Goal: Communication & Community: Answer question/provide support

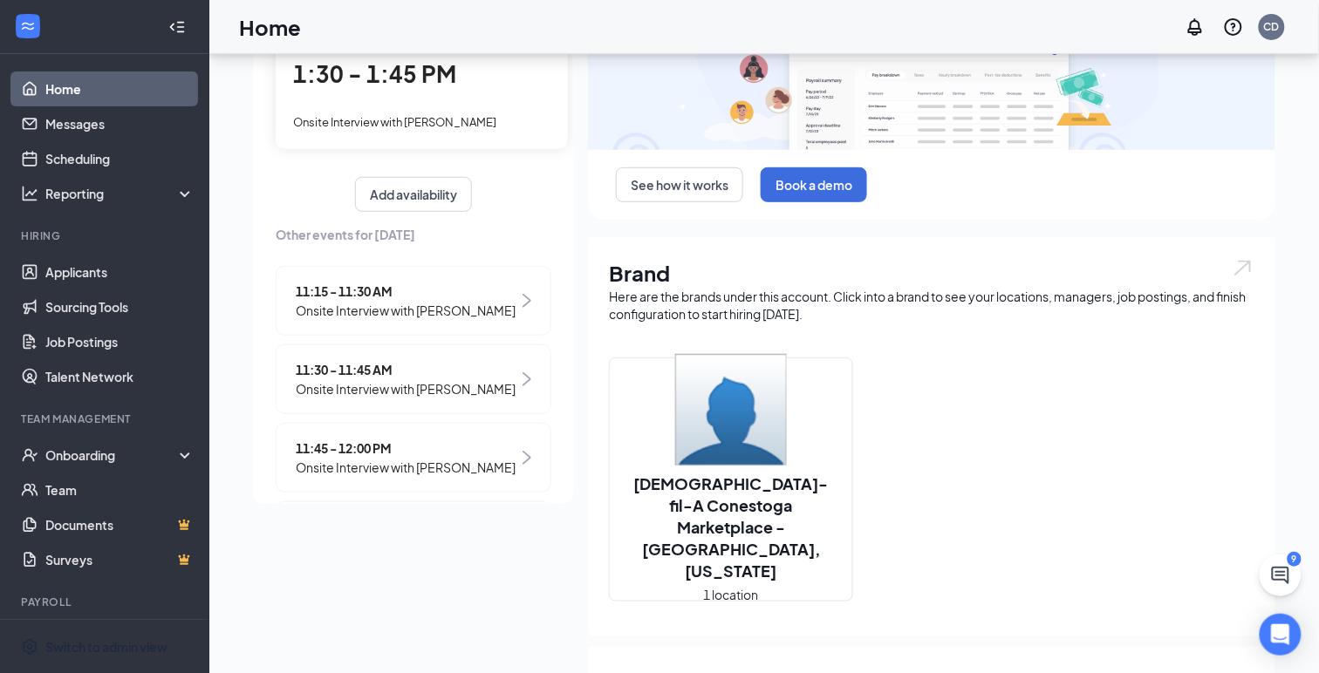
scroll to position [43, 0]
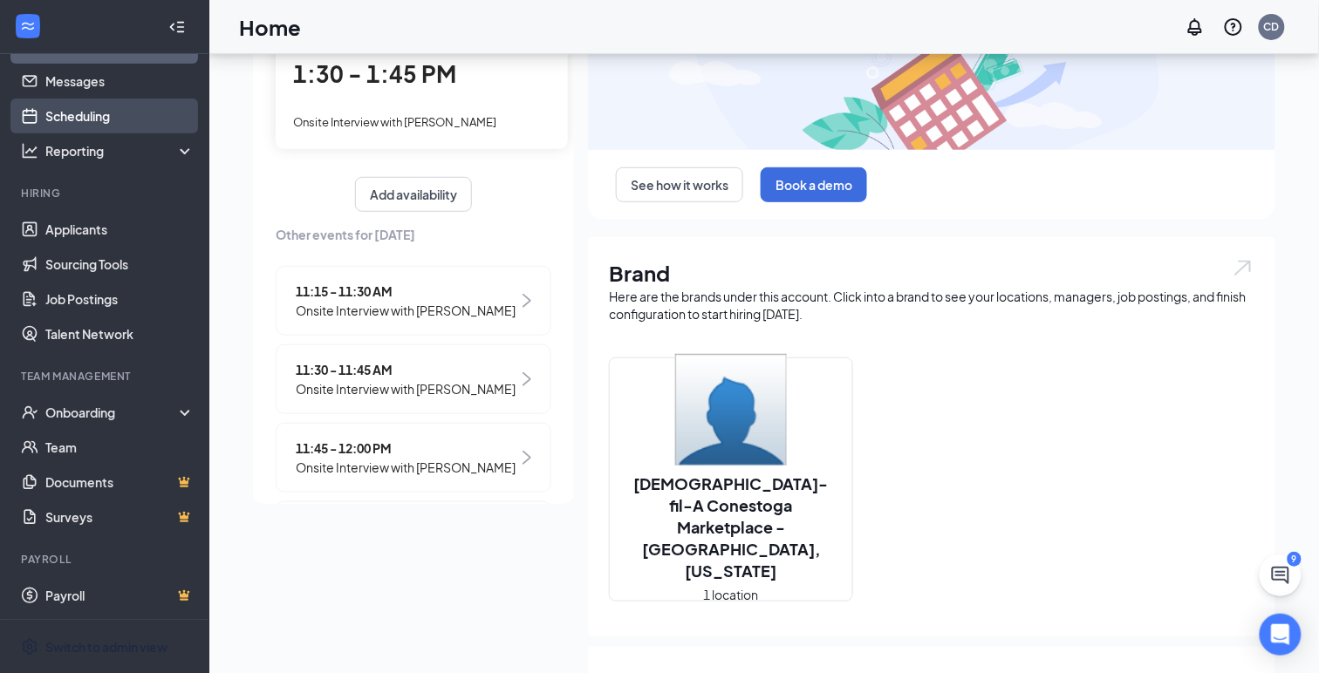
click at [75, 113] on link "Scheduling" at bounding box center [119, 116] width 149 height 35
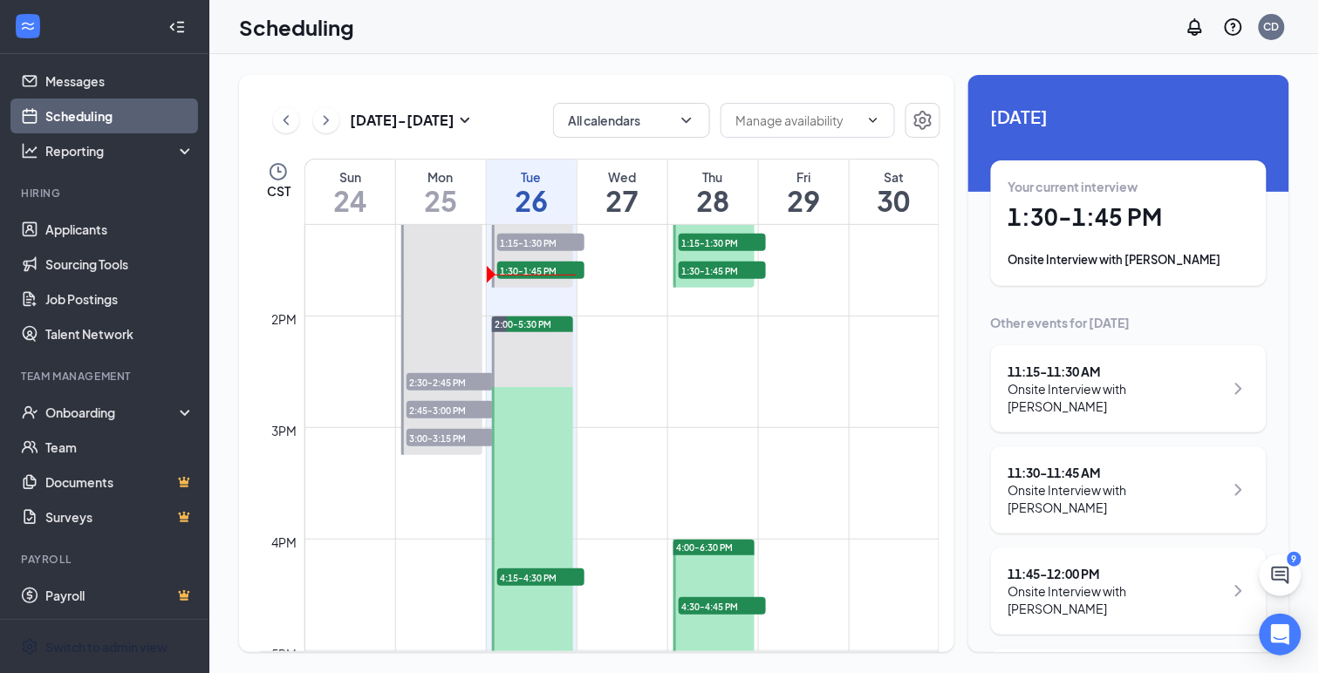
scroll to position [1471, 0]
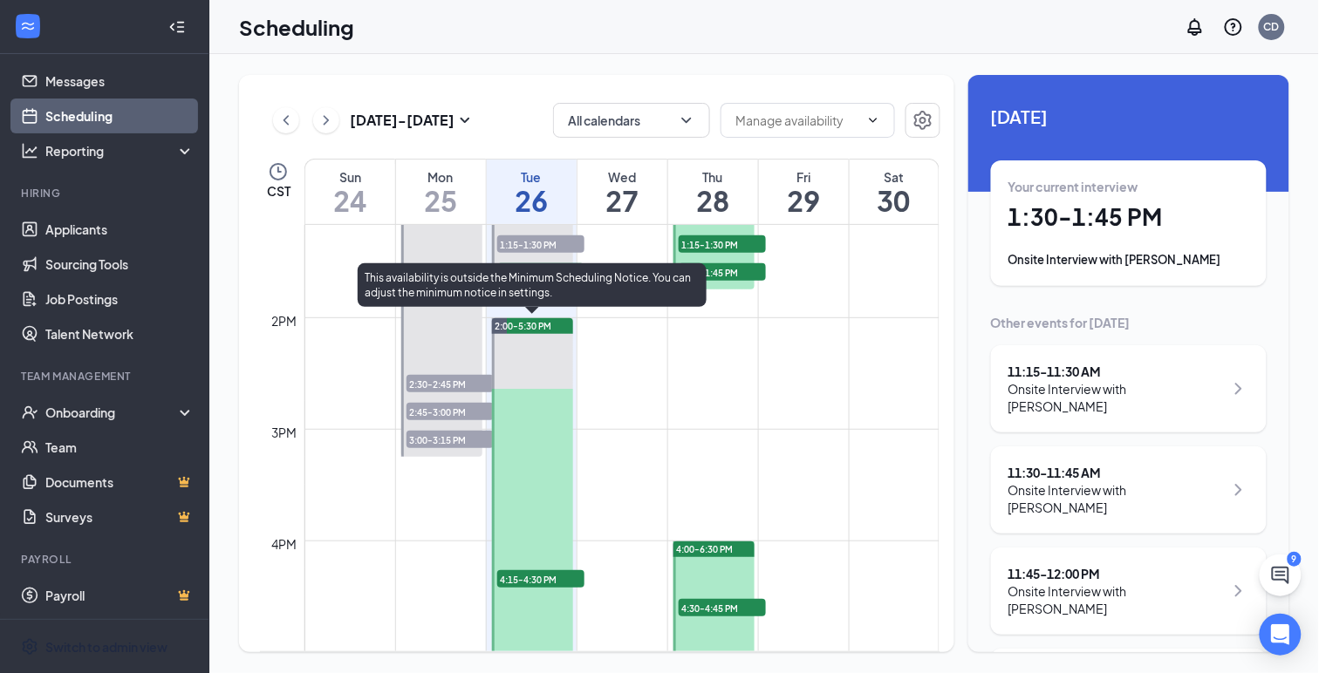
click at [533, 321] on span "2:00-5:30 PM" at bounding box center [523, 326] width 57 height 12
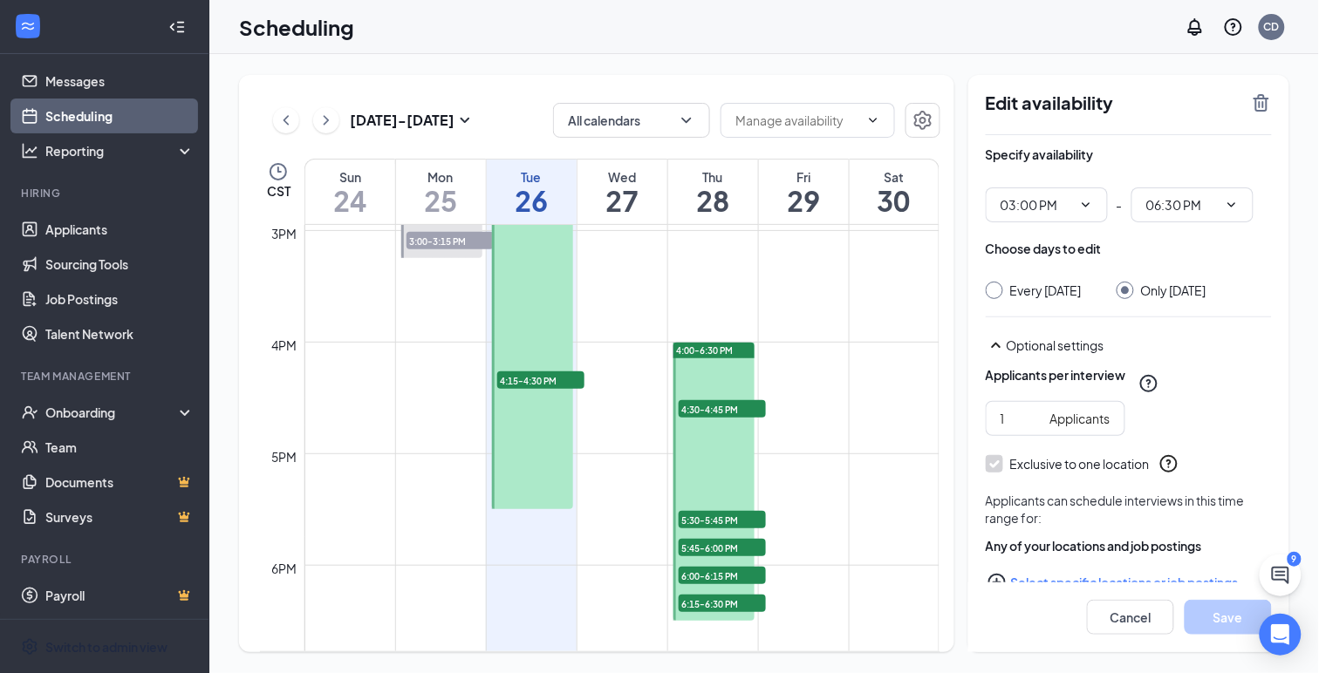
scroll to position [1676, 0]
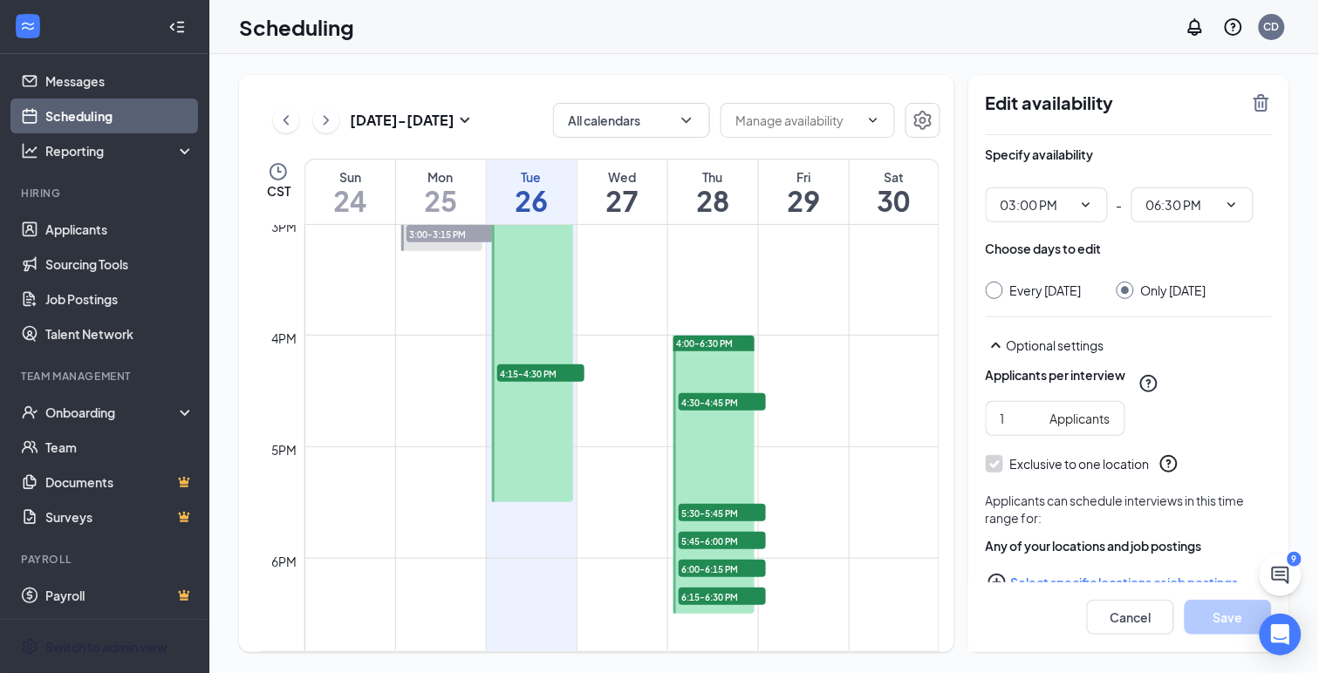
click at [522, 546] on td at bounding box center [621, 544] width 635 height 28
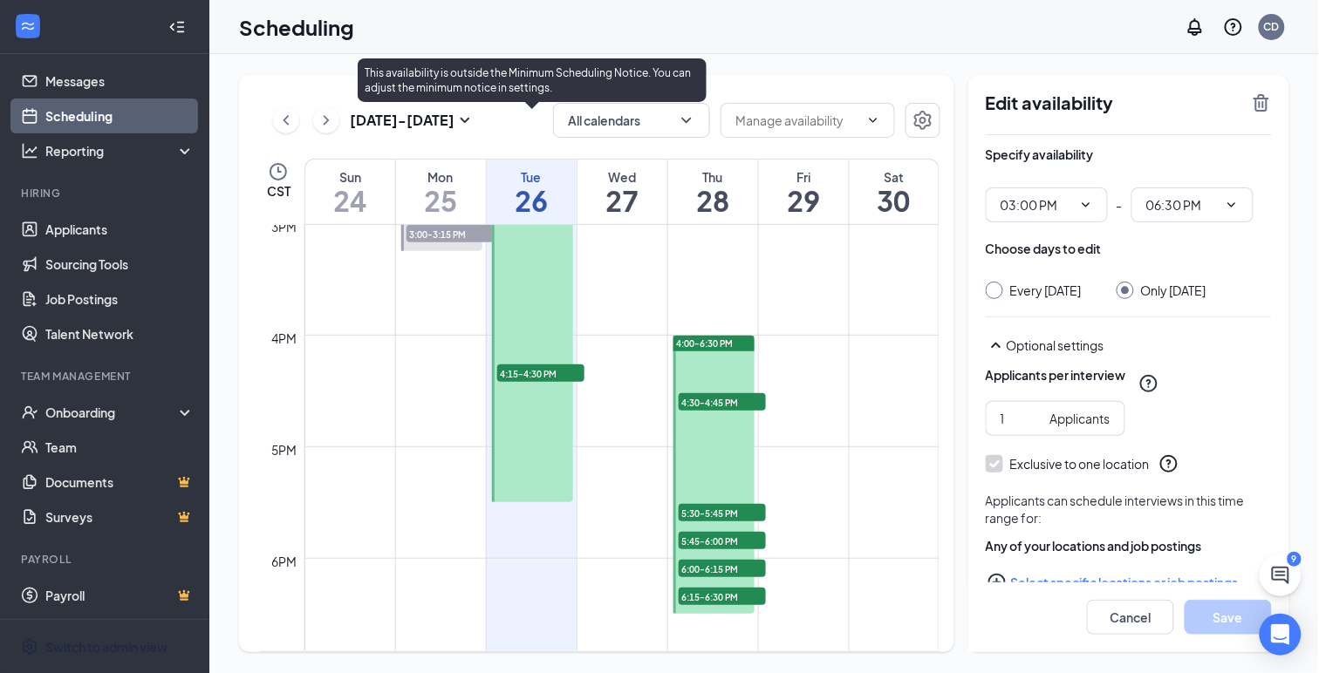
click at [515, 483] on div at bounding box center [532, 308] width 81 height 390
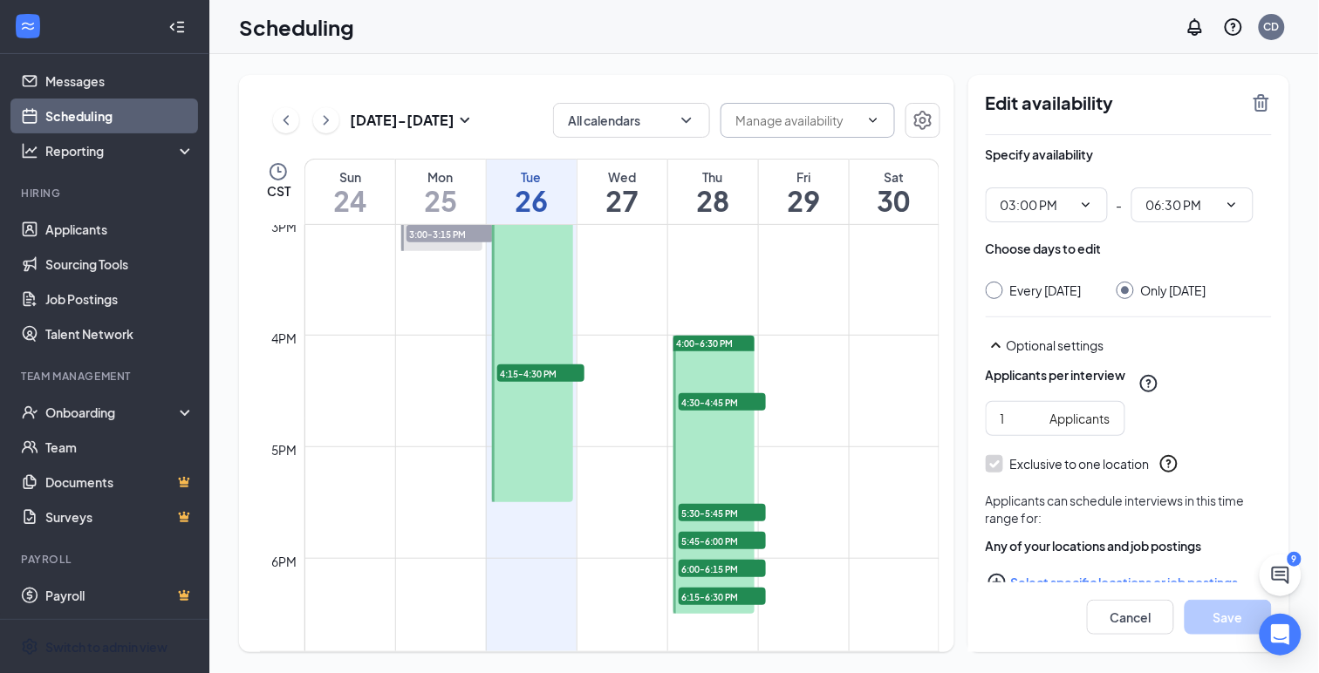
click at [854, 124] on input "text" at bounding box center [797, 120] width 124 height 19
click at [529, 186] on h1 "26" at bounding box center [532, 201] width 90 height 30
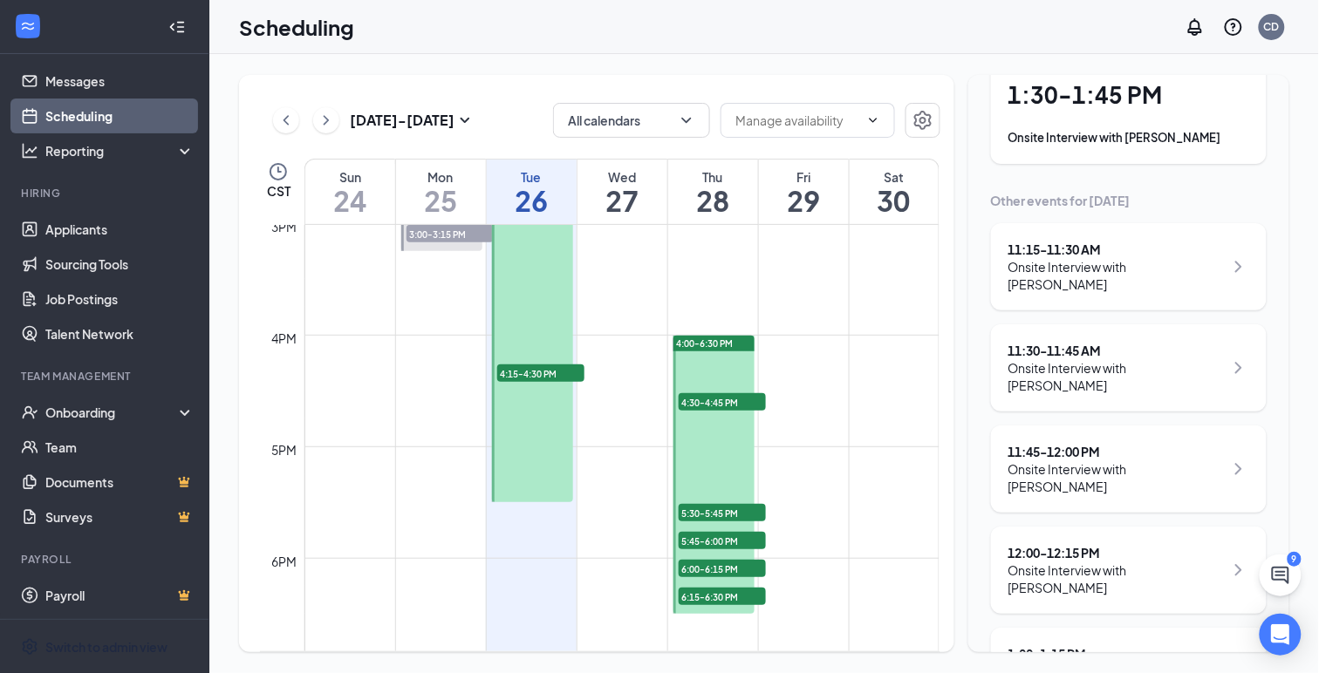
scroll to position [310, 0]
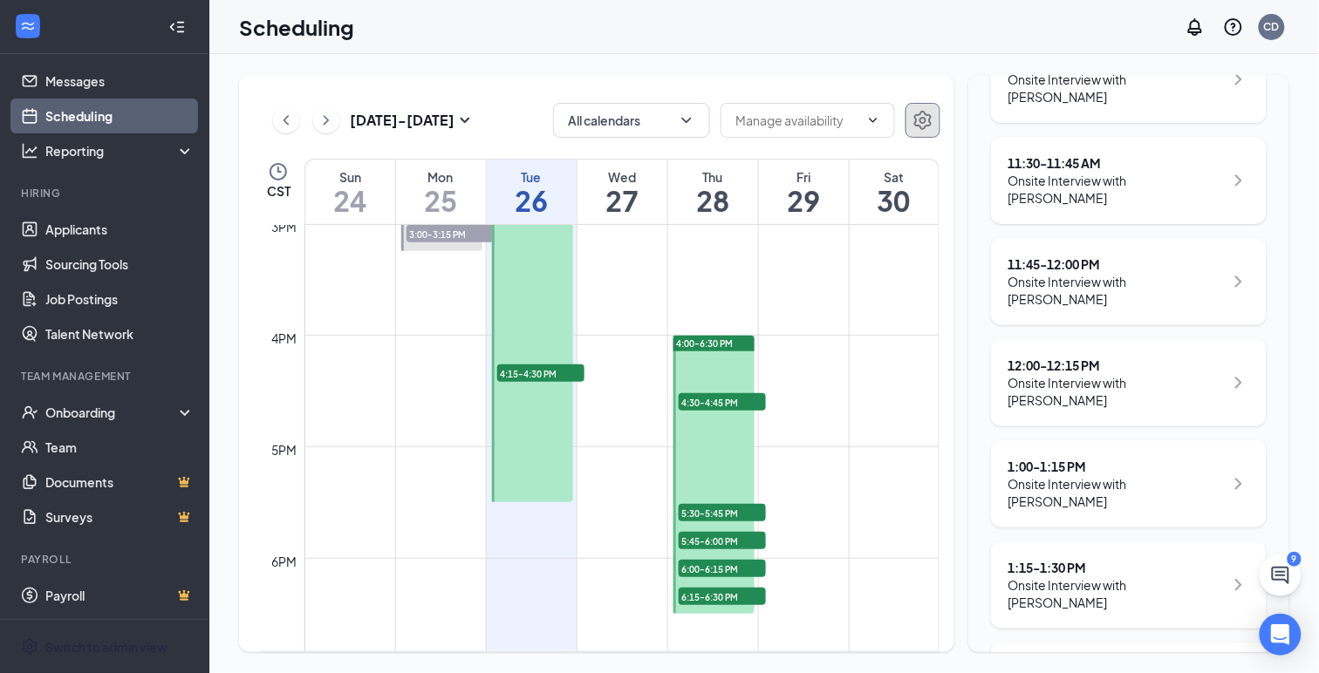
click at [924, 121] on icon "Settings" at bounding box center [922, 120] width 21 height 21
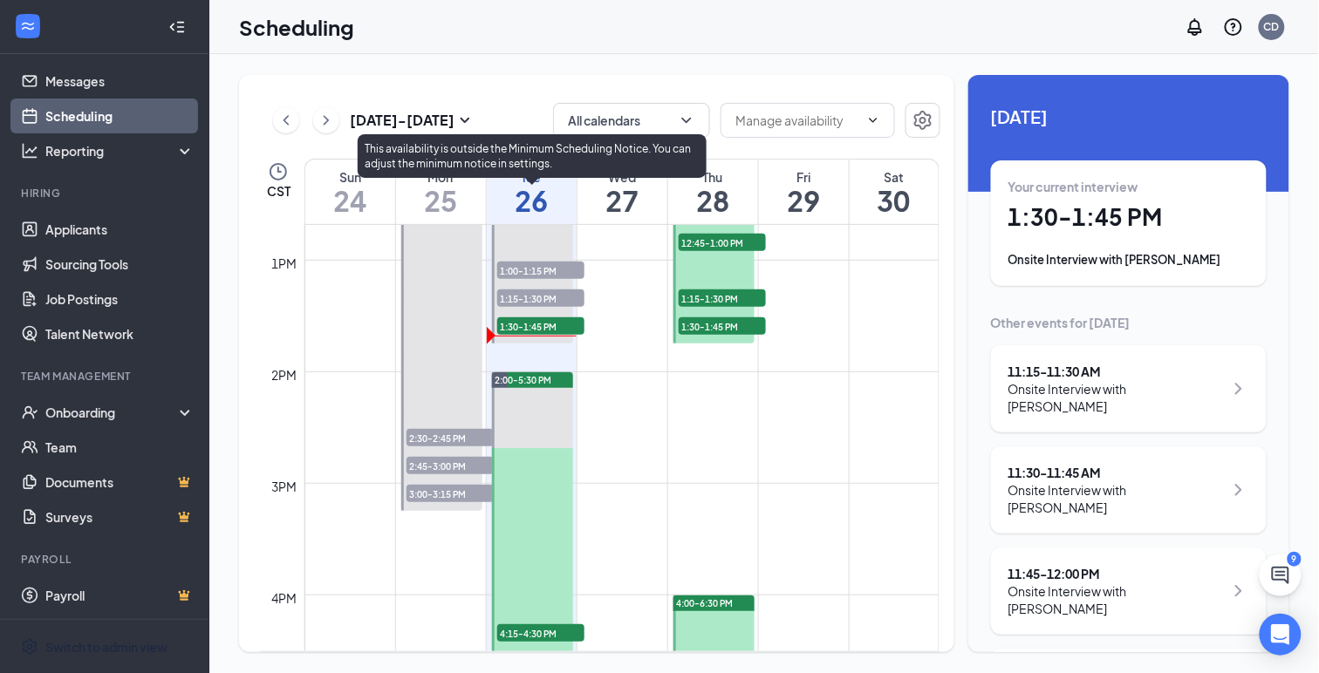
scroll to position [1417, 0]
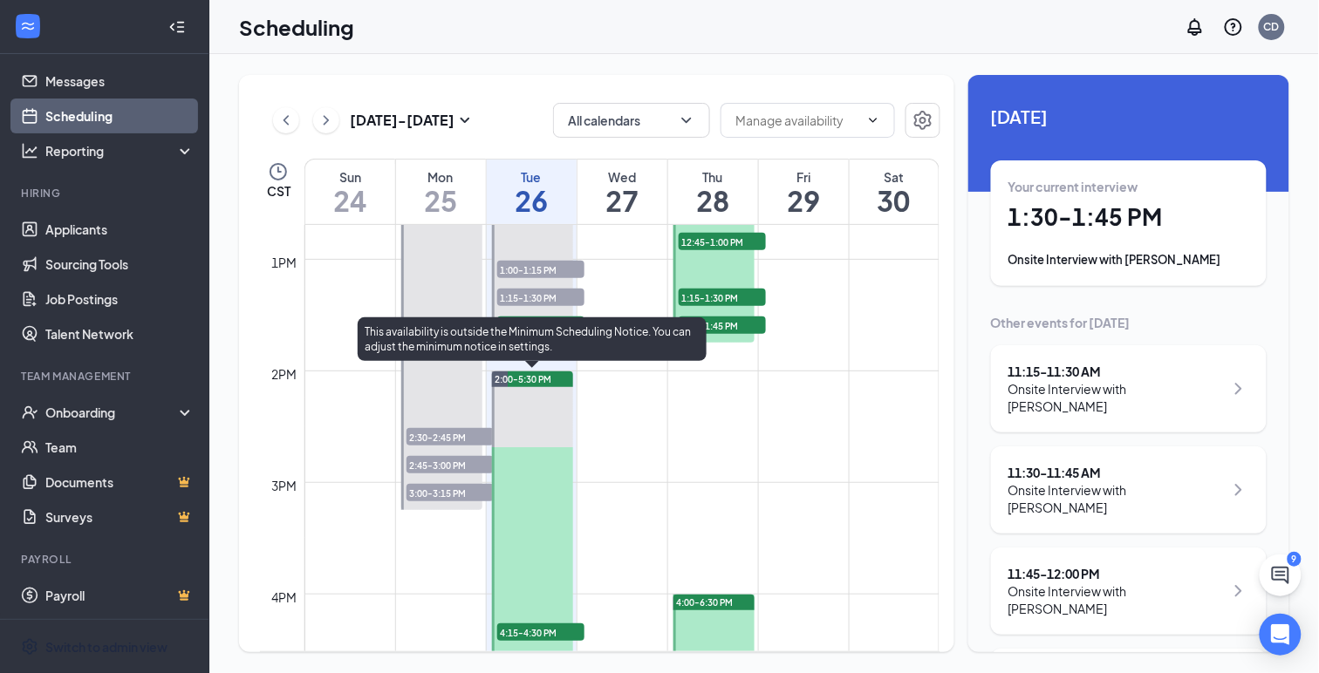
click at [516, 545] on div at bounding box center [532, 567] width 81 height 390
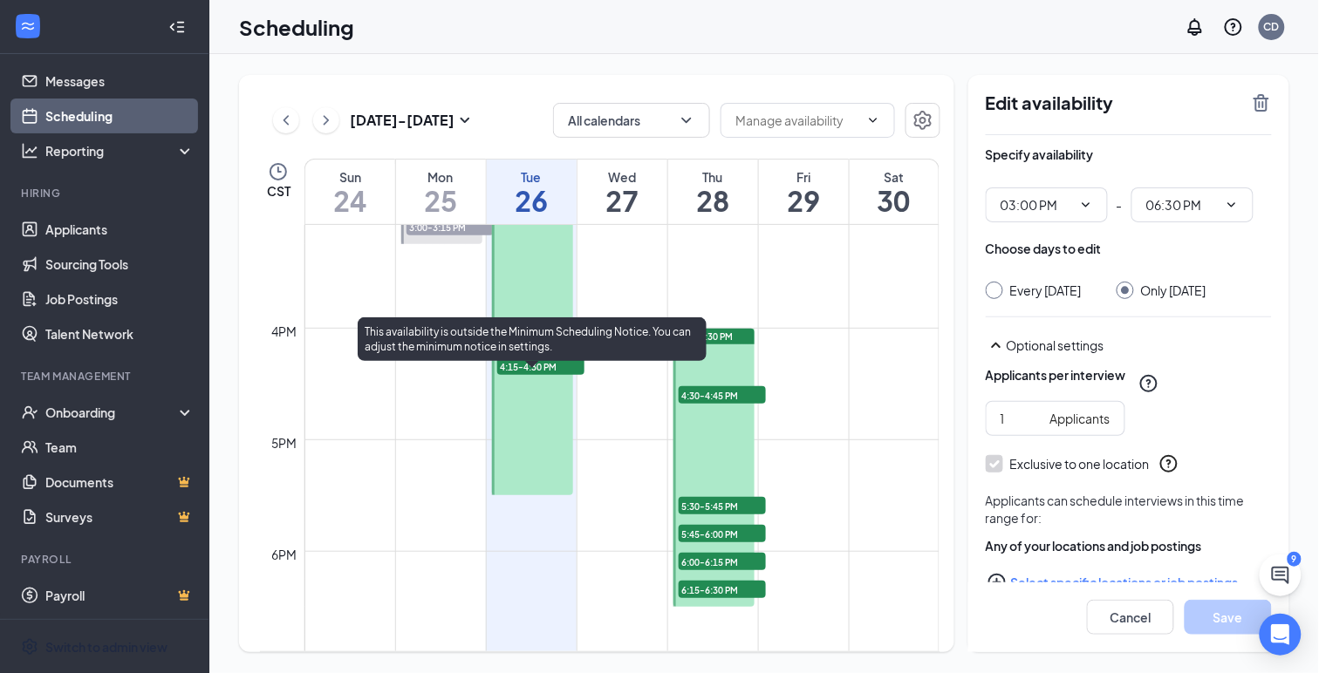
scroll to position [1688, 0]
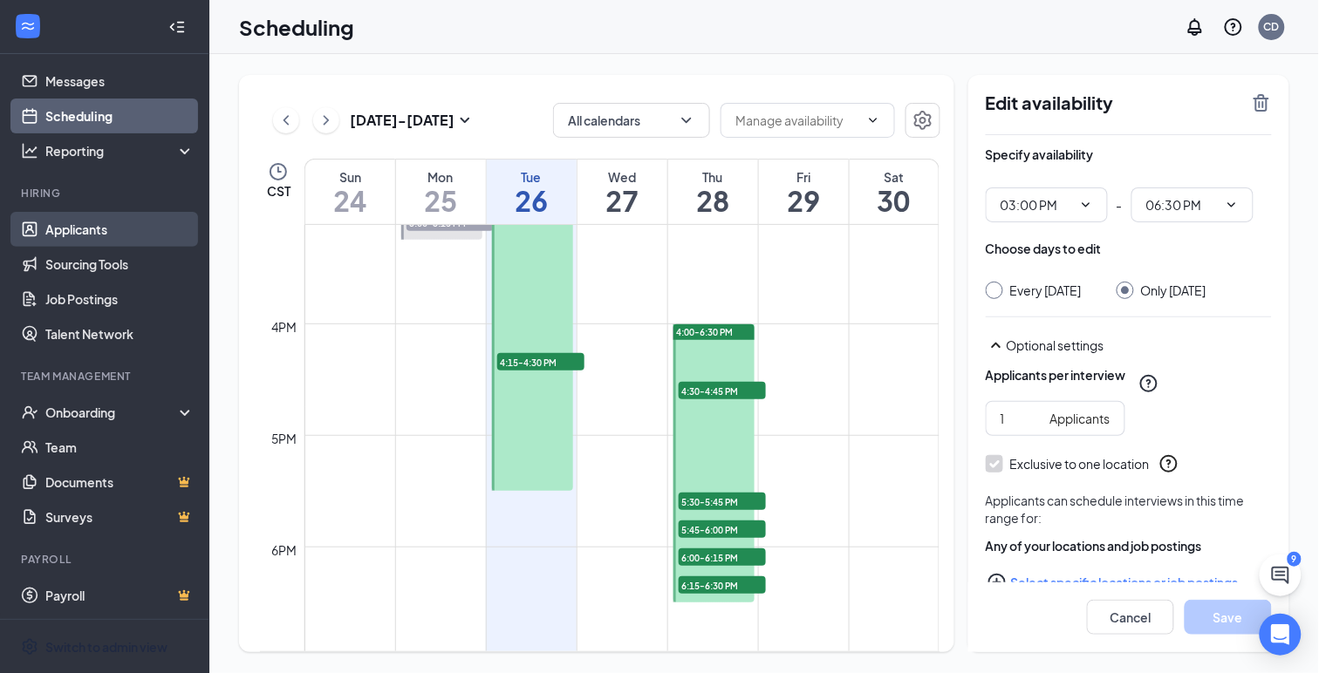
click at [62, 233] on link "Applicants" at bounding box center [119, 229] width 149 height 35
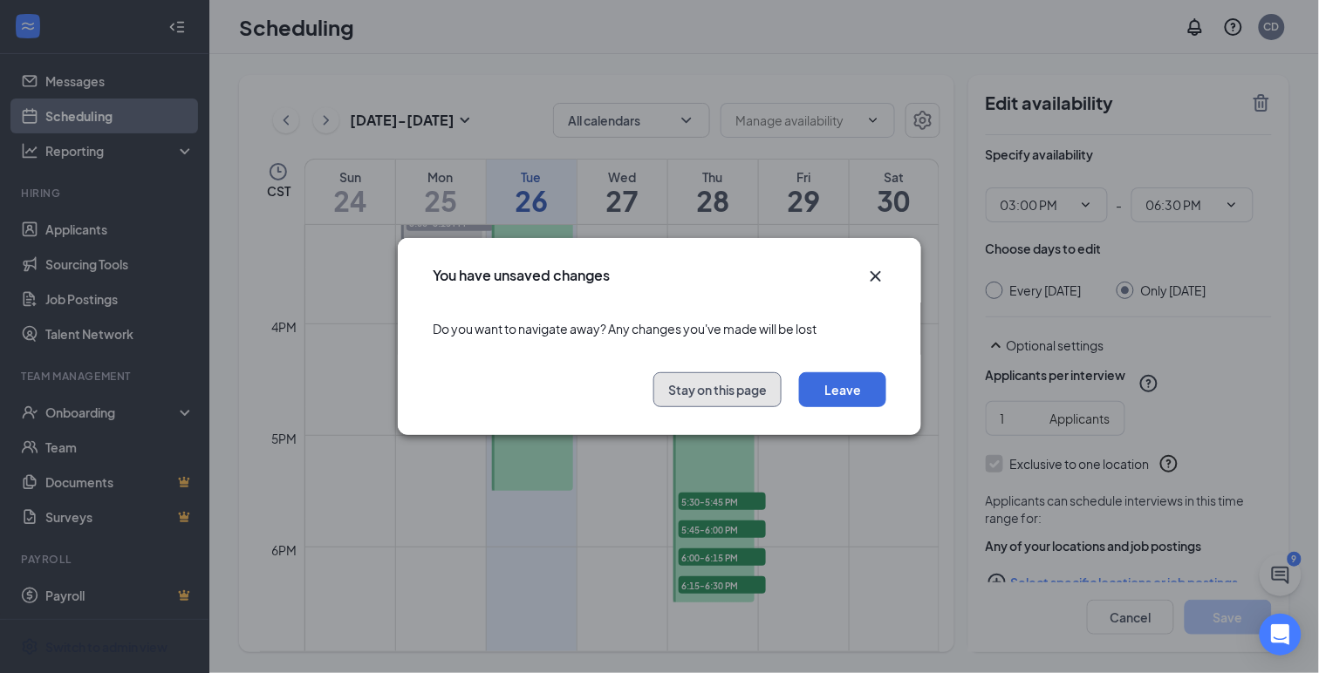
click at [728, 393] on button "Stay on this page" at bounding box center [717, 389] width 128 height 35
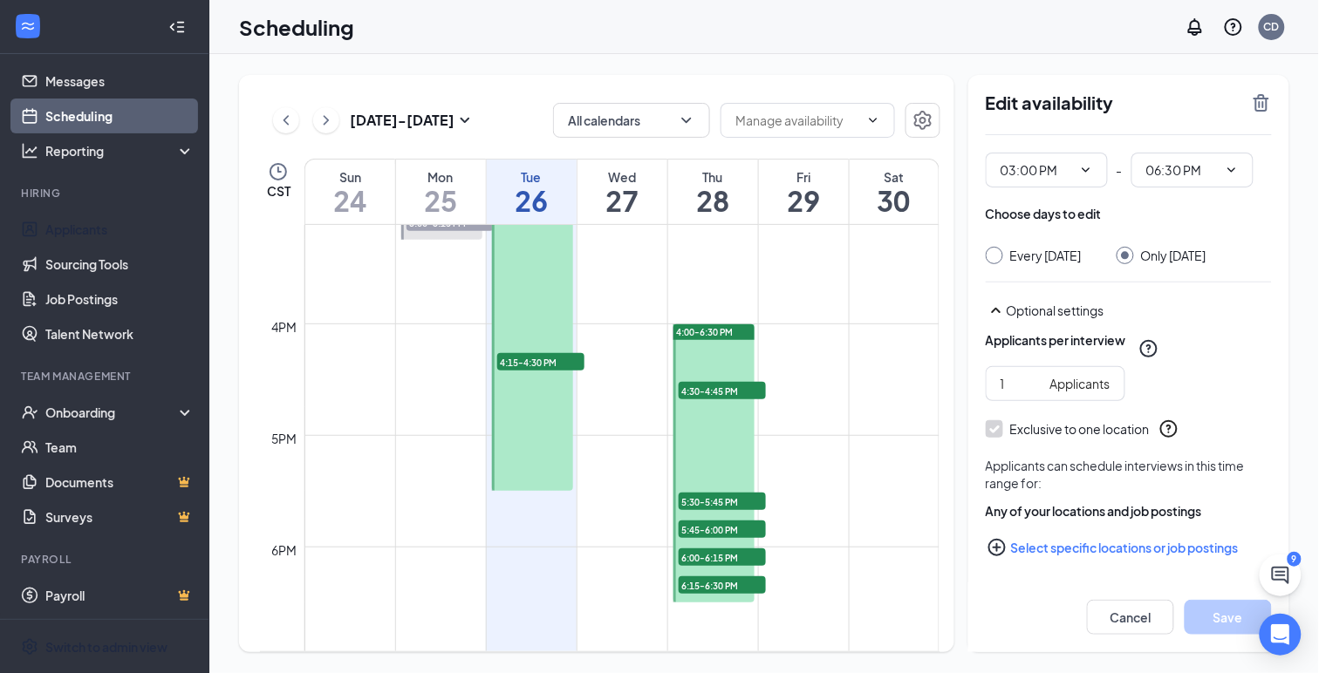
scroll to position [51, 0]
click at [1131, 618] on button "Cancel" at bounding box center [1130, 617] width 87 height 35
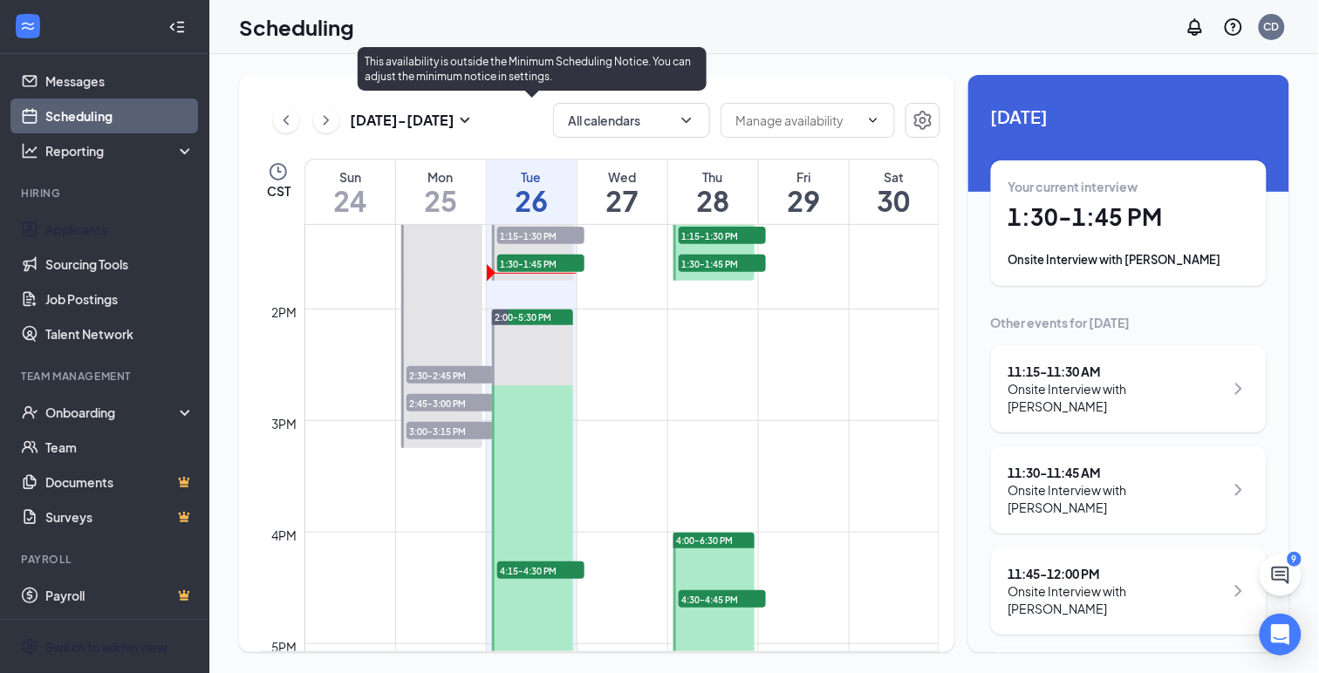
scroll to position [1460, 0]
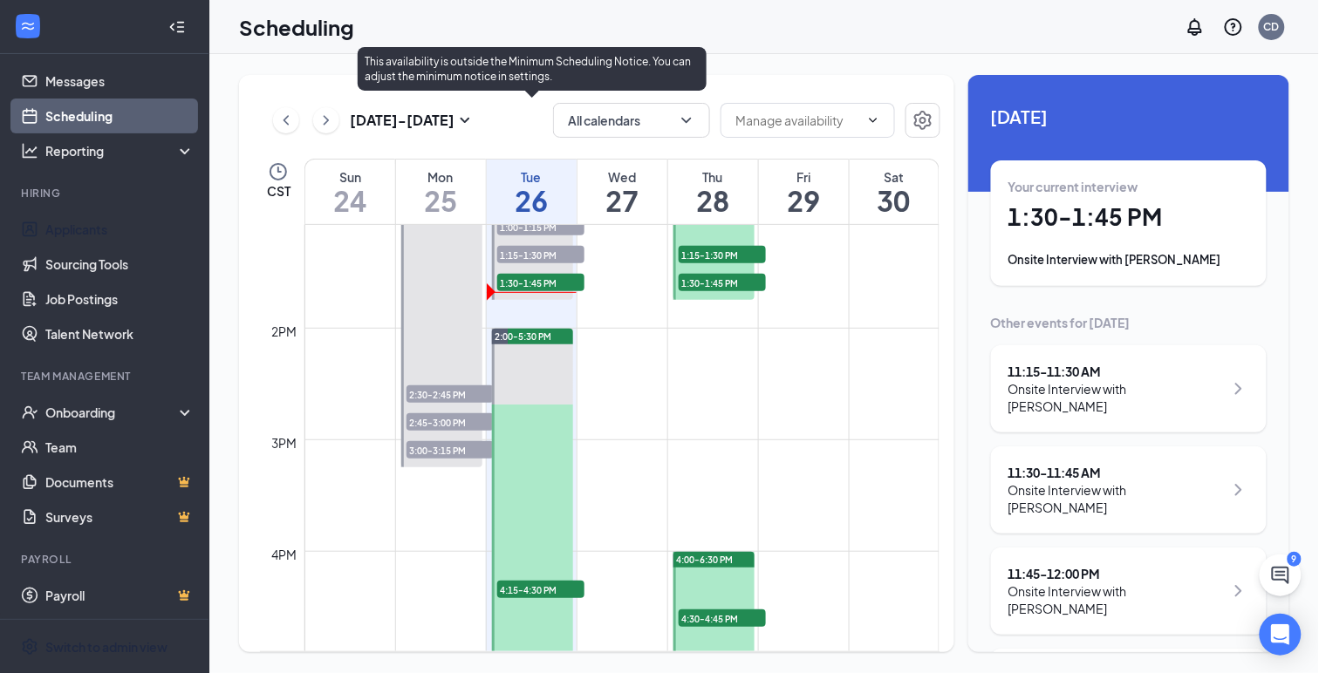
click at [513, 336] on span "2:00-5:30 PM" at bounding box center [523, 337] width 57 height 12
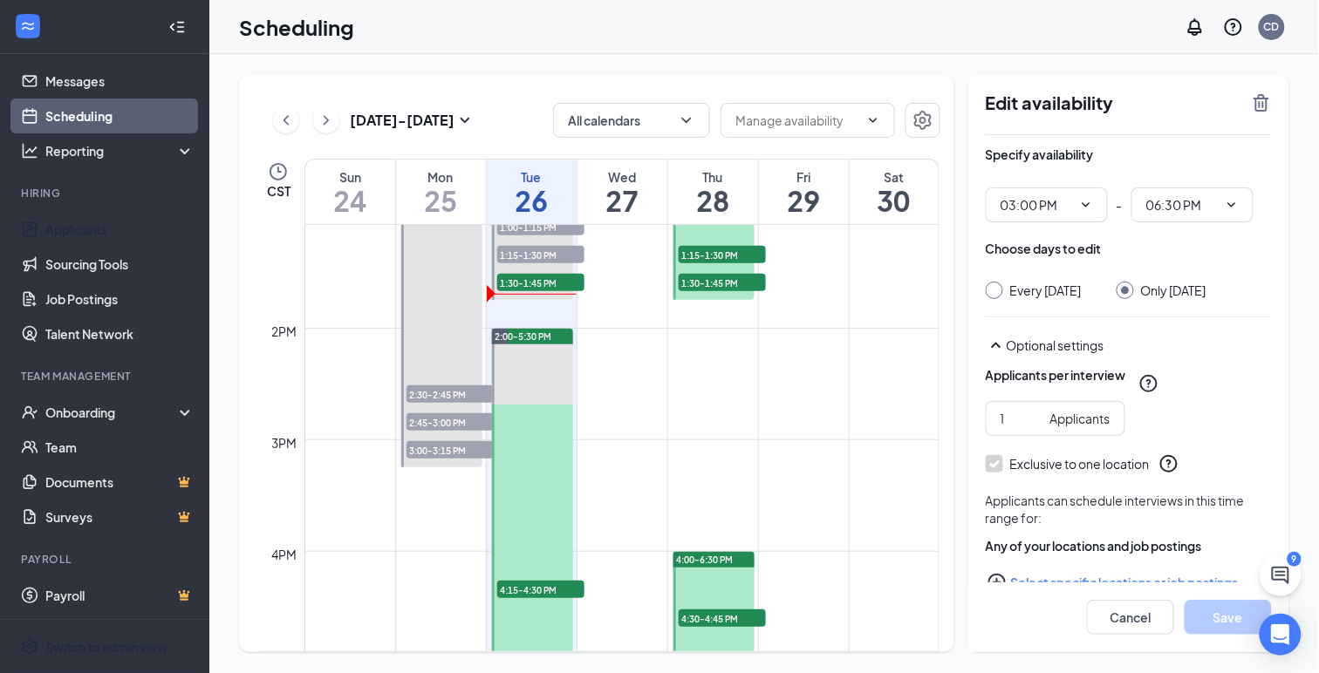
scroll to position [51, 0]
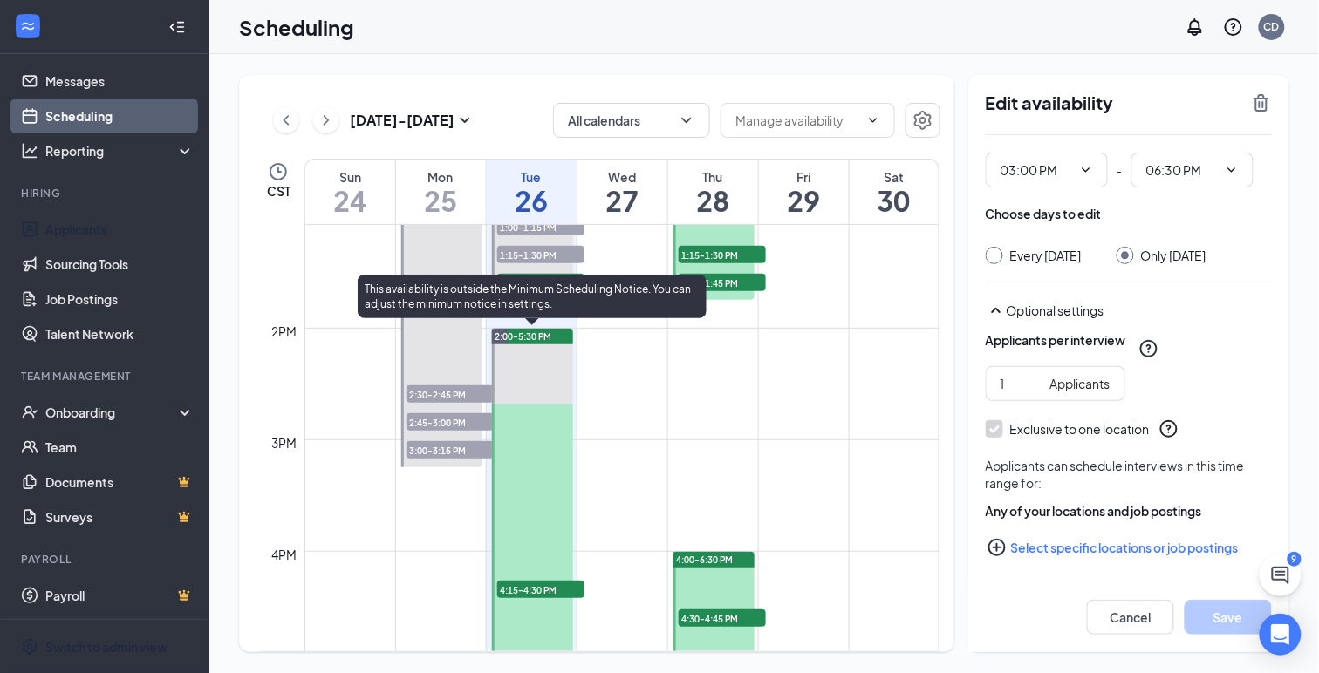
click at [508, 548] on div at bounding box center [532, 524] width 81 height 390
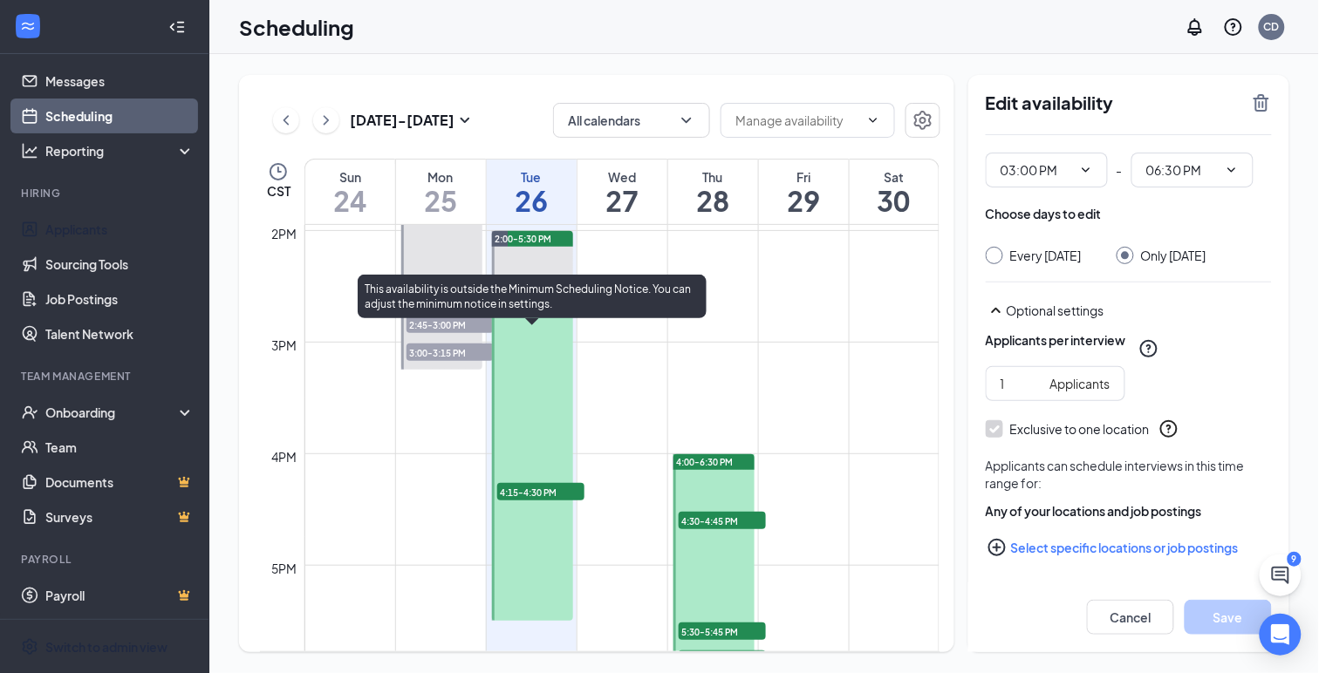
scroll to position [1576, 0]
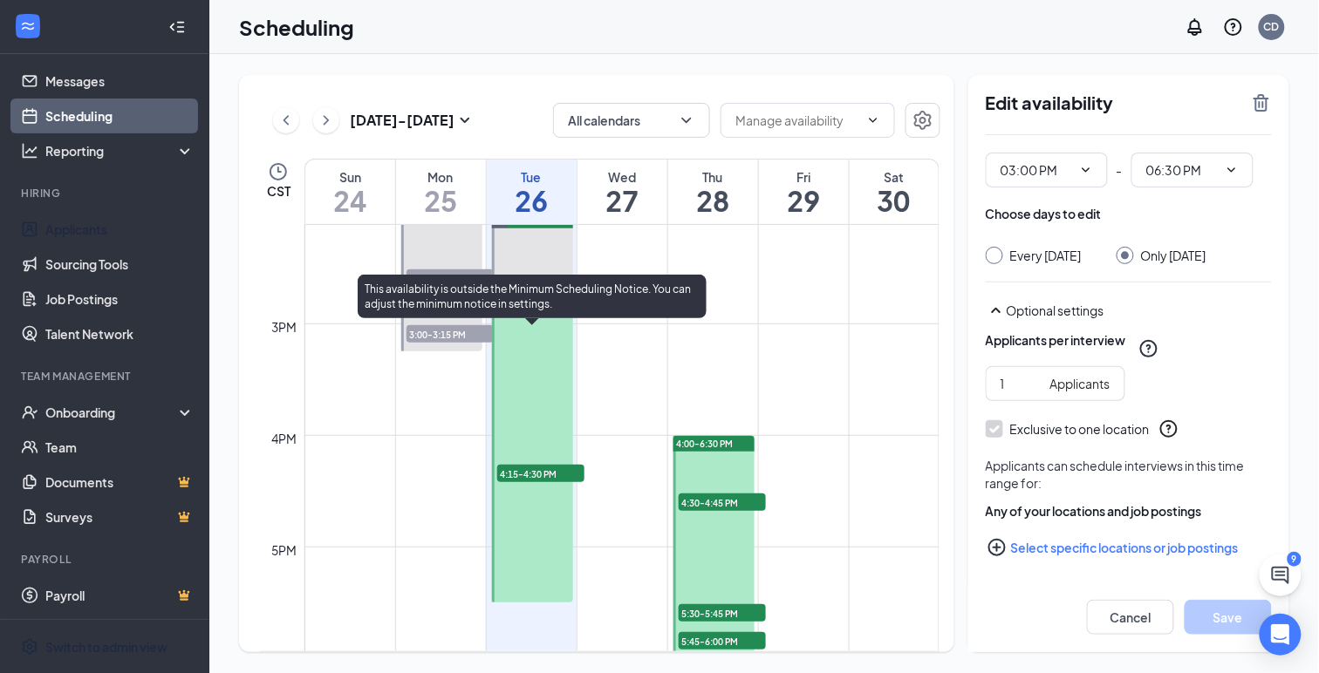
click at [520, 474] on span "4:15-4:30 PM" at bounding box center [540, 473] width 87 height 17
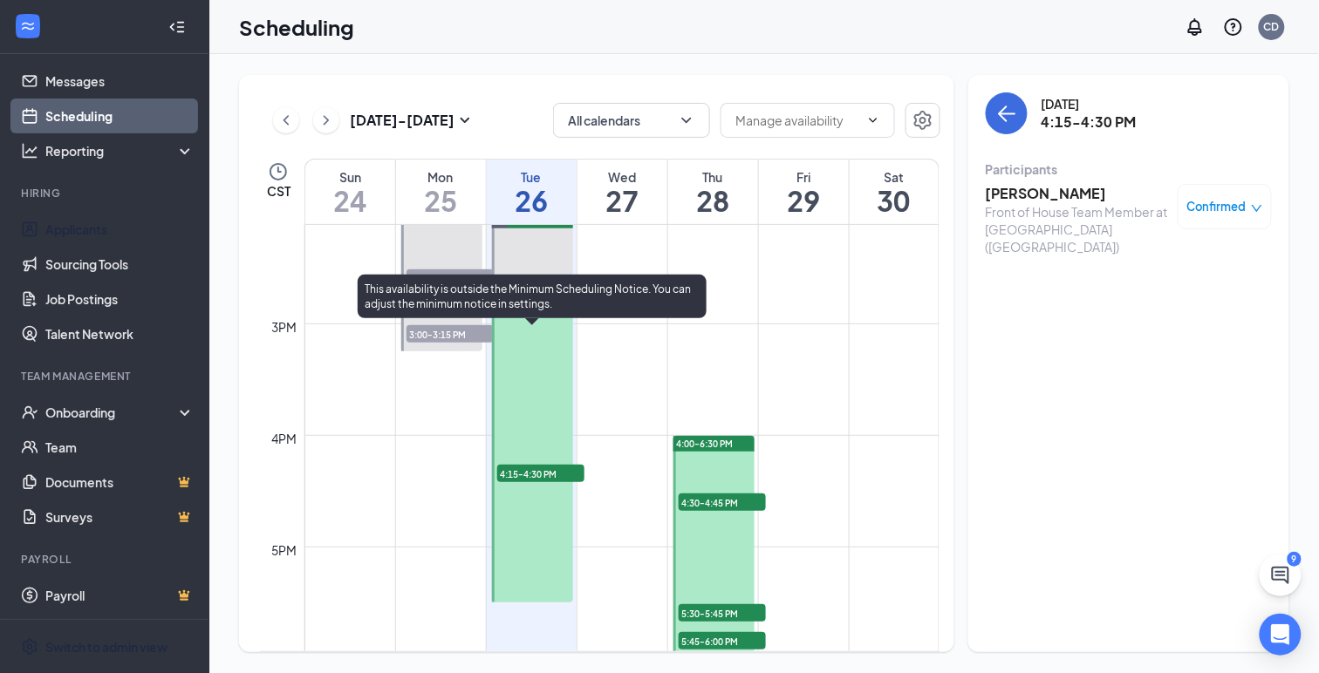
click at [511, 524] on div at bounding box center [532, 408] width 81 height 390
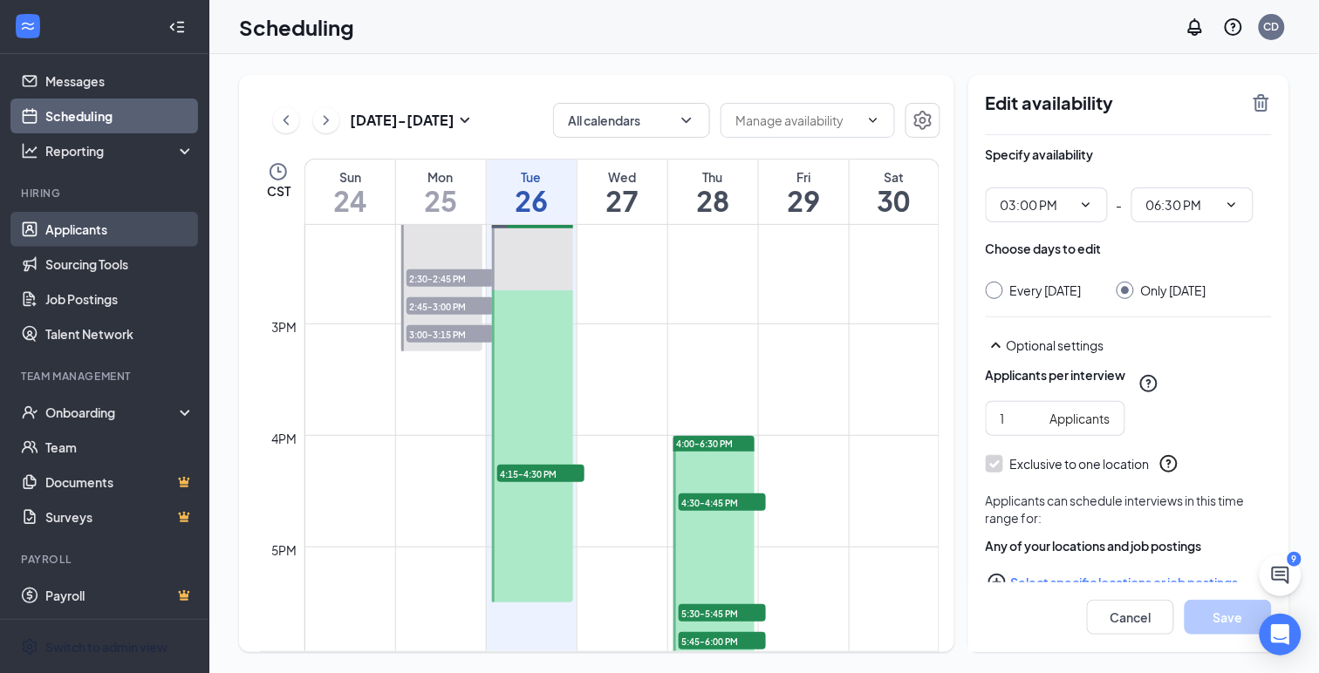
click at [60, 235] on link "Applicants" at bounding box center [119, 229] width 149 height 35
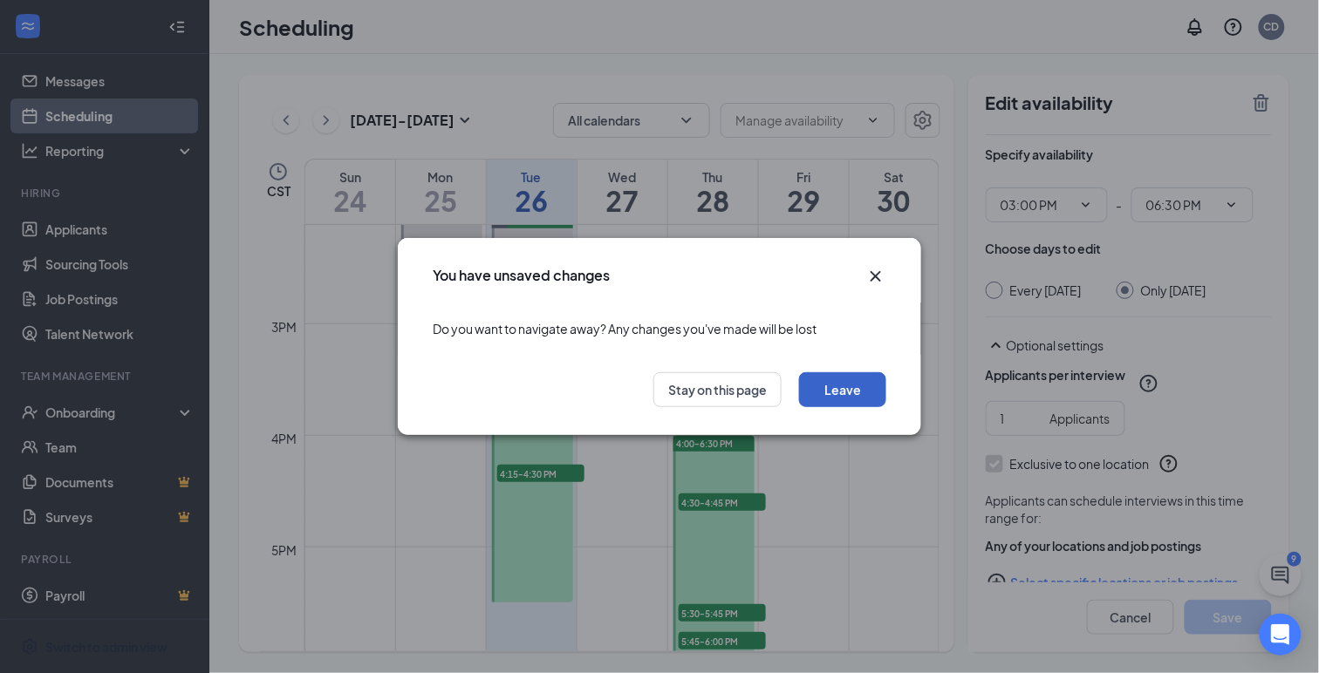
click at [823, 386] on button "Leave" at bounding box center [842, 389] width 87 height 35
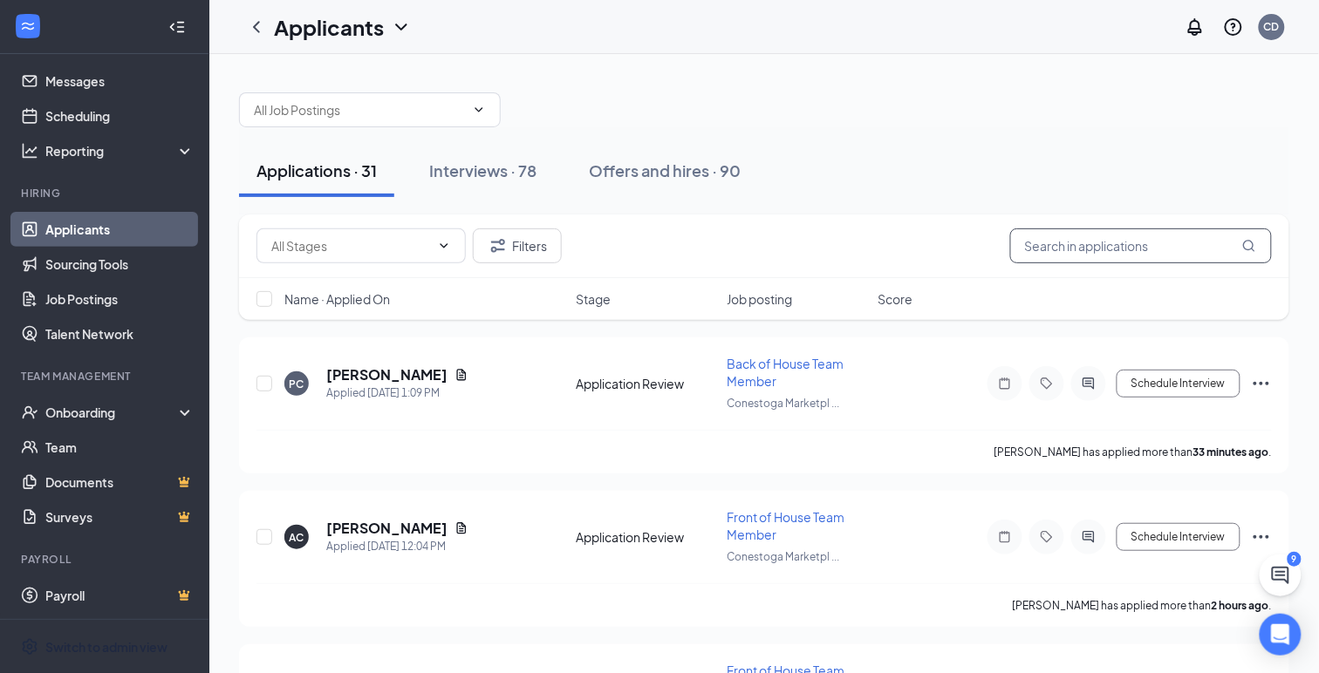
click at [1052, 243] on input "text" at bounding box center [1141, 246] width 262 height 35
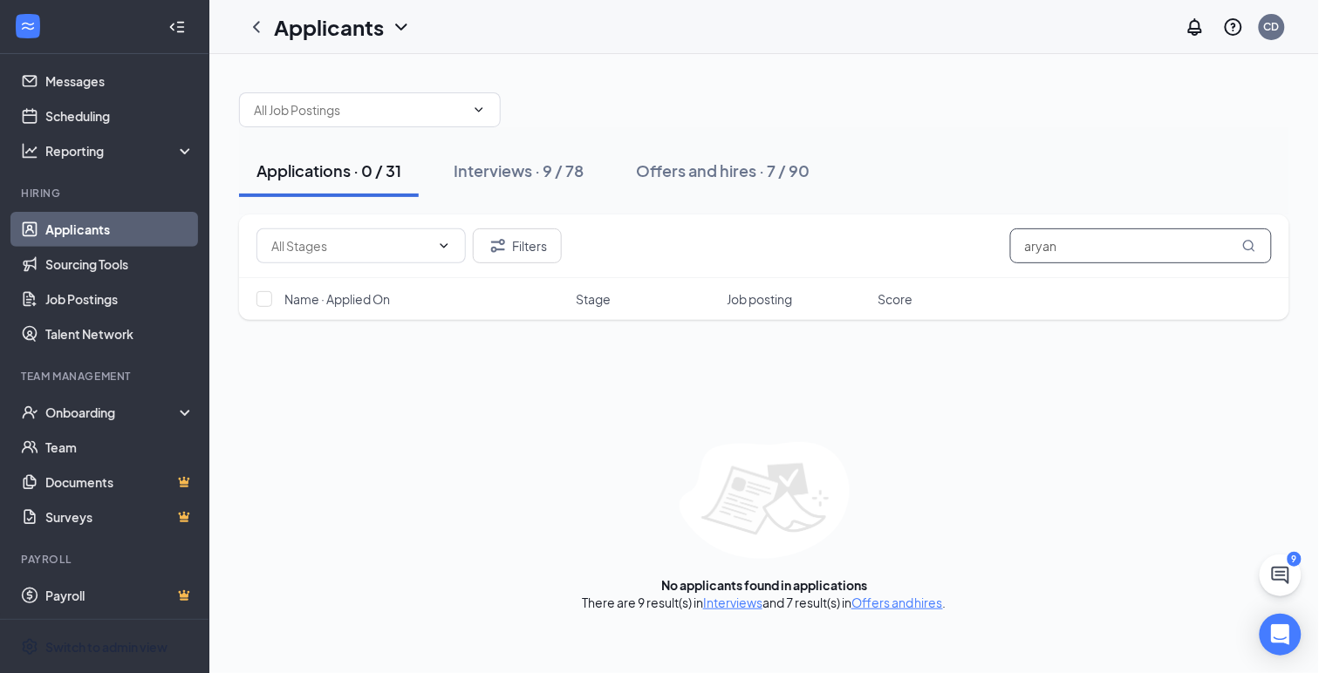
type input "aryana"
click at [518, 173] on div "Interviews · 2 / 78" at bounding box center [519, 171] width 130 height 22
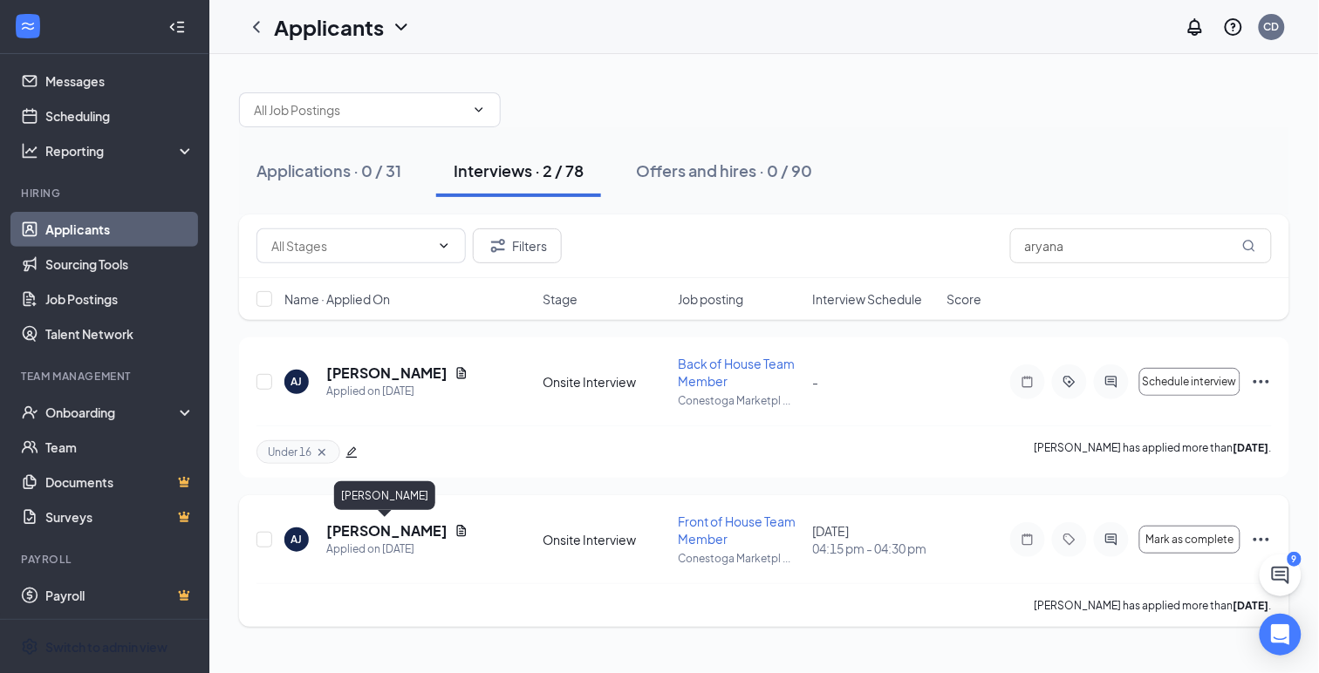
click at [383, 533] on h5 "[PERSON_NAME]" at bounding box center [386, 531] width 121 height 19
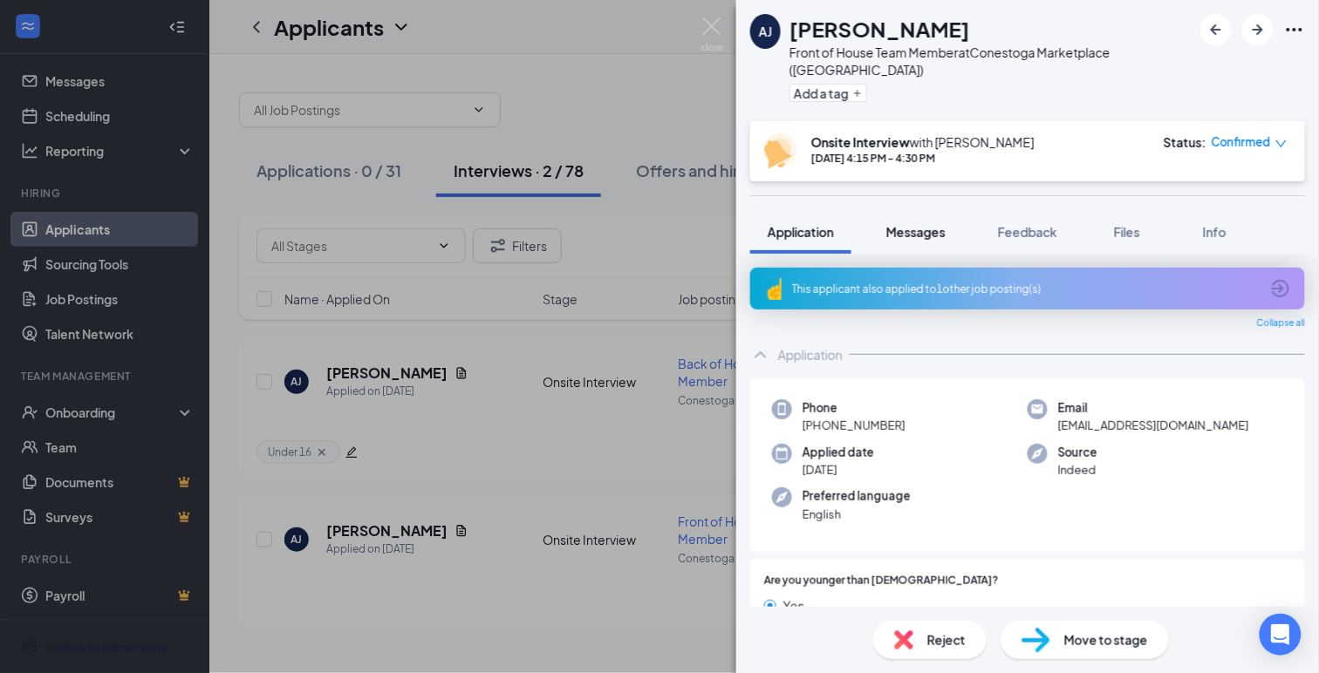
click at [913, 224] on span "Messages" at bounding box center [915, 232] width 59 height 16
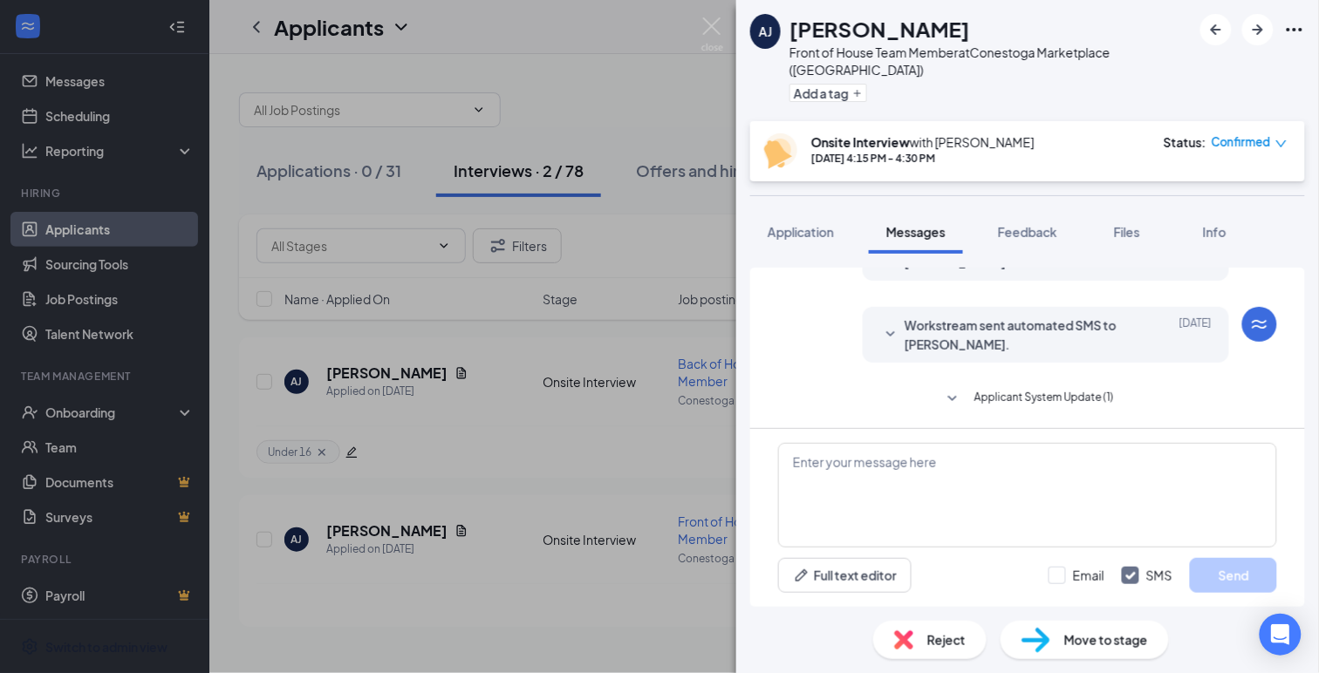
scroll to position [551, 0]
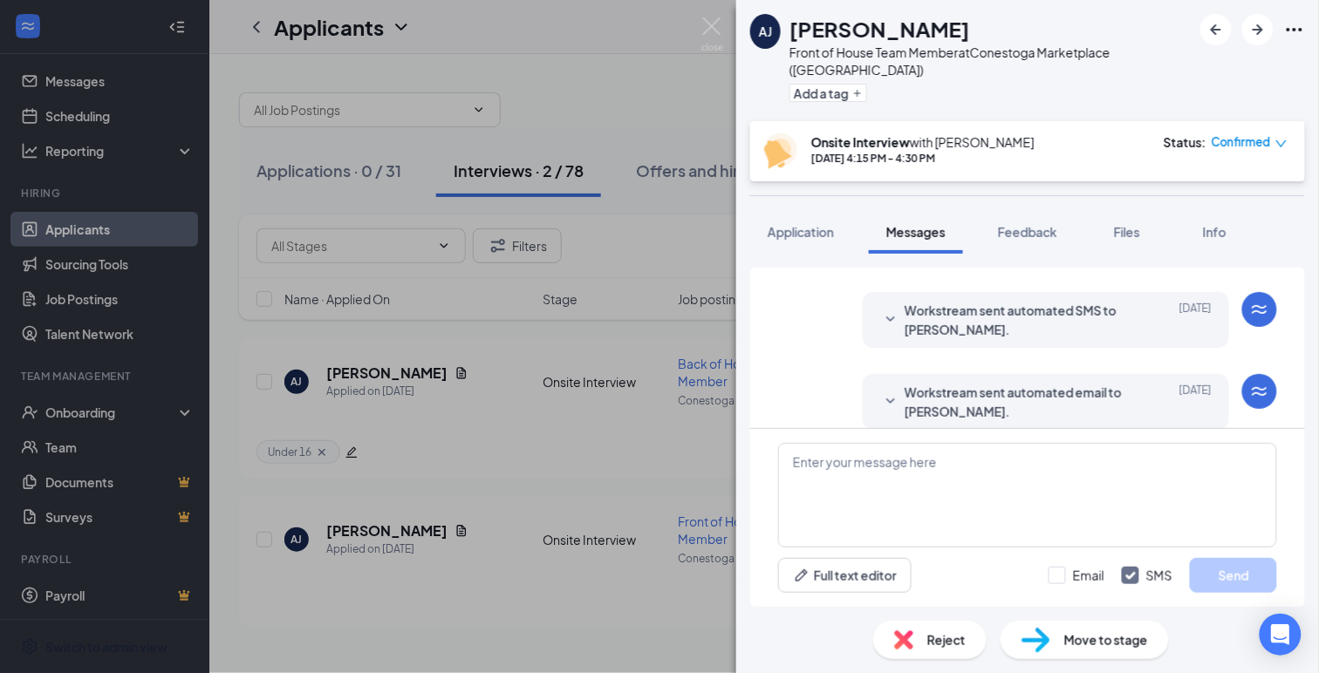
click at [707, 13] on div "[PERSON_NAME] [PERSON_NAME] Front of House Team Member at Conestoga Marketplace…" at bounding box center [659, 336] width 1319 height 673
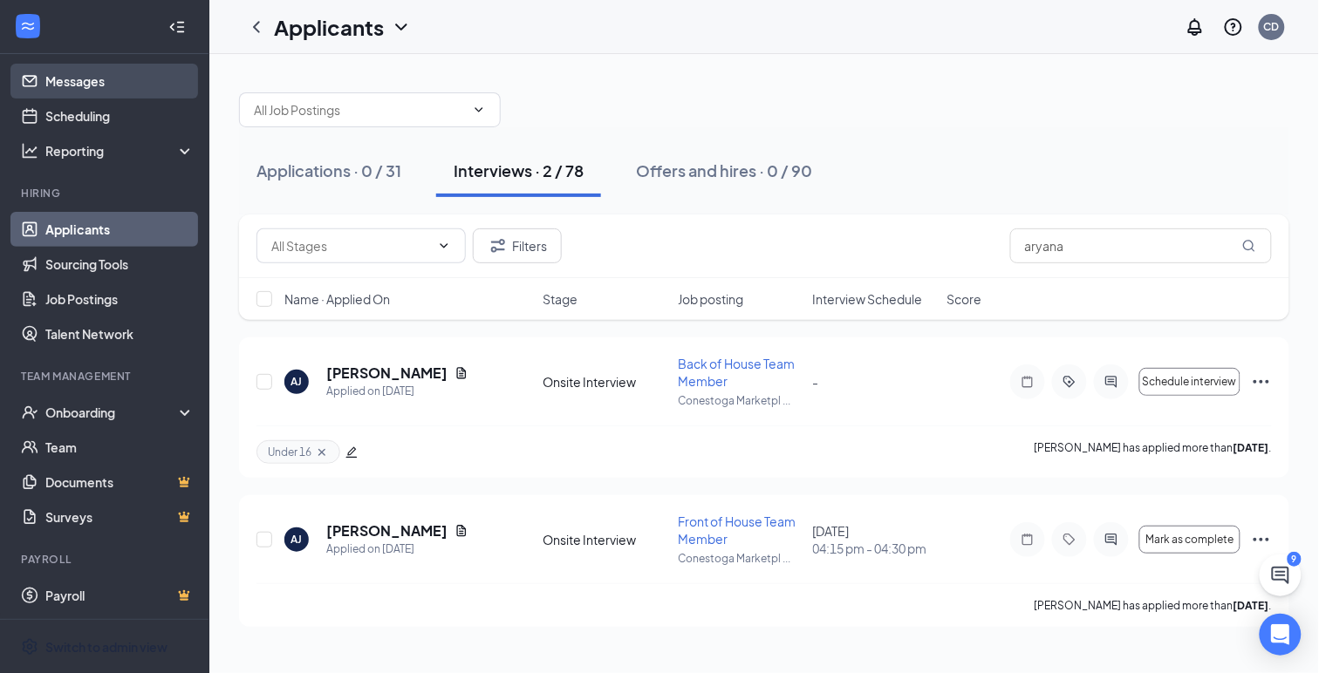
click at [56, 85] on link "Messages" at bounding box center [119, 81] width 149 height 35
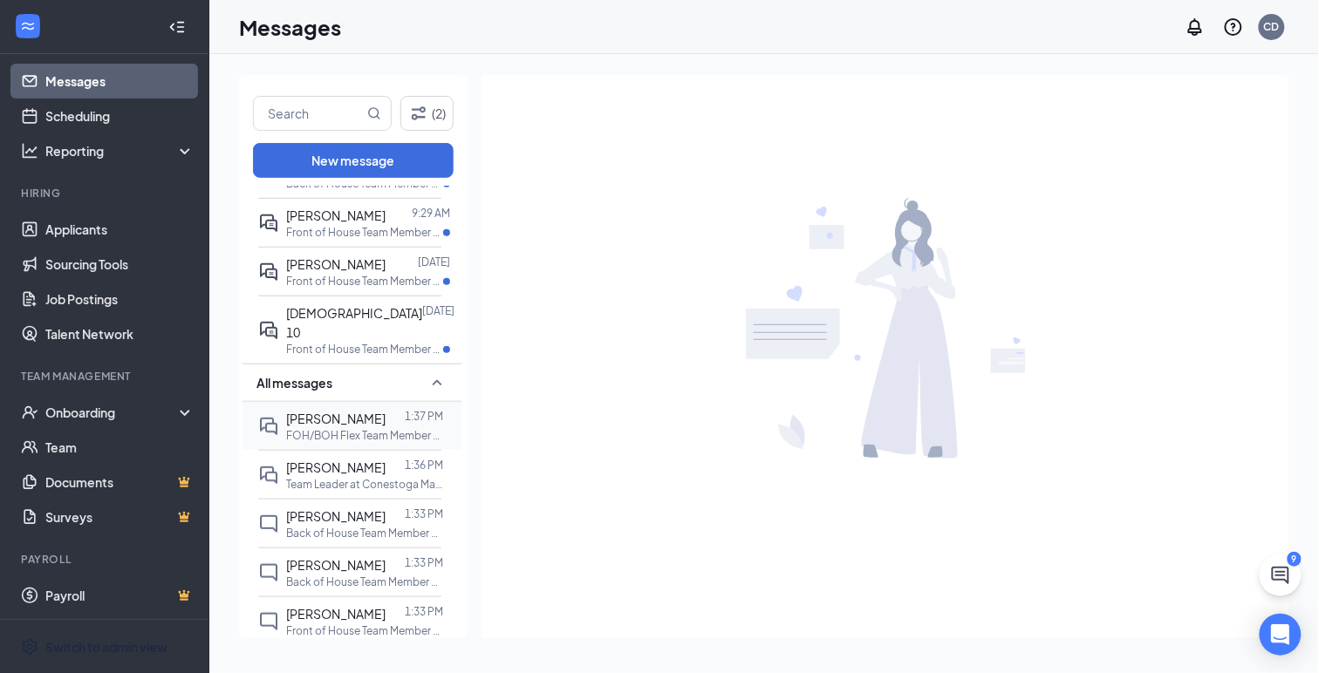
scroll to position [324, 0]
click at [334, 406] on span "[PERSON_NAME]" at bounding box center [335, 414] width 99 height 16
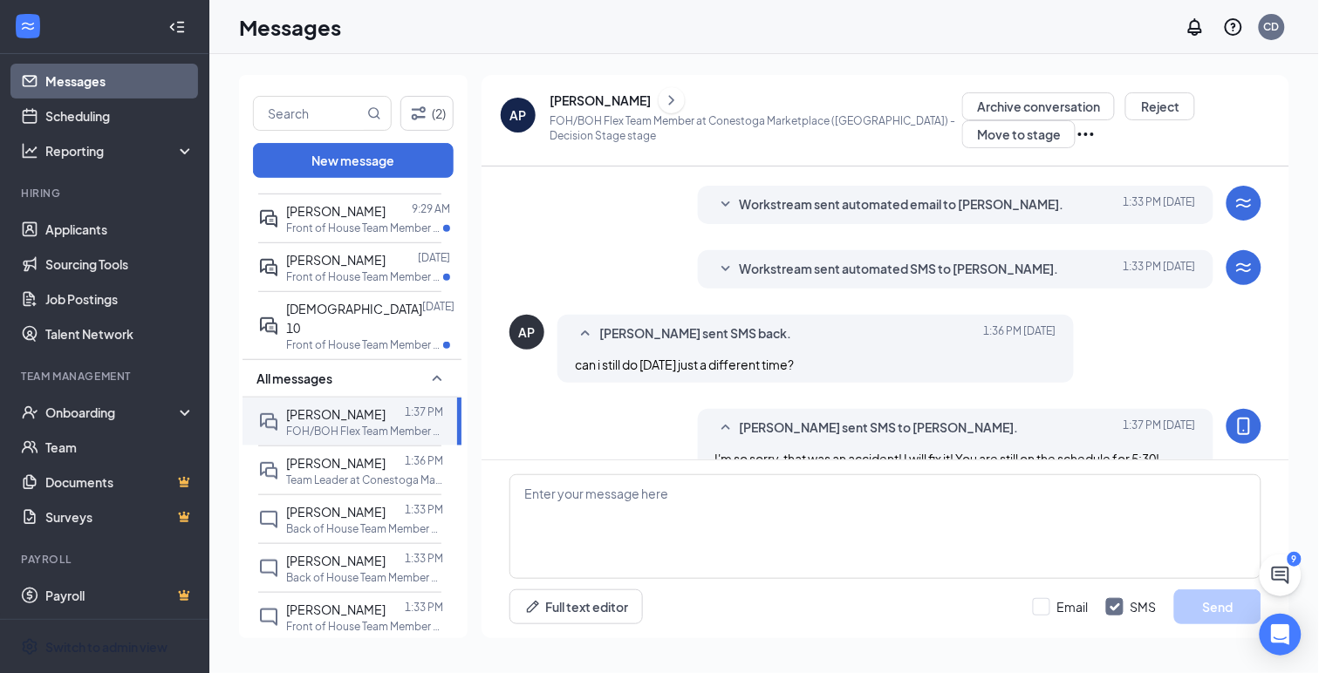
scroll to position [338, 0]
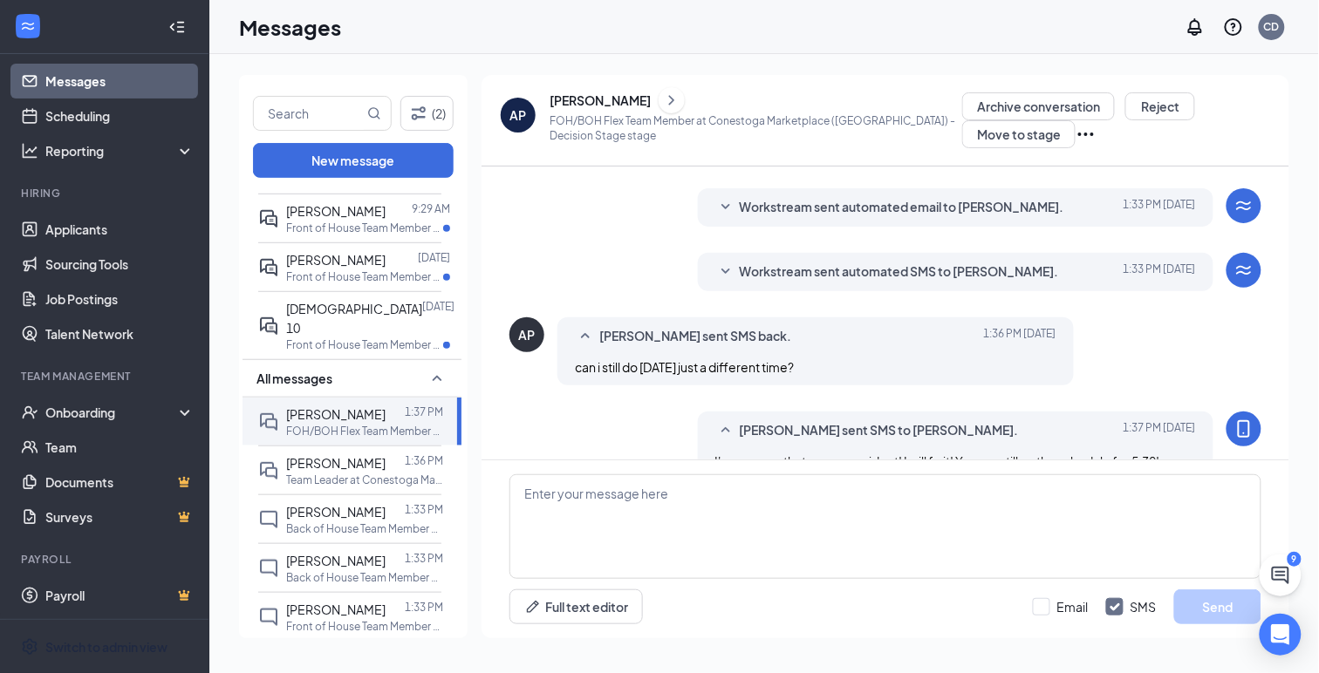
click at [722, 269] on icon "SmallChevronDown" at bounding box center [725, 272] width 21 height 21
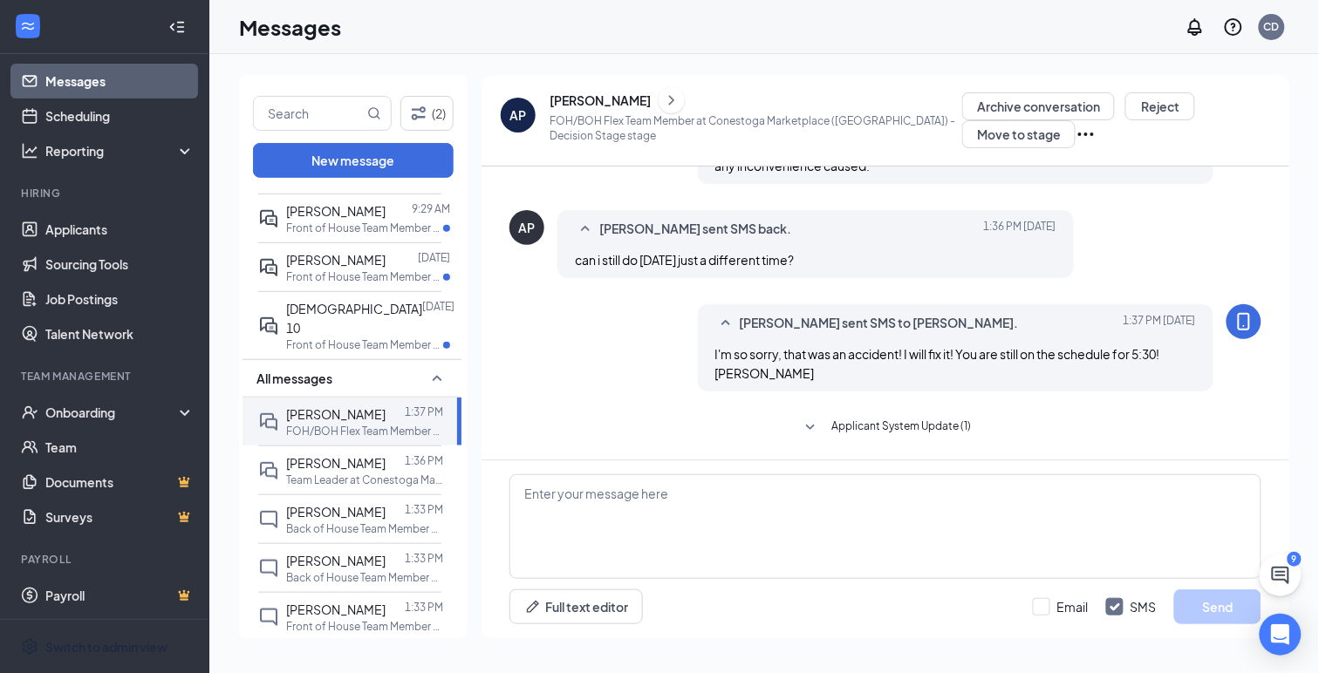
scroll to position [570, 0]
click at [1075, 135] on icon "Ellipses" at bounding box center [1085, 134] width 21 height 21
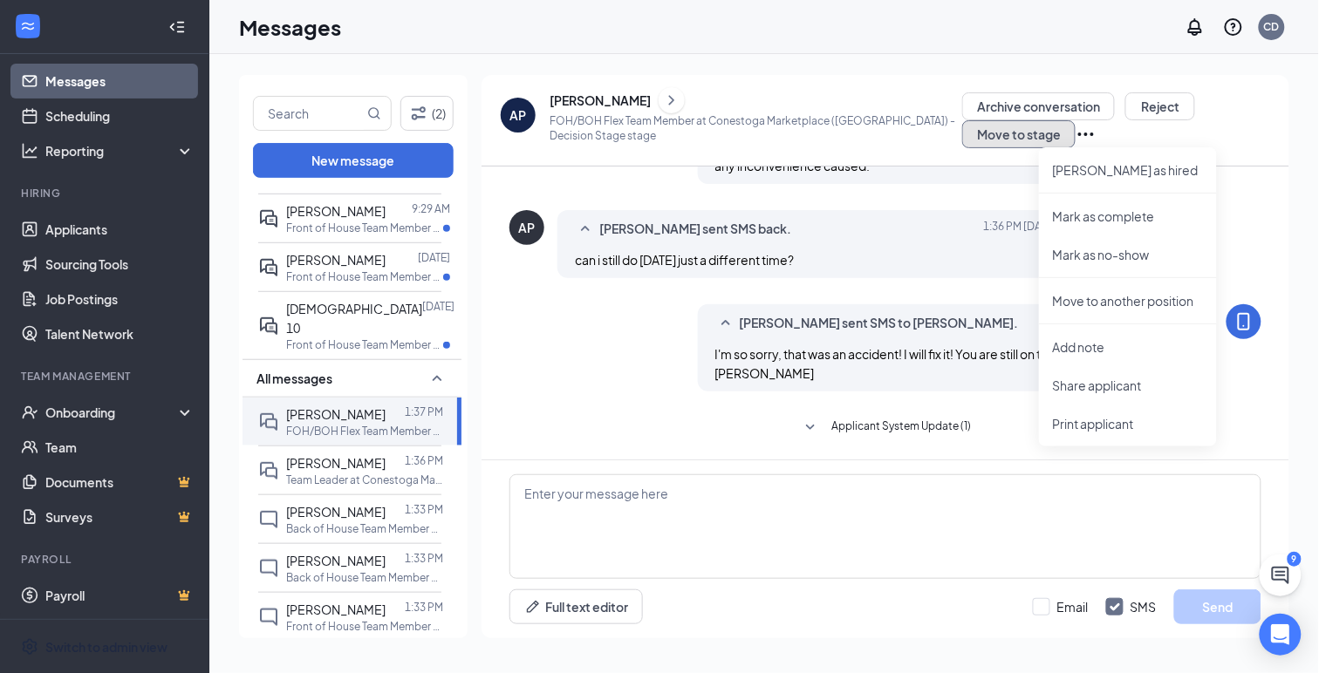
click at [962, 134] on button "Move to stage" at bounding box center [1018, 134] width 113 height 28
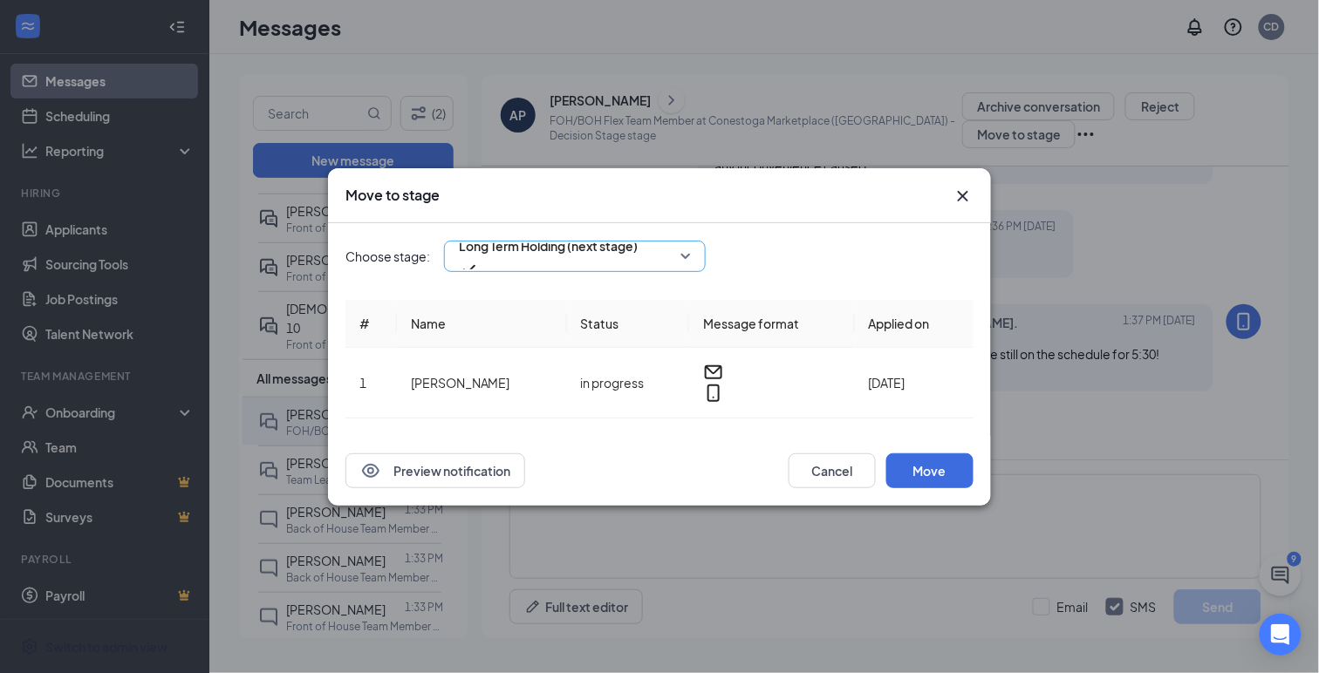
click at [638, 271] on span "Long Term Holding (next stage)" at bounding box center [548, 256] width 179 height 47
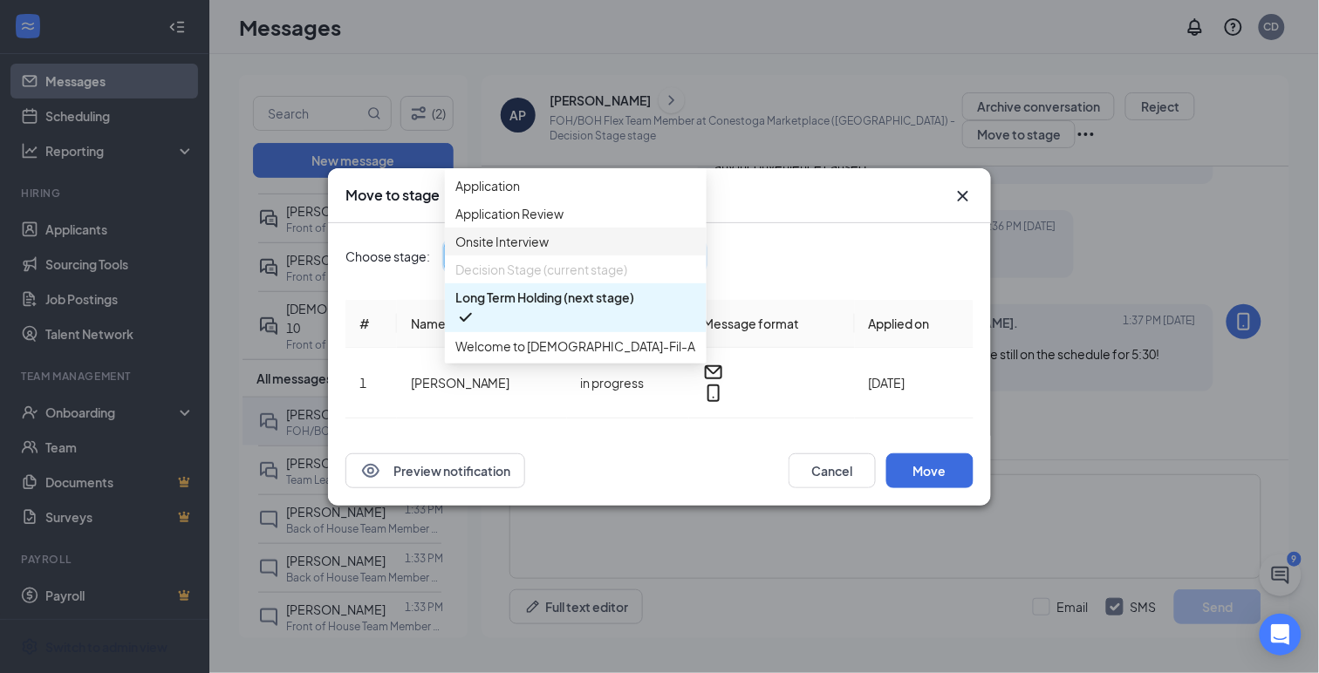
click at [518, 251] on span "Onsite Interview" at bounding box center [501, 241] width 93 height 19
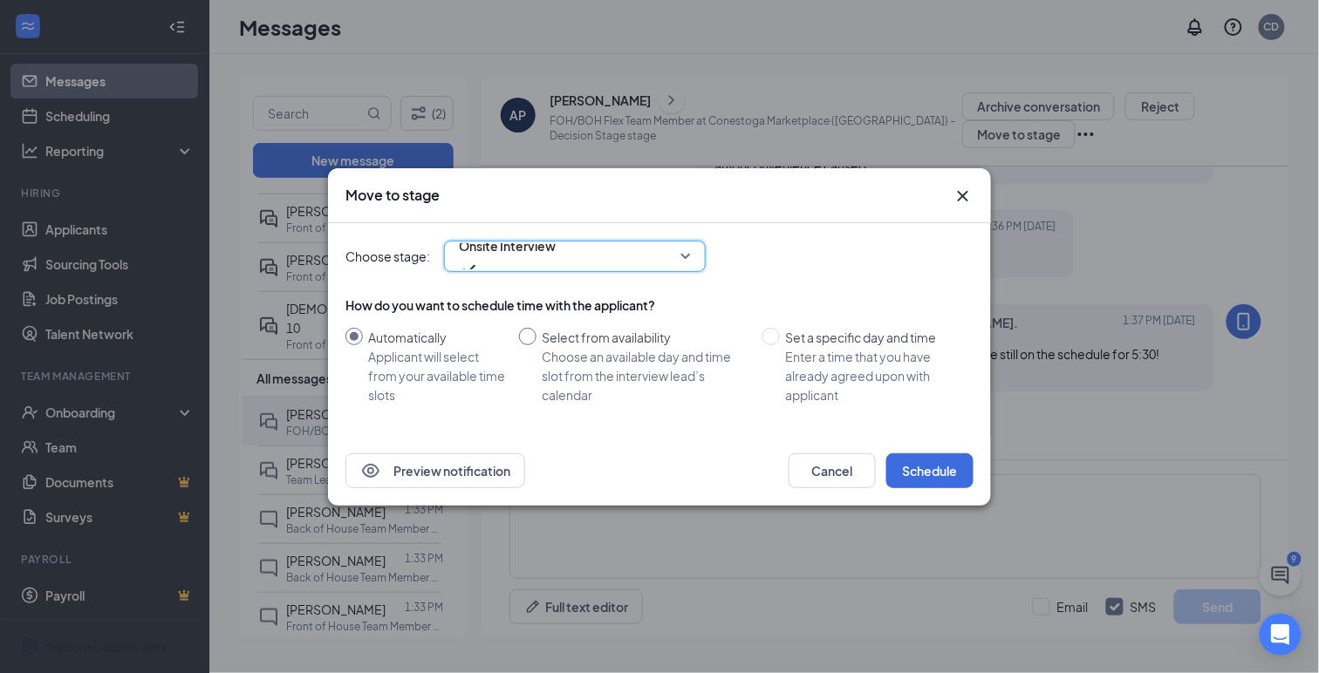
click at [533, 336] on input "Select from availability Choose an available day and time slot from the intervi…" at bounding box center [527, 336] width 17 height 17
radio input "true"
radio input "false"
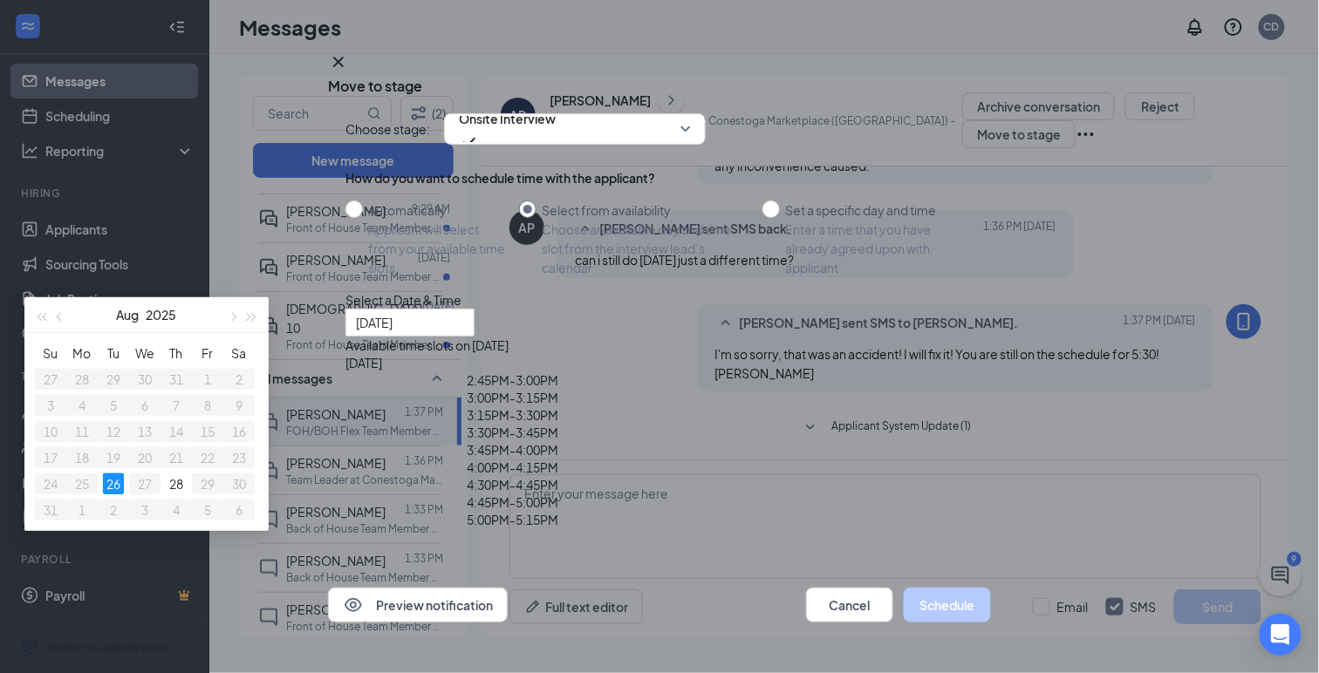
scroll to position [78, 0]
click at [776, 201] on input "Set a specific day and time Enter a time that you have already agreed upon with…" at bounding box center [770, 209] width 17 height 17
radio input "true"
radio input "false"
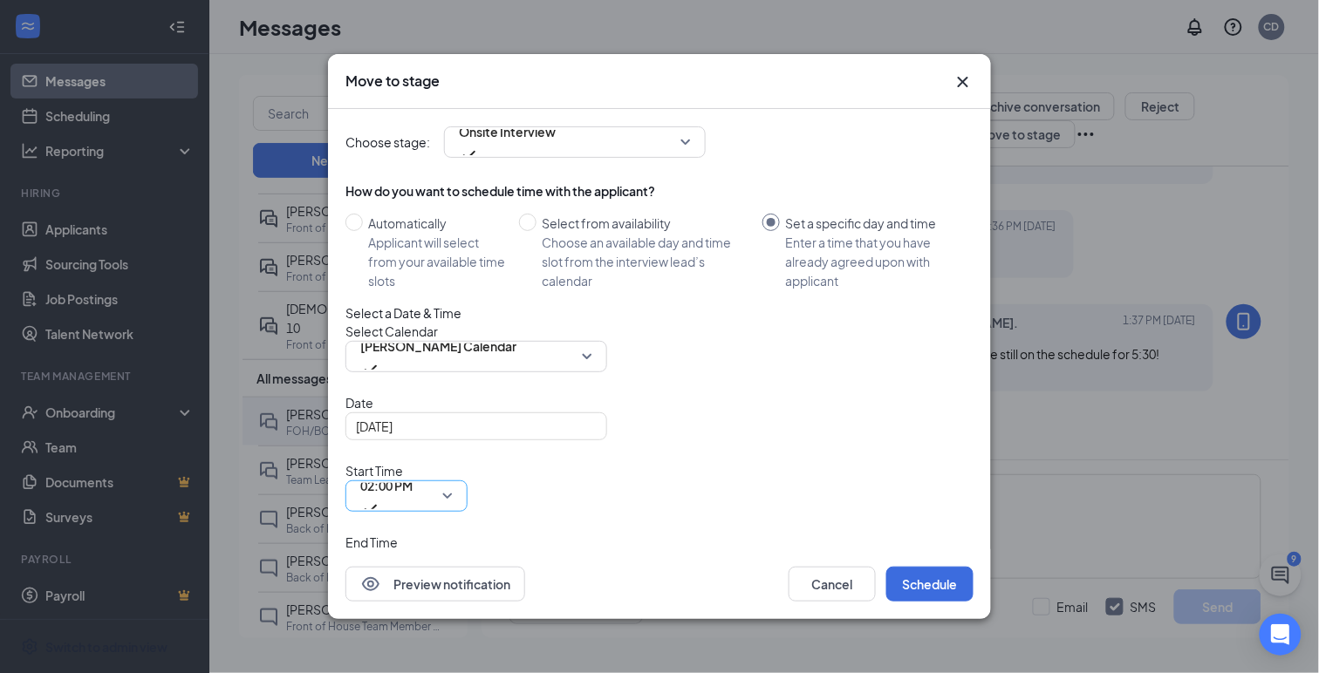
click at [413, 474] on span "02:00 PM" at bounding box center [386, 496] width 52 height 47
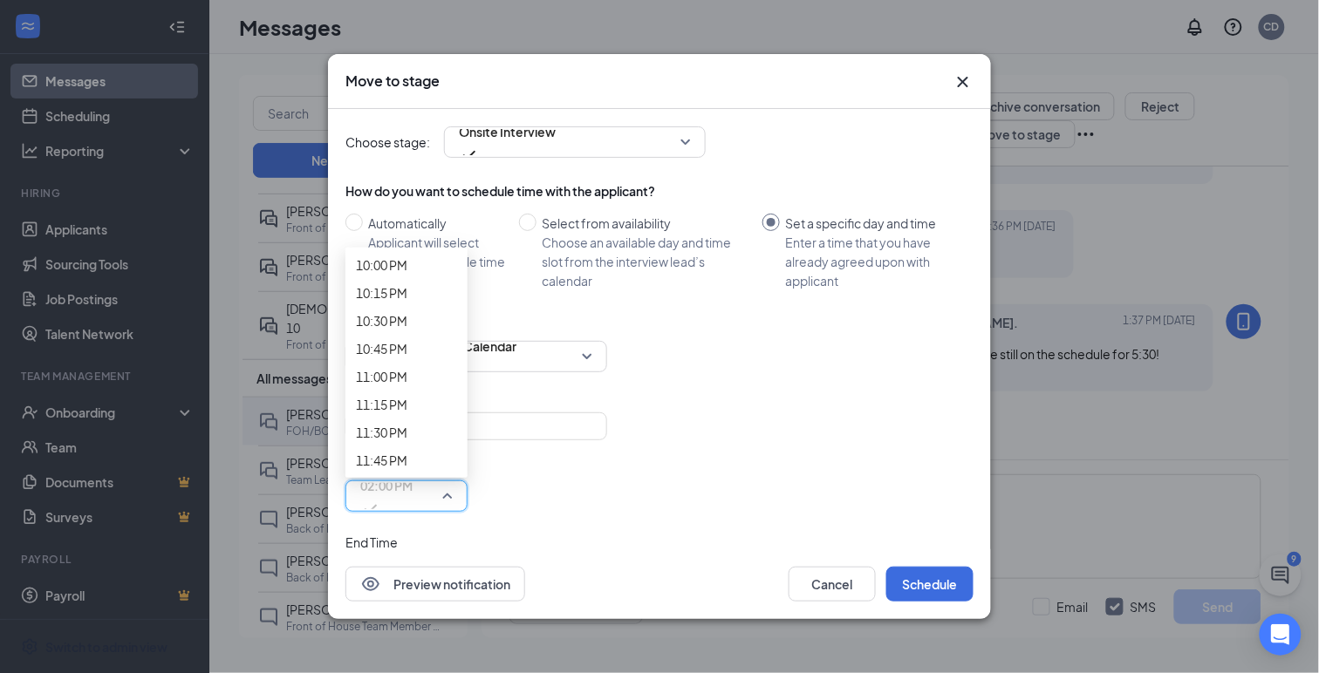
scroll to position [2672, 0]
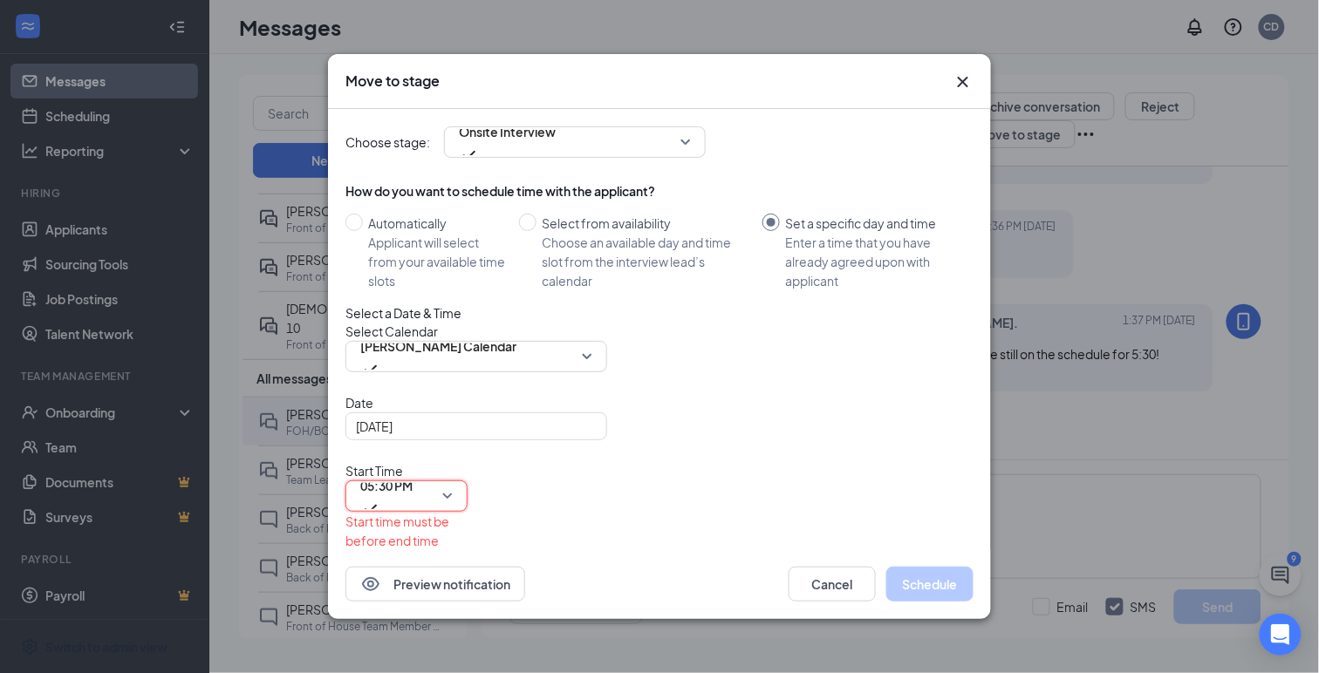
click at [413, 583] on span "02:30 PM" at bounding box center [386, 606] width 52 height 47
click at [921, 572] on button "Schedule" at bounding box center [929, 584] width 87 height 35
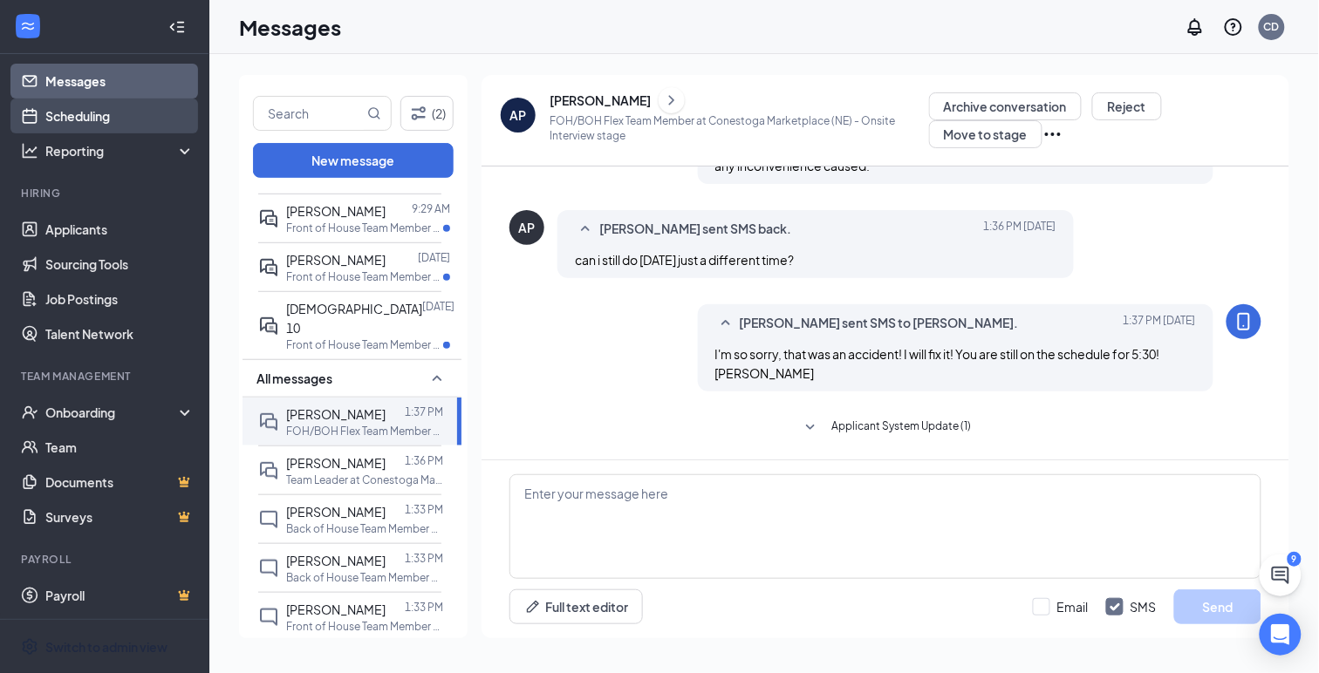
click at [51, 115] on link "Scheduling" at bounding box center [119, 116] width 149 height 35
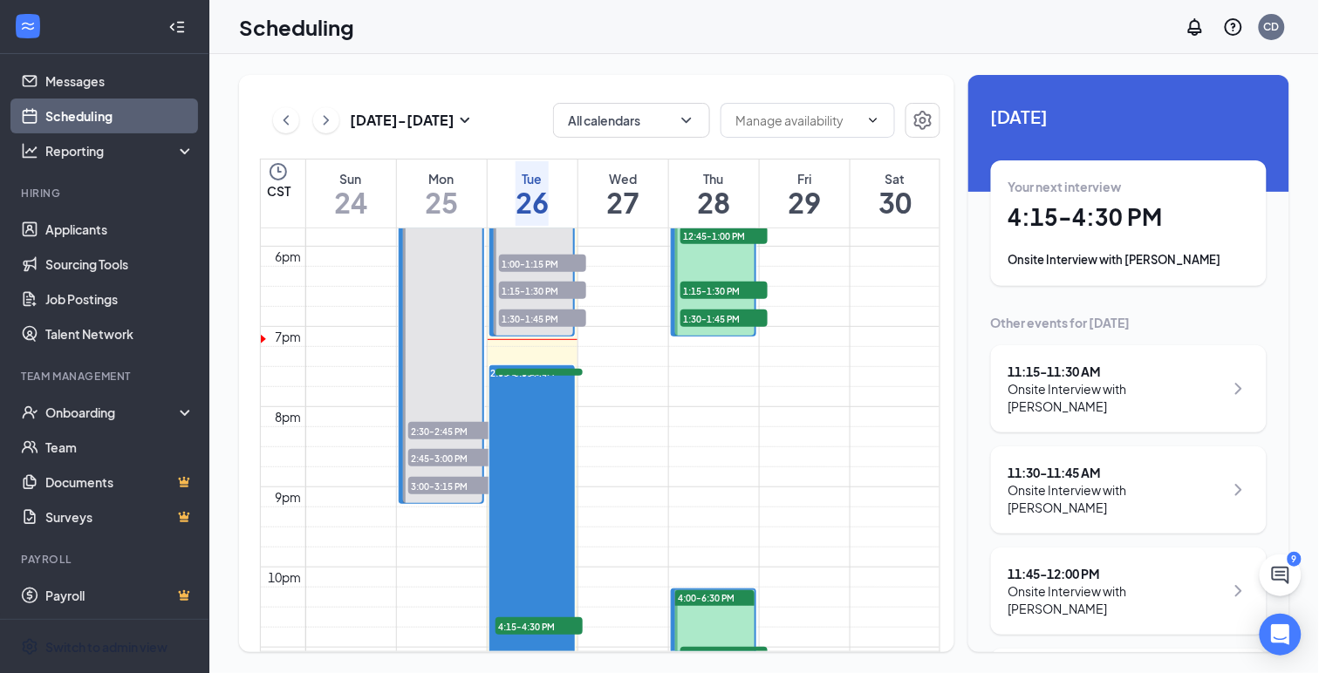
scroll to position [1430, 0]
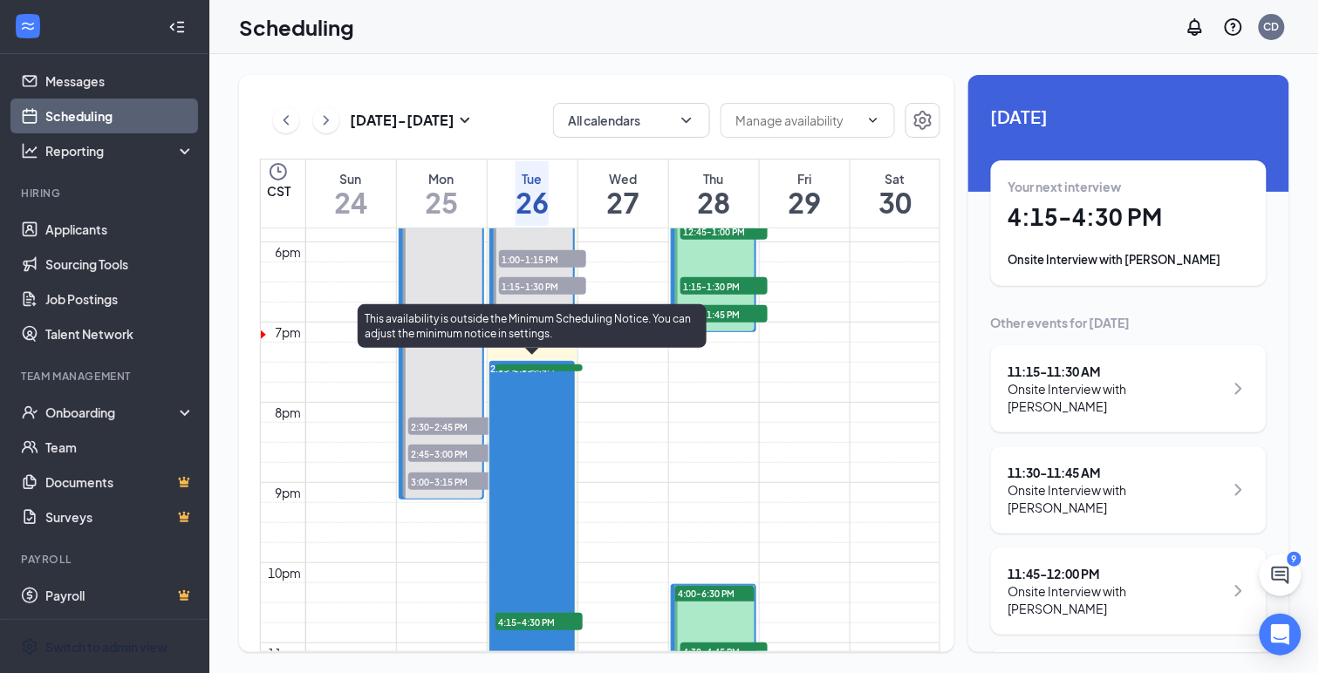
click at [531, 363] on span "2:00-5:30 PM" at bounding box center [519, 369] width 57 height 12
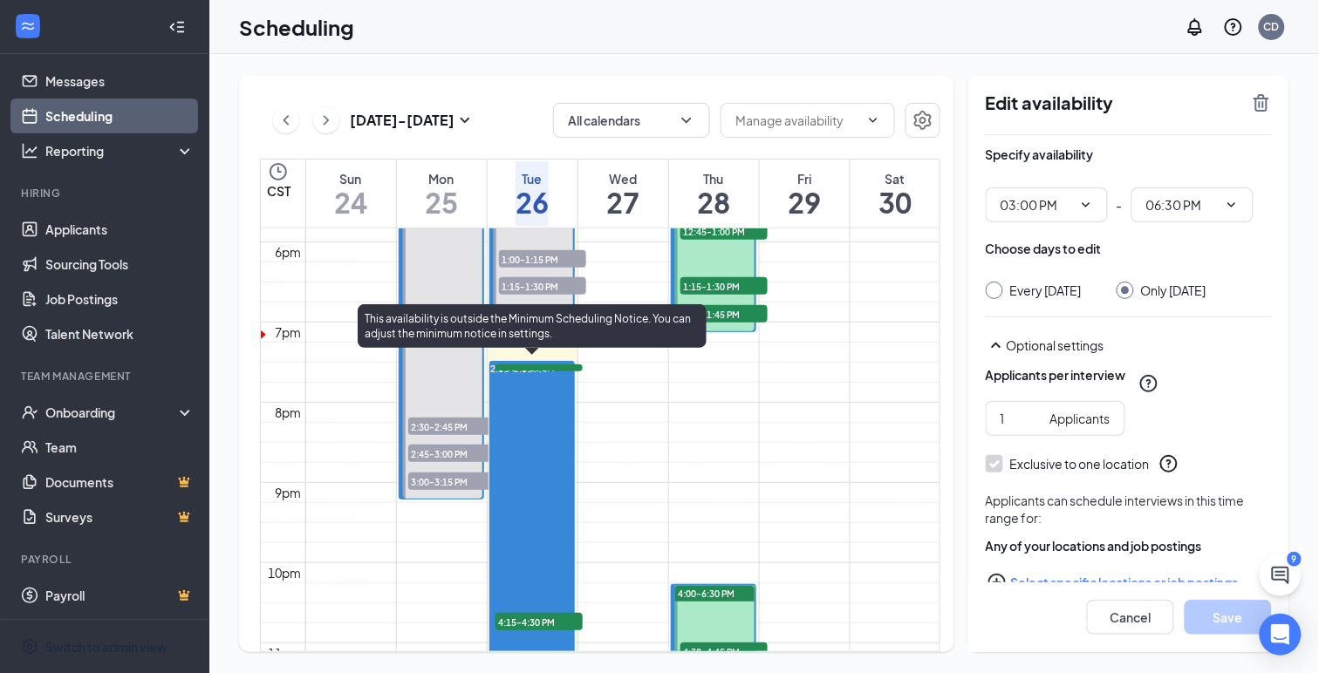
type input "03:00 PM"
type input "06:30 PM"
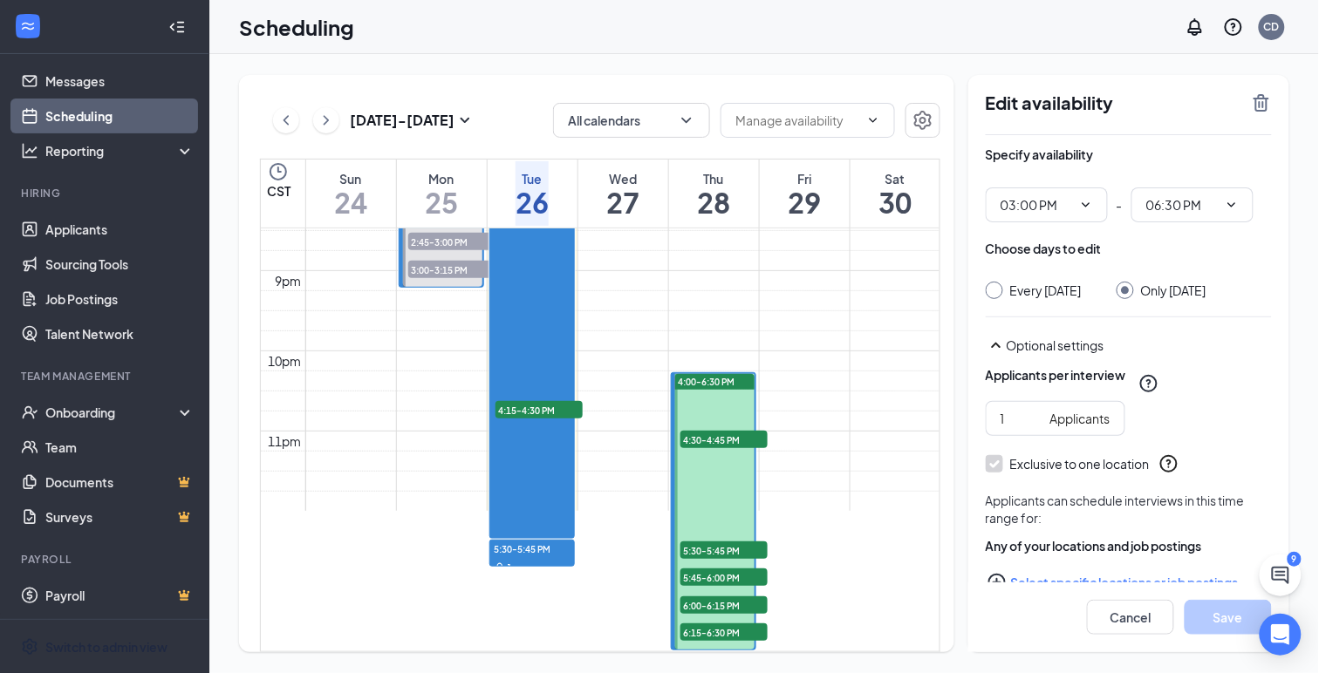
scroll to position [2170, 0]
click at [72, 86] on link "Messages" at bounding box center [119, 81] width 149 height 35
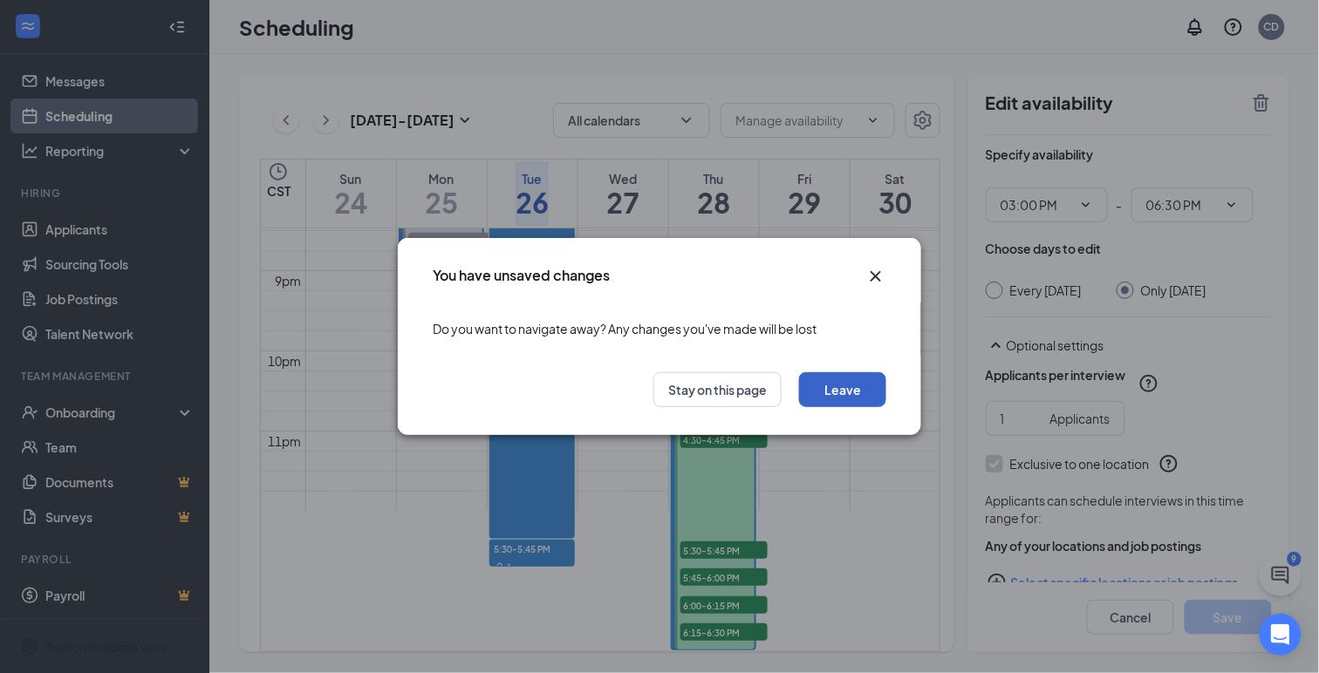
click at [836, 389] on button "Leave" at bounding box center [842, 389] width 87 height 35
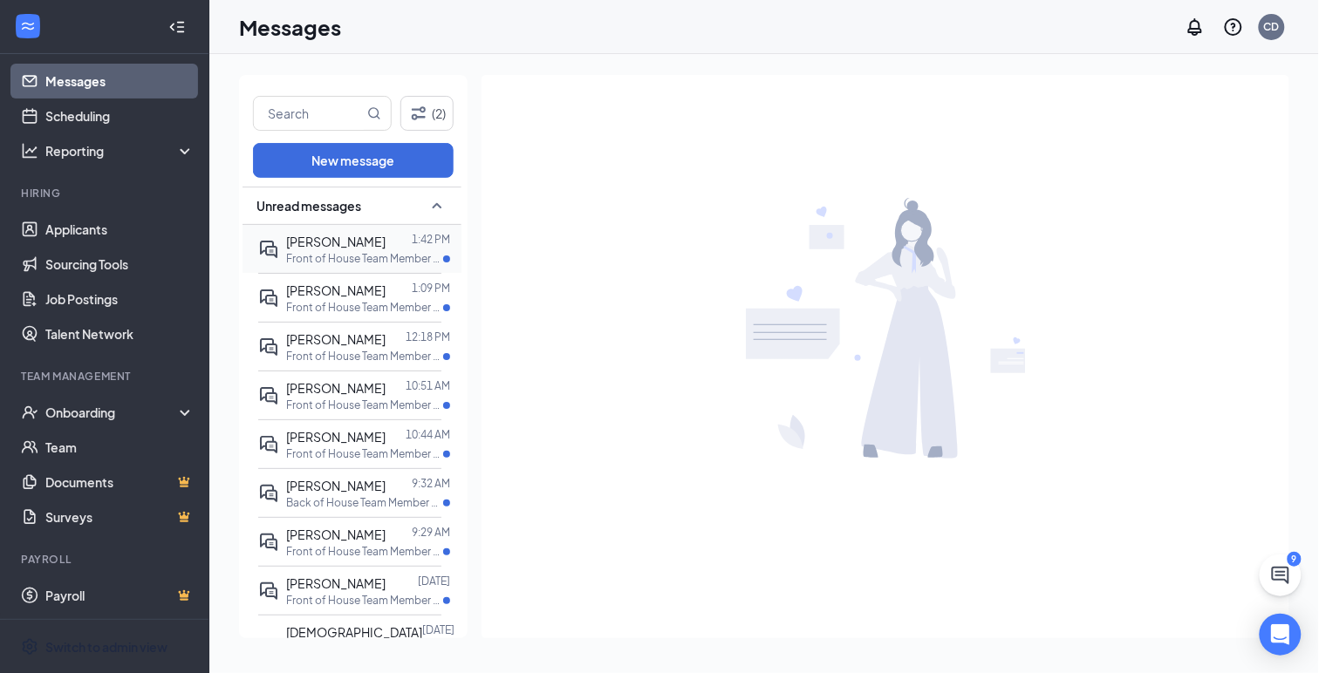
click at [311, 256] on p "Front of House Team Member at [GEOGRAPHIC_DATA] ([GEOGRAPHIC_DATA])" at bounding box center [364, 258] width 157 height 15
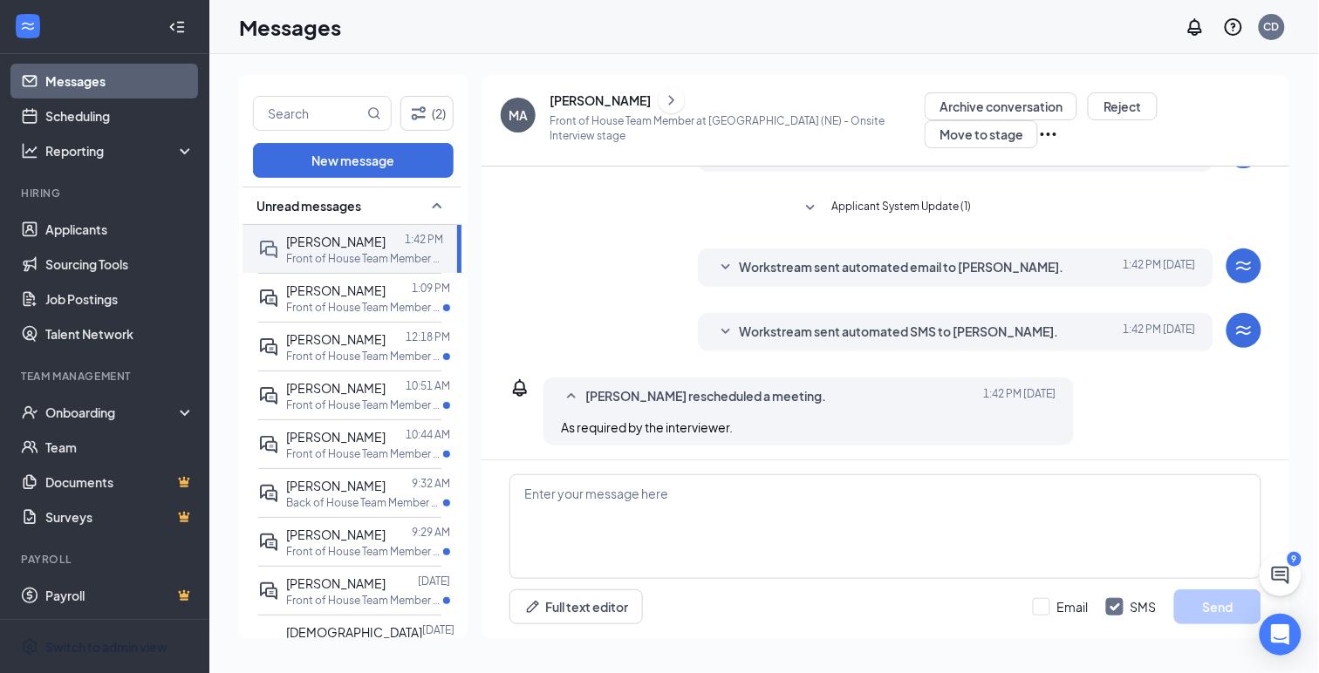
scroll to position [556, 0]
click at [762, 334] on span "Workstream sent automated SMS to [PERSON_NAME]." at bounding box center [899, 329] width 319 height 21
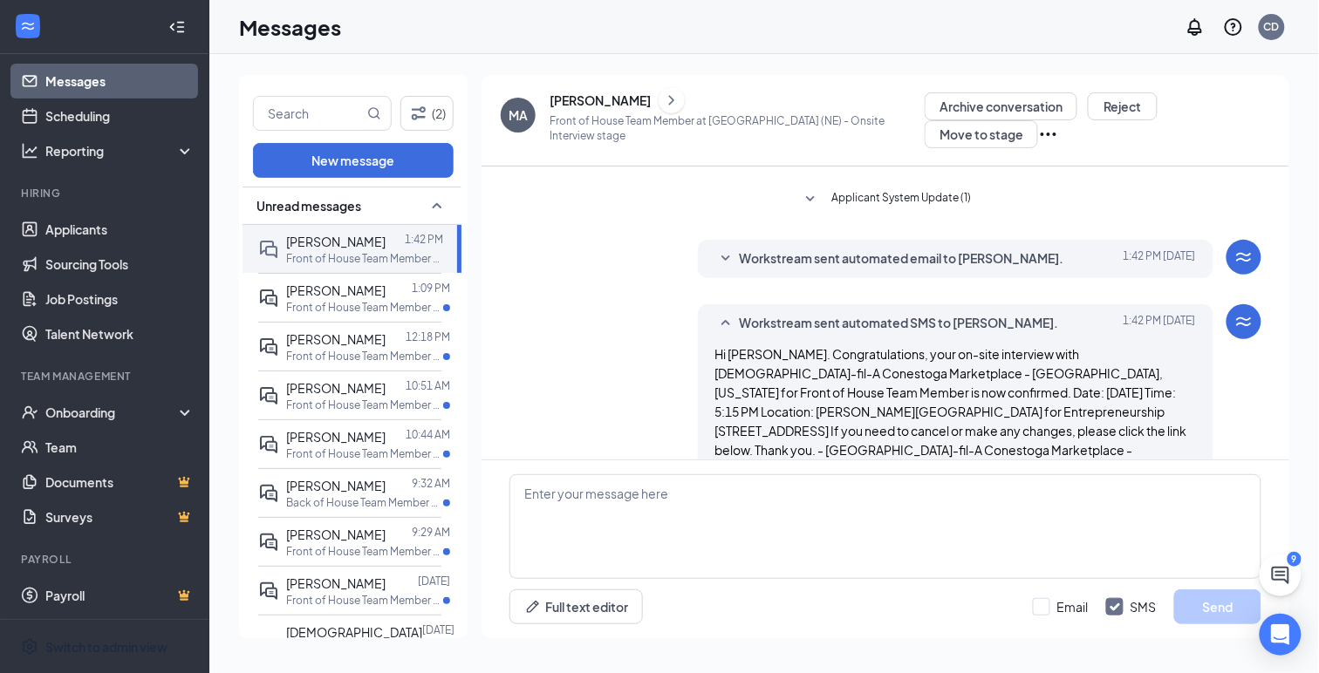
scroll to position [557, 0]
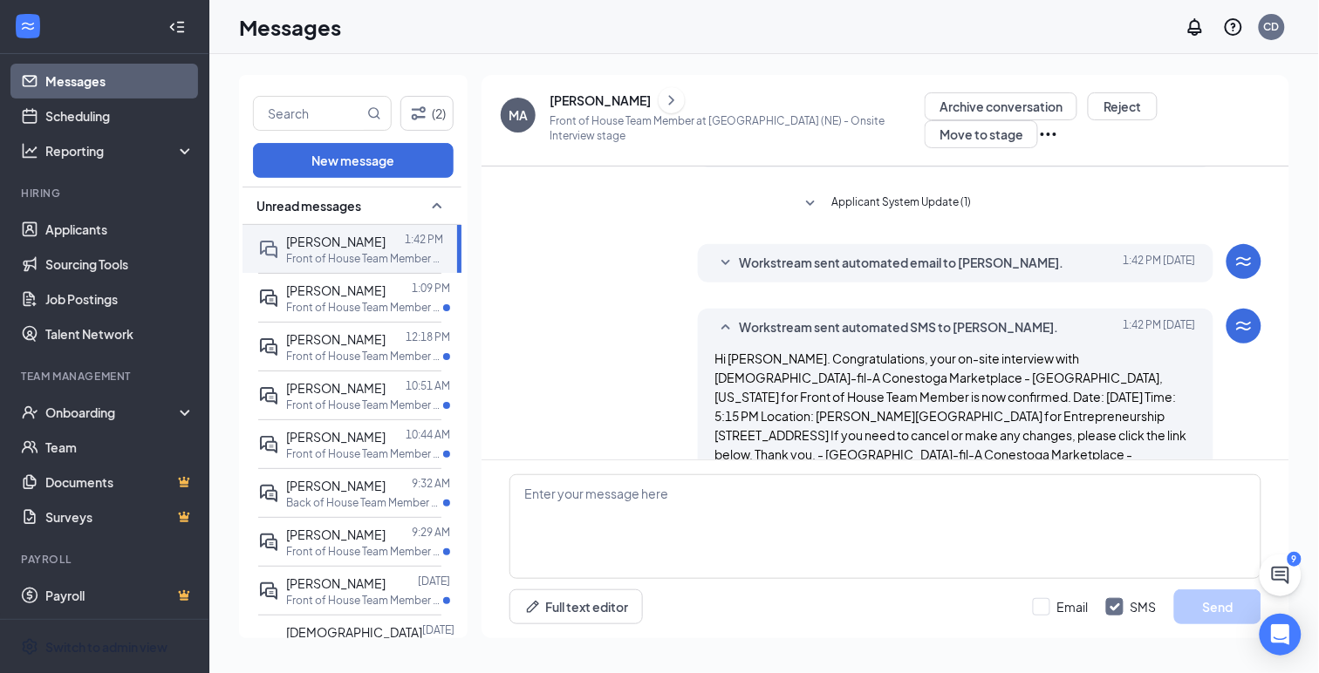
click at [729, 265] on icon "SmallChevronDown" at bounding box center [725, 263] width 21 height 21
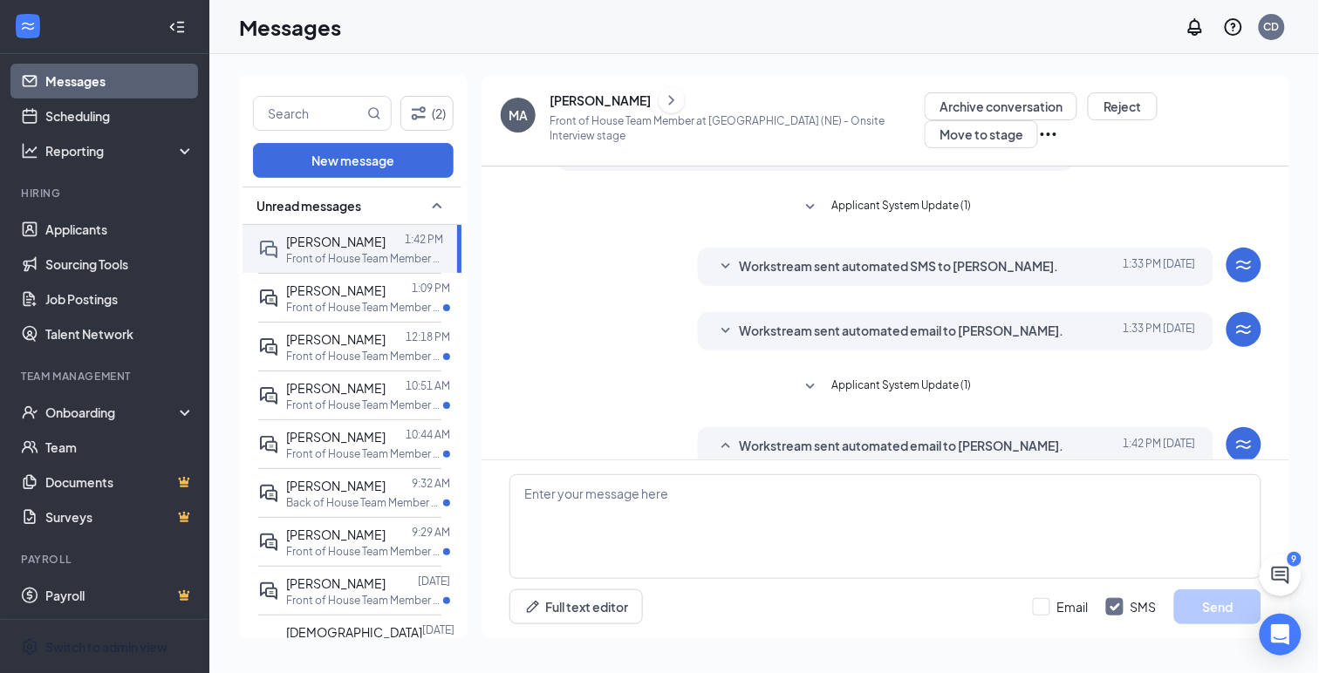
scroll to position [372, 0]
click at [730, 334] on icon "SmallChevronDown" at bounding box center [725, 334] width 21 height 21
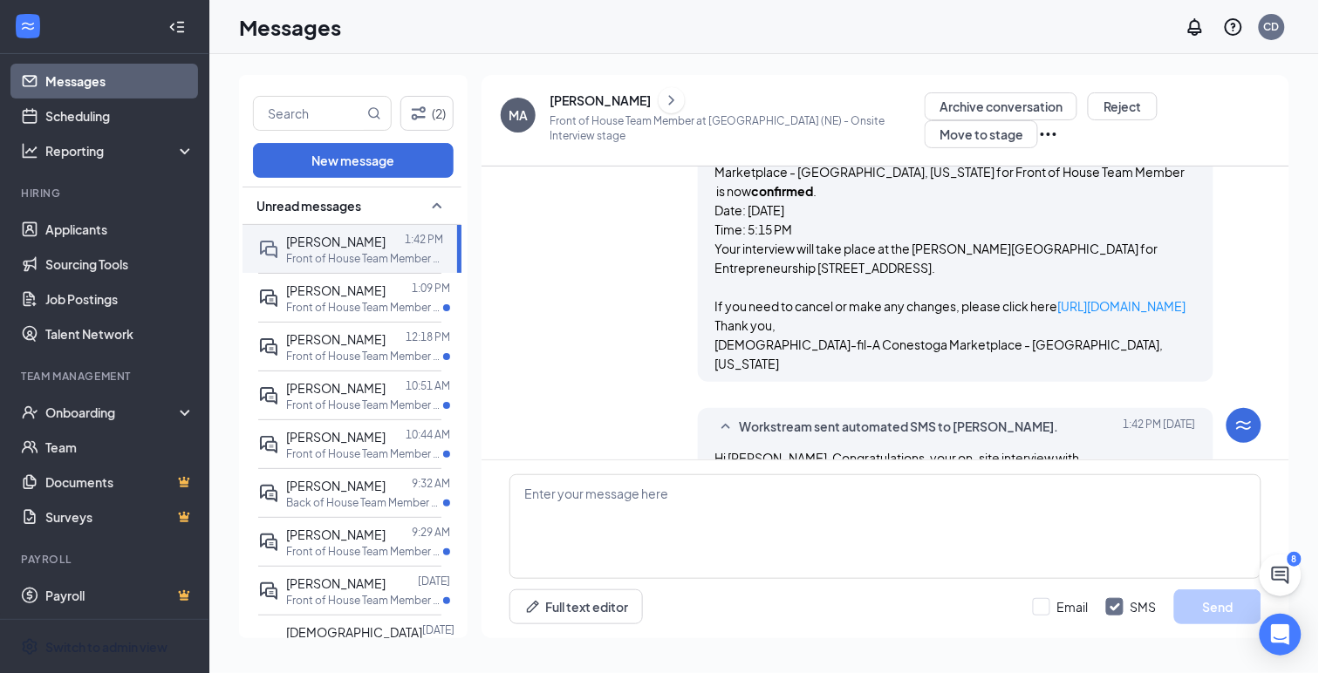
scroll to position [959, 0]
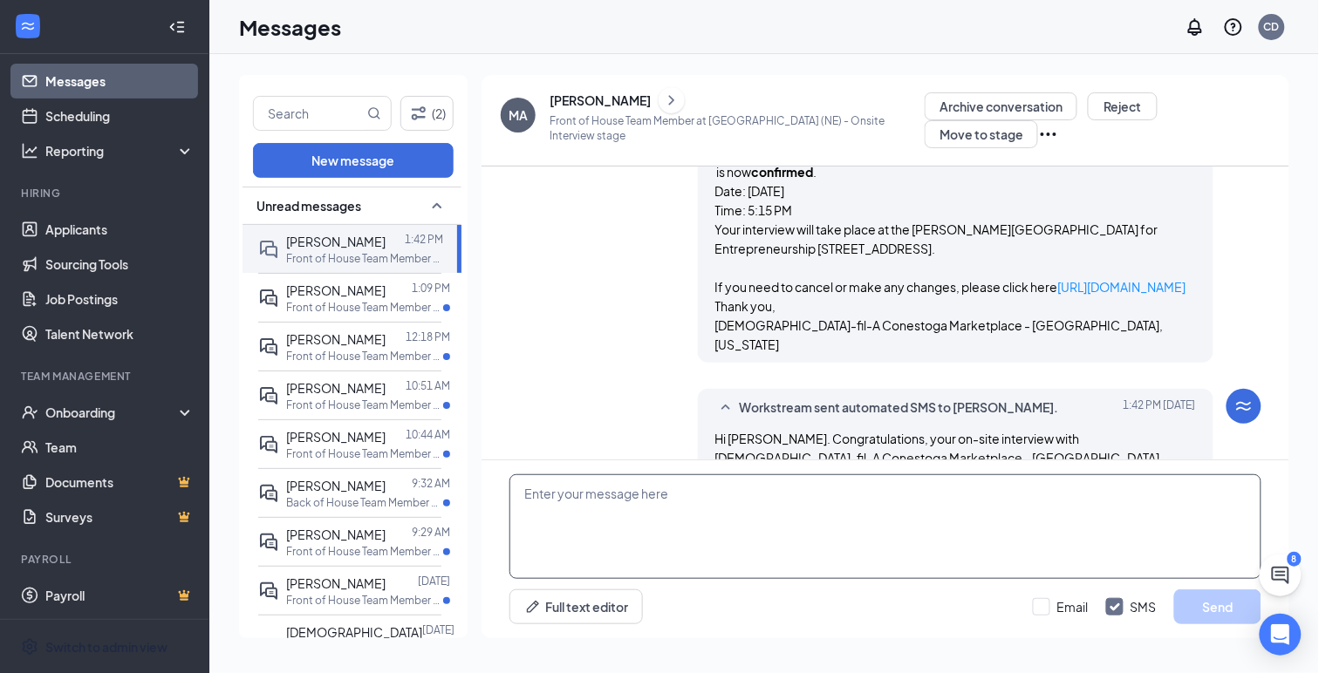
click at [593, 530] on textarea at bounding box center [885, 526] width 752 height 105
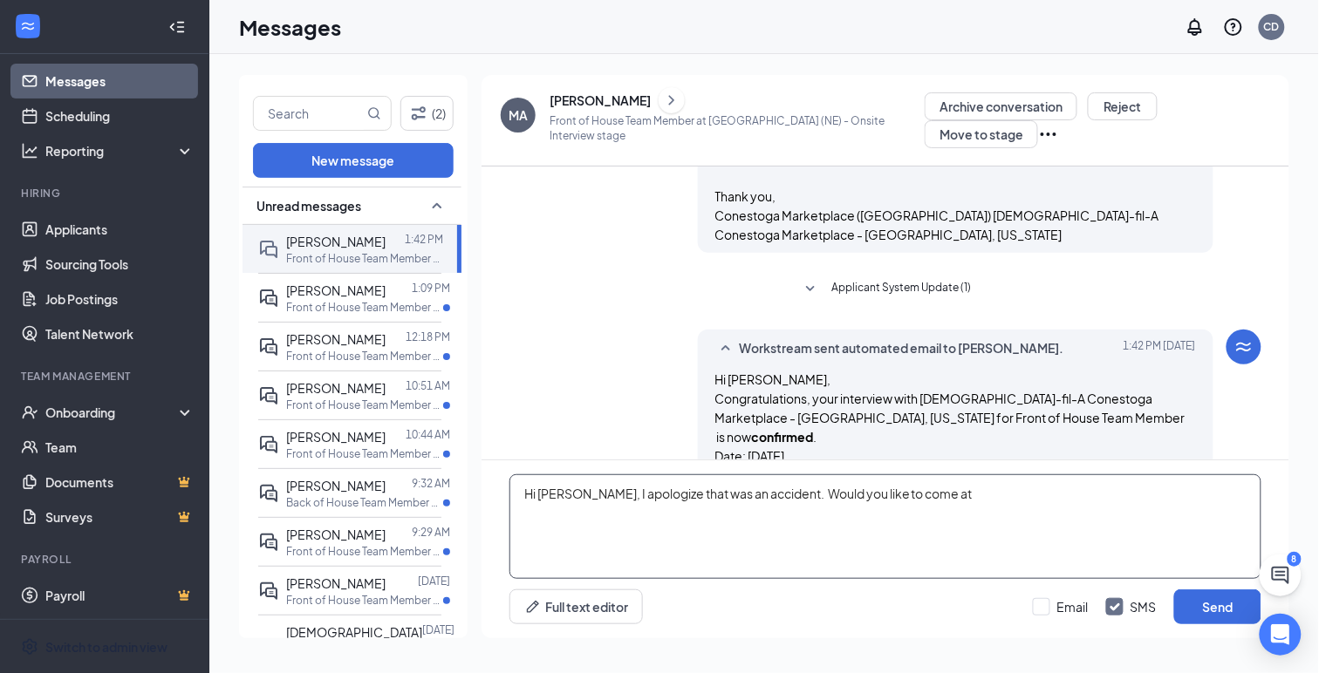
scroll to position [704, 0]
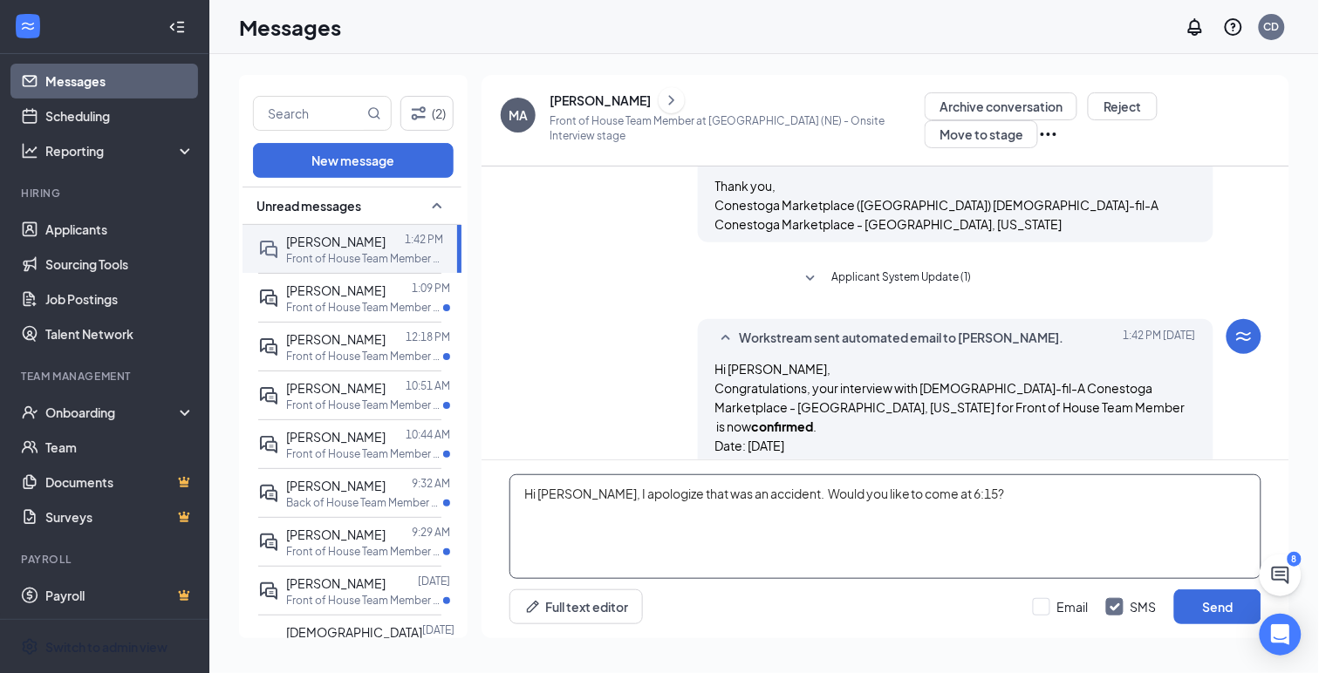
click at [910, 495] on textarea "Hi [PERSON_NAME], I apologize that was an accident. Would you like to come at 6…" at bounding box center [885, 526] width 752 height 105
click at [663, 495] on textarea "Hi [PERSON_NAME], I apologize that was an accident. Would you like to come at y…" at bounding box center [885, 526] width 752 height 105
type textarea "Hi [PERSON_NAME], I apologize that the cancellation was an accident. Would you …"
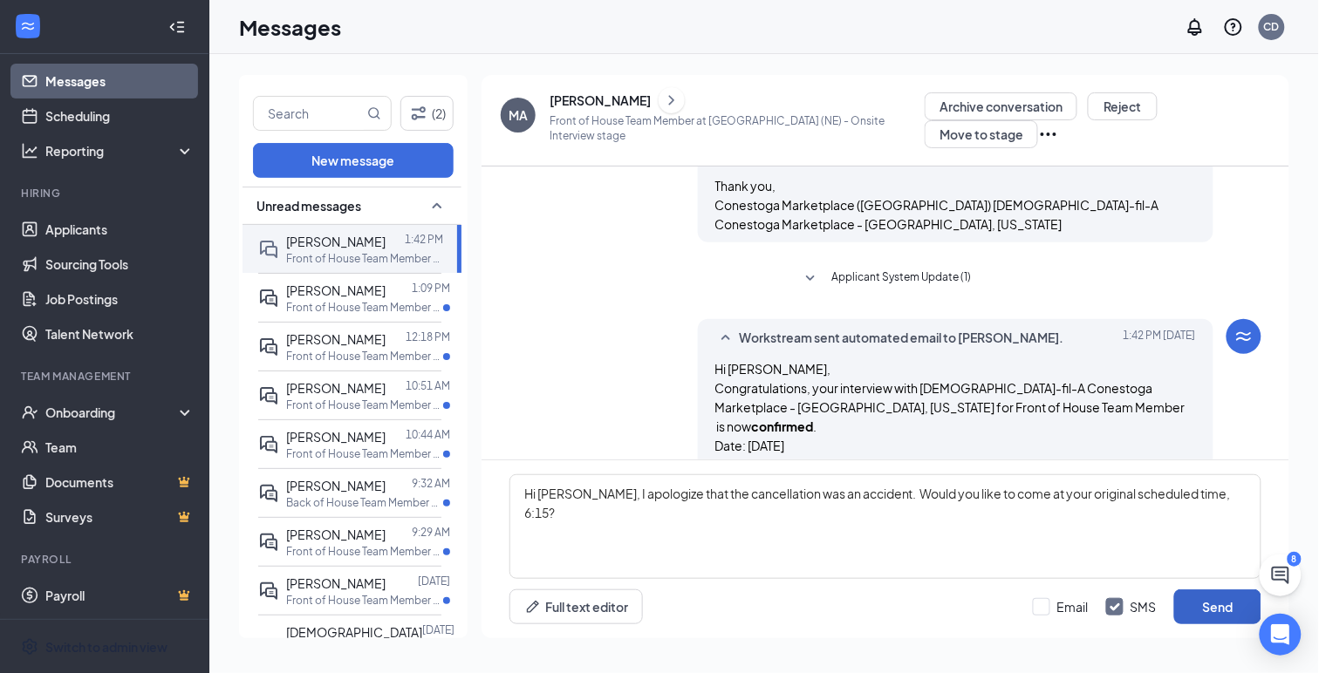
click at [1217, 614] on button "Send" at bounding box center [1217, 607] width 87 height 35
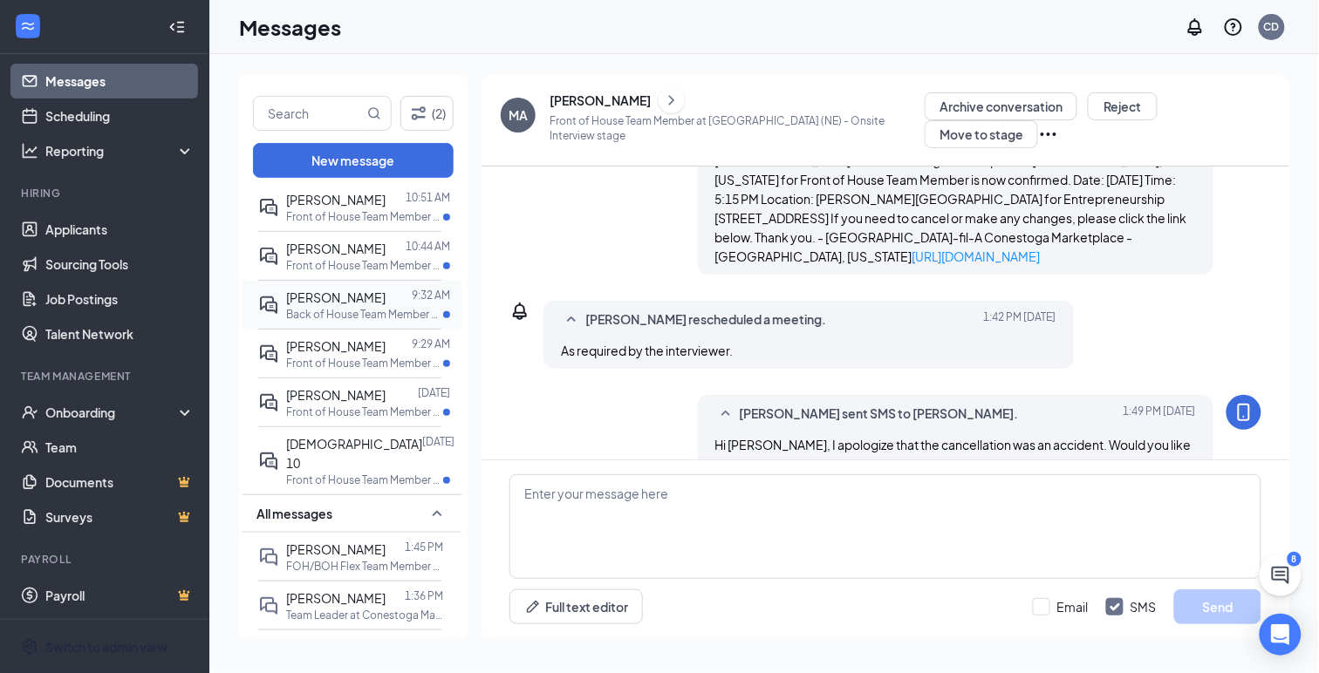
scroll to position [201, 0]
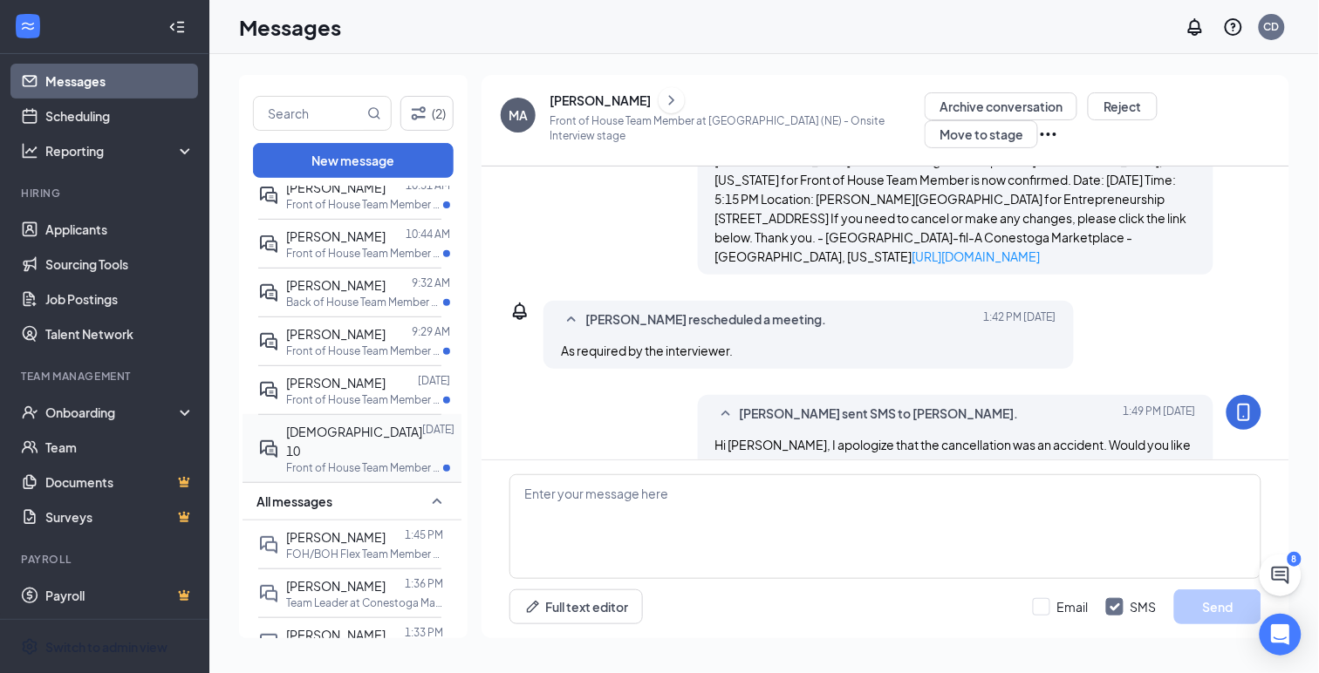
click at [310, 437] on span "[DEMOGRAPHIC_DATA] 10" at bounding box center [354, 441] width 136 height 35
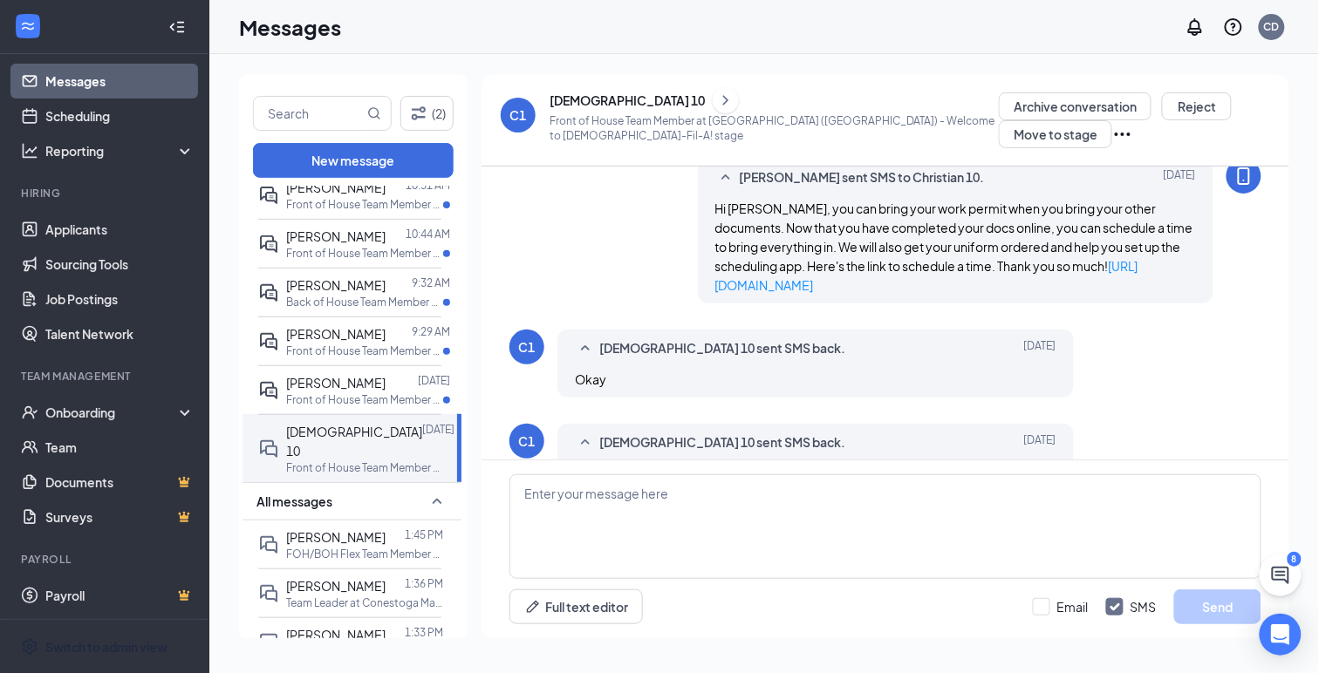
scroll to position [845, 0]
click at [314, 392] on p "Front of House Team Member at [GEOGRAPHIC_DATA] ([GEOGRAPHIC_DATA])" at bounding box center [364, 399] width 157 height 15
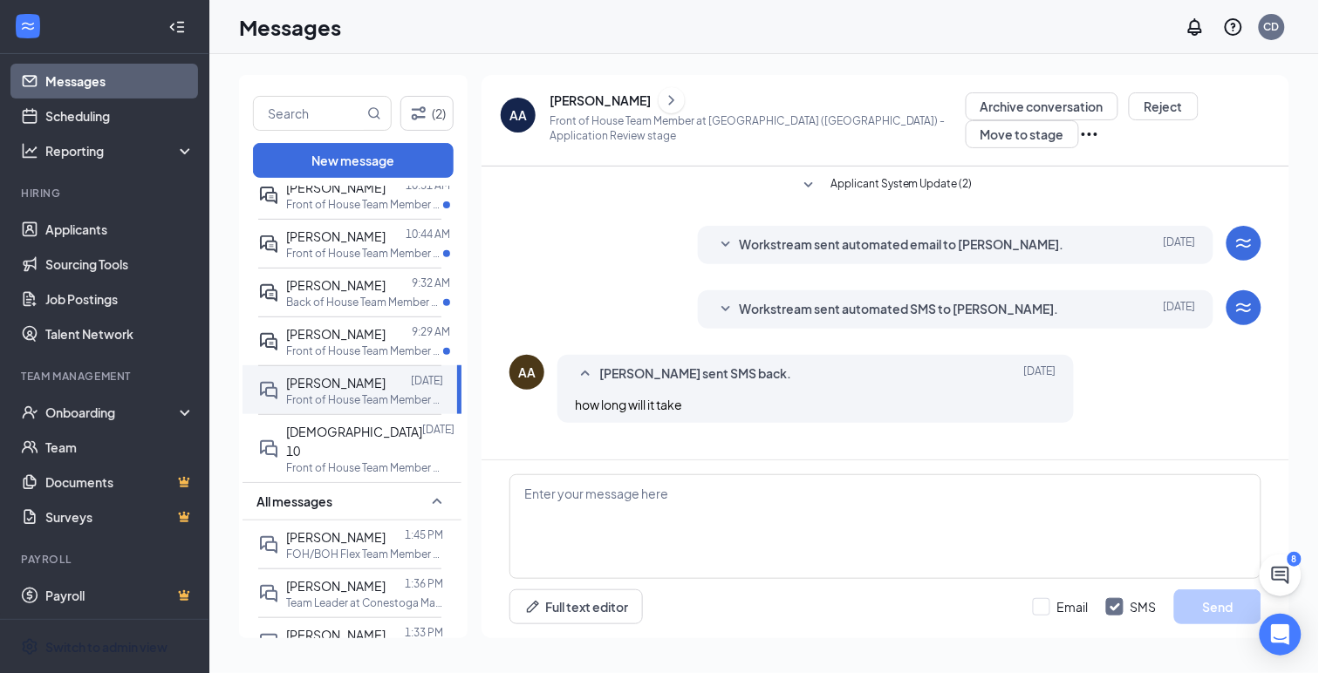
click at [748, 309] on span "Workstream sent automated SMS to [PERSON_NAME]." at bounding box center [899, 309] width 319 height 21
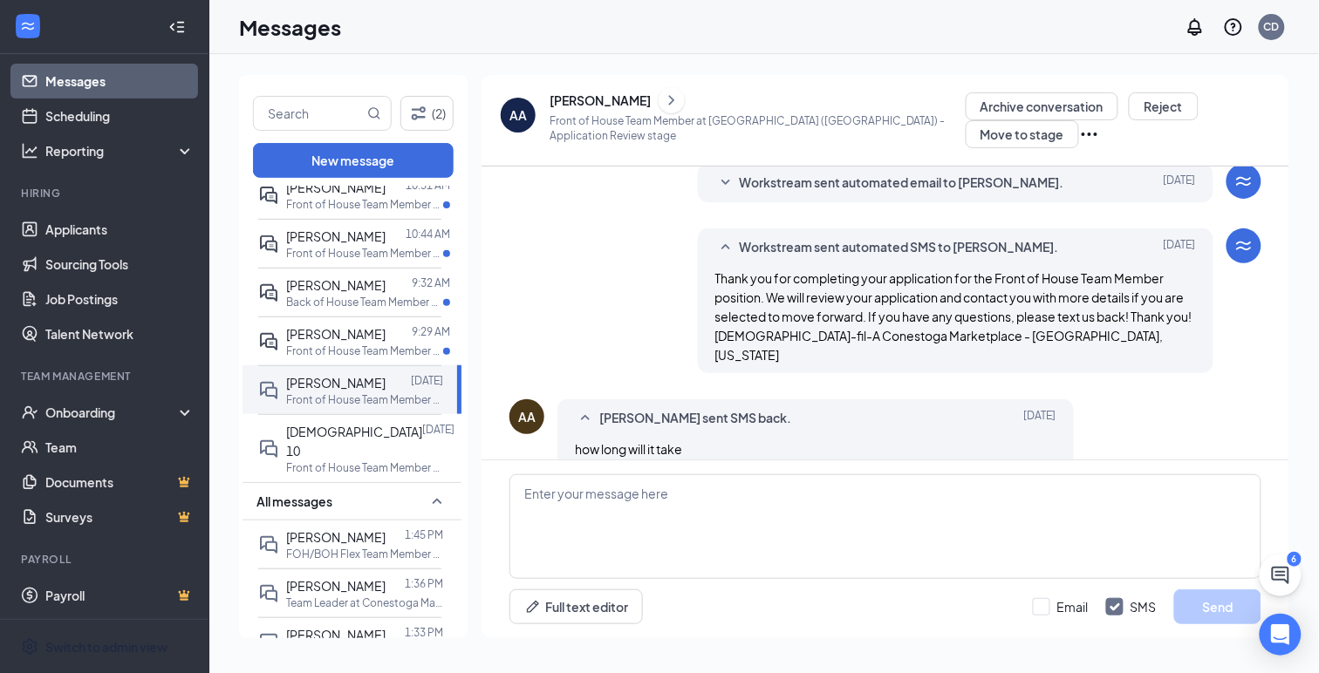
scroll to position [67, 0]
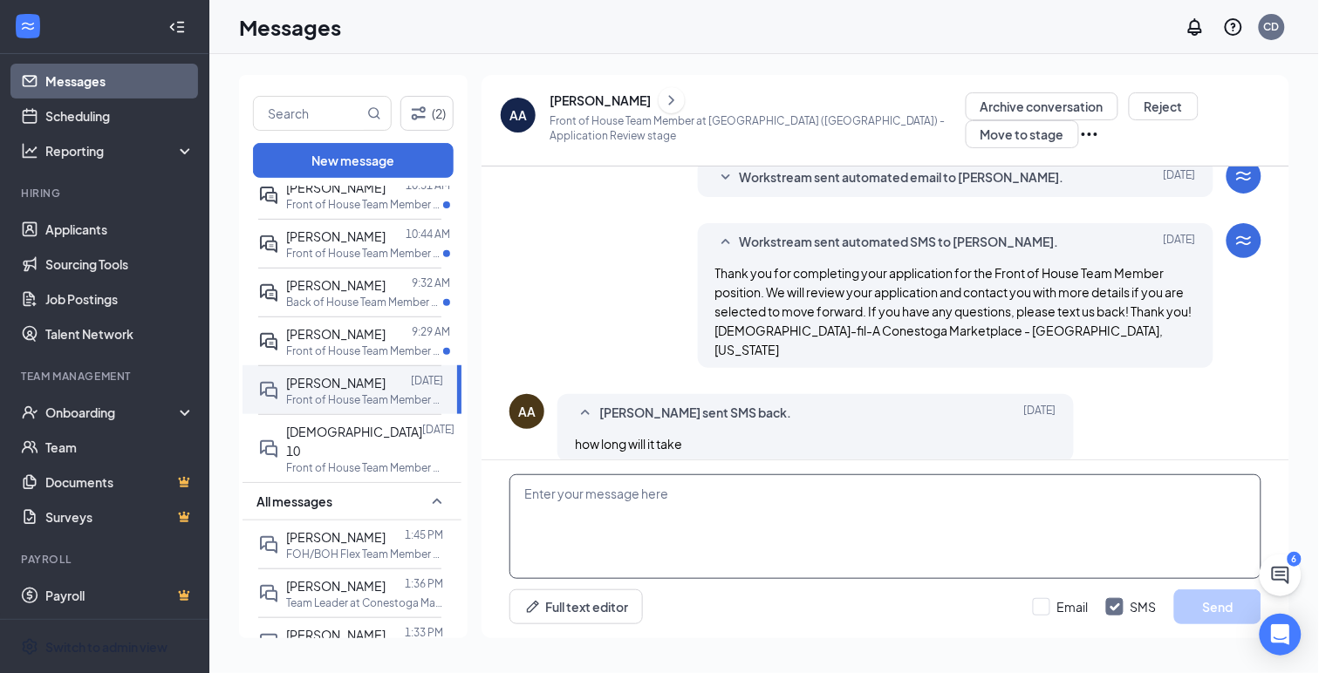
click at [564, 510] on textarea at bounding box center [885, 526] width 752 height 105
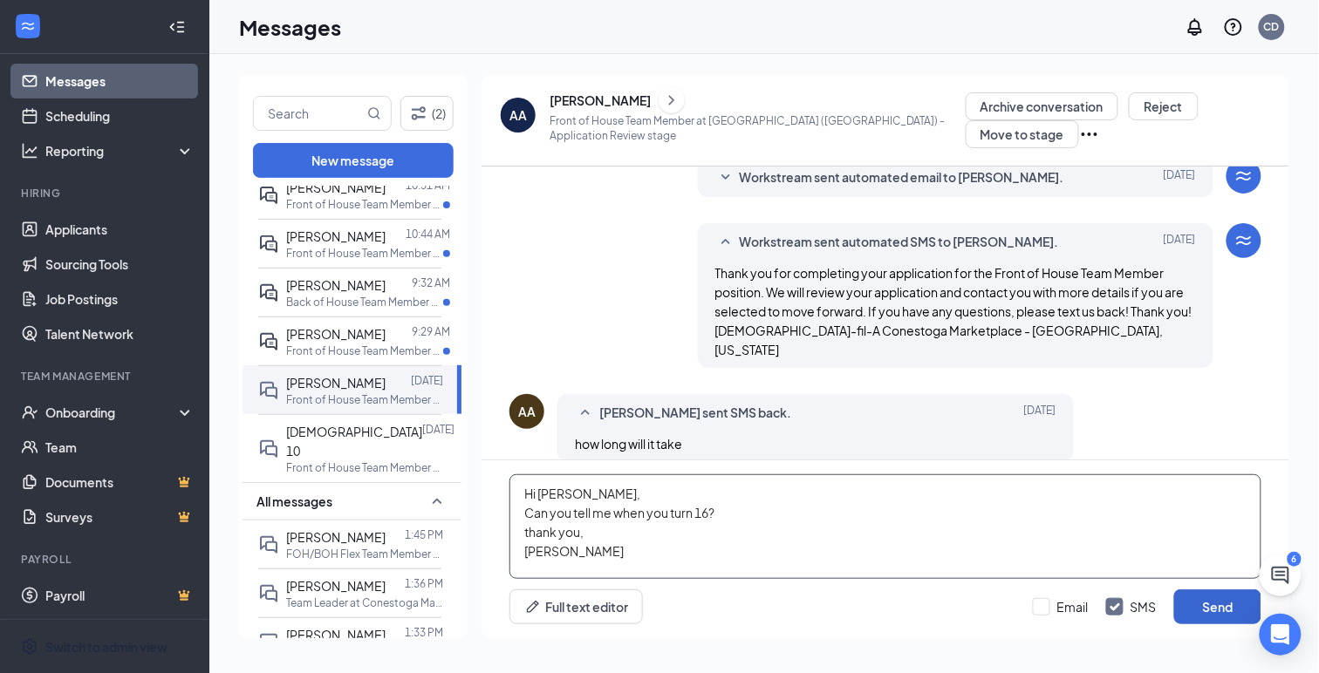
type textarea "Hi [PERSON_NAME], Can you tell me when you turn 16? thank you, [PERSON_NAME]"
click at [1182, 615] on button "Send" at bounding box center [1217, 607] width 87 height 35
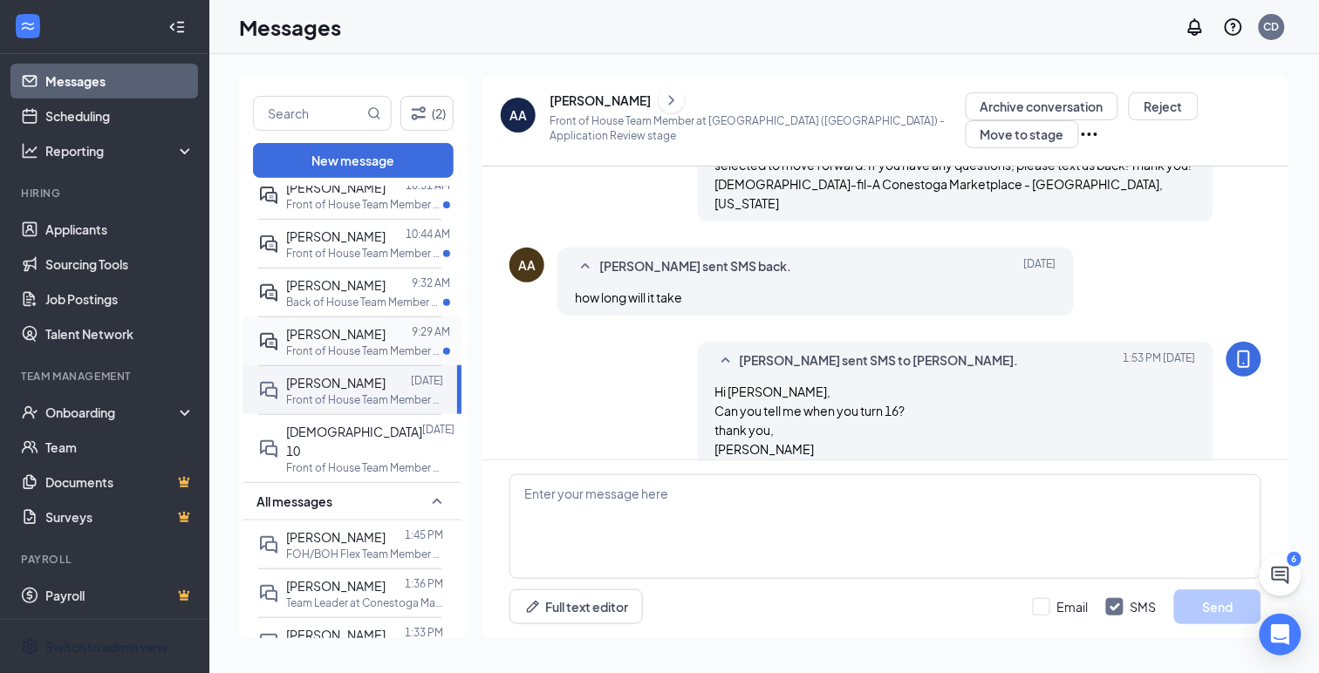
scroll to position [218, 0]
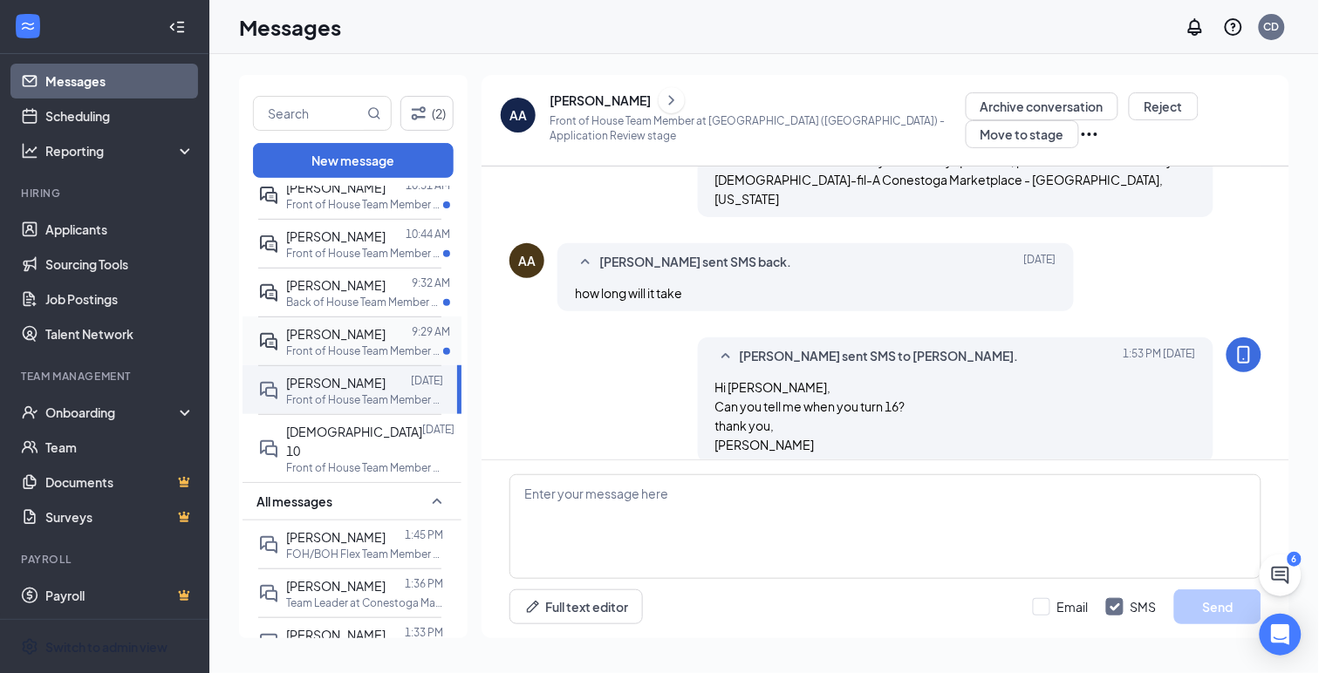
click at [312, 344] on p "Front of House Team Member at [GEOGRAPHIC_DATA] ([GEOGRAPHIC_DATA])" at bounding box center [364, 351] width 157 height 15
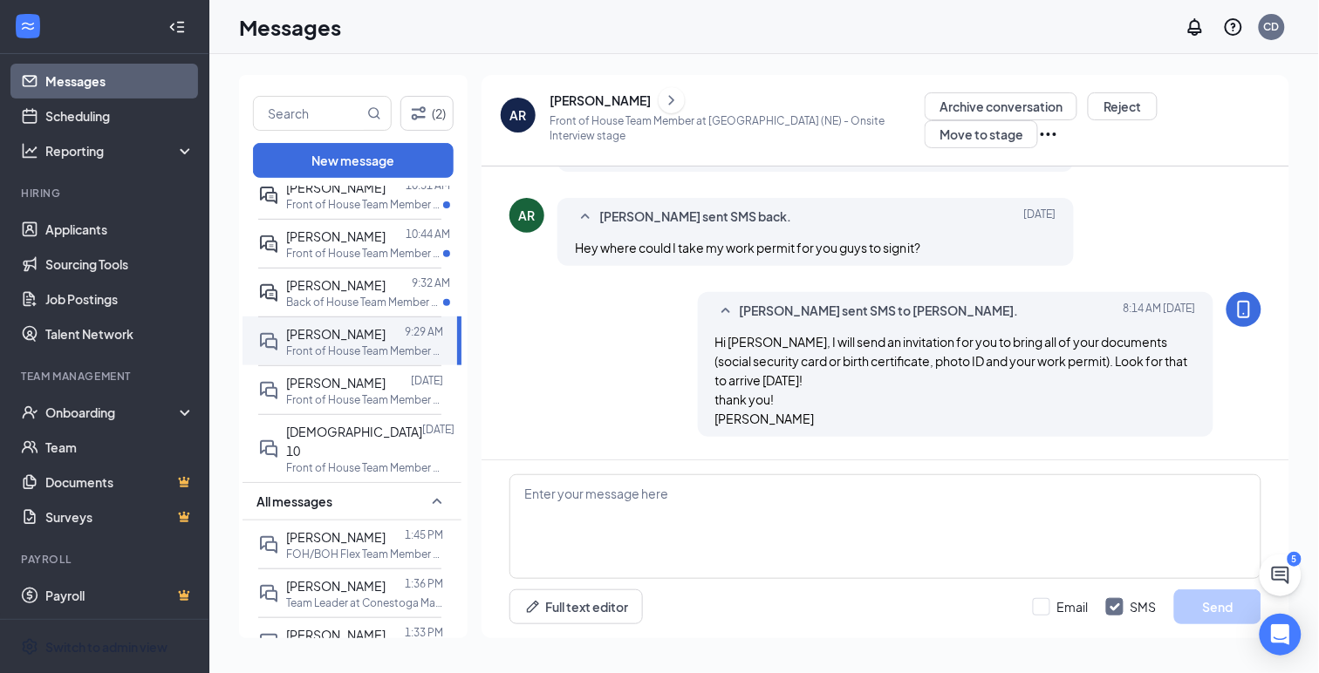
scroll to position [715, 0]
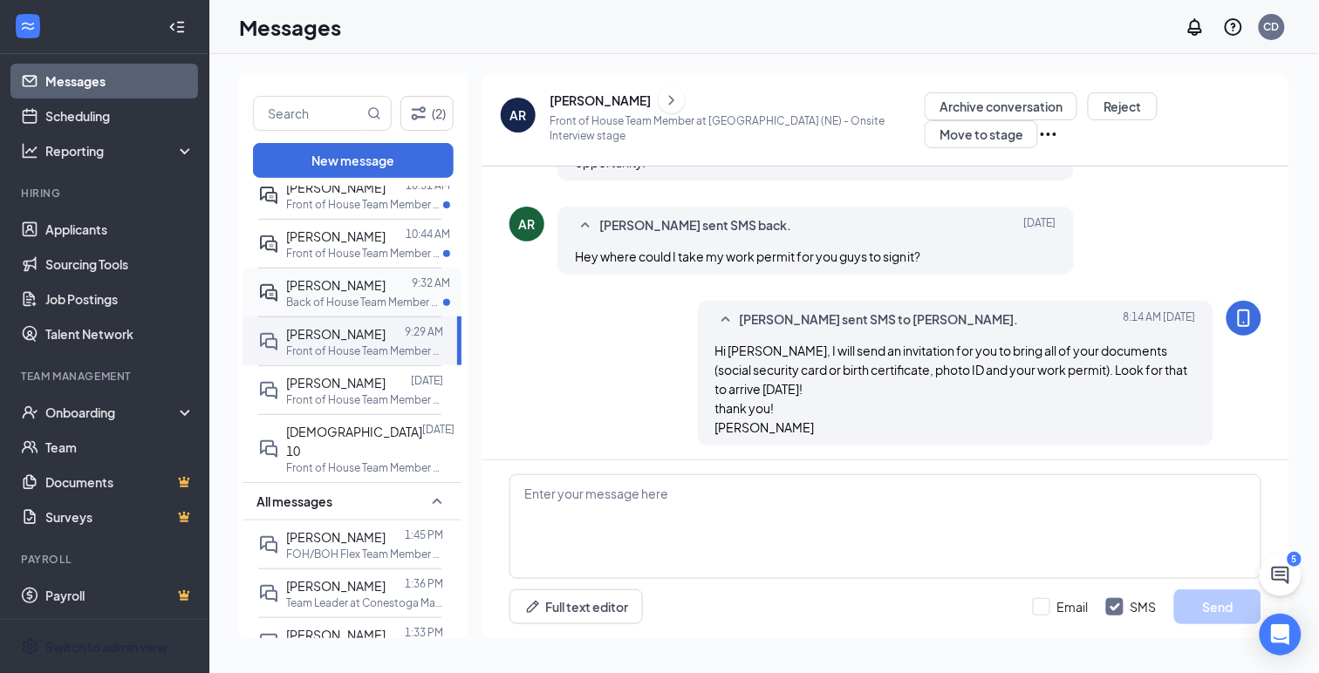
click at [307, 295] on p "Back of House Team Member at [GEOGRAPHIC_DATA] ([GEOGRAPHIC_DATA])" at bounding box center [364, 302] width 157 height 15
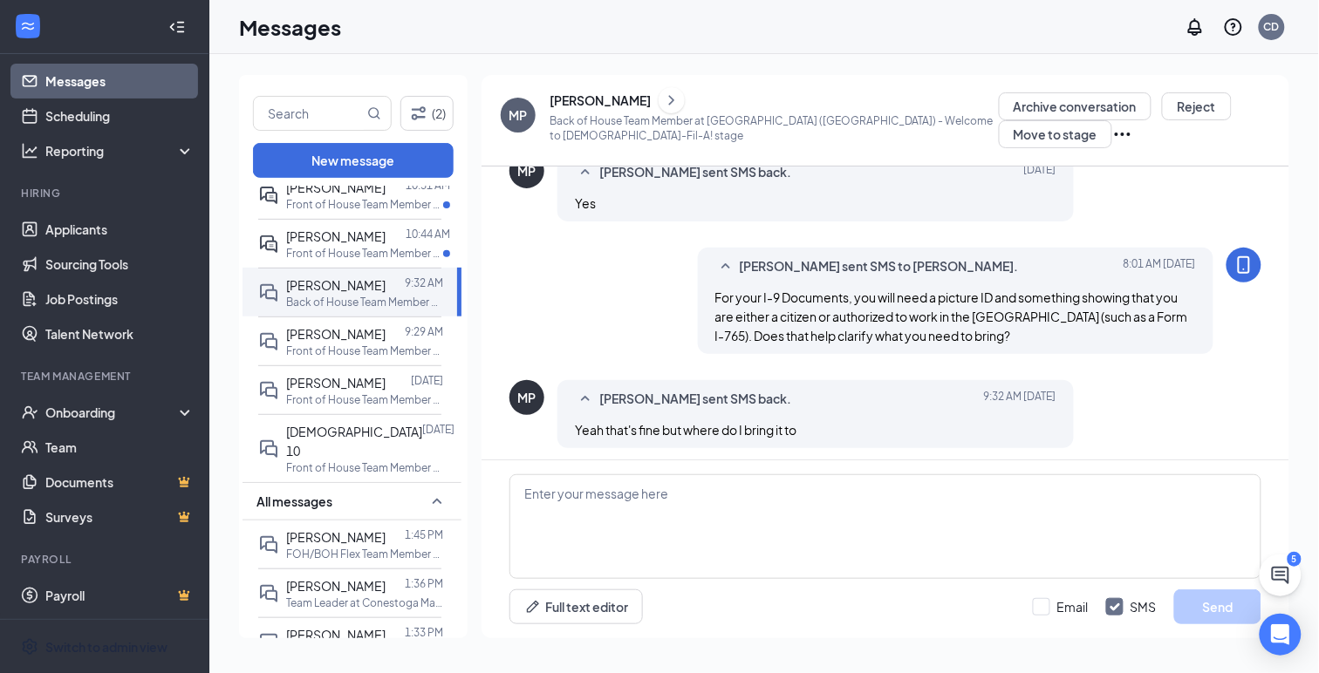
scroll to position [451, 0]
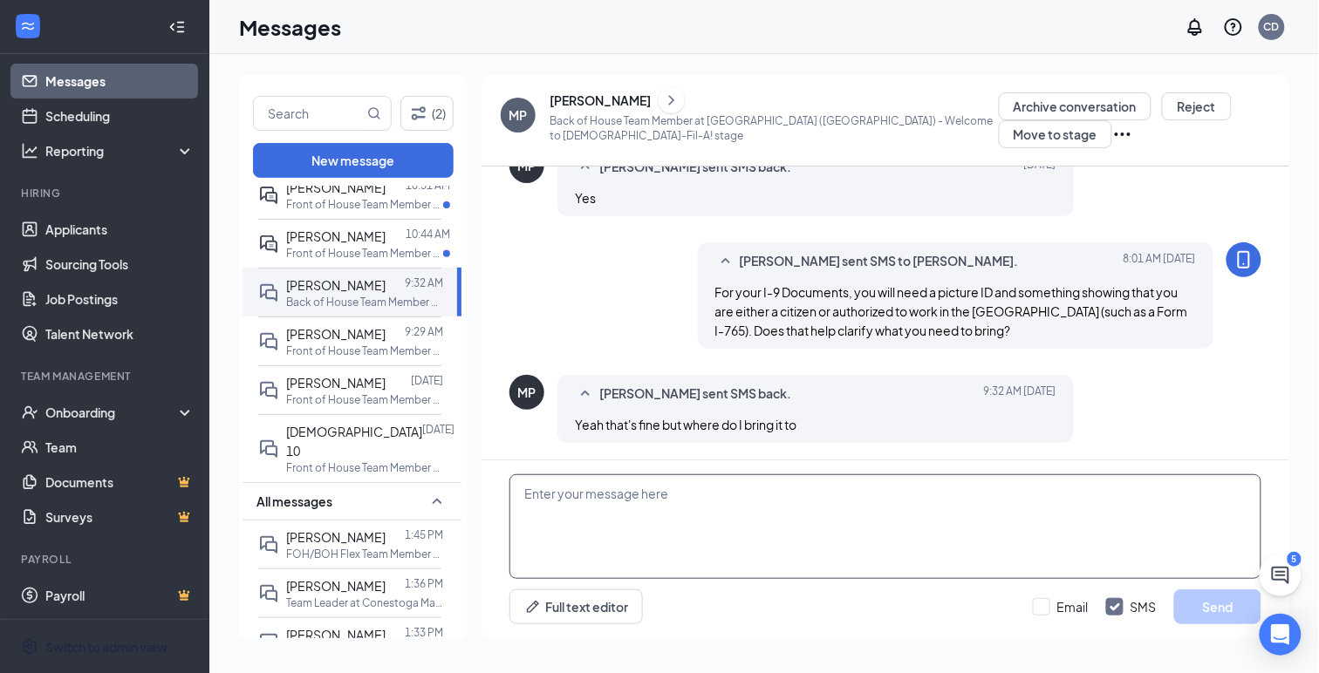
click at [600, 501] on textarea at bounding box center [885, 526] width 752 height 105
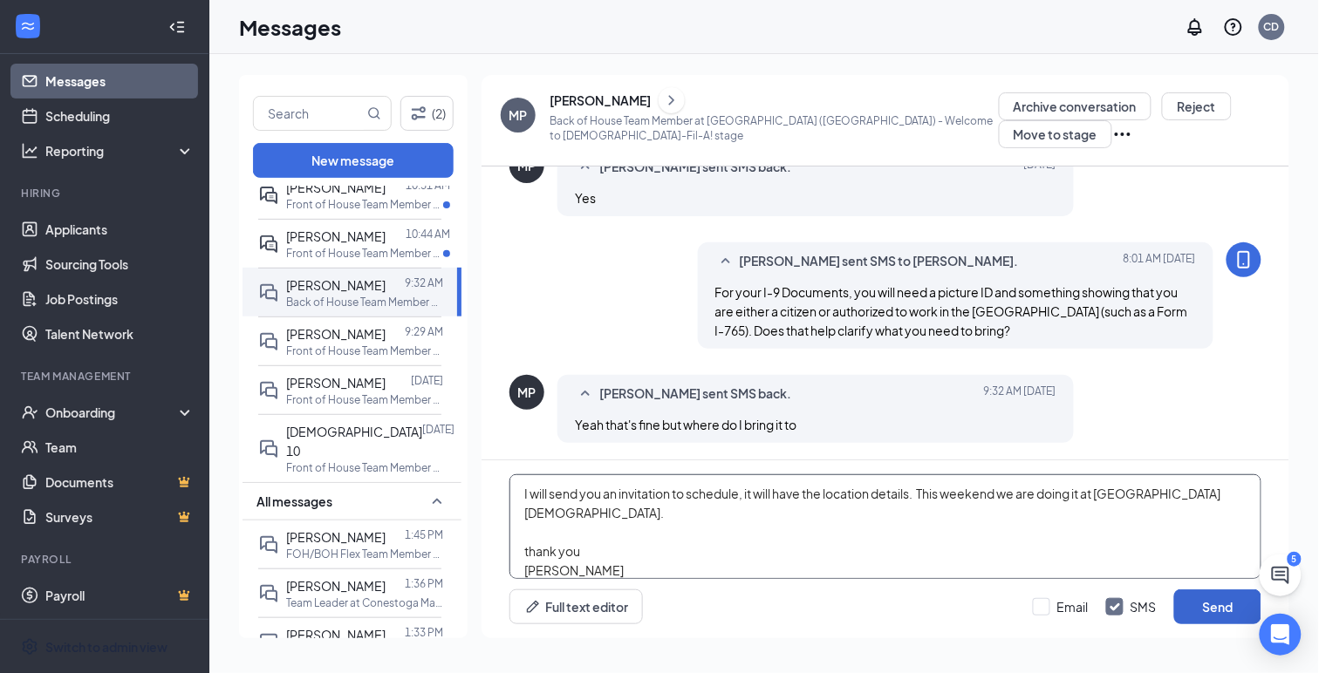
type textarea "I will send you an invitation to schedule, it will have the location details. T…"
click at [1206, 614] on button "Send" at bounding box center [1217, 607] width 87 height 35
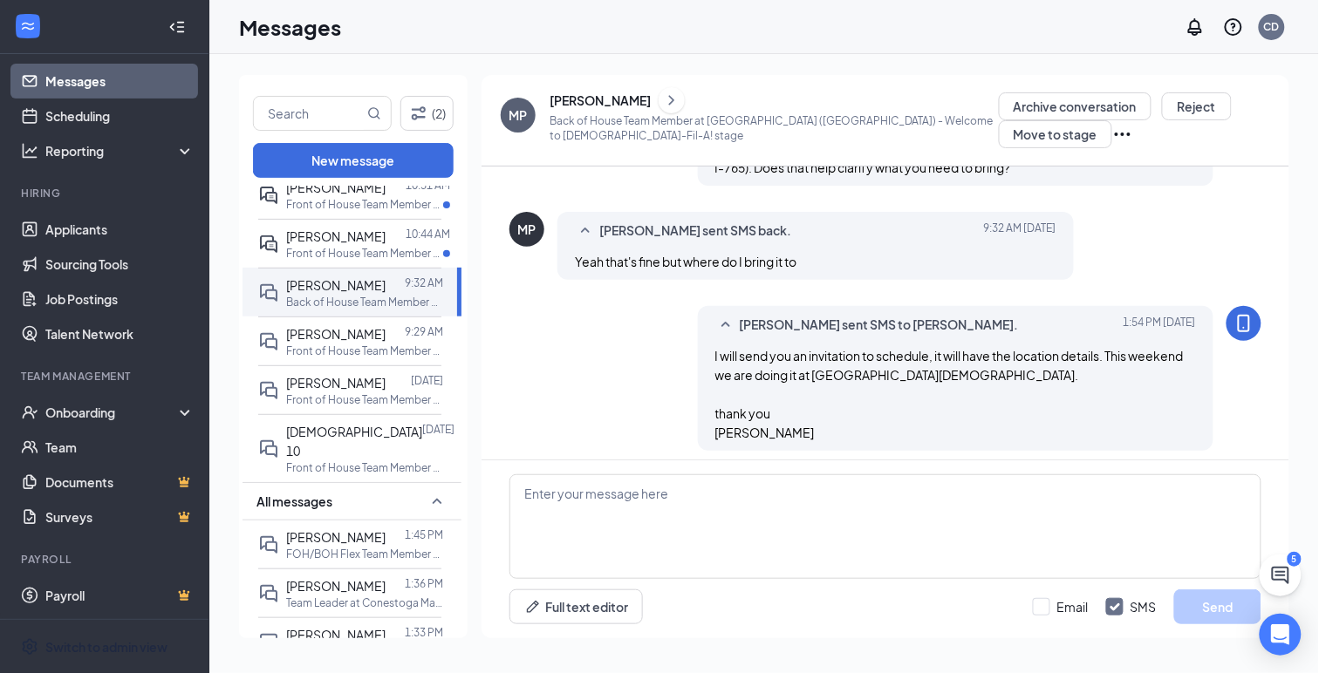
scroll to position [622, 0]
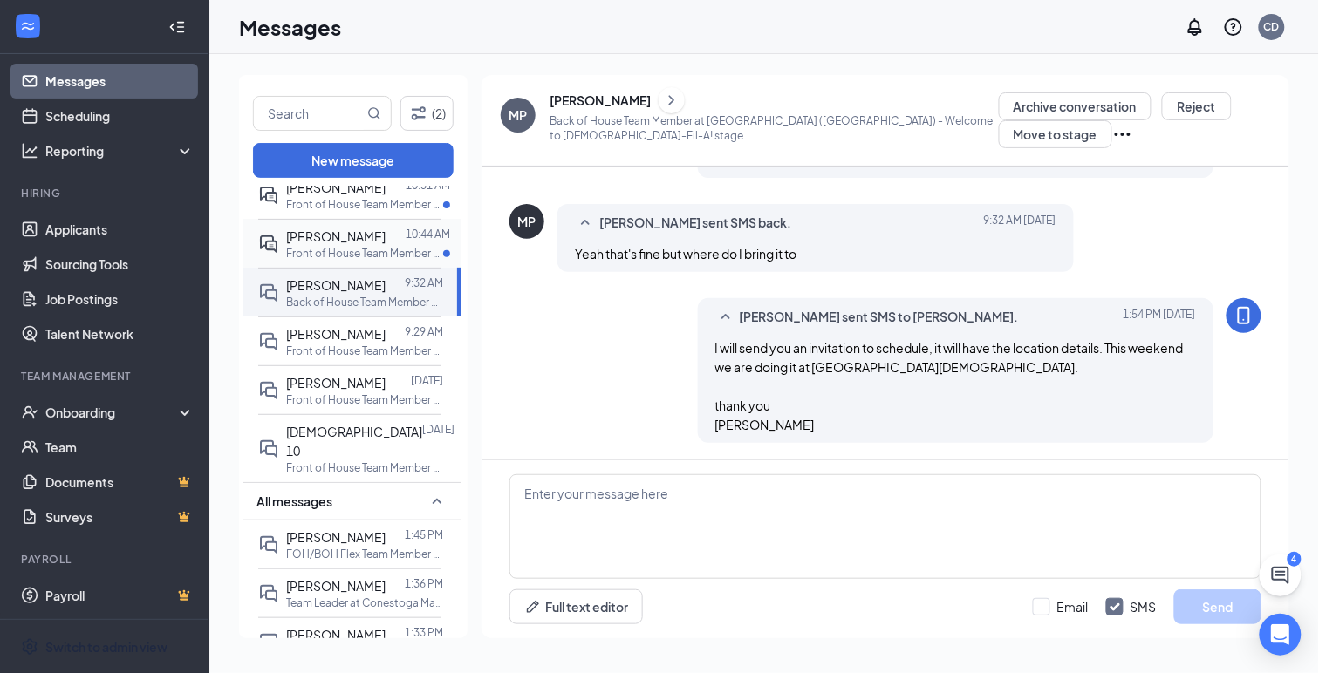
click at [310, 236] on span "[PERSON_NAME]" at bounding box center [335, 237] width 99 height 16
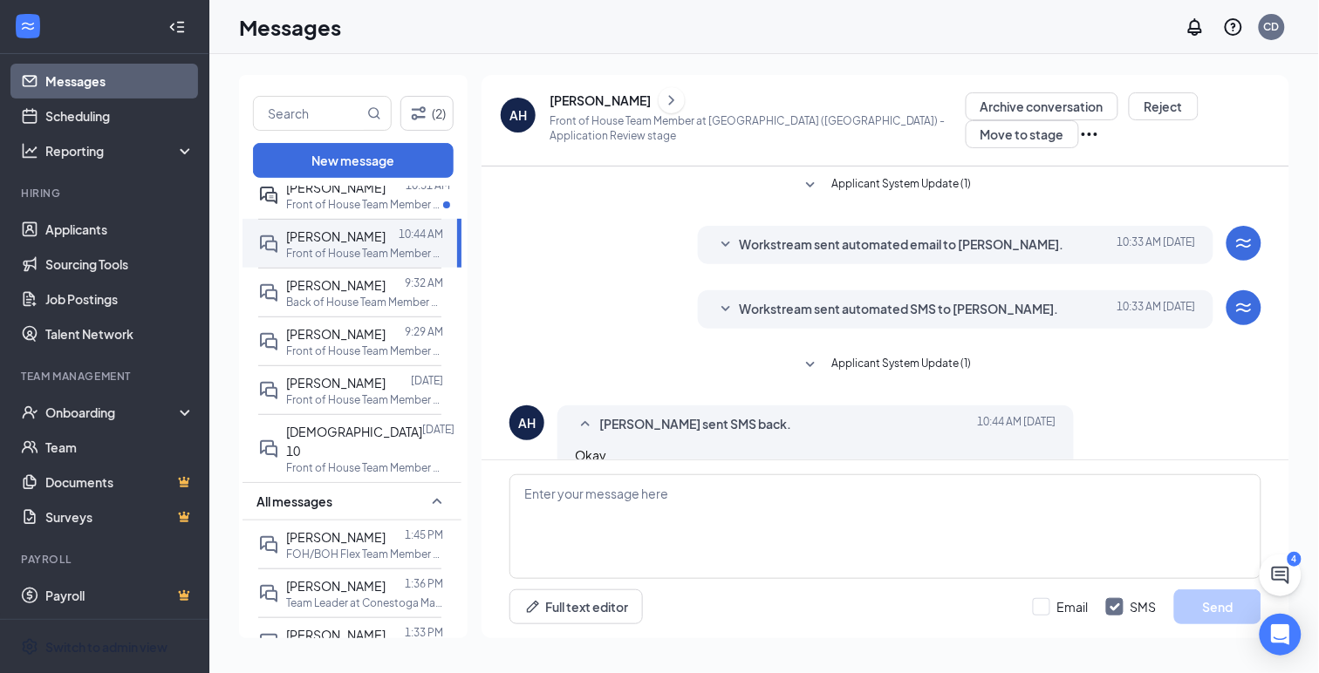
click at [724, 304] on icon "SmallChevronDown" at bounding box center [725, 309] width 21 height 21
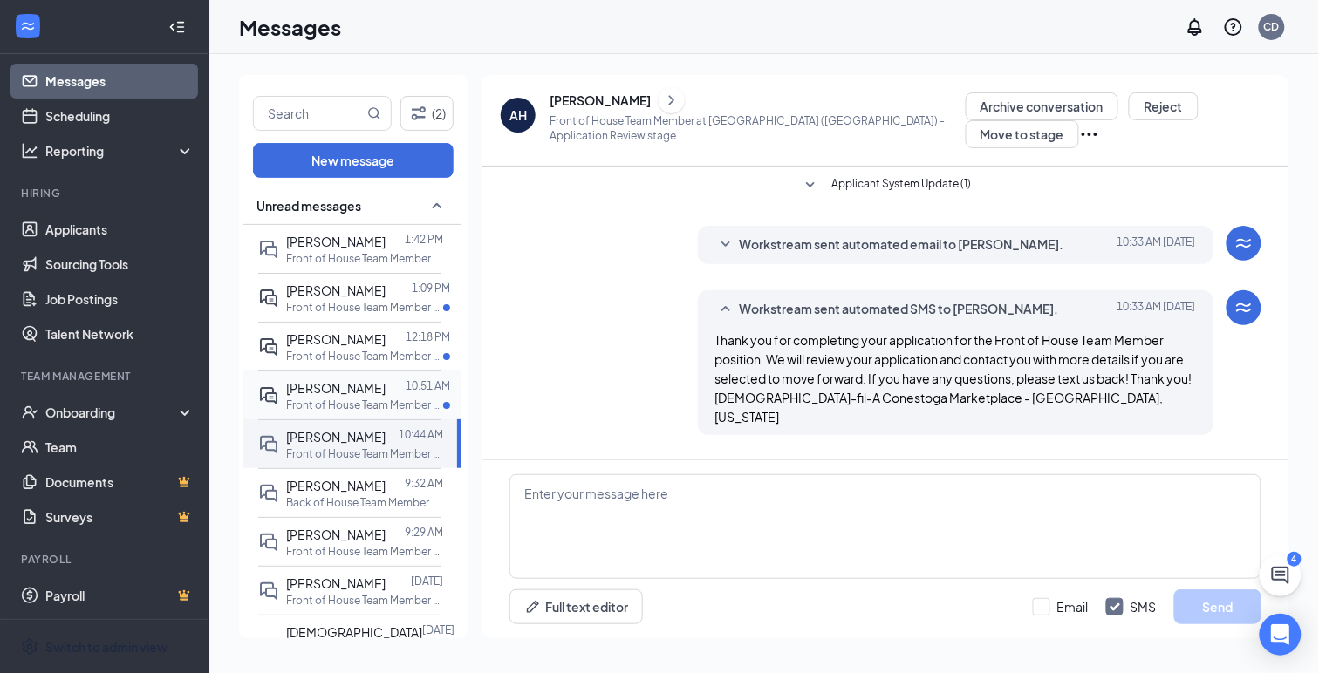
click at [316, 399] on p "Front of House Team Member at [GEOGRAPHIC_DATA] ([GEOGRAPHIC_DATA])" at bounding box center [364, 405] width 157 height 15
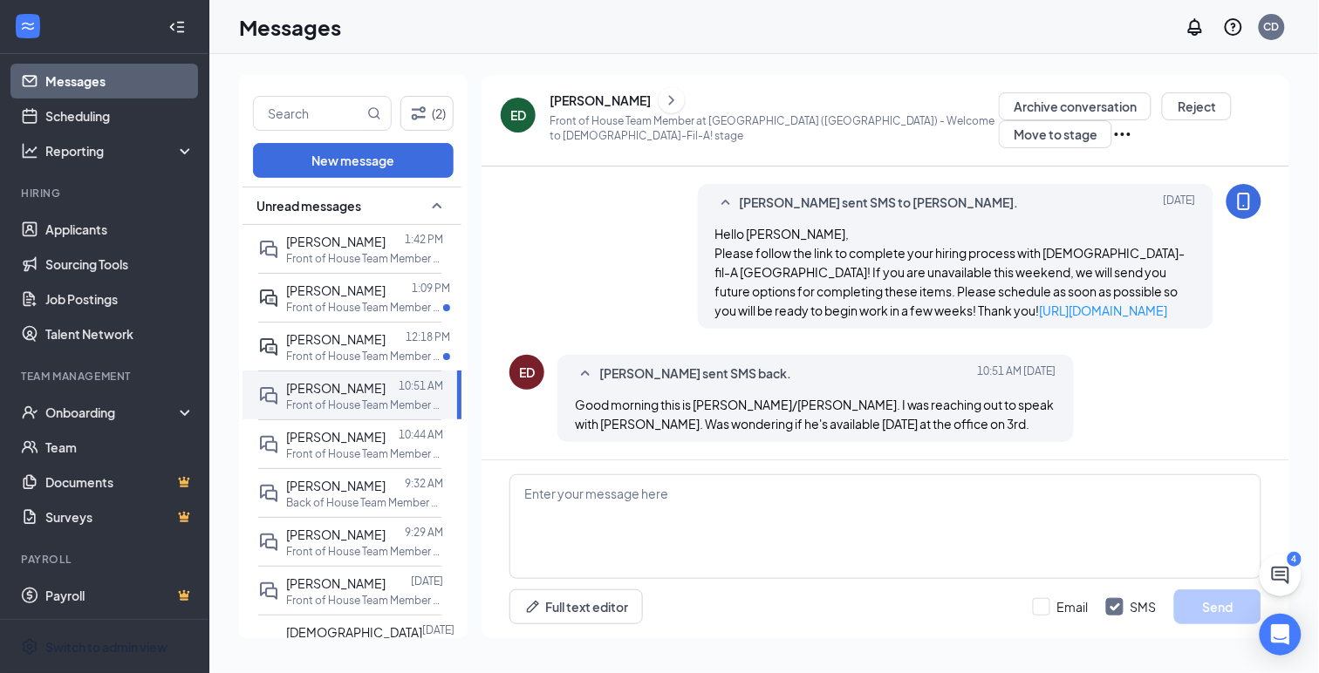
scroll to position [458, 0]
click at [616, 517] on textarea at bounding box center [885, 526] width 752 height 105
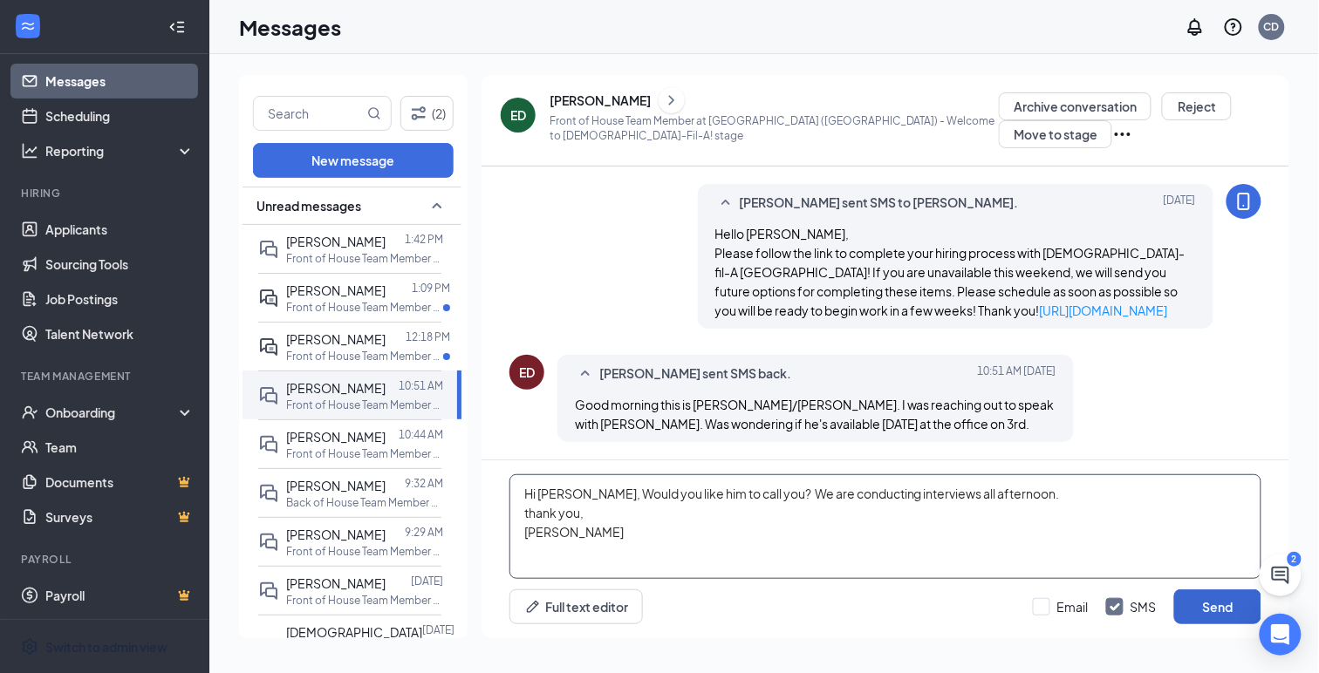
type textarea "Hi [PERSON_NAME], Would you like him to call you? We are conducting interviews …"
click at [1191, 606] on button "Send" at bounding box center [1217, 607] width 87 height 35
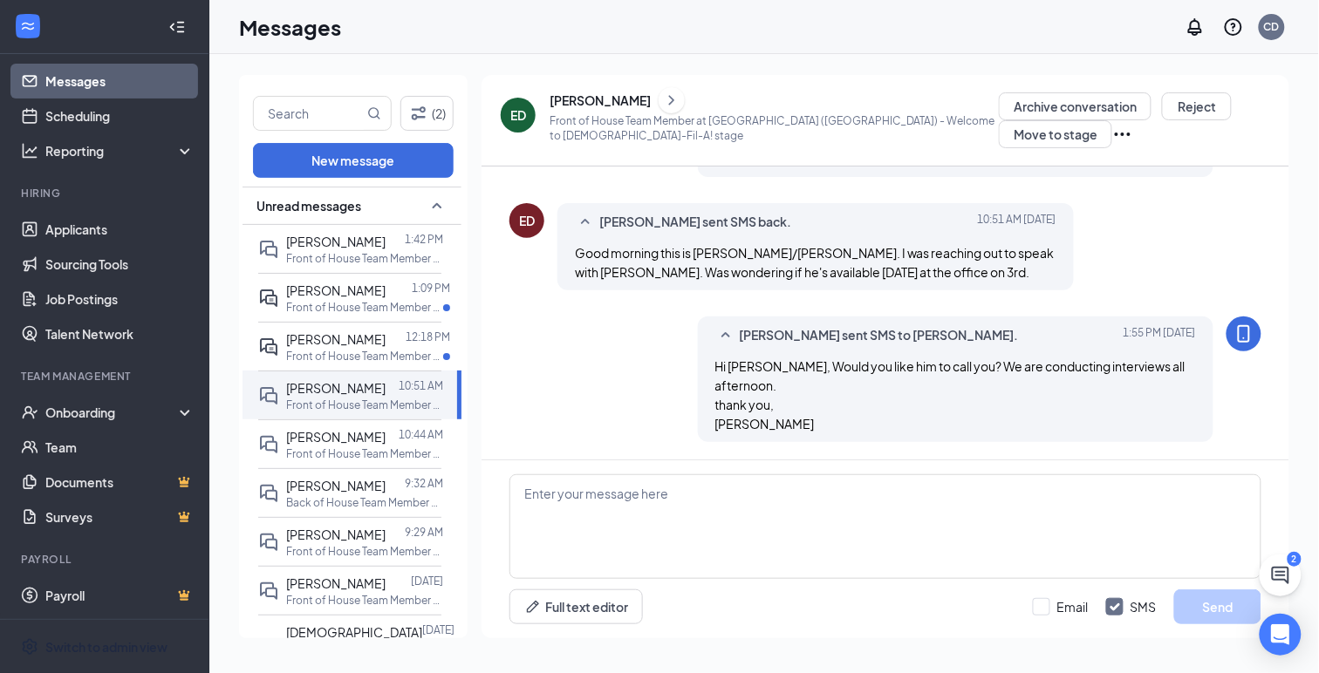
scroll to position [610, 0]
click at [312, 303] on p "Front of House Team Member at [GEOGRAPHIC_DATA] ([GEOGRAPHIC_DATA])" at bounding box center [364, 307] width 157 height 15
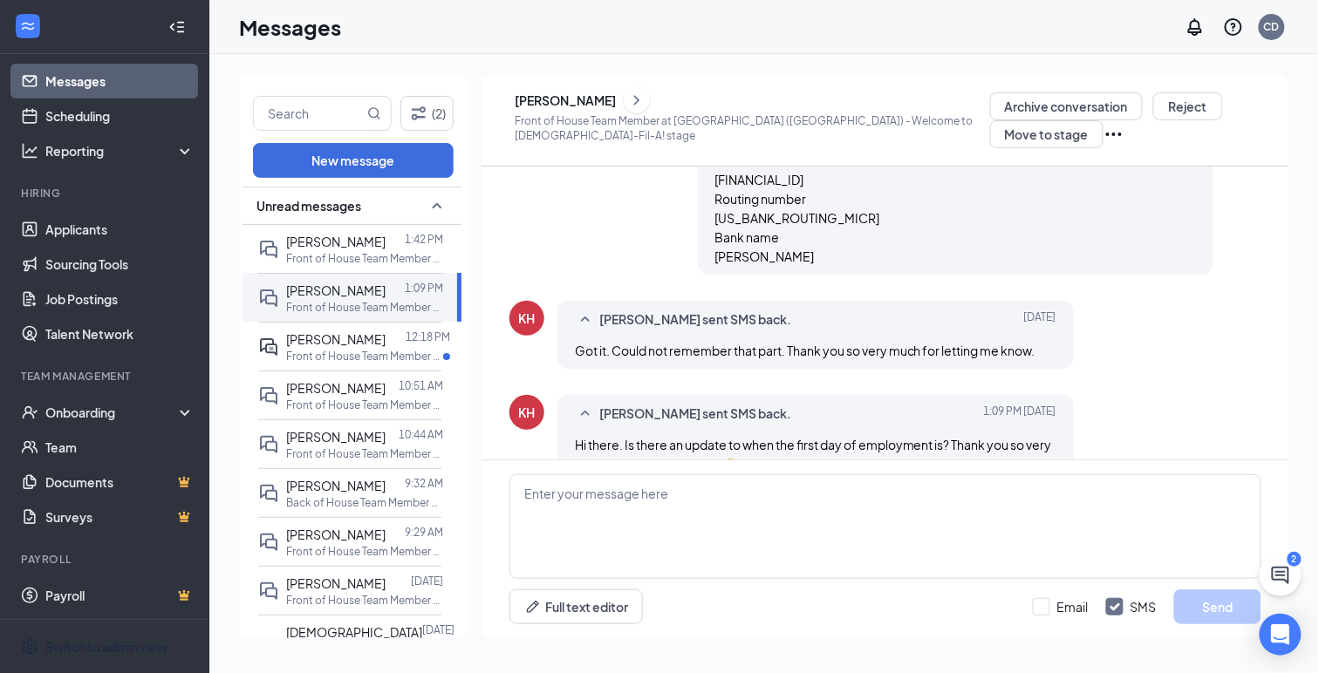
scroll to position [1011, 0]
click at [571, 522] on textarea at bounding box center [885, 526] width 752 height 105
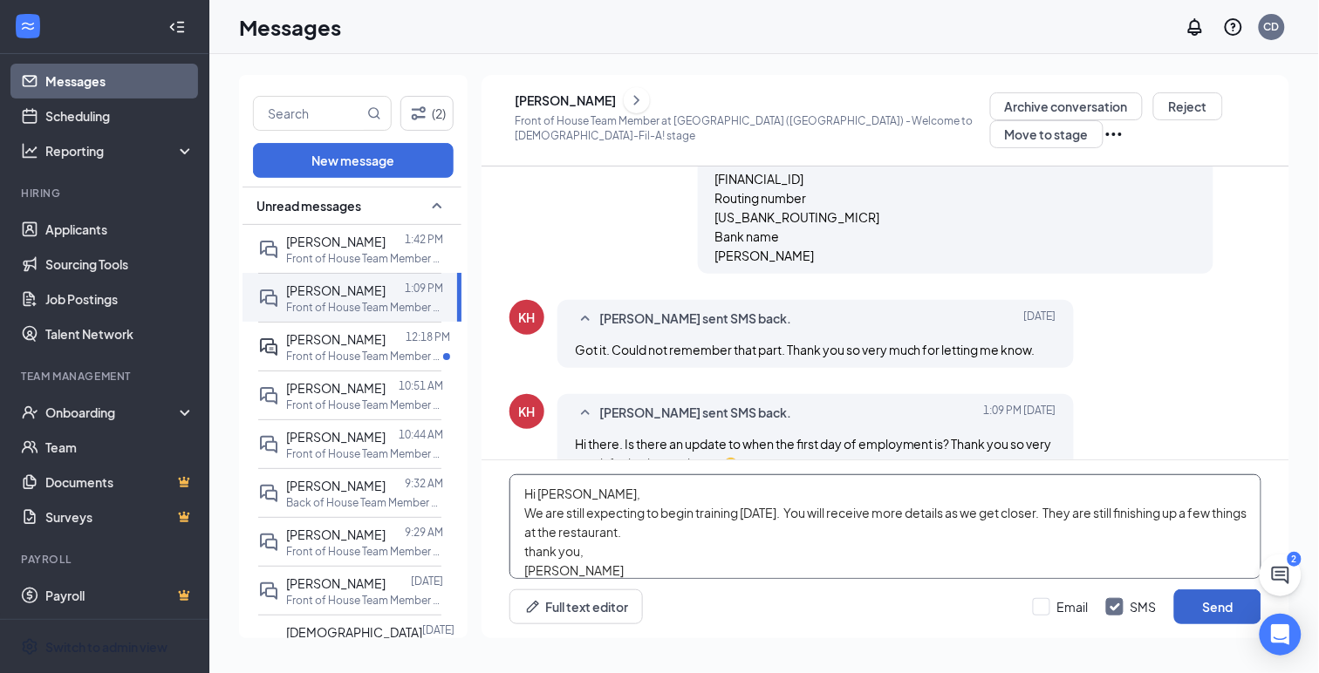
type textarea "Hi [PERSON_NAME], We are still expecting to begin training [DATE]. You will rec…"
click at [1204, 599] on button "Send" at bounding box center [1217, 607] width 87 height 35
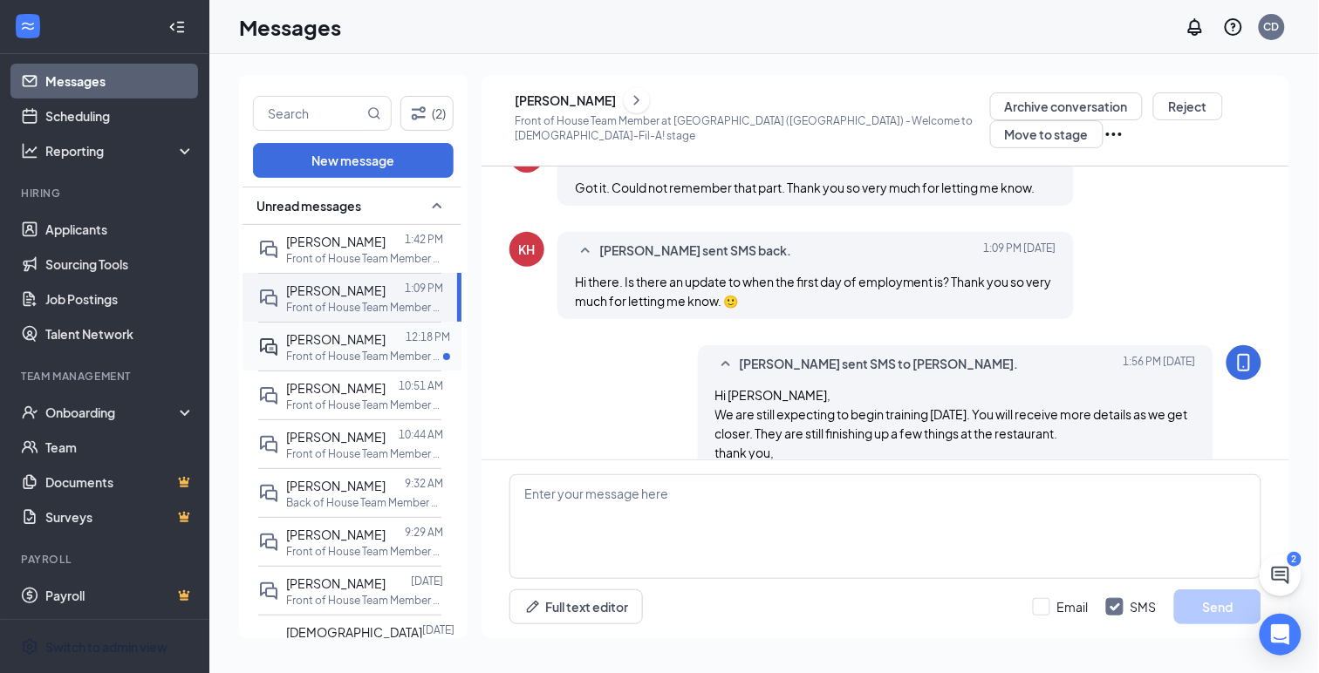
scroll to position [1182, 0]
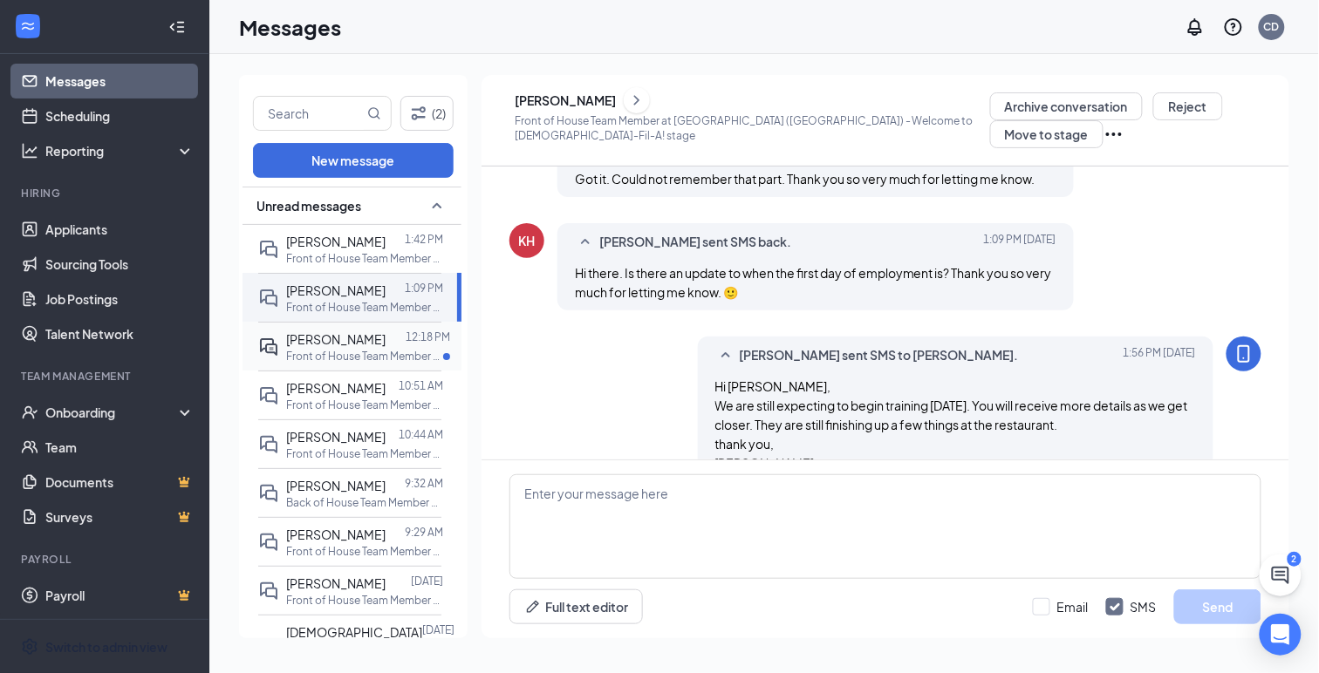
click at [362, 355] on p "Front of House Team Member at [GEOGRAPHIC_DATA] ([GEOGRAPHIC_DATA])" at bounding box center [364, 356] width 157 height 15
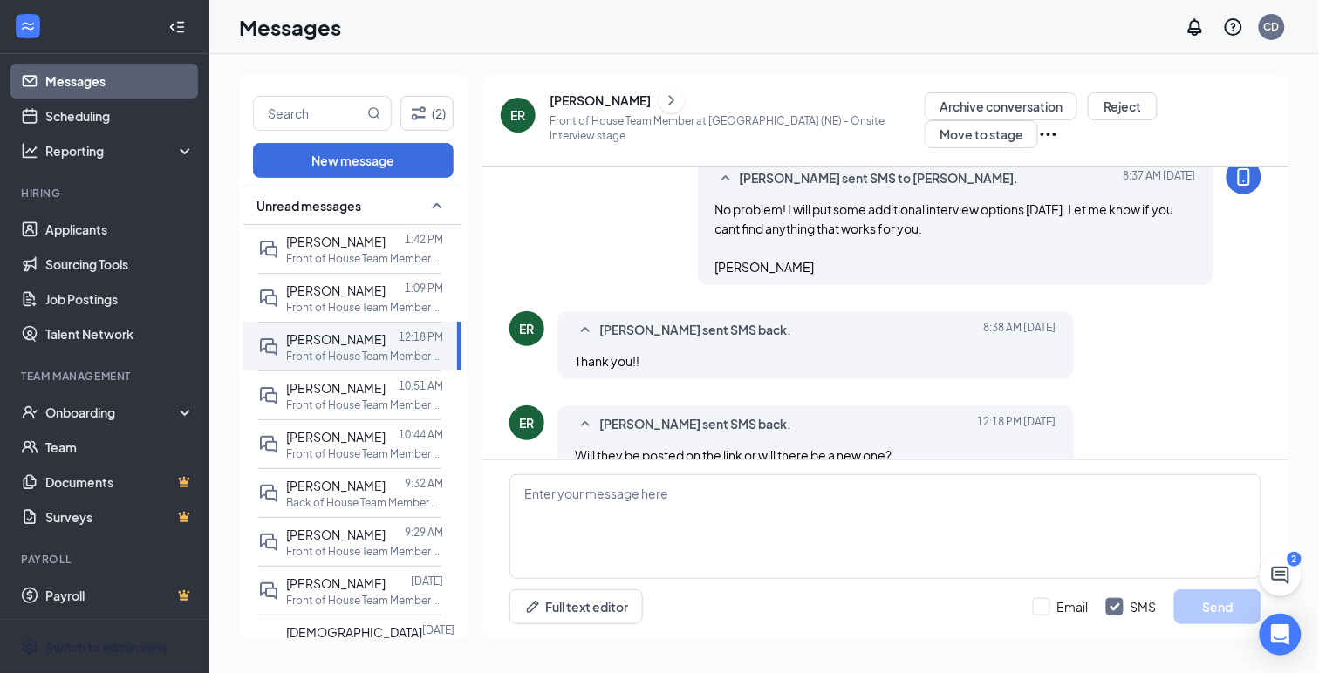
scroll to position [575, 0]
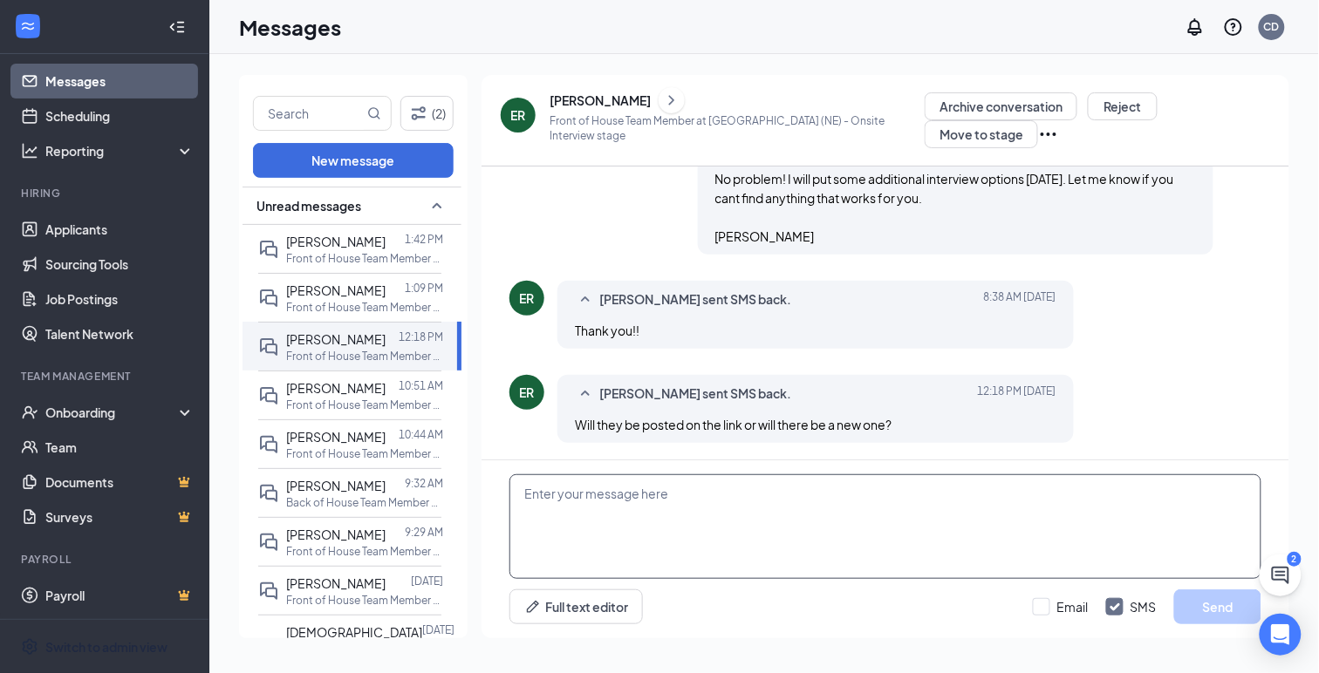
click at [612, 505] on textarea at bounding box center [885, 526] width 752 height 105
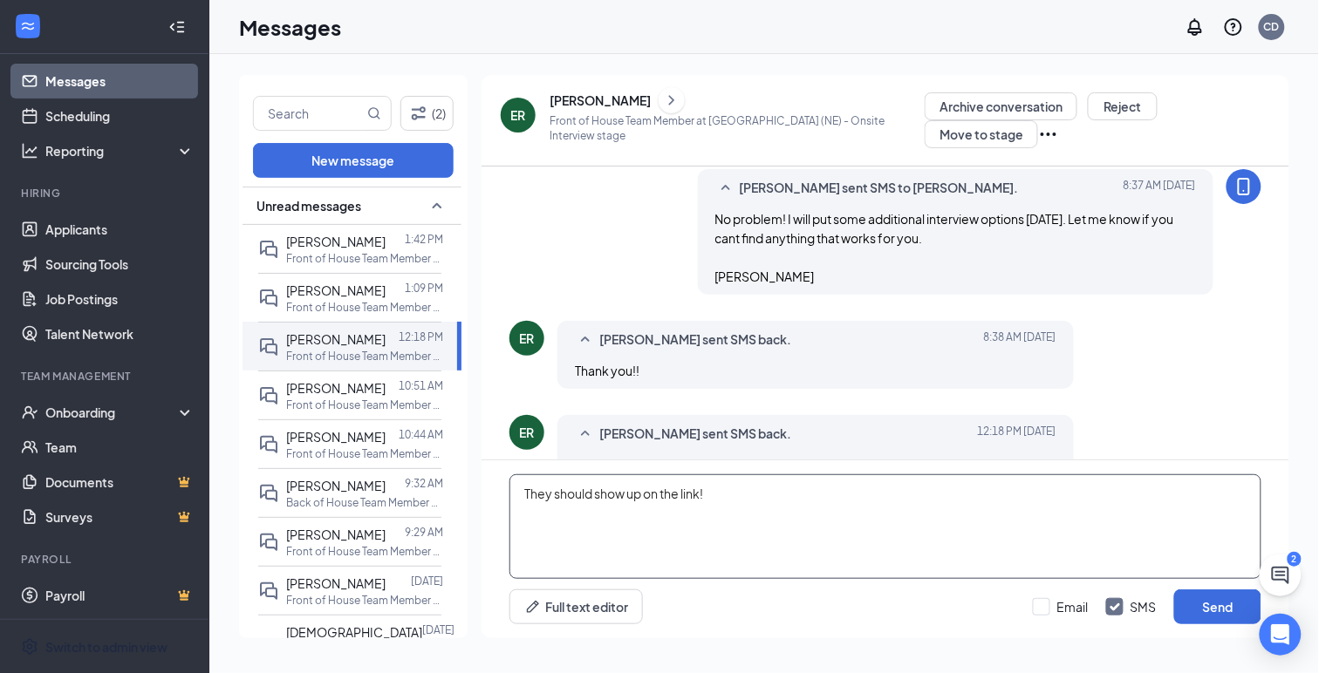
scroll to position [541, 0]
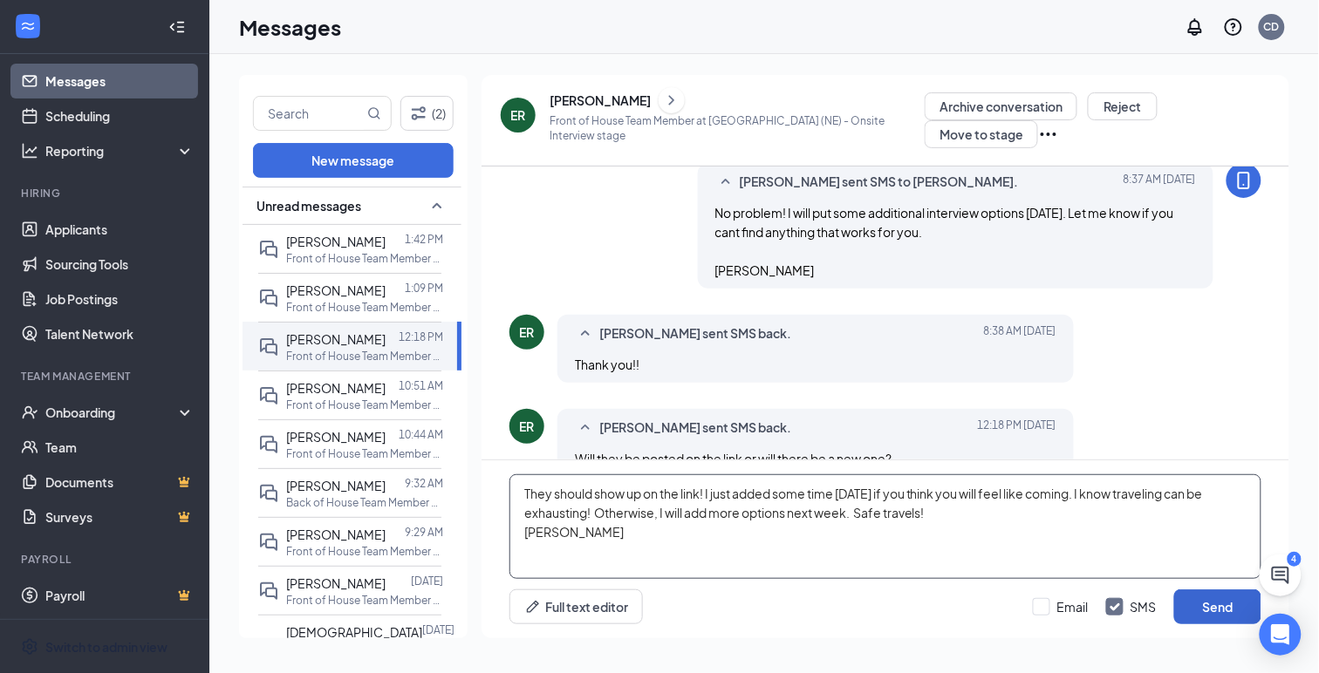
type textarea "They should show up on the link! I just added some time [DATE] if you think you…"
click at [1211, 607] on button "Send" at bounding box center [1217, 607] width 87 height 35
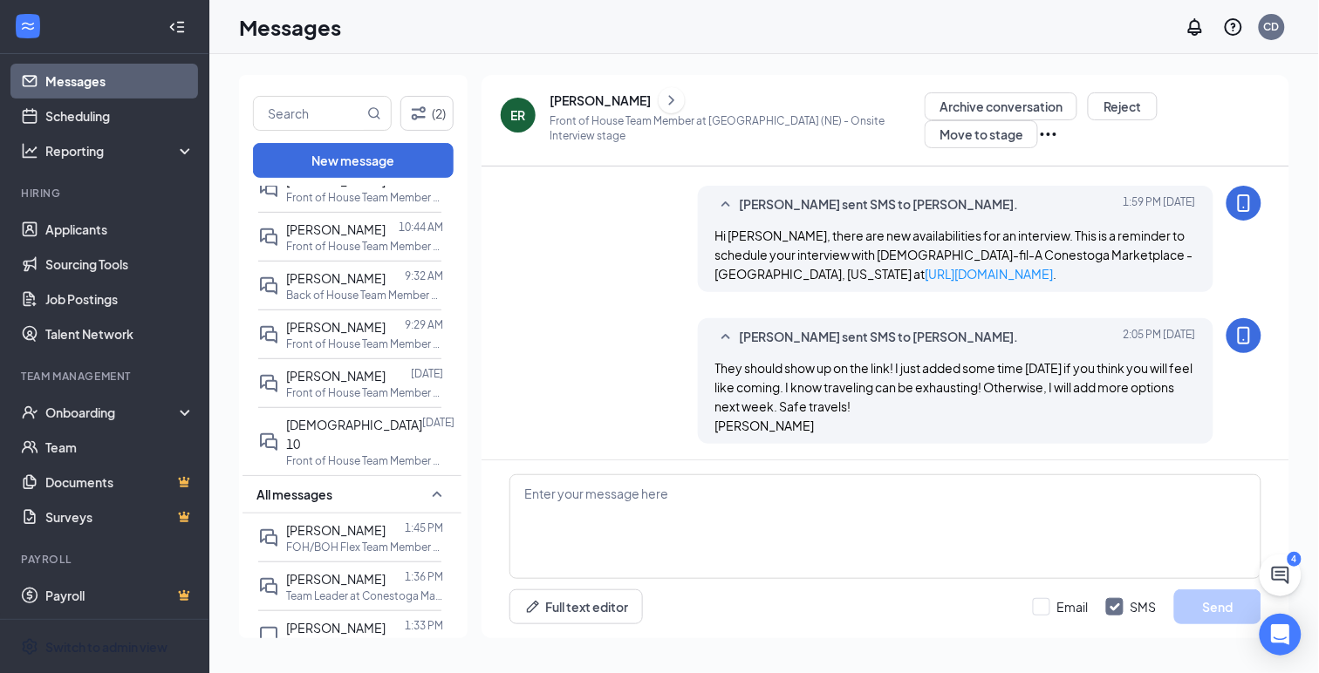
scroll to position [0, 0]
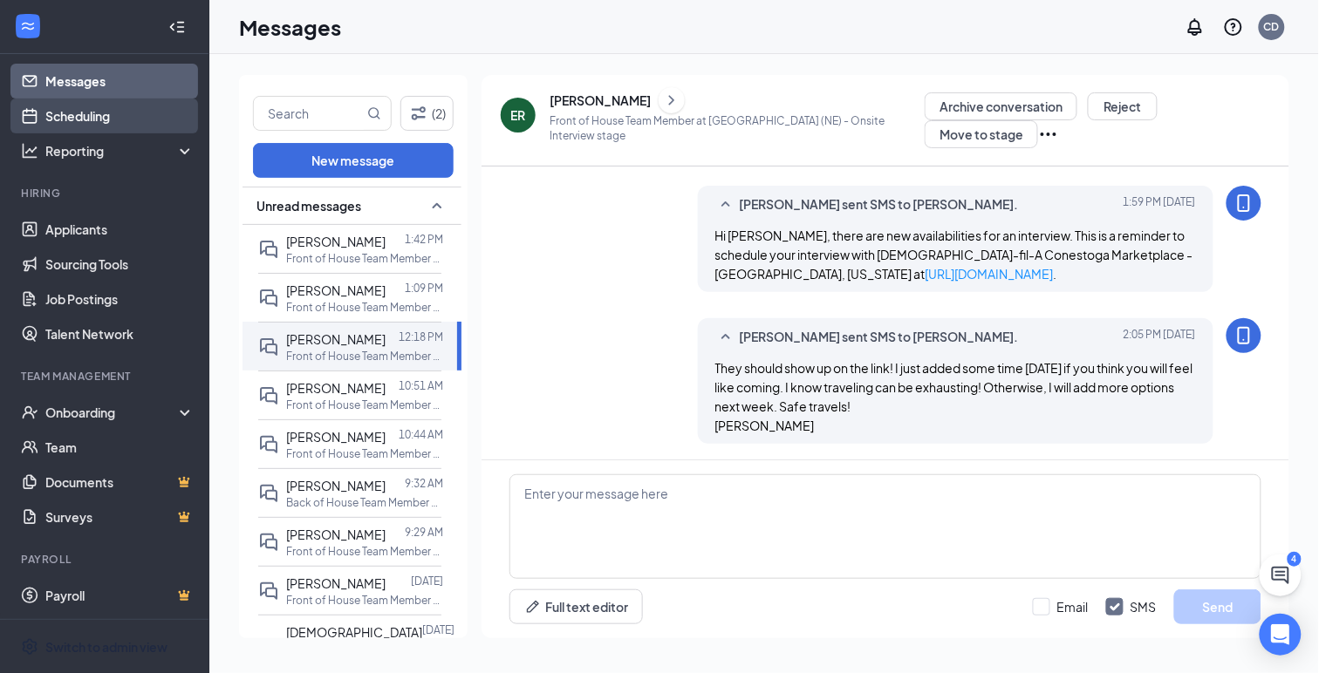
click at [55, 115] on link "Scheduling" at bounding box center [119, 116] width 149 height 35
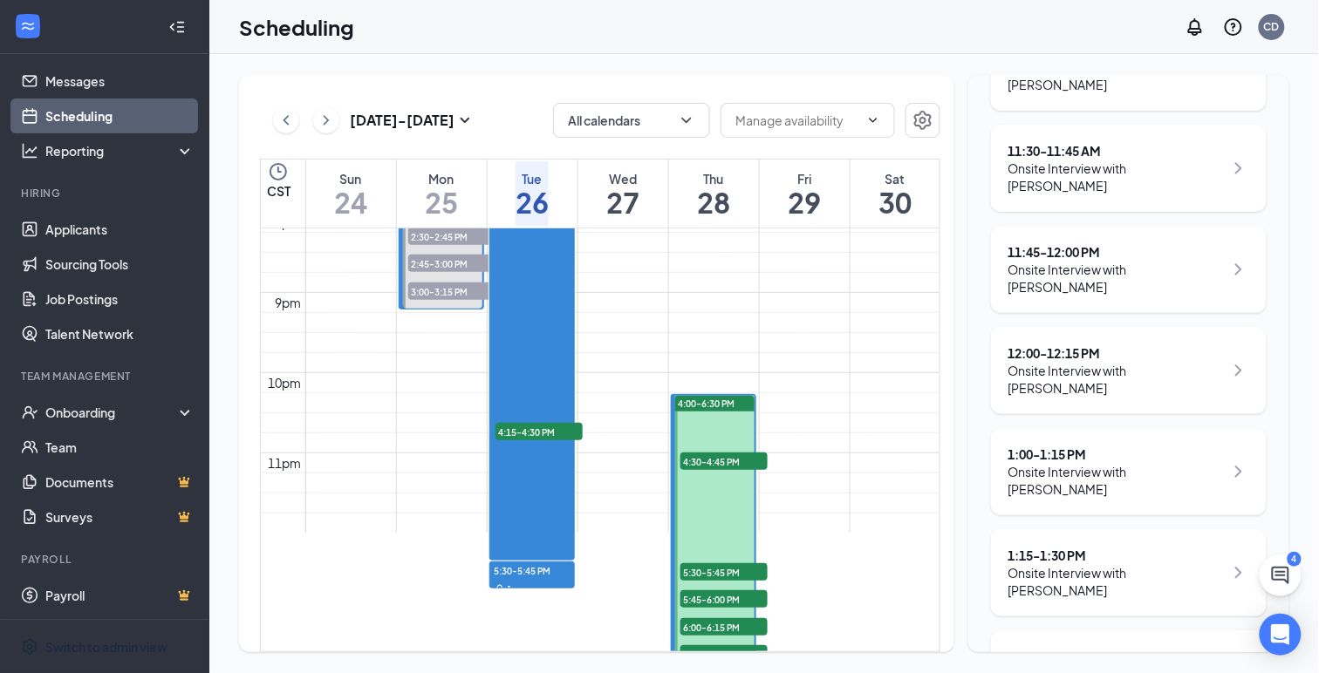
scroll to position [325, 0]
click at [1064, 460] on div "Onsite Interview with [PERSON_NAME]" at bounding box center [1115, 477] width 215 height 35
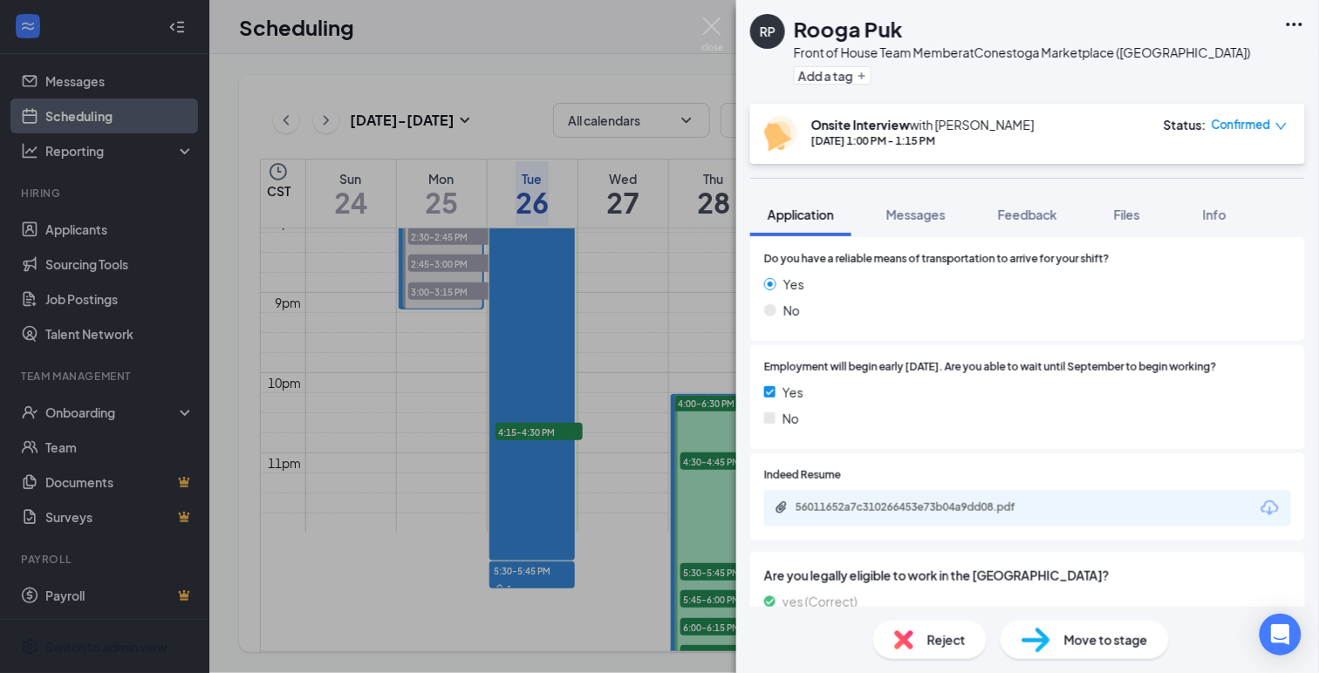
scroll to position [1200, 0]
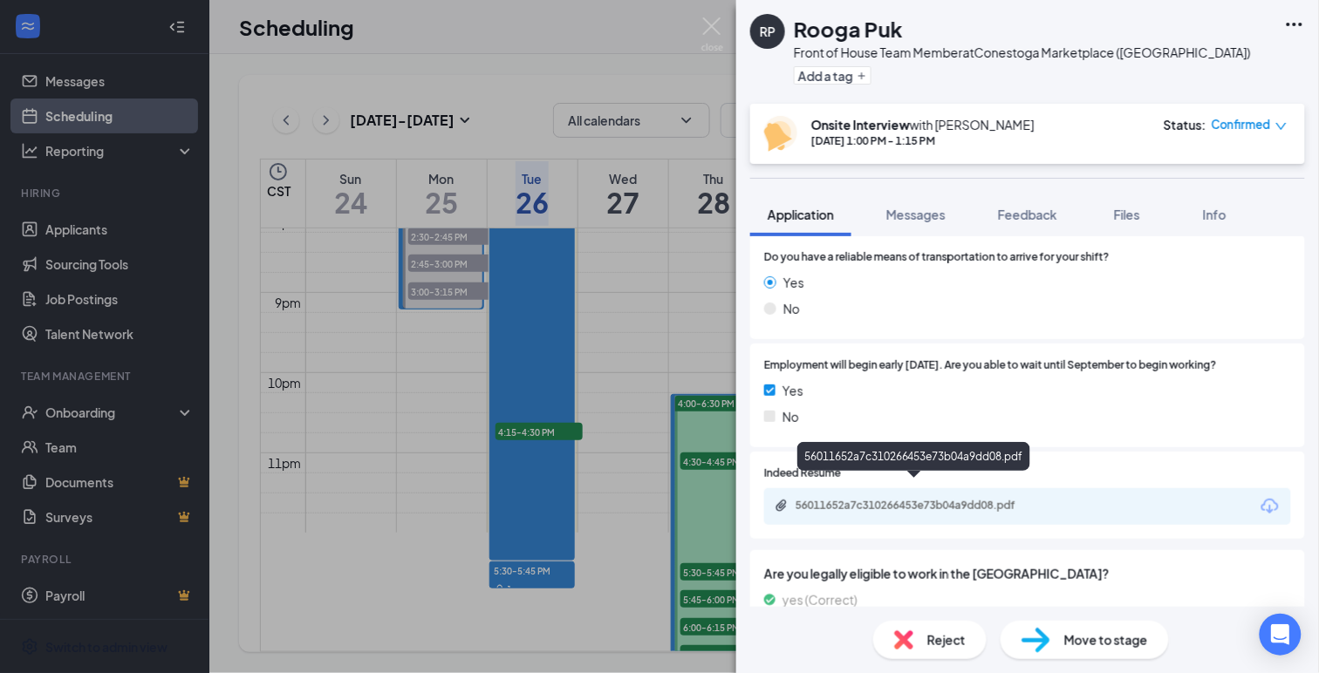
click at [852, 499] on div "56011652a7c310266453e73b04a9dd08.pdf" at bounding box center [917, 506] width 244 height 14
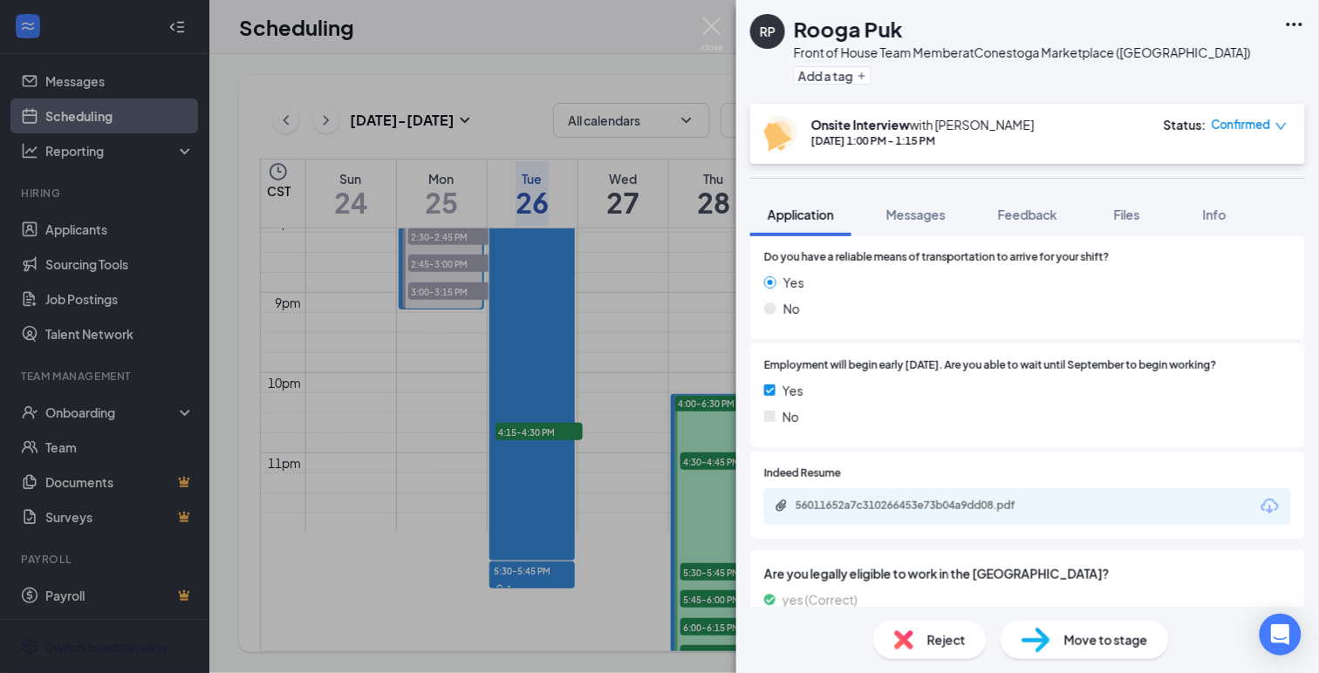
click at [899, 643] on img at bounding box center [903, 640] width 19 height 19
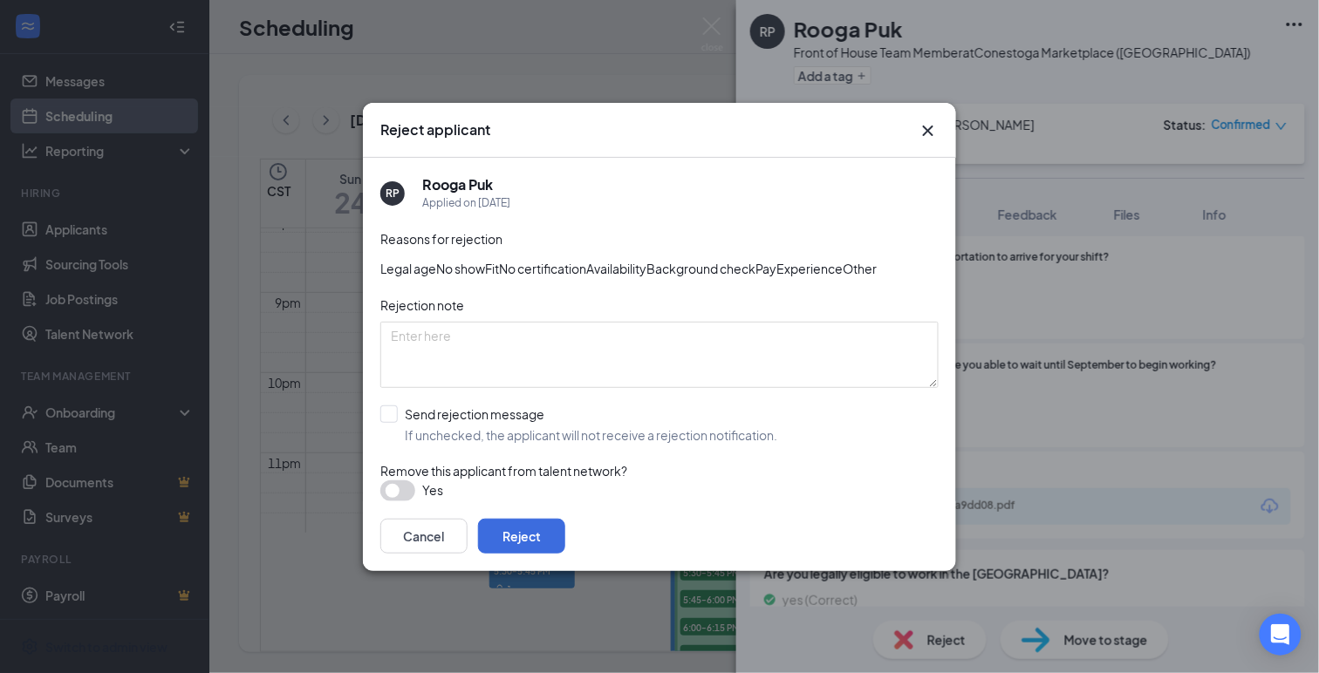
click at [485, 259] on span "No show" at bounding box center [460, 268] width 49 height 19
click at [406, 502] on button "button" at bounding box center [397, 491] width 35 height 21
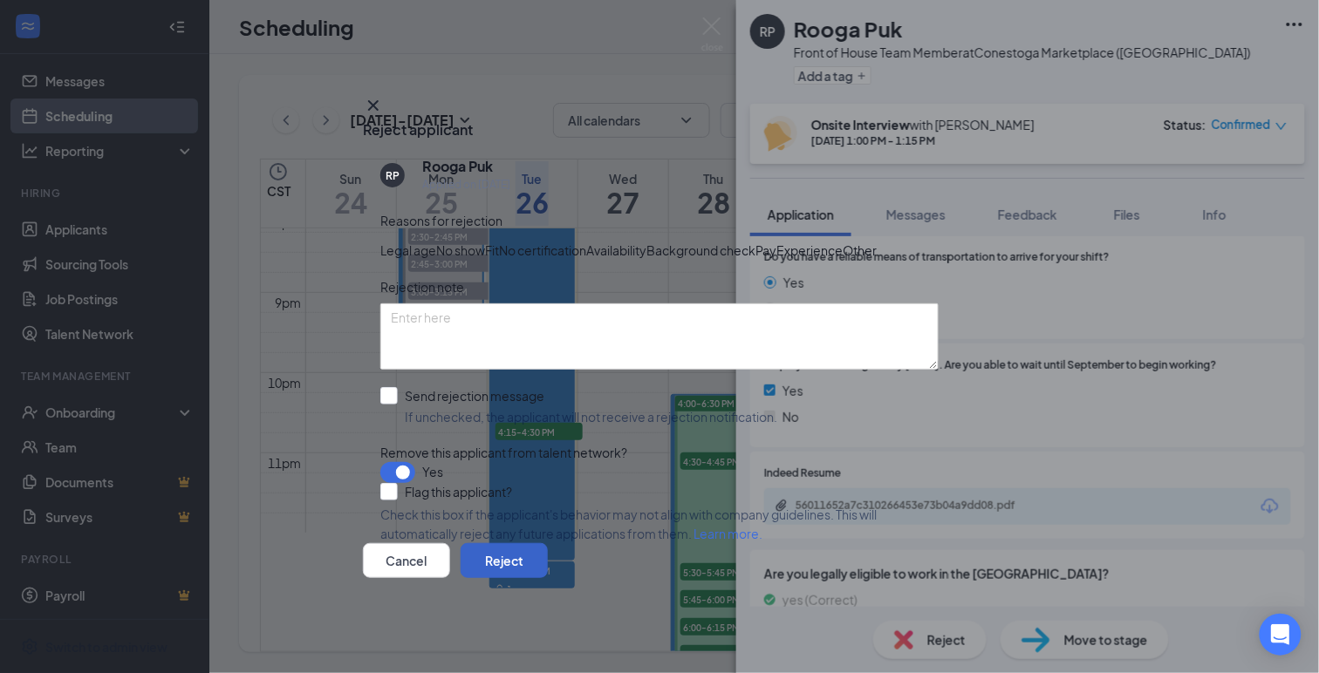
click at [548, 578] on button "Reject" at bounding box center [504, 560] width 87 height 35
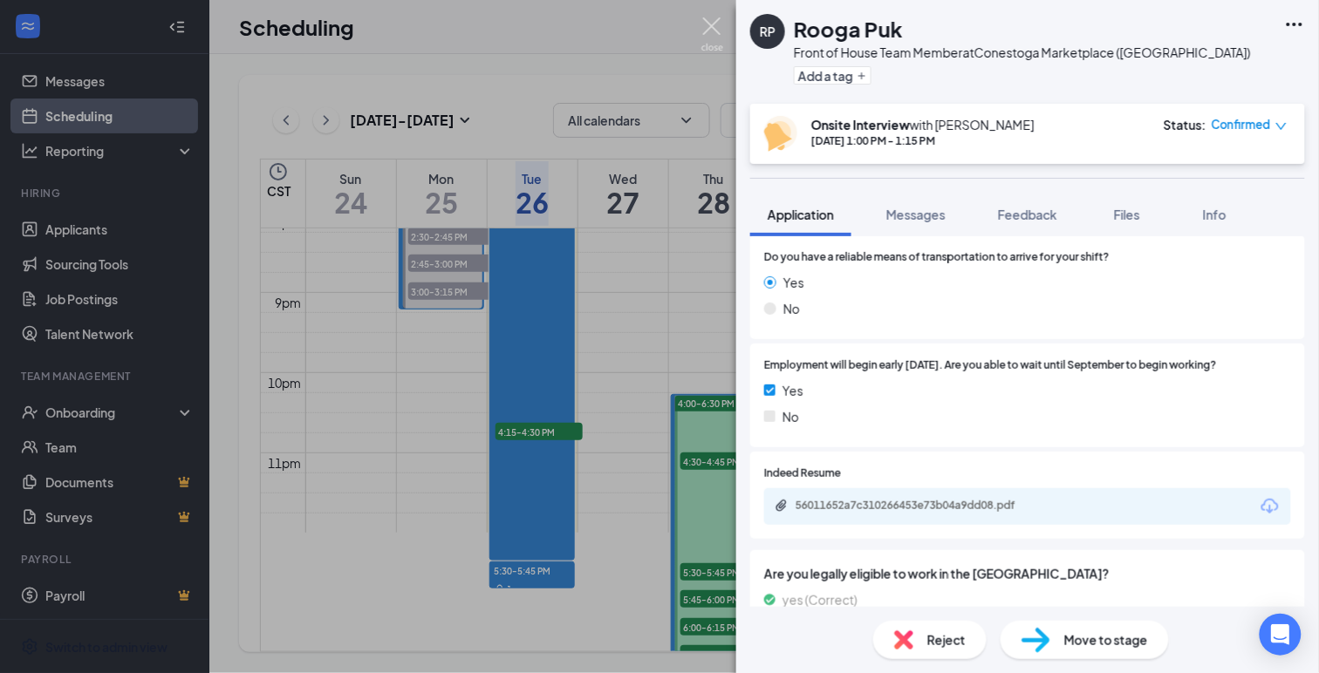
click at [712, 27] on img at bounding box center [712, 34] width 22 height 34
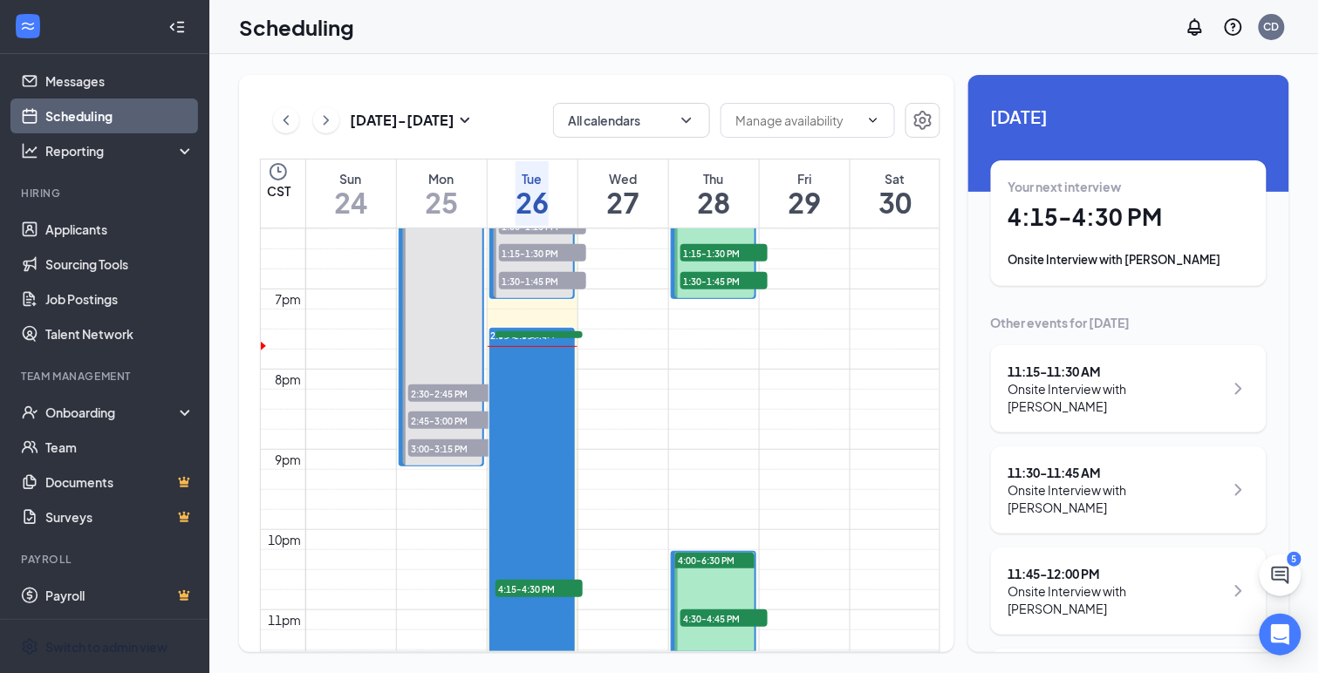
scroll to position [1464, 0]
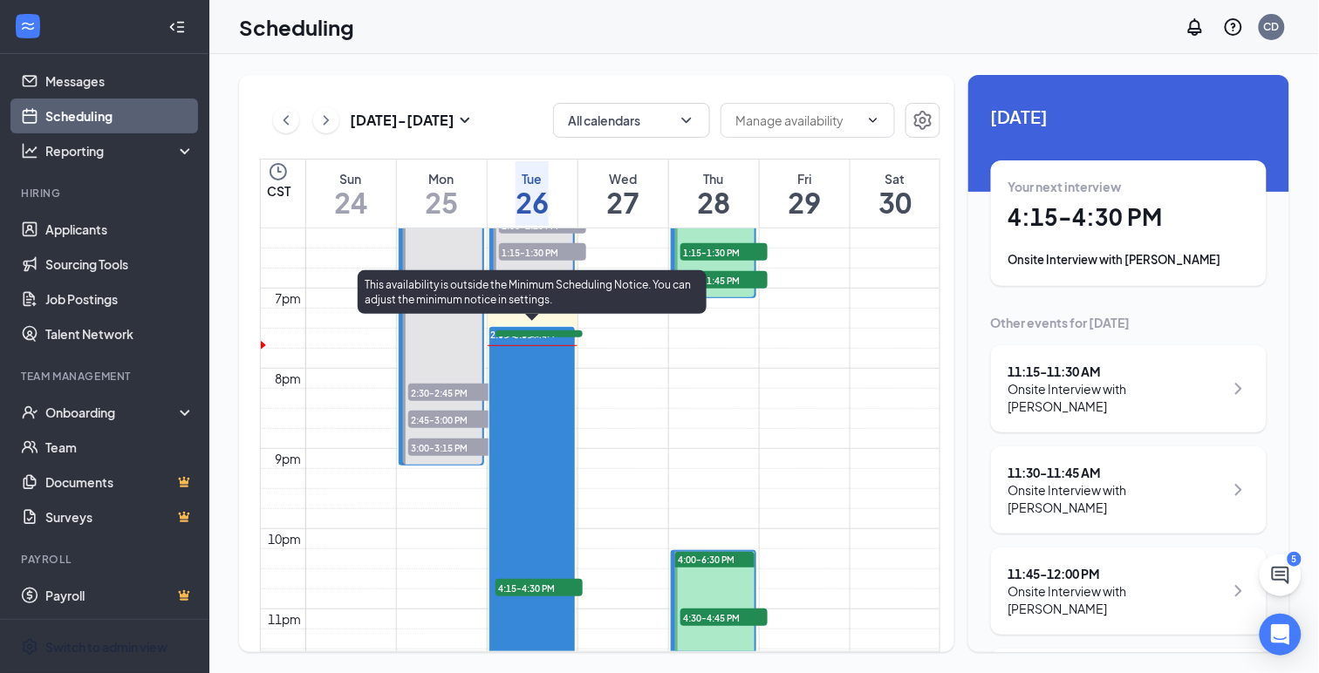
click at [518, 330] on span "2:00-5:30 PM" at bounding box center [519, 335] width 57 height 12
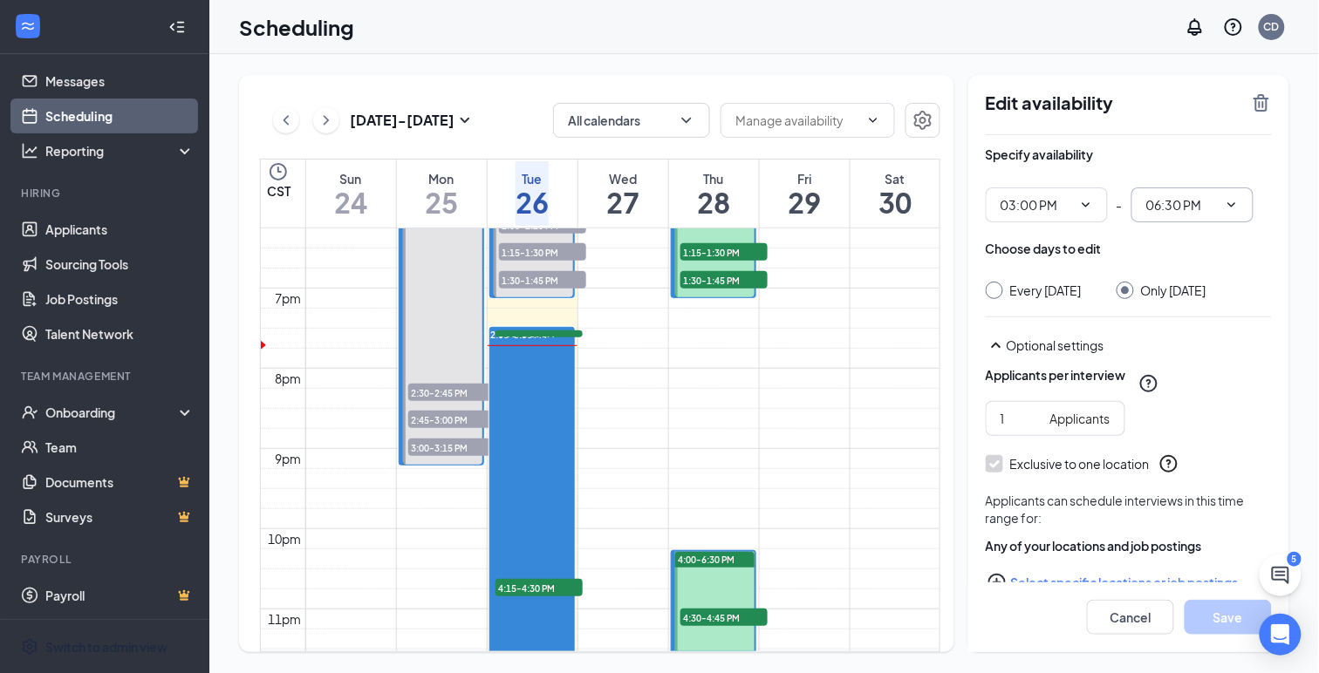
click at [1233, 204] on icon "ChevronDown" at bounding box center [1232, 205] width 14 height 14
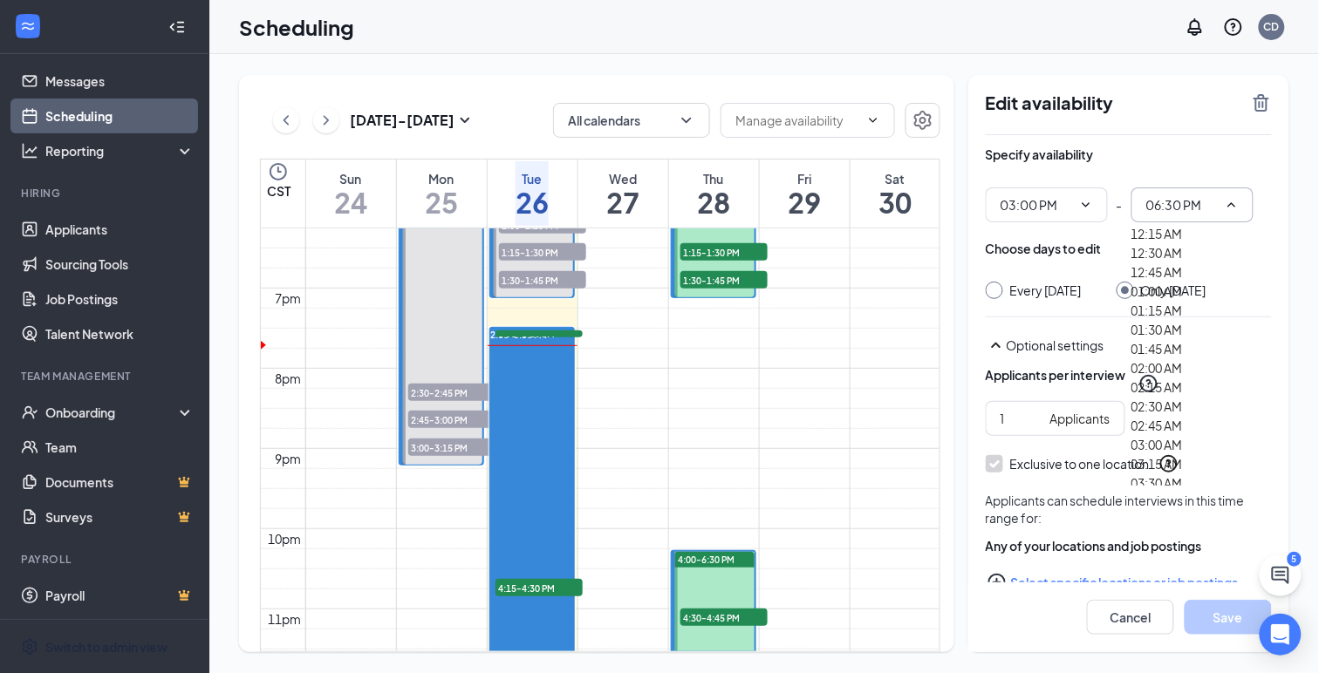
click at [1187, 209] on input "06:30 PM" at bounding box center [1182, 204] width 72 height 19
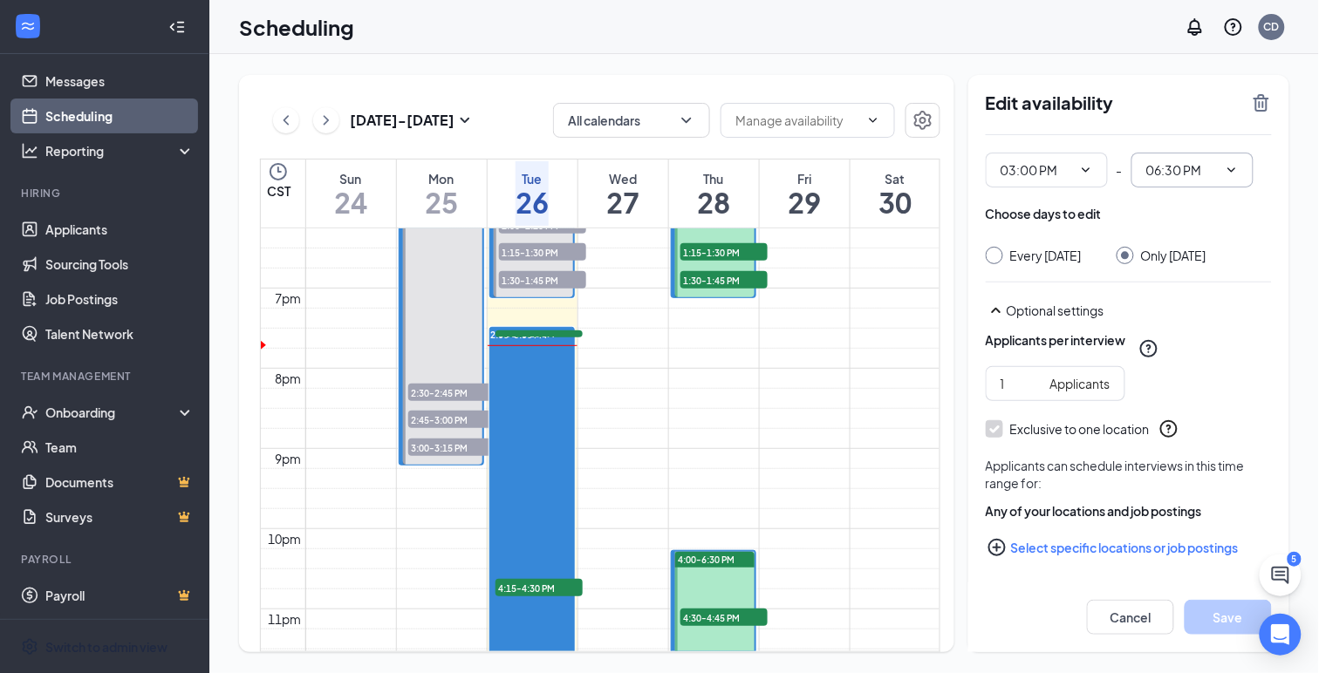
scroll to position [51, 0]
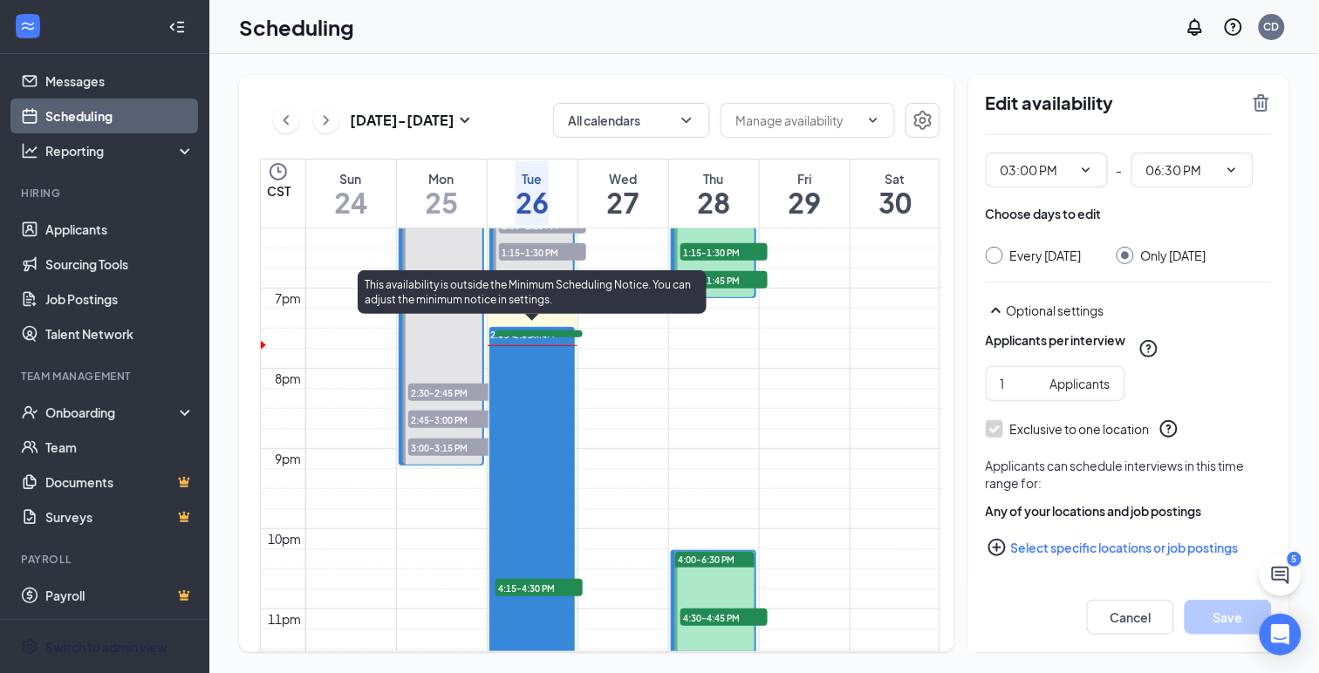
click at [529, 331] on span "2:00-5:30 PM" at bounding box center [519, 335] width 57 height 12
click at [502, 330] on span "2:00-5:30 PM" at bounding box center [519, 335] width 57 height 12
click at [535, 329] on span "2:00-5:30 PM" at bounding box center [519, 335] width 57 height 12
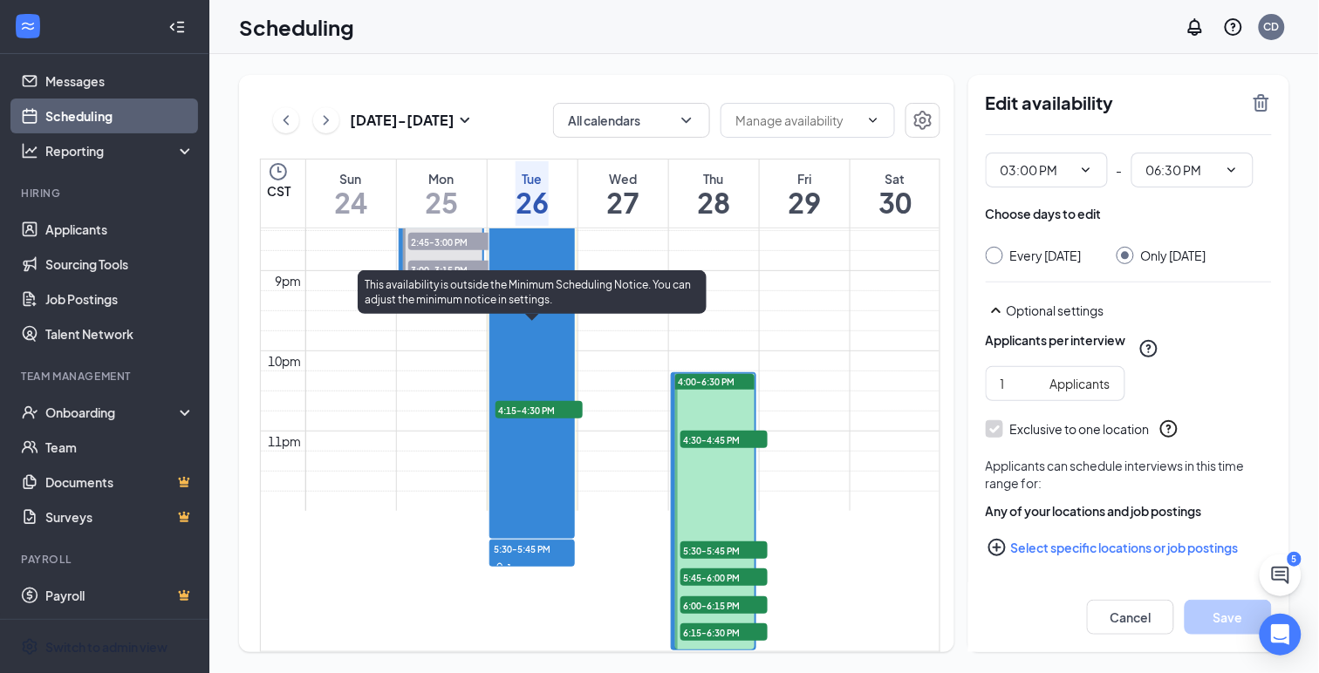
scroll to position [1751, 0]
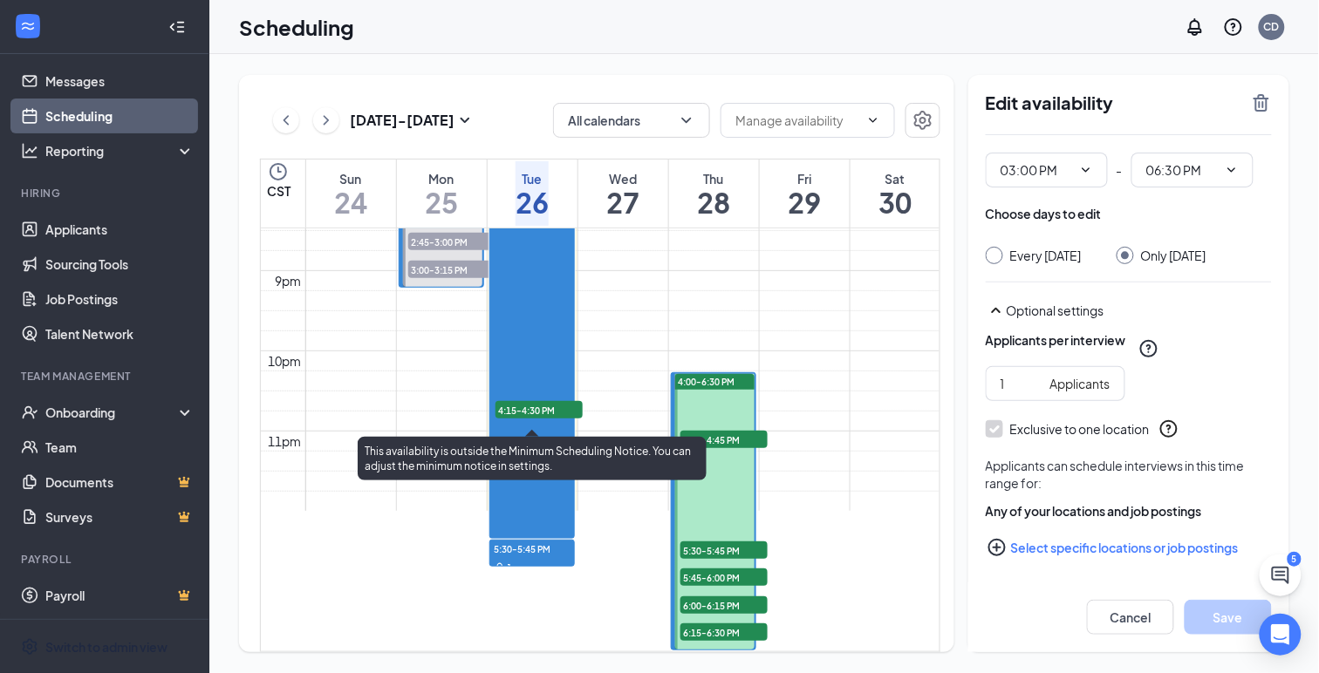
click at [529, 401] on span "4:15-4:30 PM" at bounding box center [538, 409] width 87 height 17
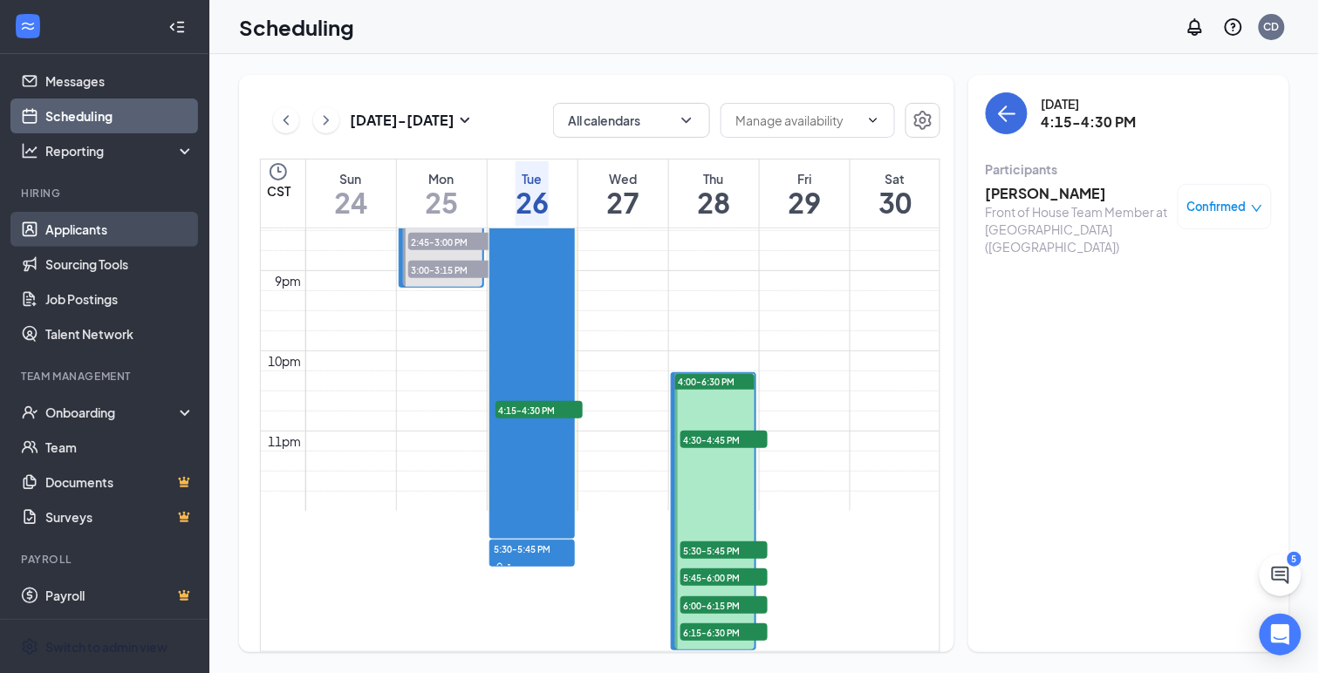
click at [59, 229] on link "Applicants" at bounding box center [119, 229] width 149 height 35
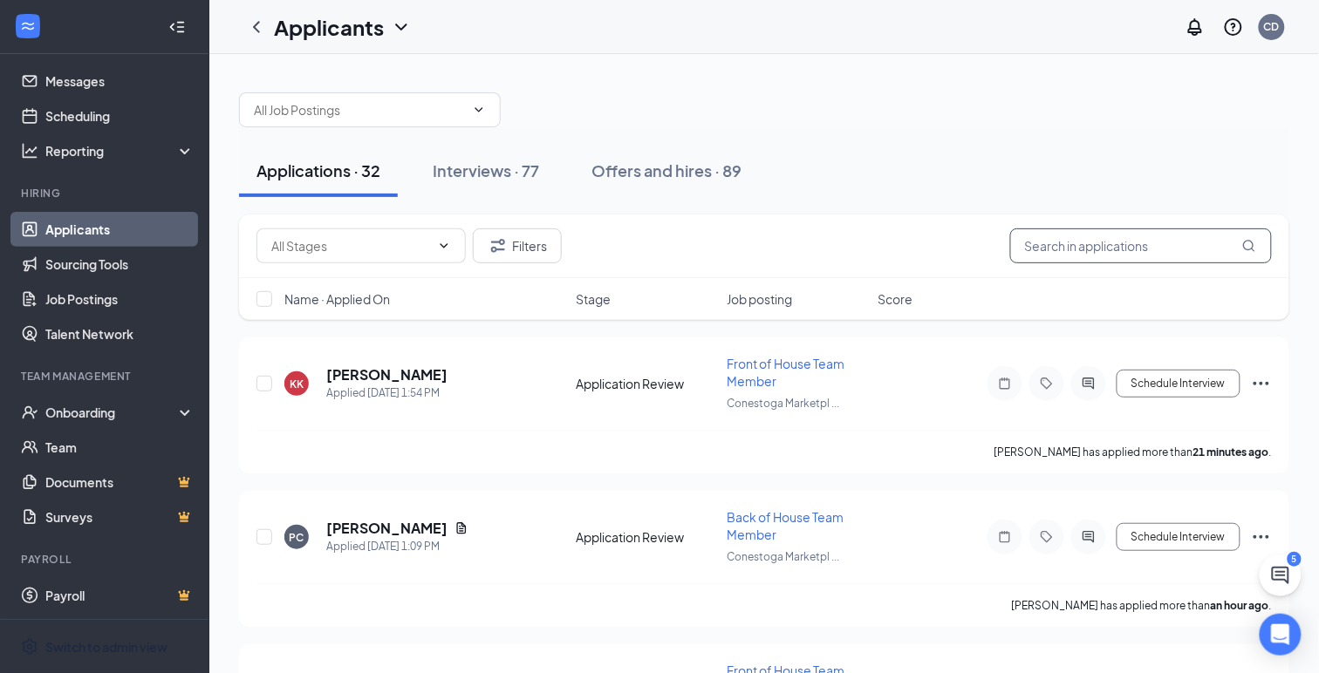
click at [1055, 241] on input "text" at bounding box center [1141, 246] width 262 height 35
type input "[PERSON_NAME]"
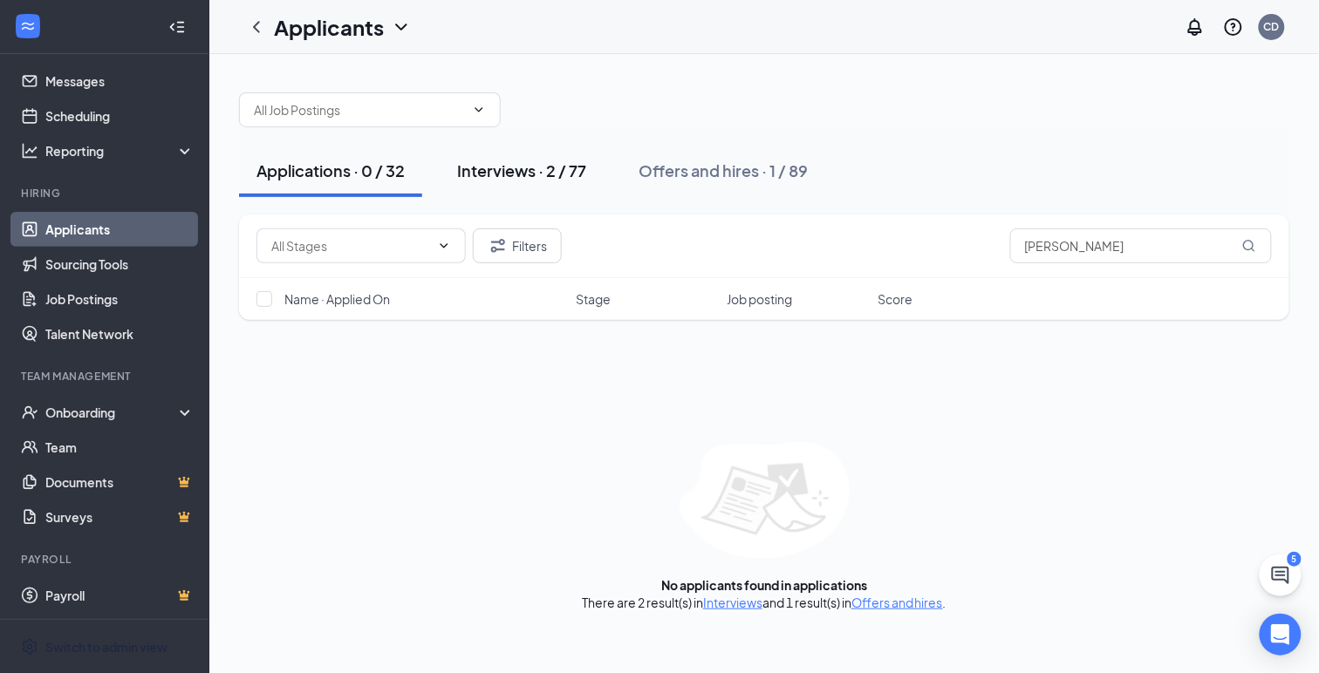
click at [521, 174] on div "Interviews · 2 / 77" at bounding box center [521, 171] width 129 height 22
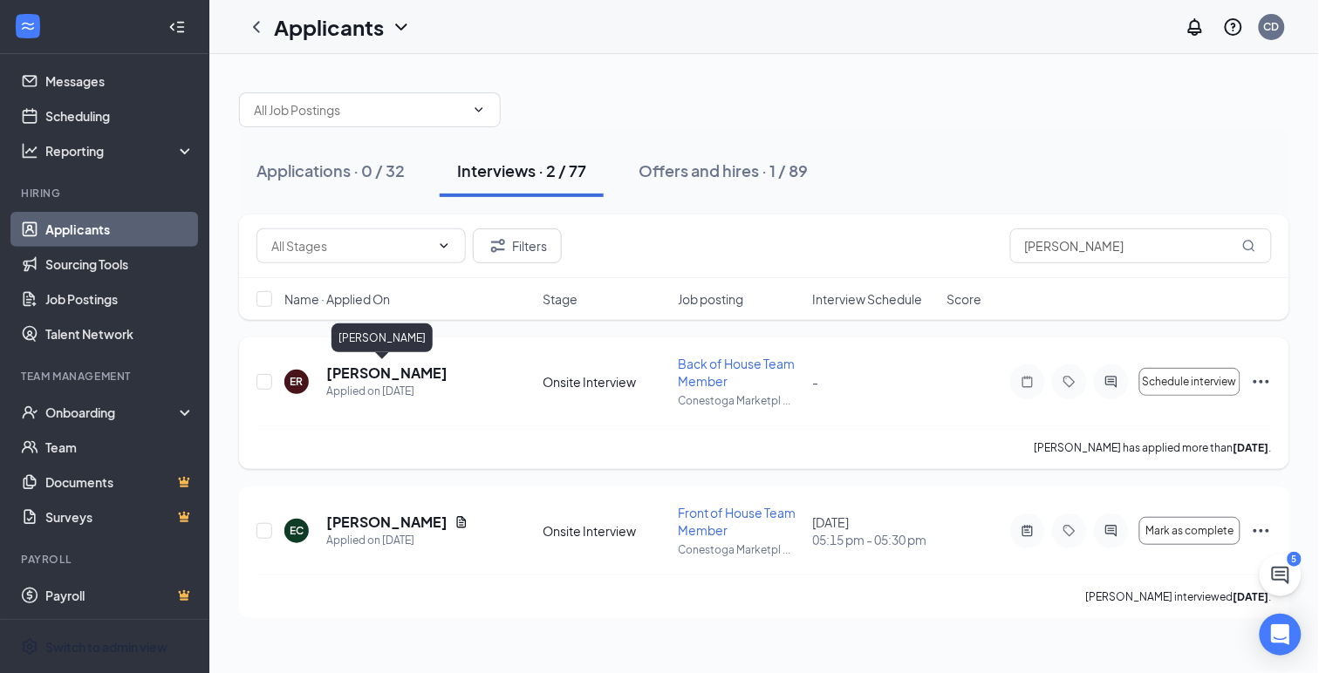
click at [346, 374] on h5 "[PERSON_NAME]" at bounding box center [386, 373] width 121 height 19
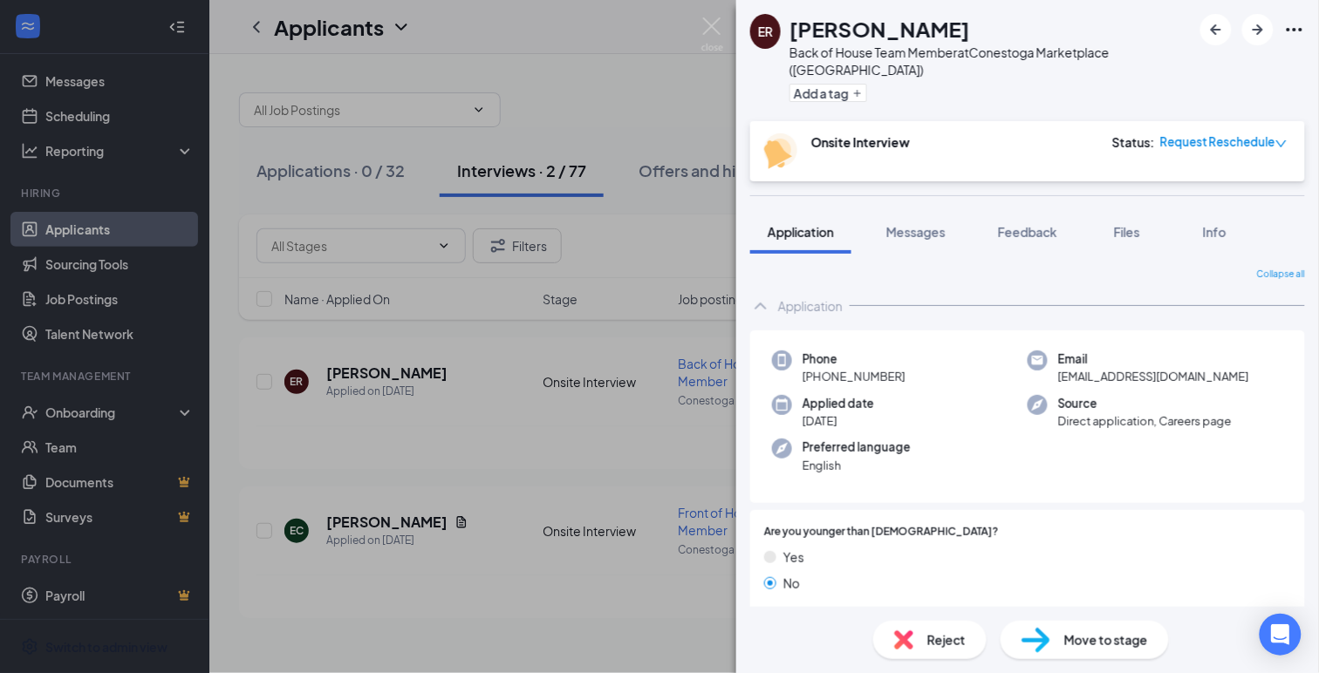
click at [1045, 636] on img at bounding box center [1035, 640] width 29 height 25
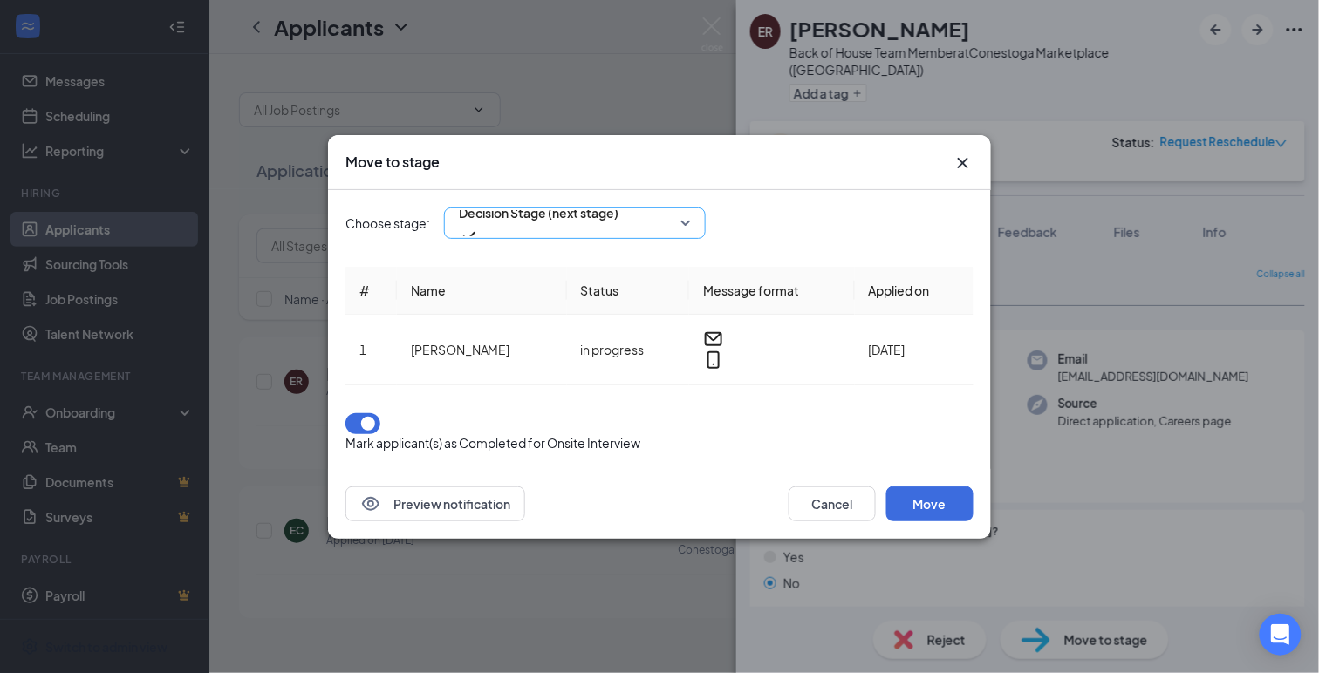
click at [618, 243] on span "Decision Stage (next stage)" at bounding box center [539, 223] width 160 height 47
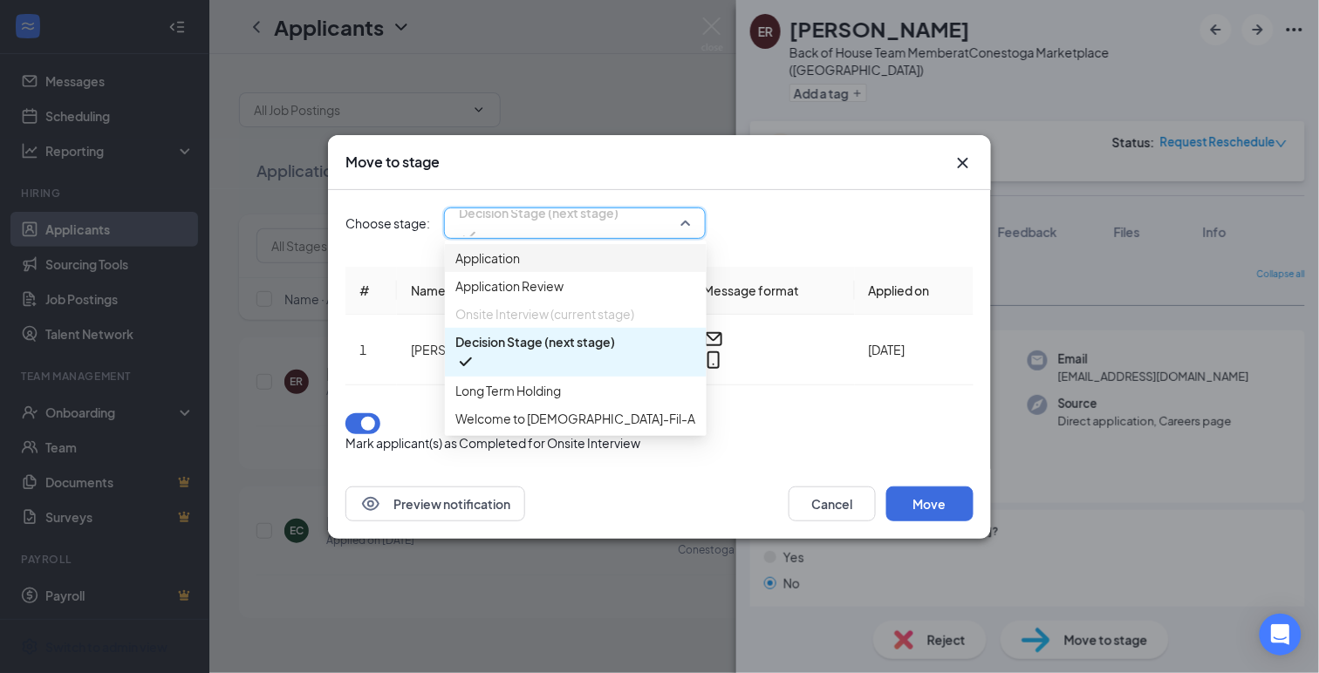
click at [358, 418] on button "button" at bounding box center [362, 423] width 35 height 21
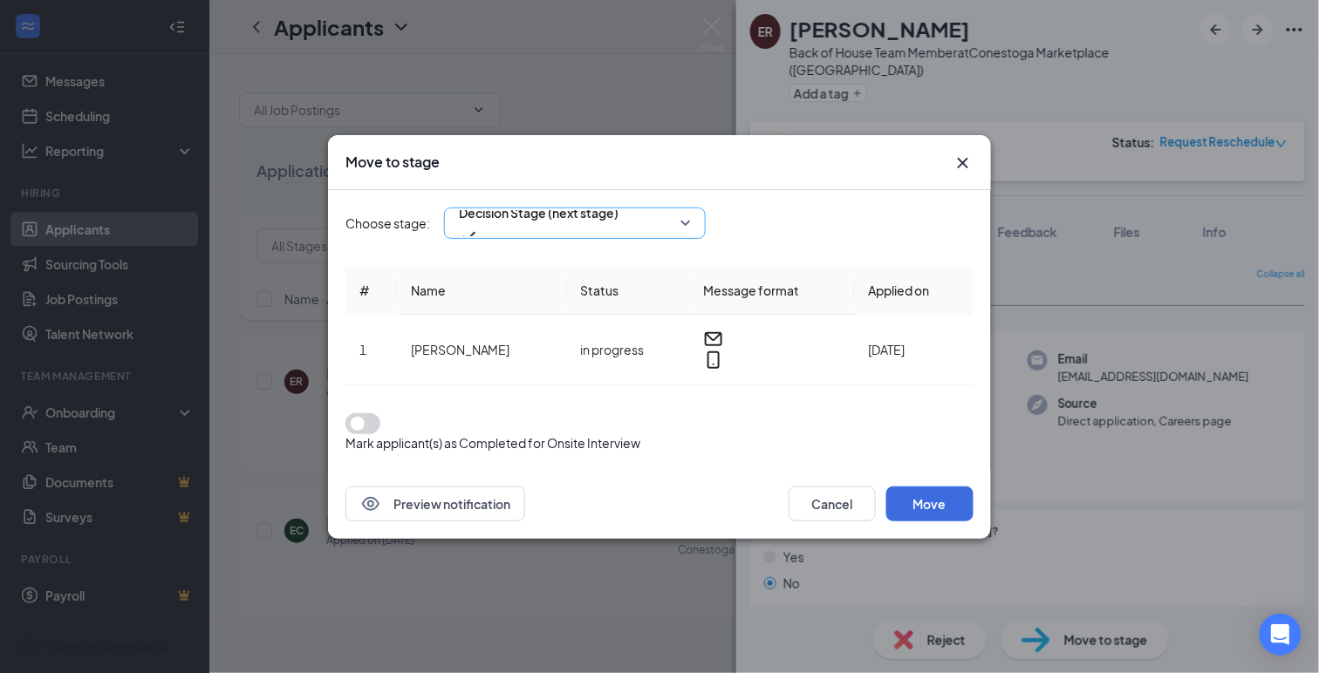
click at [497, 226] on span "Decision Stage (next stage)" at bounding box center [539, 213] width 160 height 26
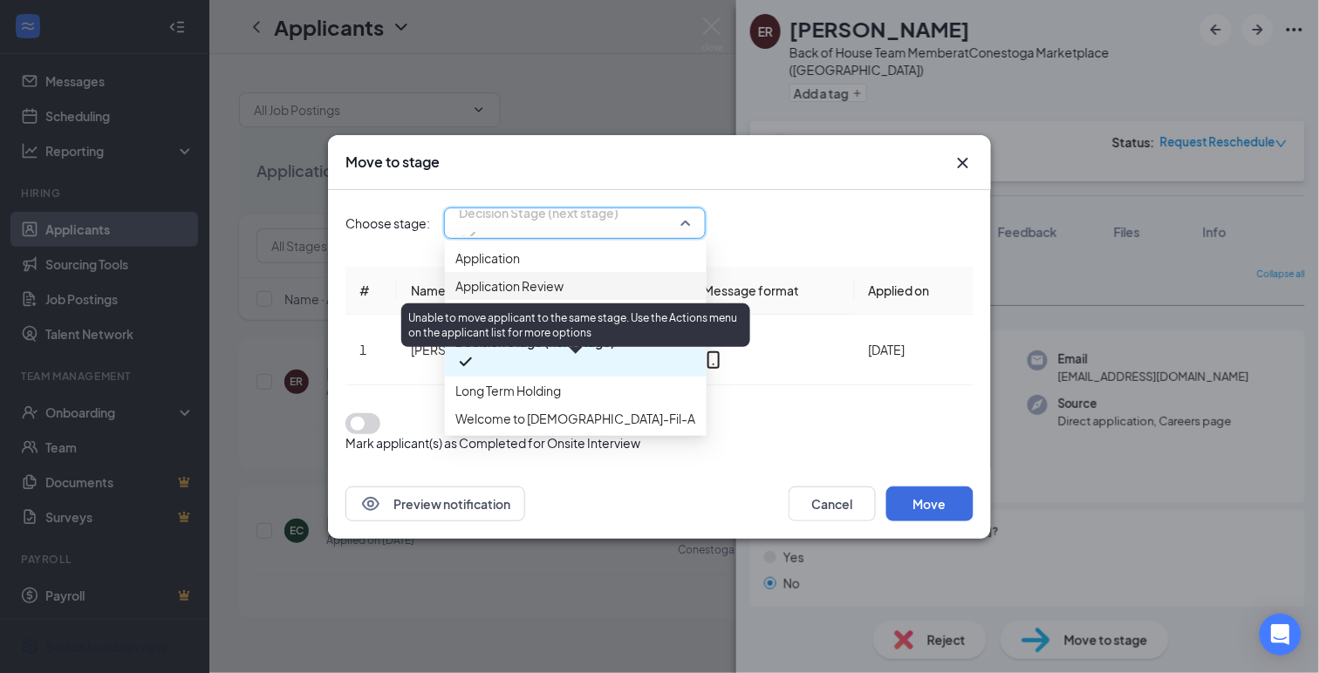
click at [496, 324] on span "Onsite Interview (current stage)" at bounding box center [544, 313] width 179 height 19
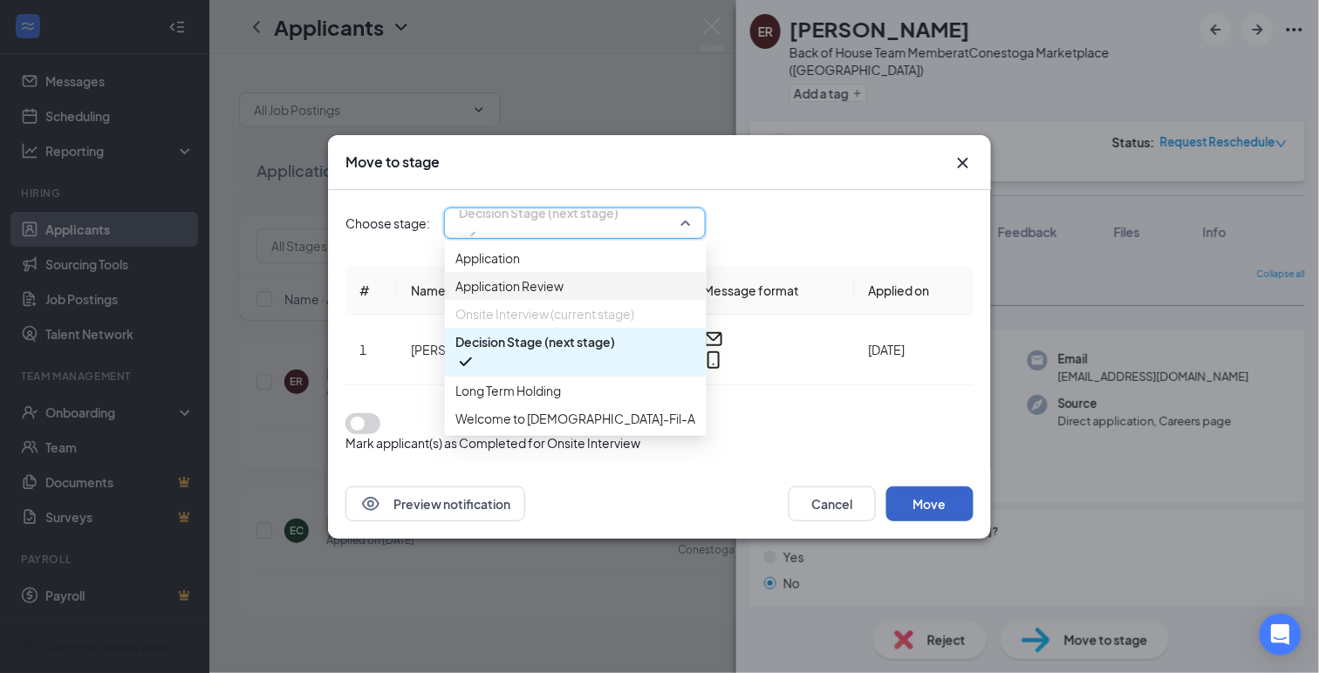
click at [928, 487] on button "Move" at bounding box center [929, 504] width 87 height 35
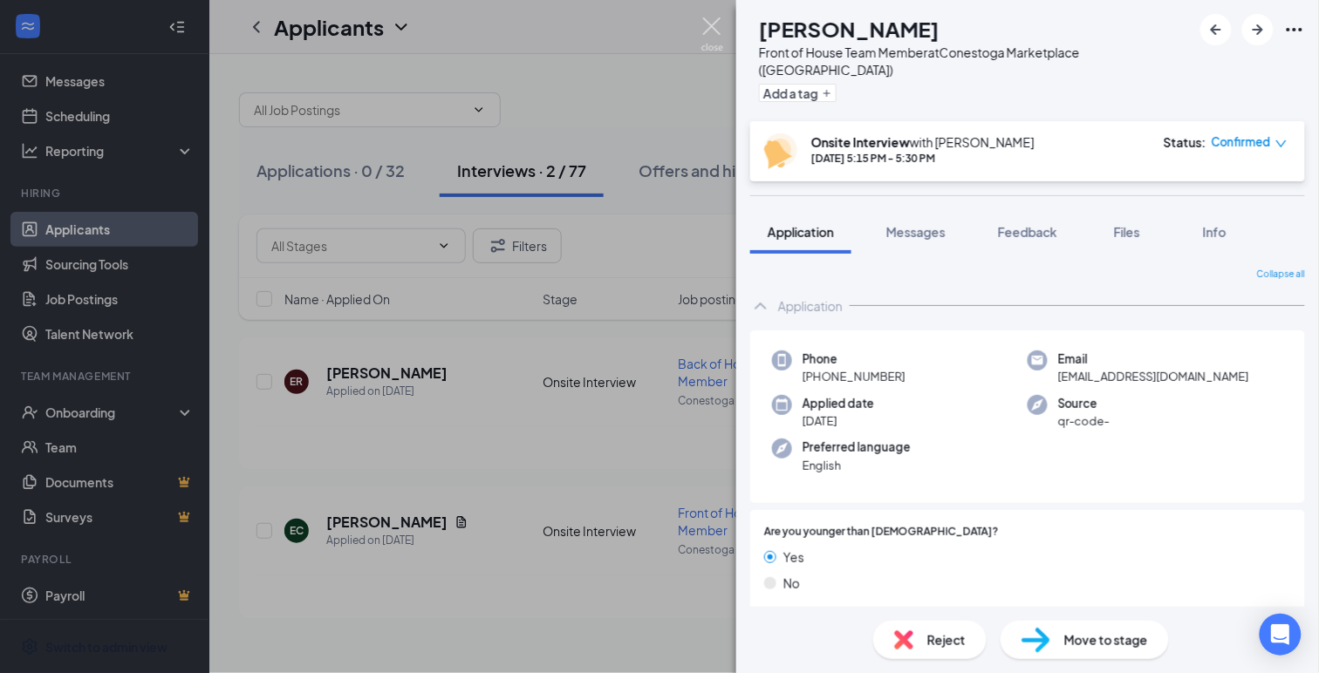
click at [712, 23] on img at bounding box center [712, 34] width 22 height 34
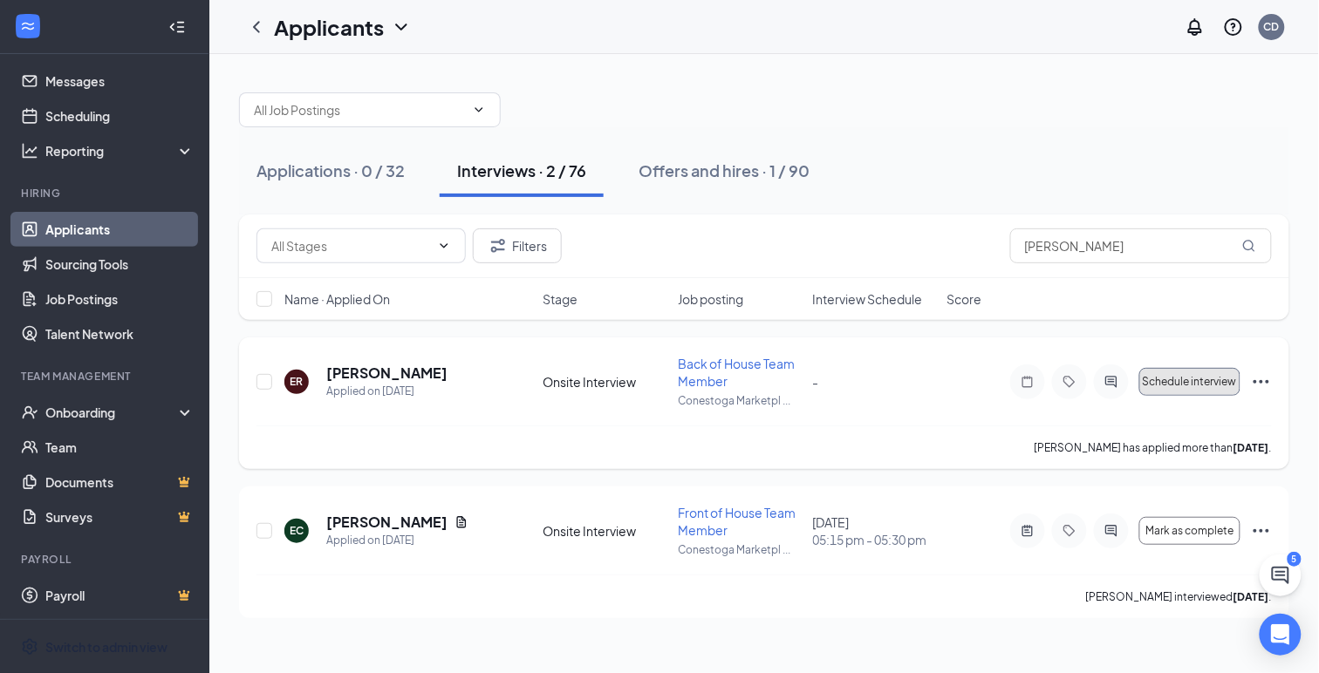
click at [1157, 378] on span "Schedule interview" at bounding box center [1190, 382] width 94 height 12
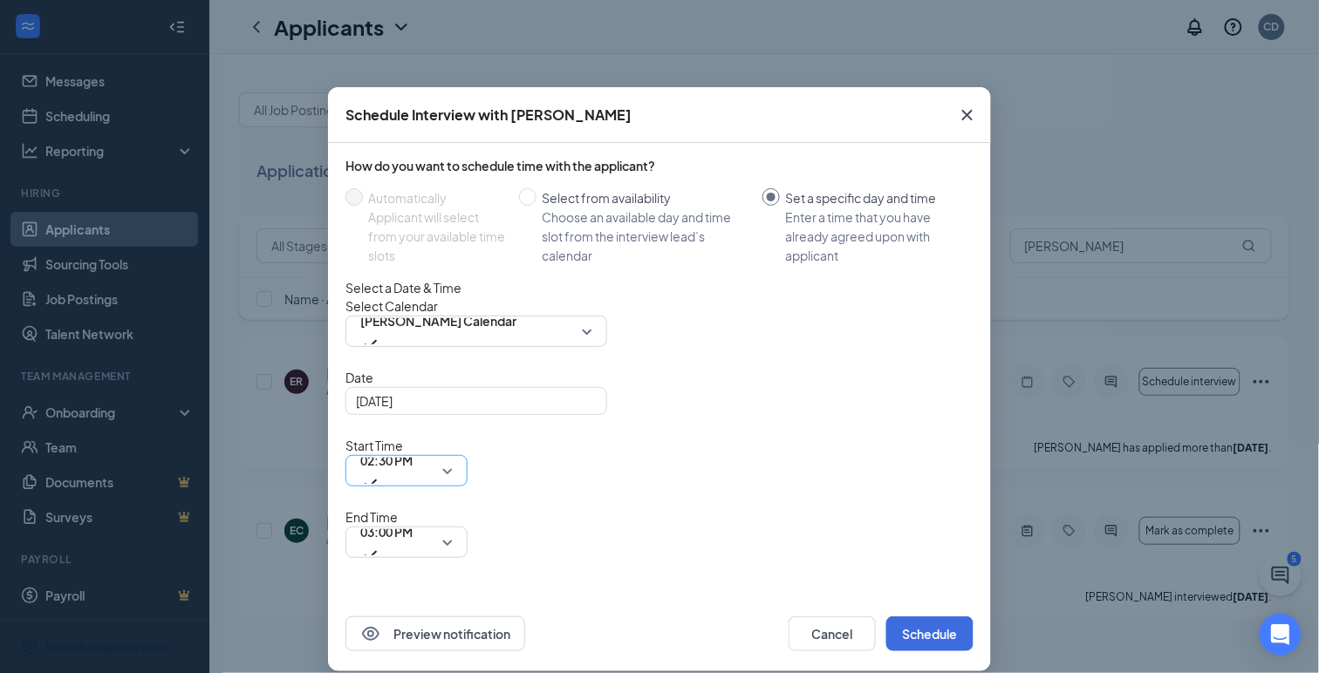
click at [453, 458] on span "02:30 PM" at bounding box center [406, 471] width 92 height 26
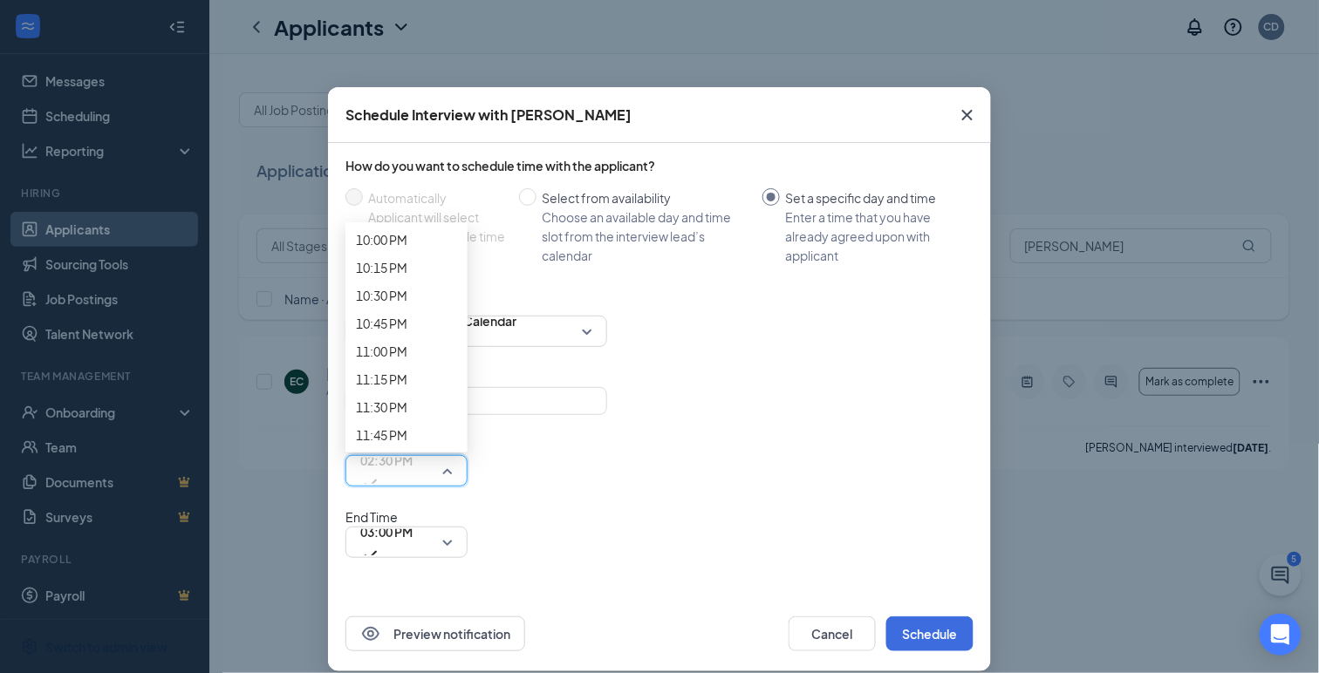
scroll to position [2496, 0]
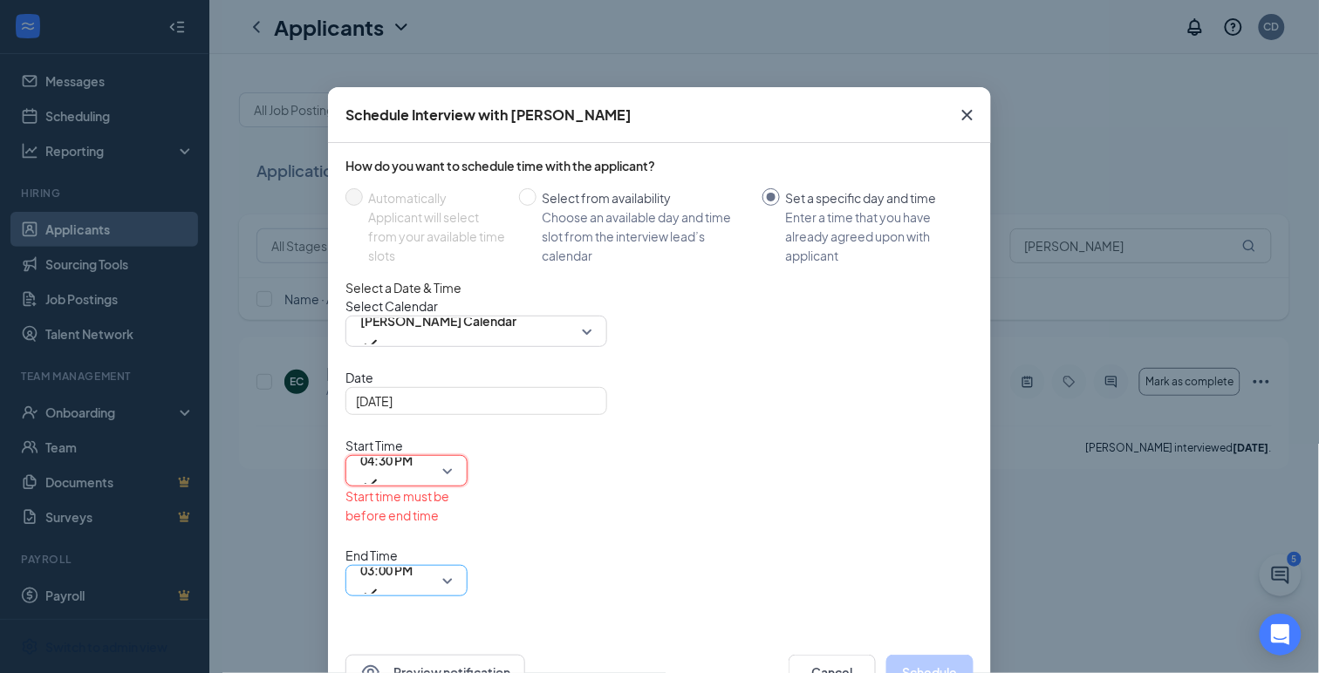
click at [413, 557] on span "03:00 PM" at bounding box center [386, 580] width 52 height 47
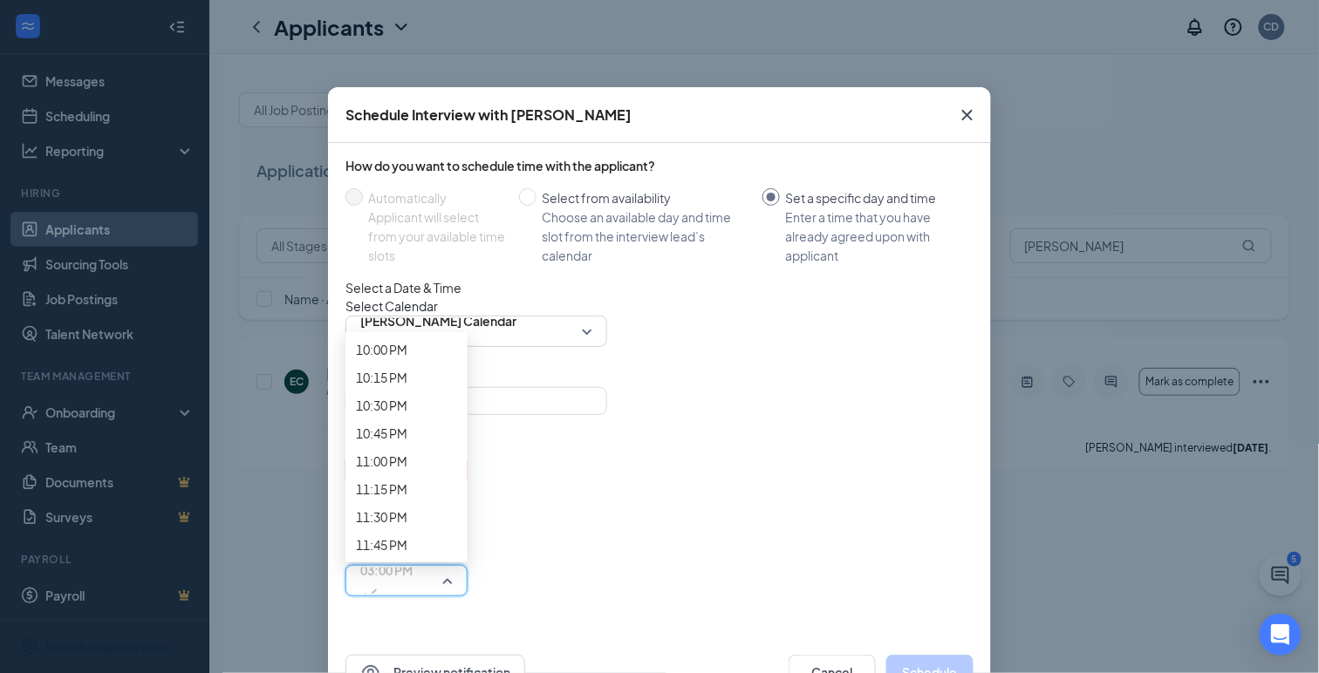
scroll to position [2548, 0]
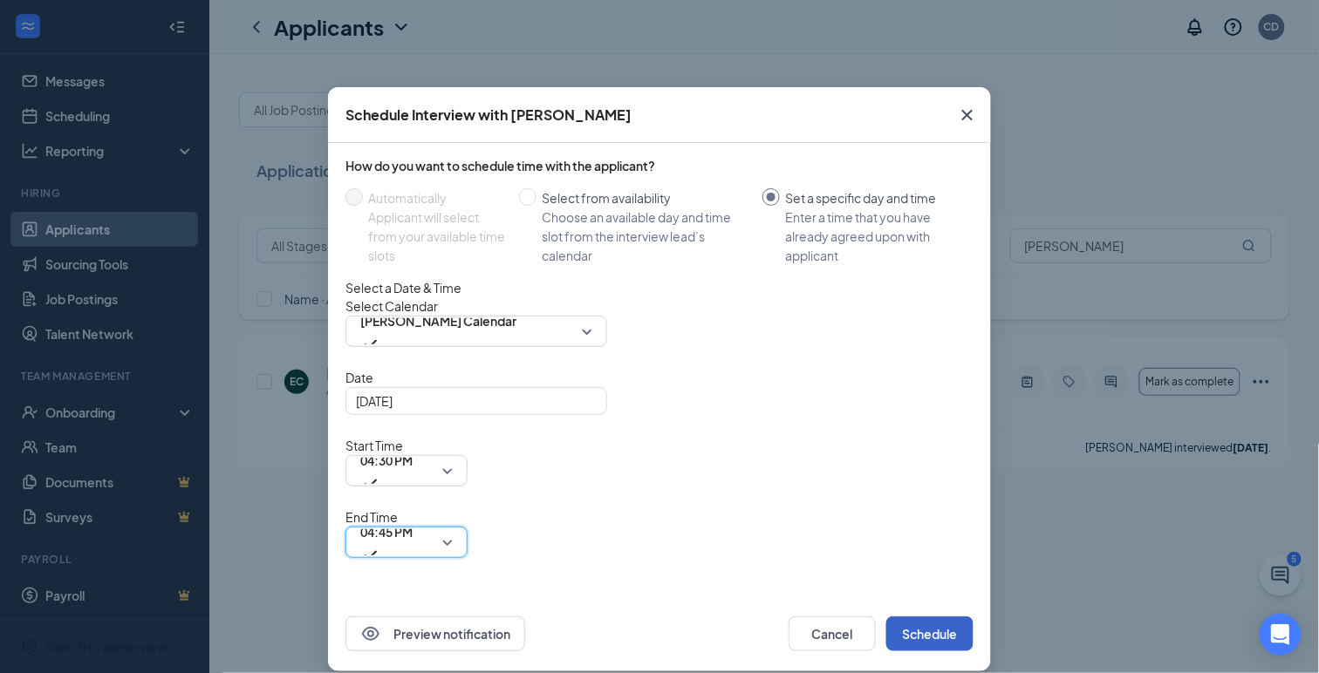
click at [917, 617] on button "Schedule" at bounding box center [929, 634] width 87 height 35
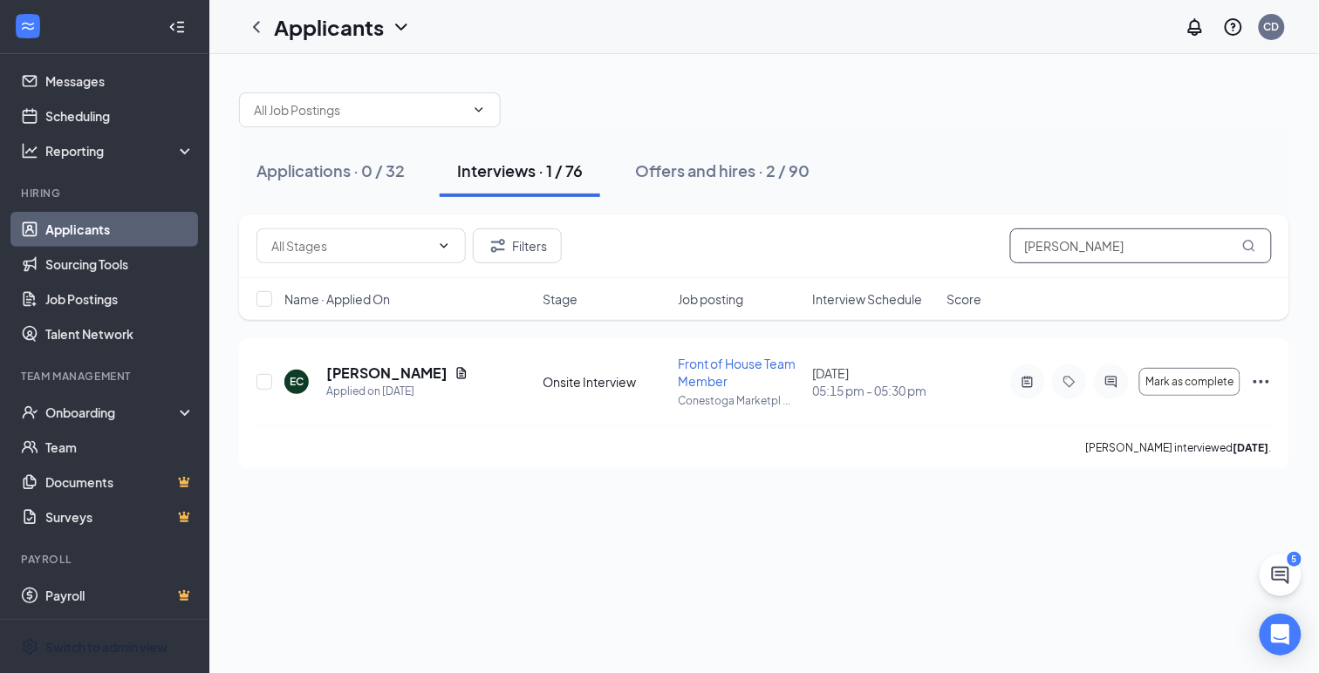
click at [1040, 248] on input "[PERSON_NAME]" at bounding box center [1141, 246] width 262 height 35
type input "[PERSON_NAME]"
click at [377, 373] on h5 "[PERSON_NAME]" at bounding box center [386, 373] width 121 height 19
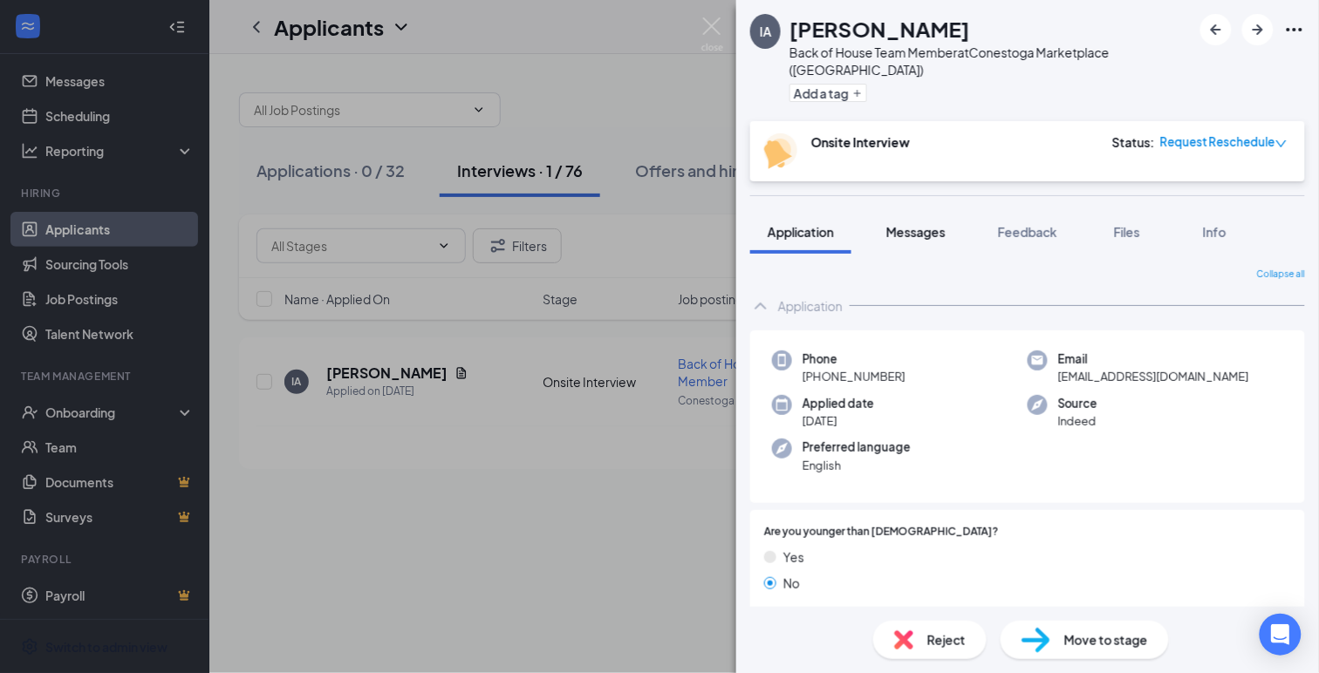
click at [924, 224] on span "Messages" at bounding box center [915, 232] width 59 height 16
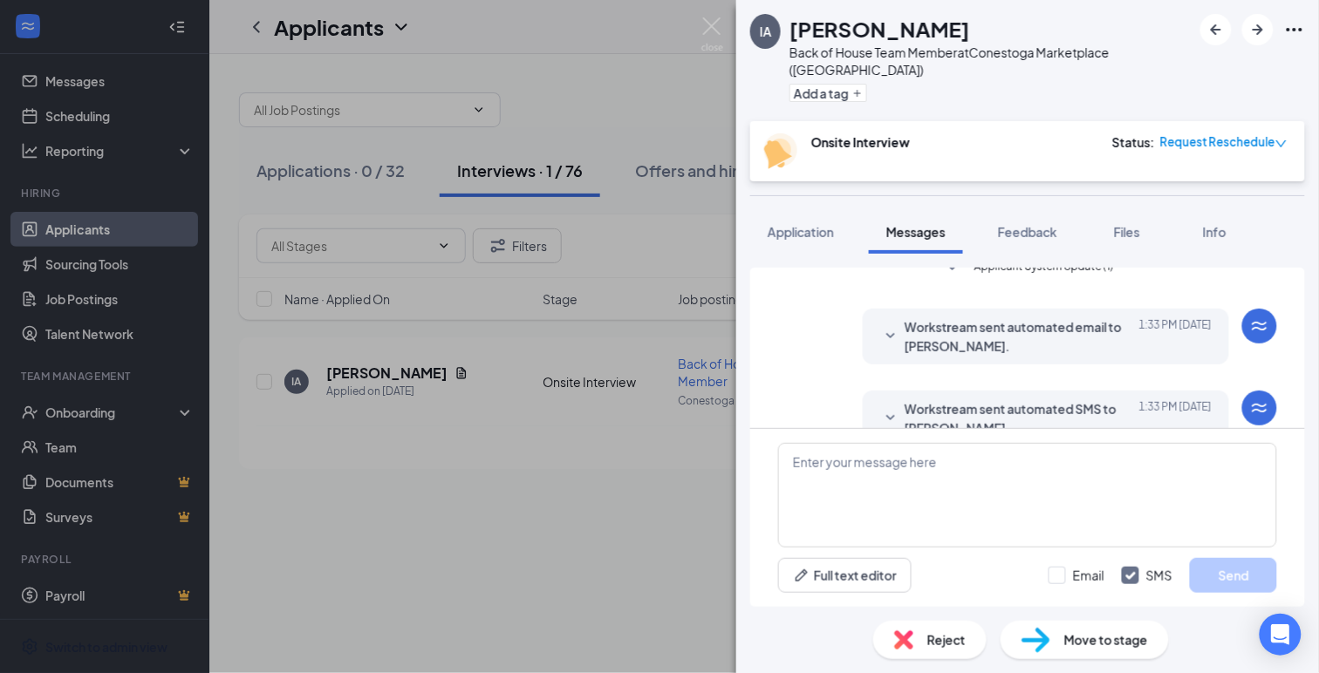
scroll to position [602, 0]
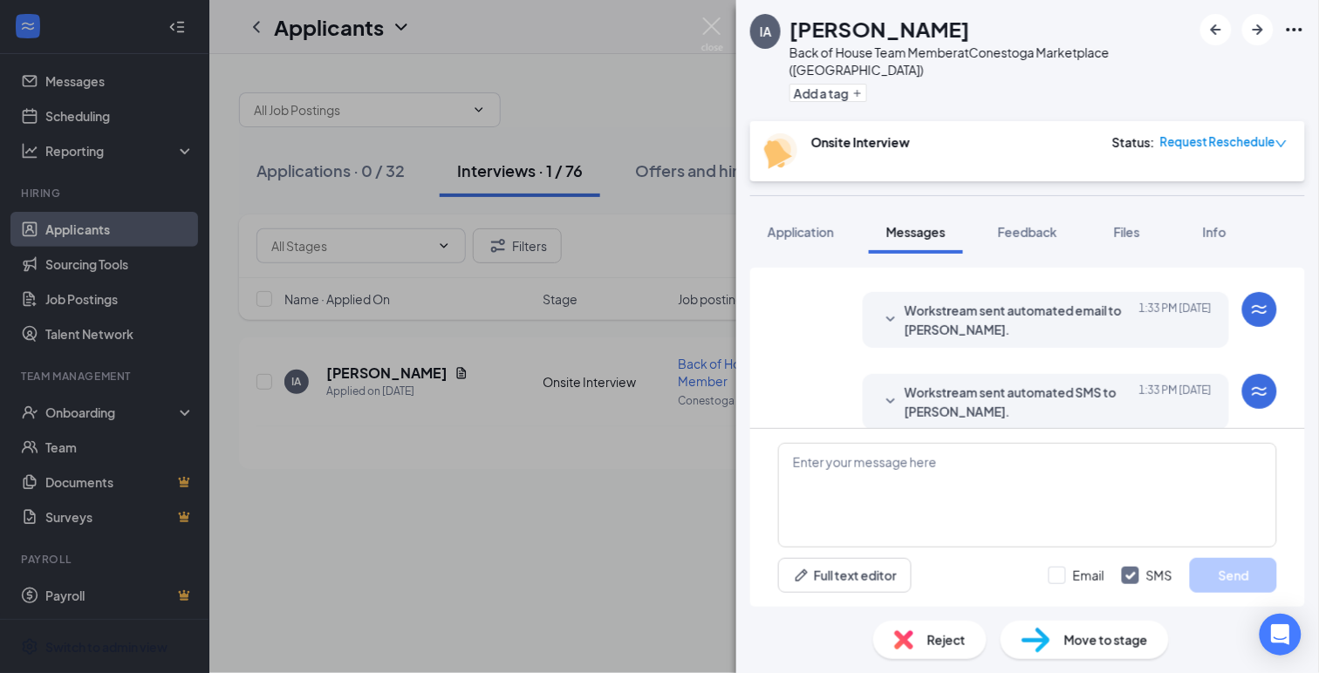
click at [895, 392] on icon "SmallChevronDown" at bounding box center [890, 402] width 21 height 21
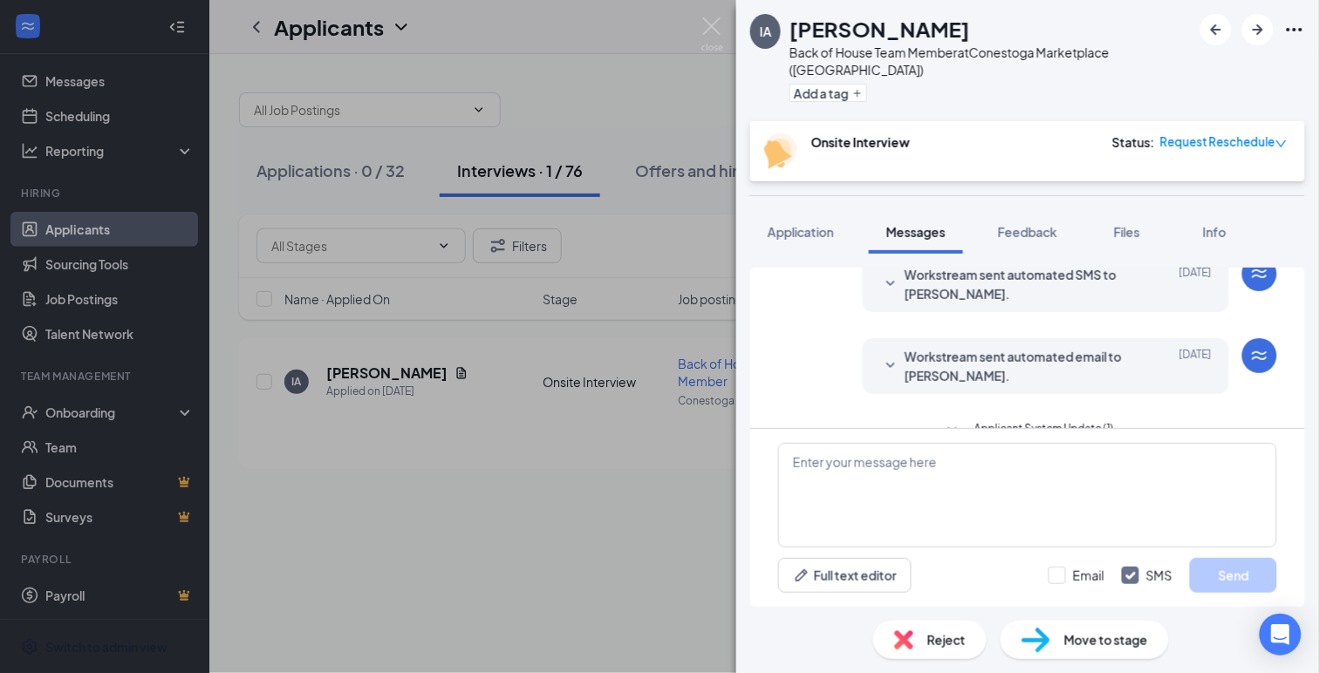
scroll to position [406, 0]
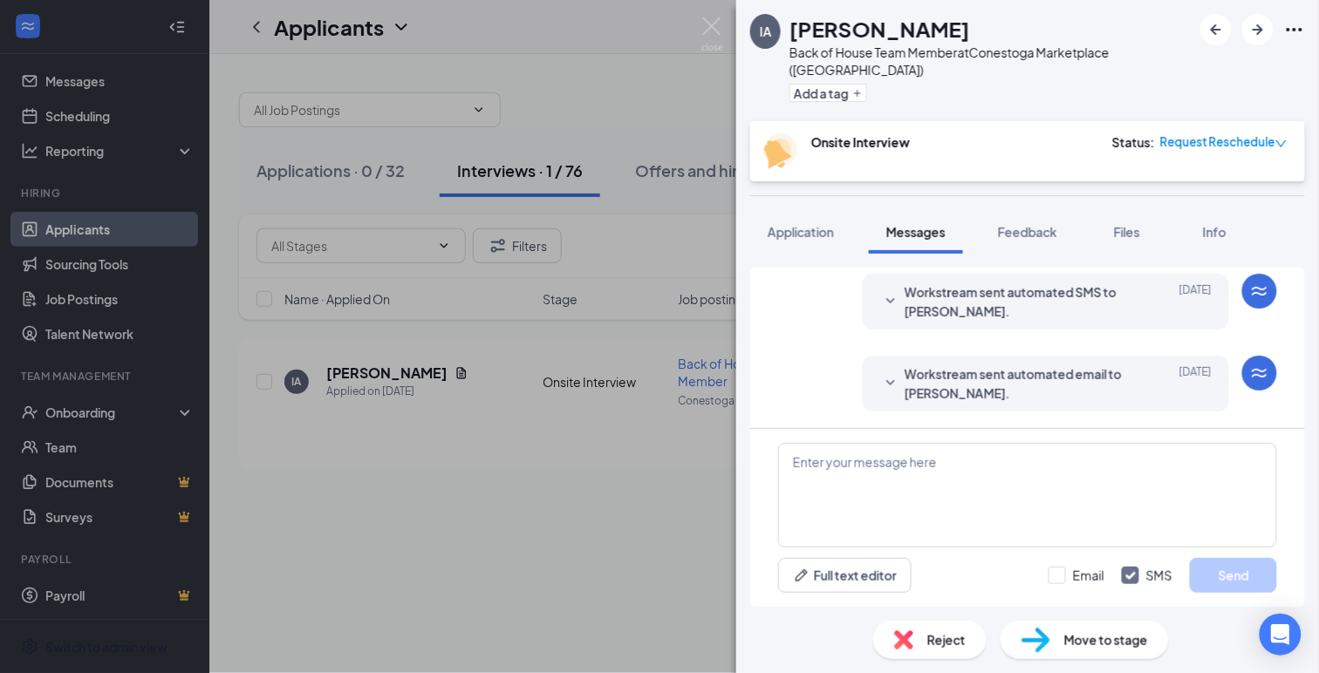
click at [893, 373] on icon "SmallChevronDown" at bounding box center [890, 383] width 21 height 21
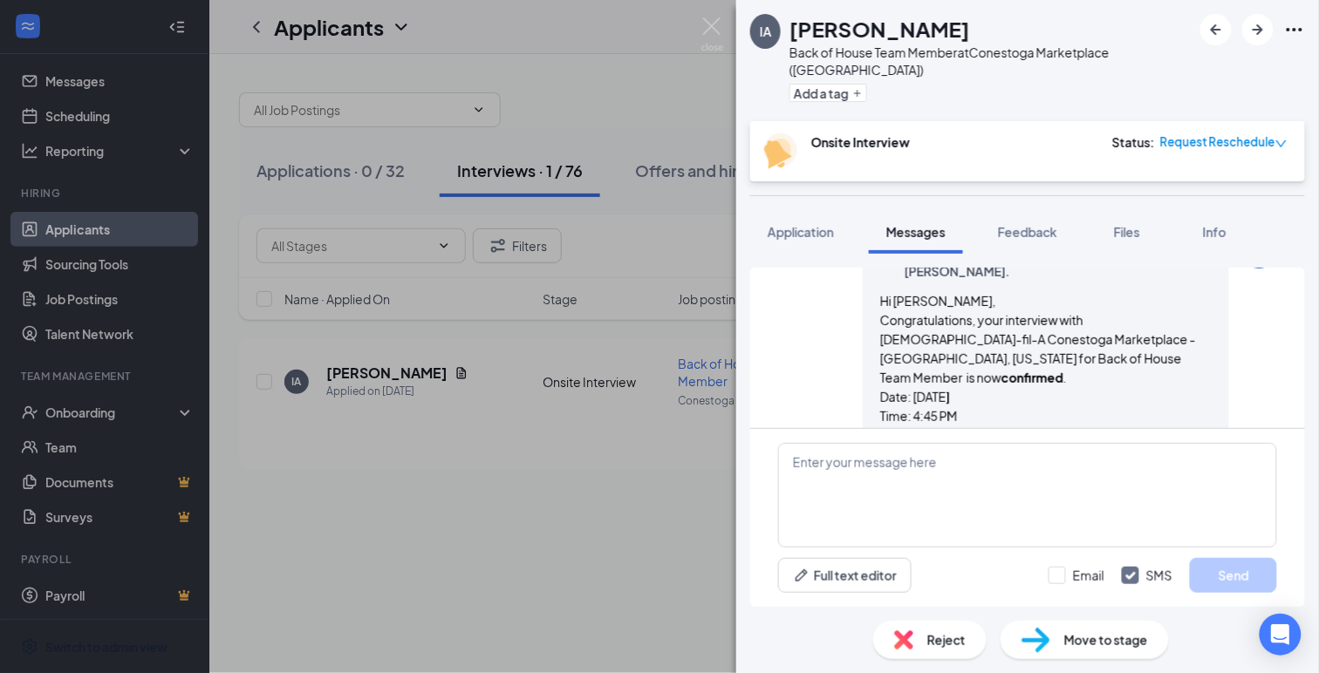
scroll to position [532, 0]
click at [709, 22] on img at bounding box center [712, 34] width 22 height 34
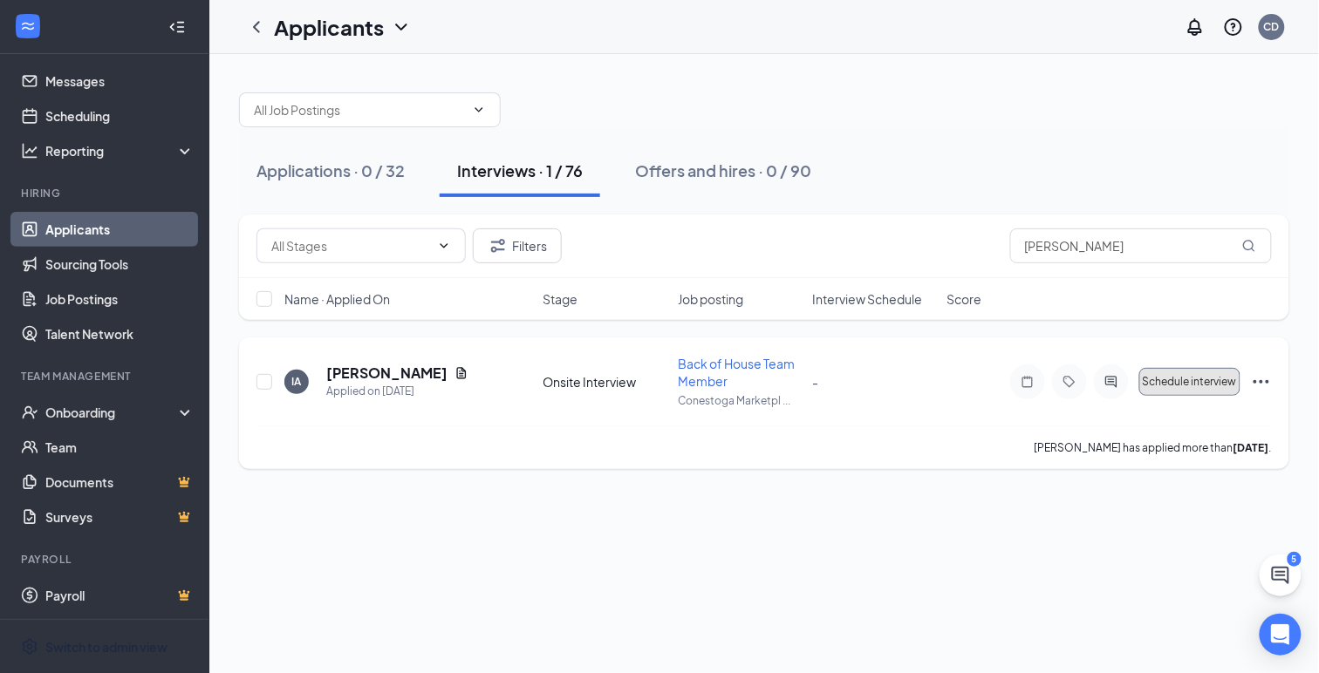
click at [1160, 376] on span "Schedule interview" at bounding box center [1190, 382] width 94 height 12
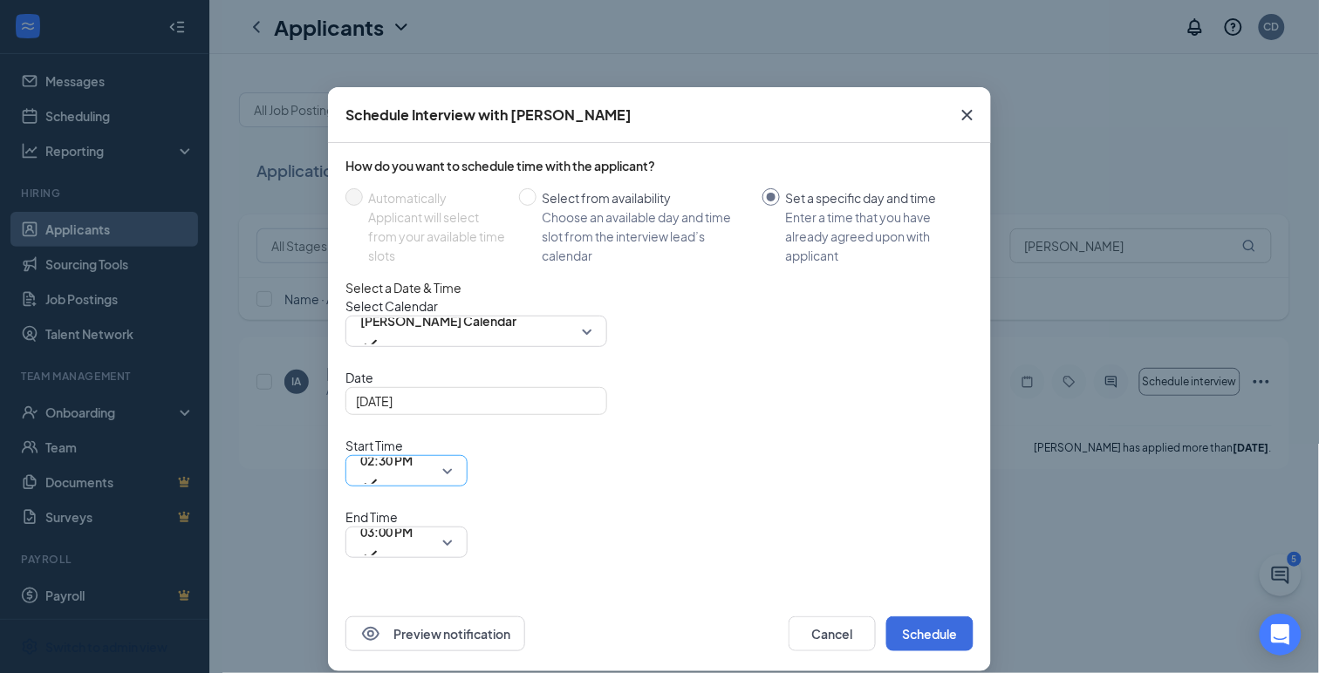
click at [453, 458] on span "02:30 PM" at bounding box center [406, 471] width 92 height 26
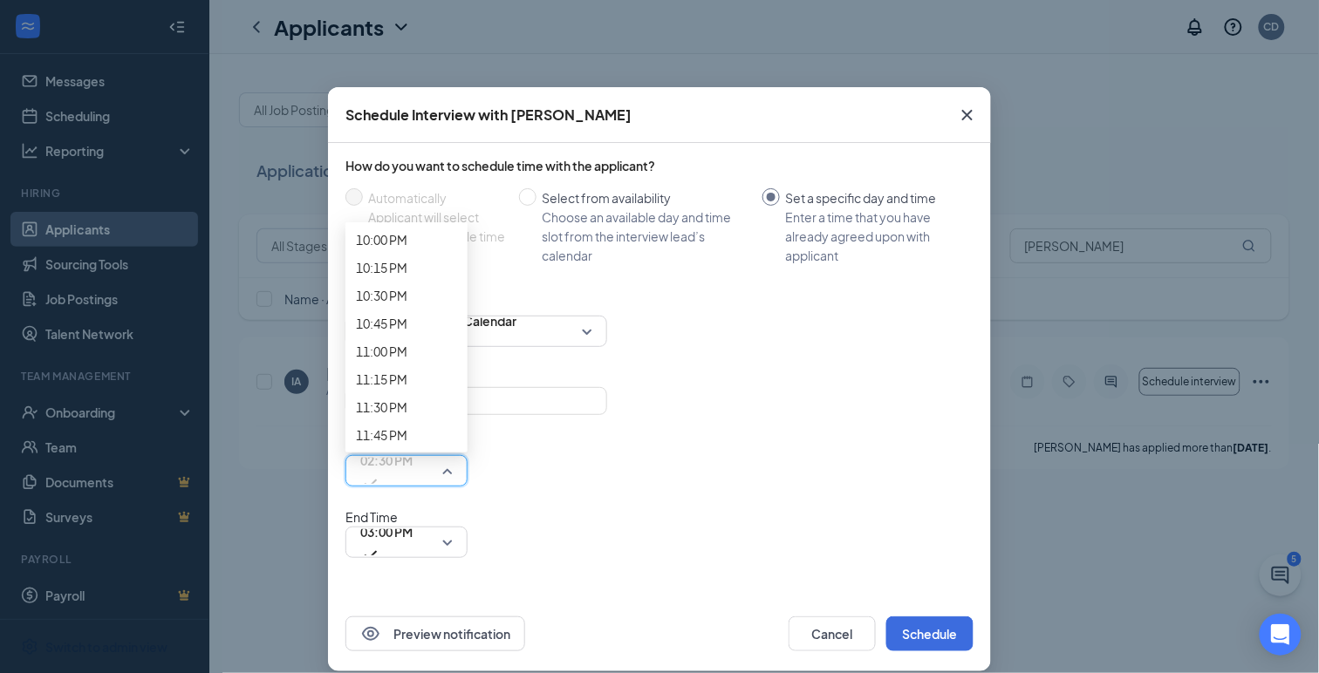
scroll to position [2558, 0]
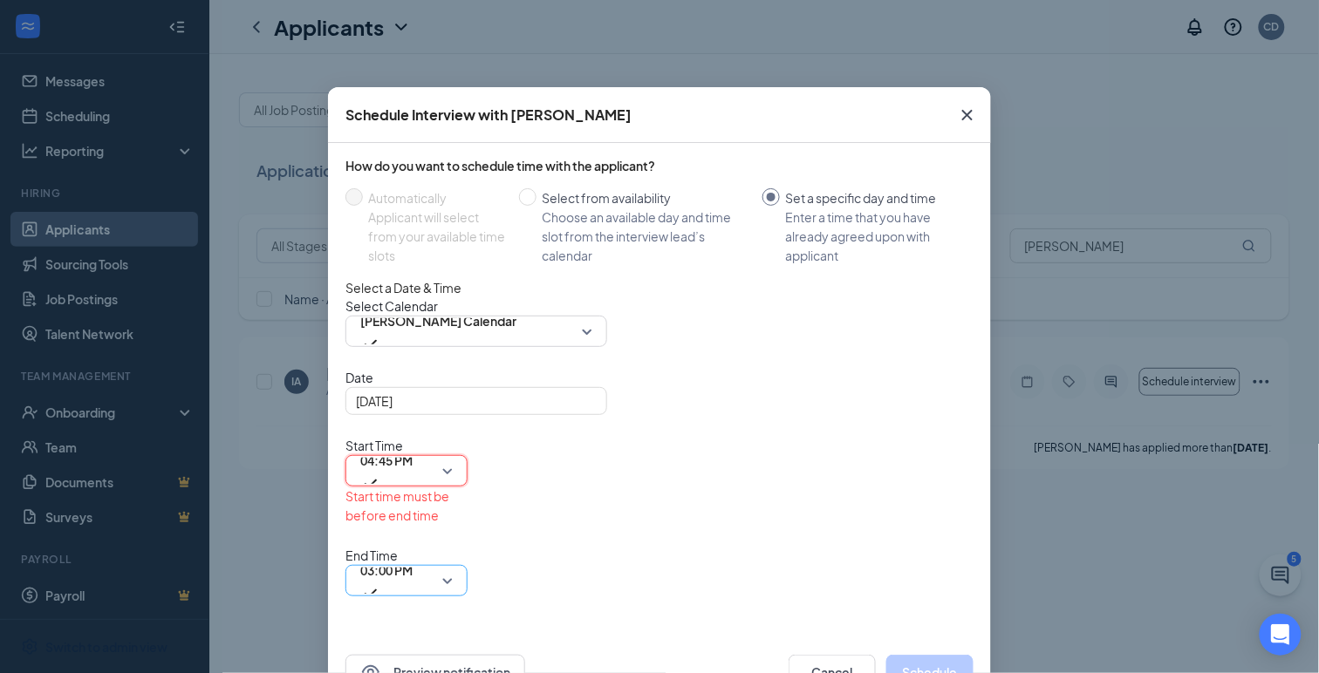
click at [413, 557] on span "03:00 PM" at bounding box center [386, 580] width 52 height 47
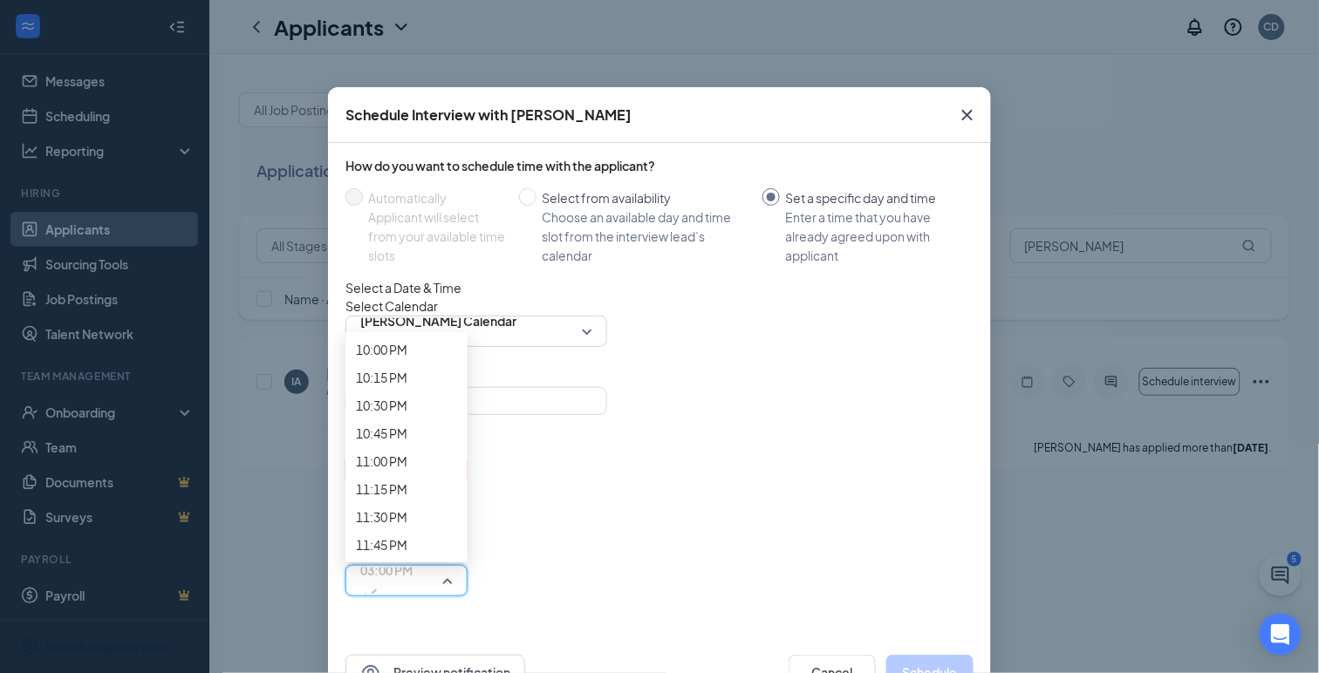
scroll to position [2631, 0]
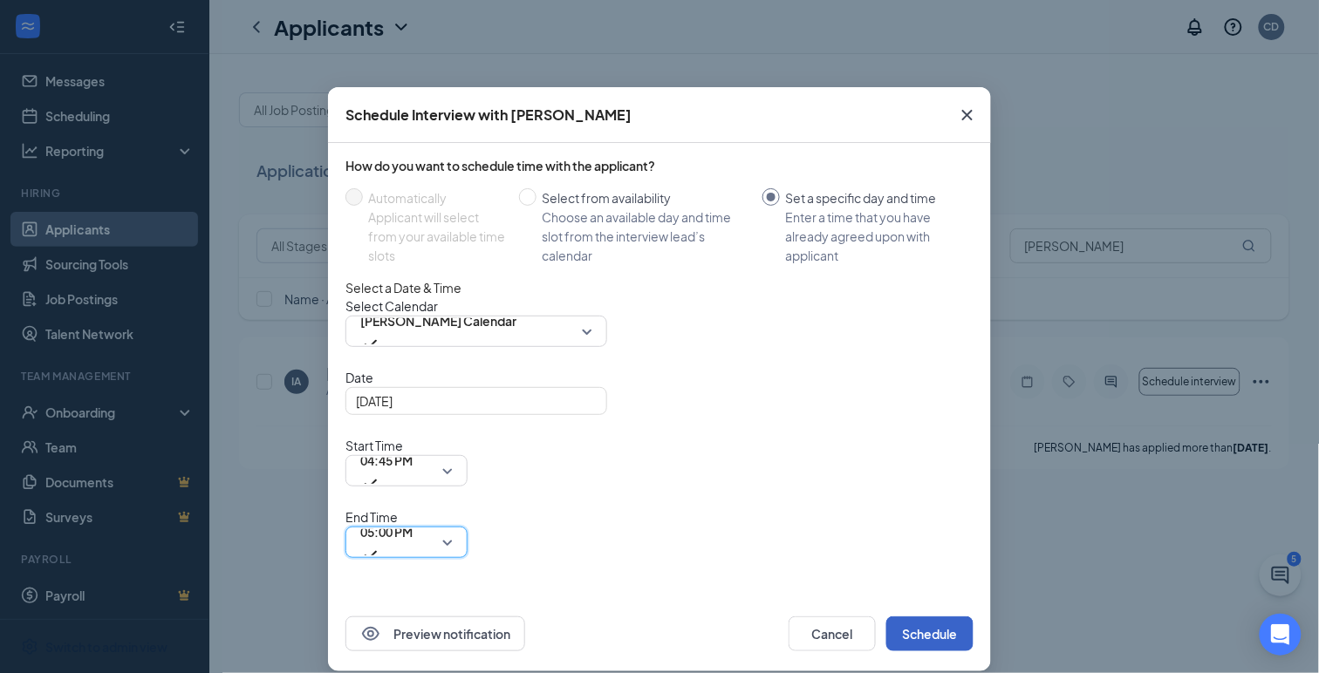
click at [928, 617] on button "Schedule" at bounding box center [929, 634] width 87 height 35
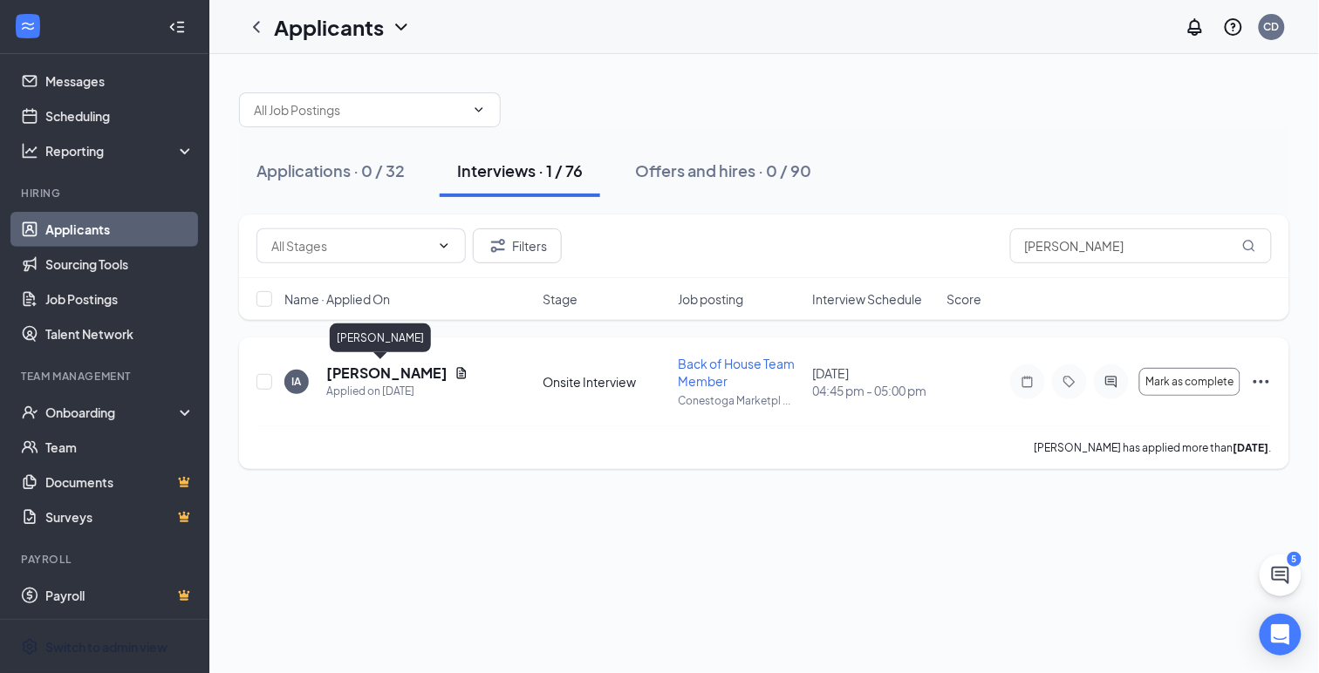
click at [385, 370] on h5 "[PERSON_NAME]" at bounding box center [386, 373] width 121 height 19
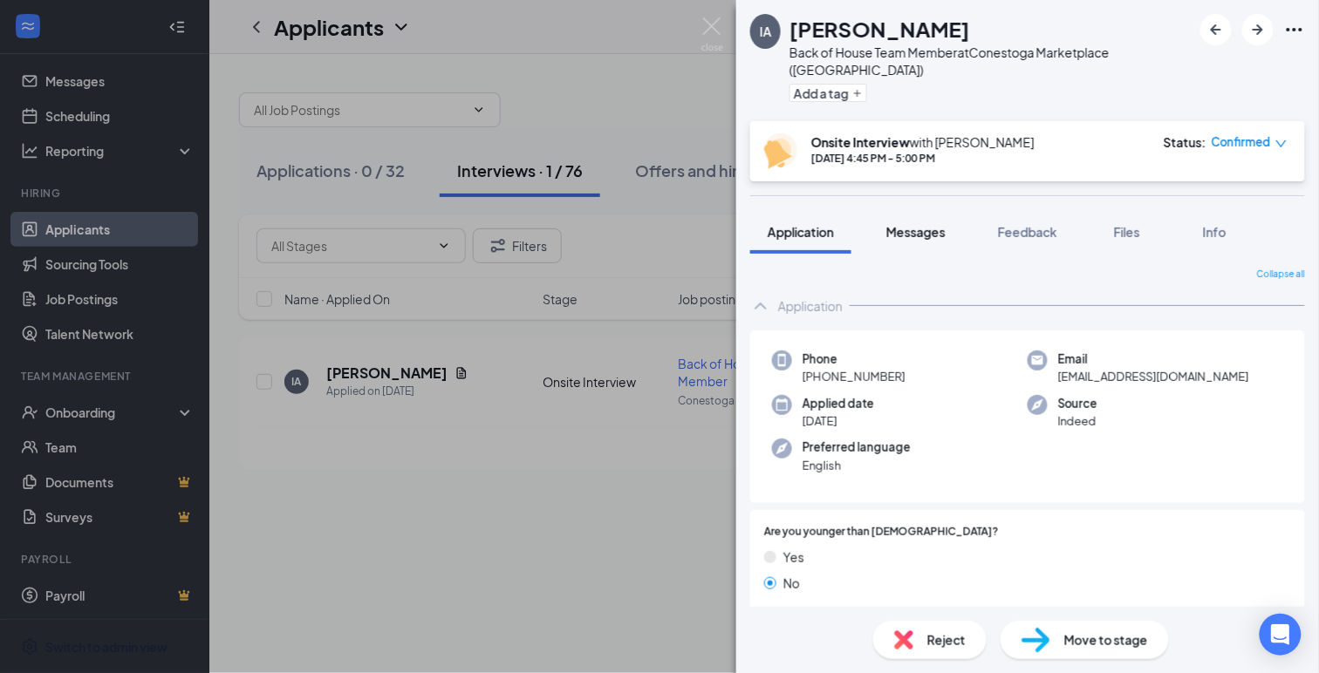
click at [918, 224] on span "Messages" at bounding box center [915, 232] width 59 height 16
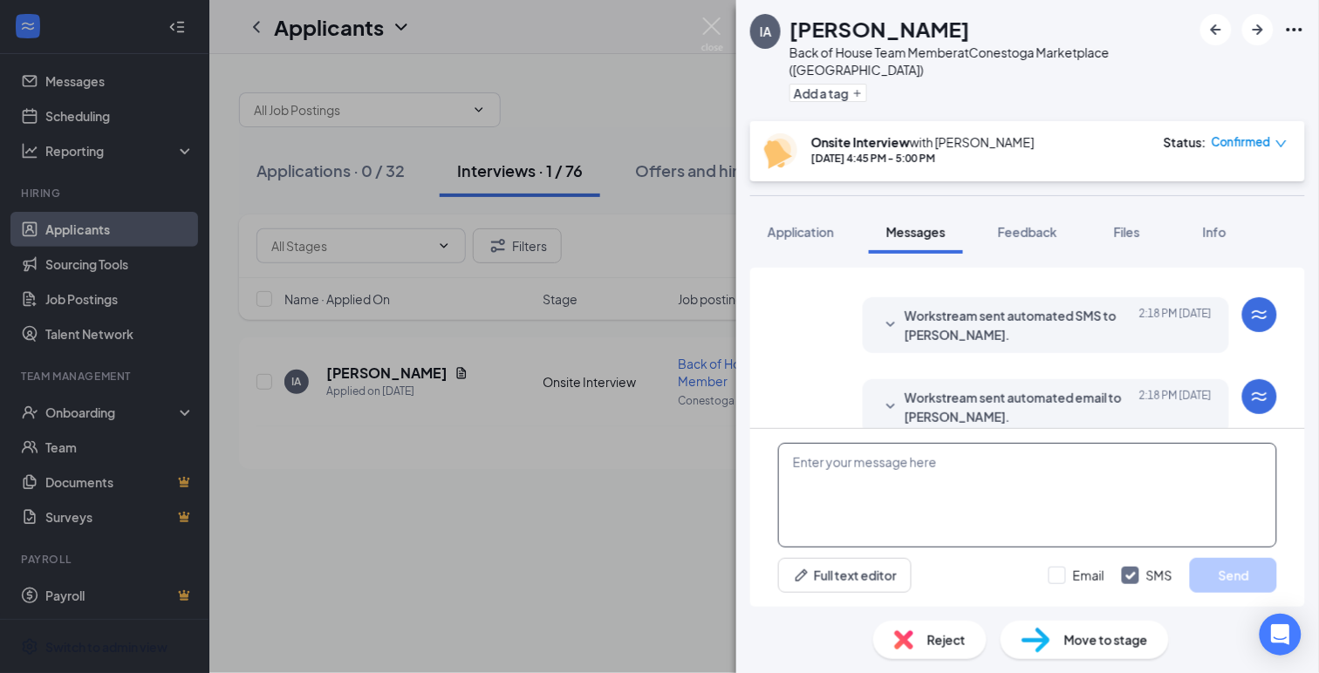
scroll to position [602, 0]
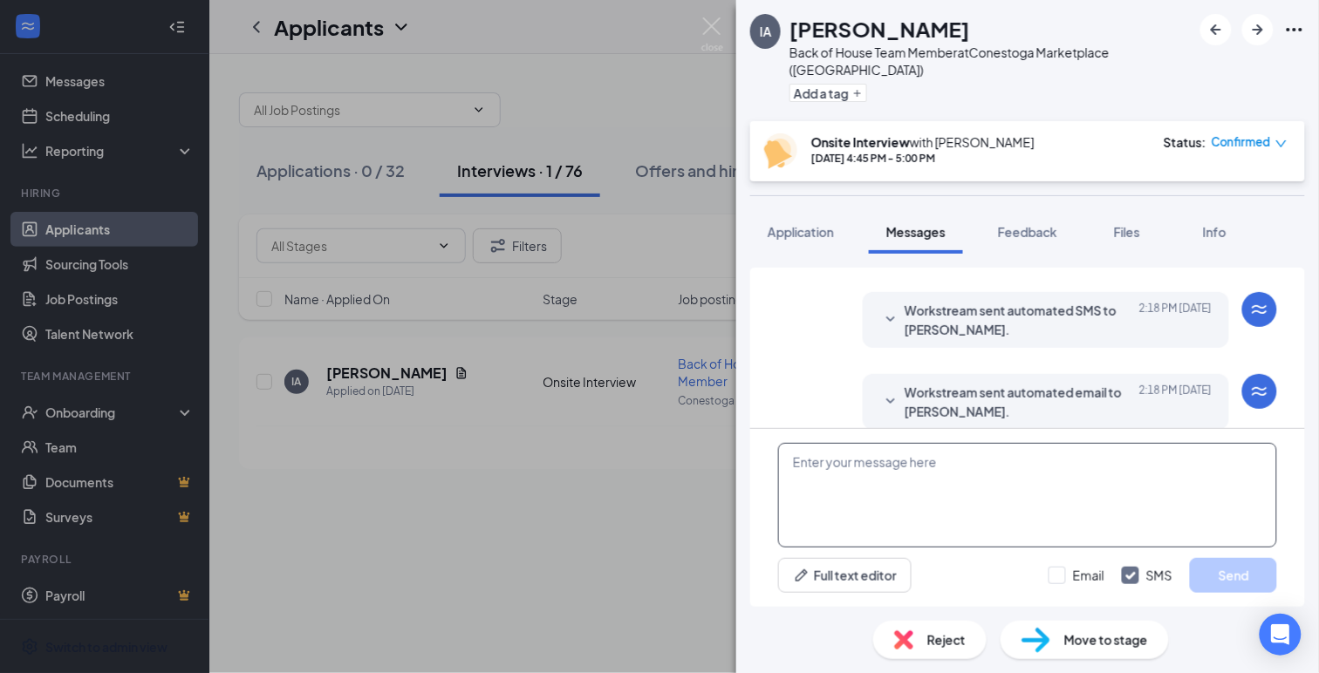
click at [818, 467] on textarea at bounding box center [1027, 495] width 499 height 105
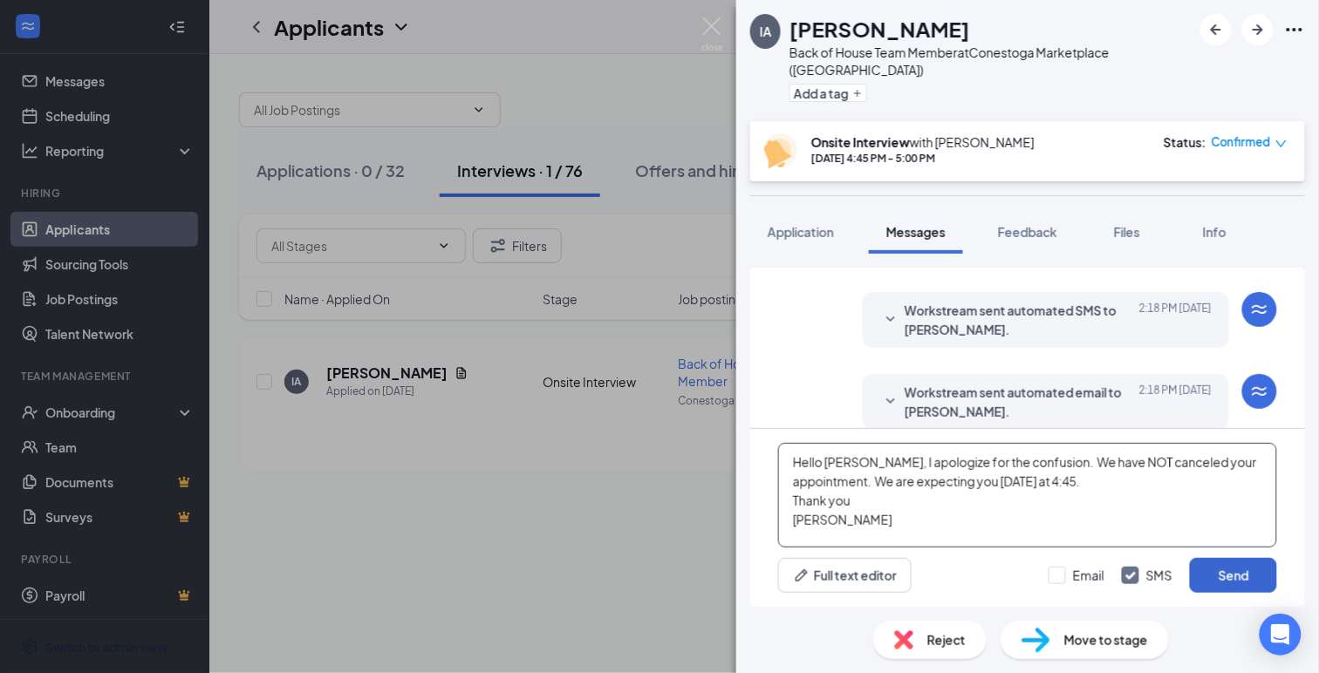
type textarea "Hello [PERSON_NAME], I apologize for the confusion. We have NOT canceled your a…"
click at [1231, 582] on button "Send" at bounding box center [1233, 575] width 87 height 35
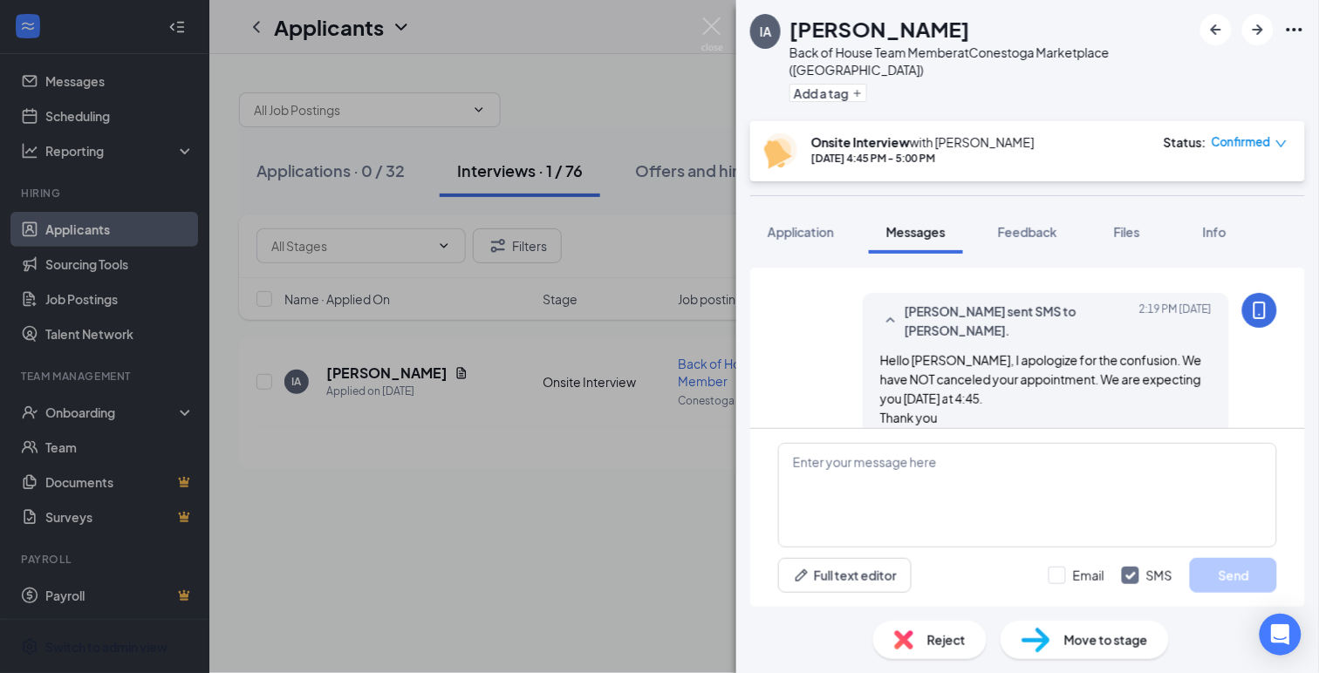
scroll to position [773, 0]
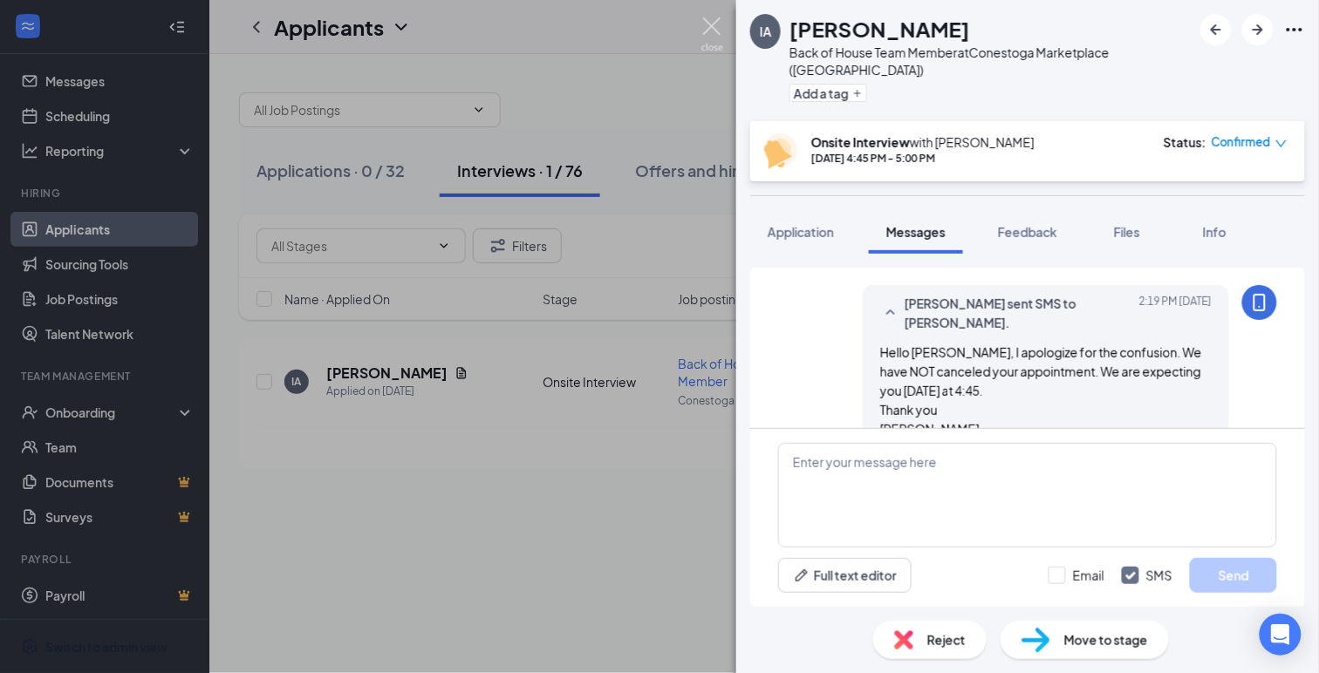
click at [712, 27] on img at bounding box center [712, 34] width 22 height 34
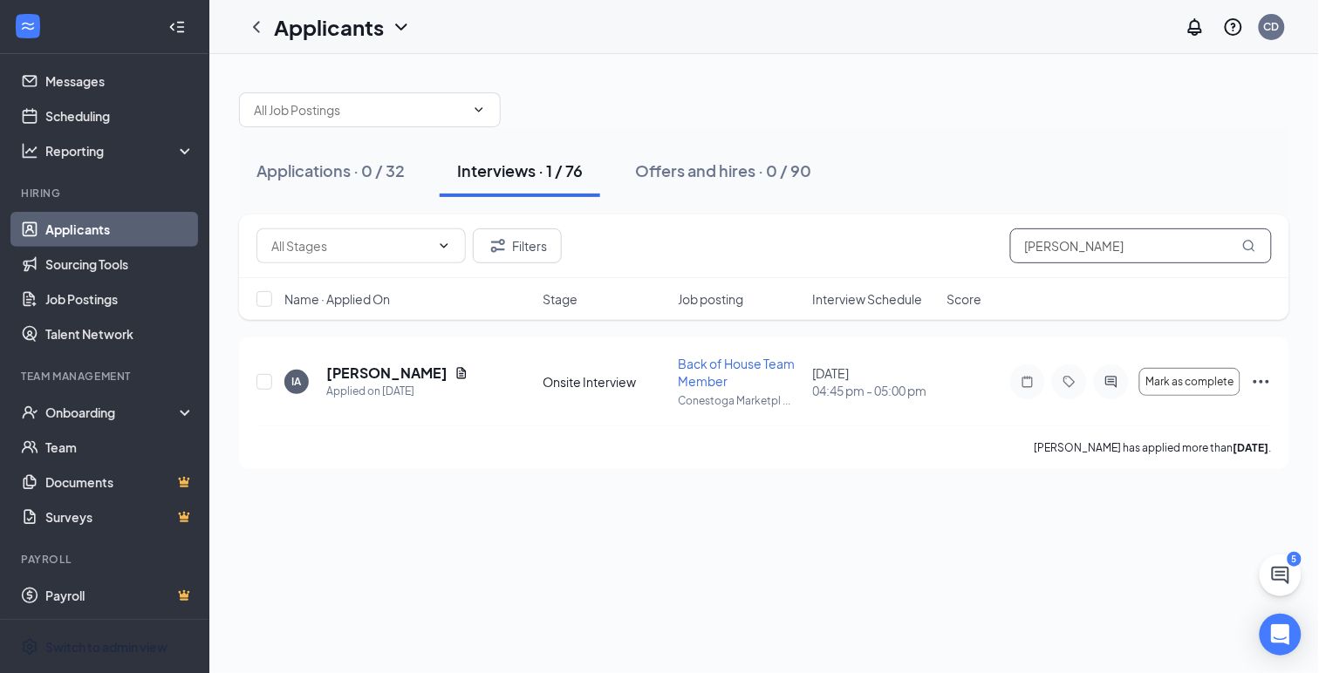
click at [1039, 246] on input "[PERSON_NAME]" at bounding box center [1141, 246] width 262 height 35
click at [1034, 246] on input "[PERSON_NAME]" at bounding box center [1141, 246] width 262 height 35
type input "[PERSON_NAME]"
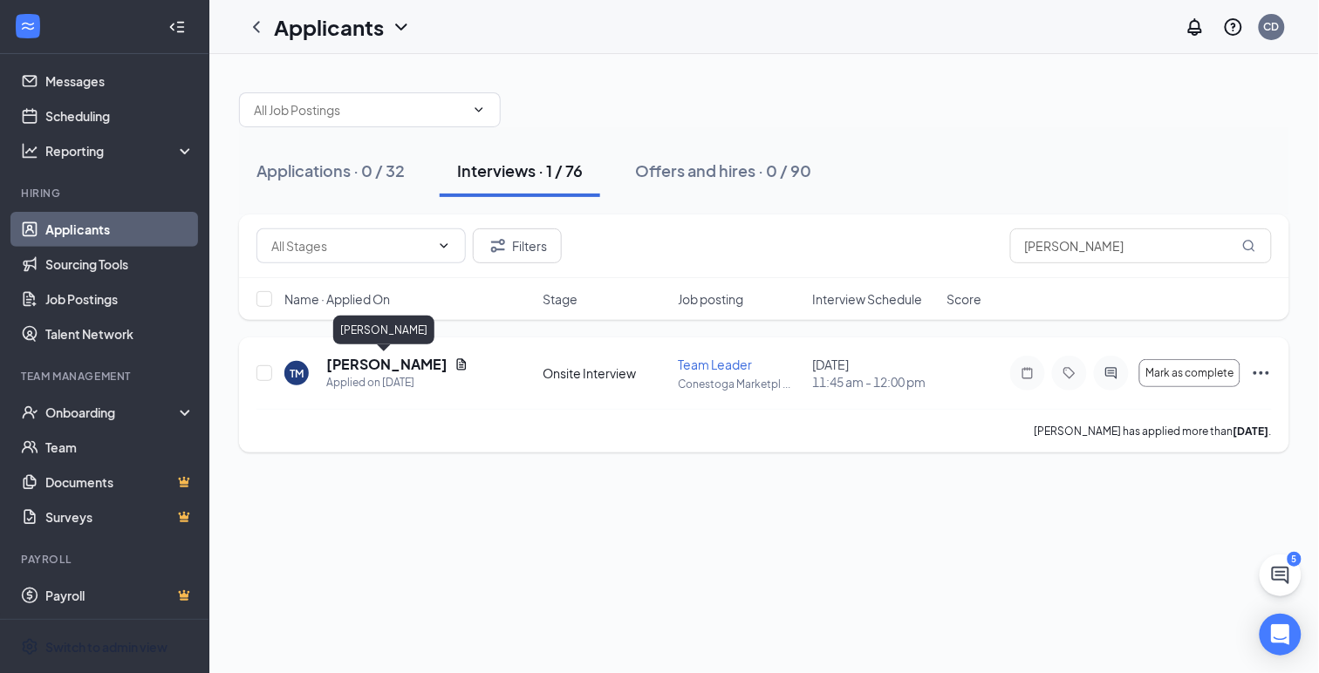
click at [426, 360] on h5 "[PERSON_NAME]" at bounding box center [386, 364] width 121 height 19
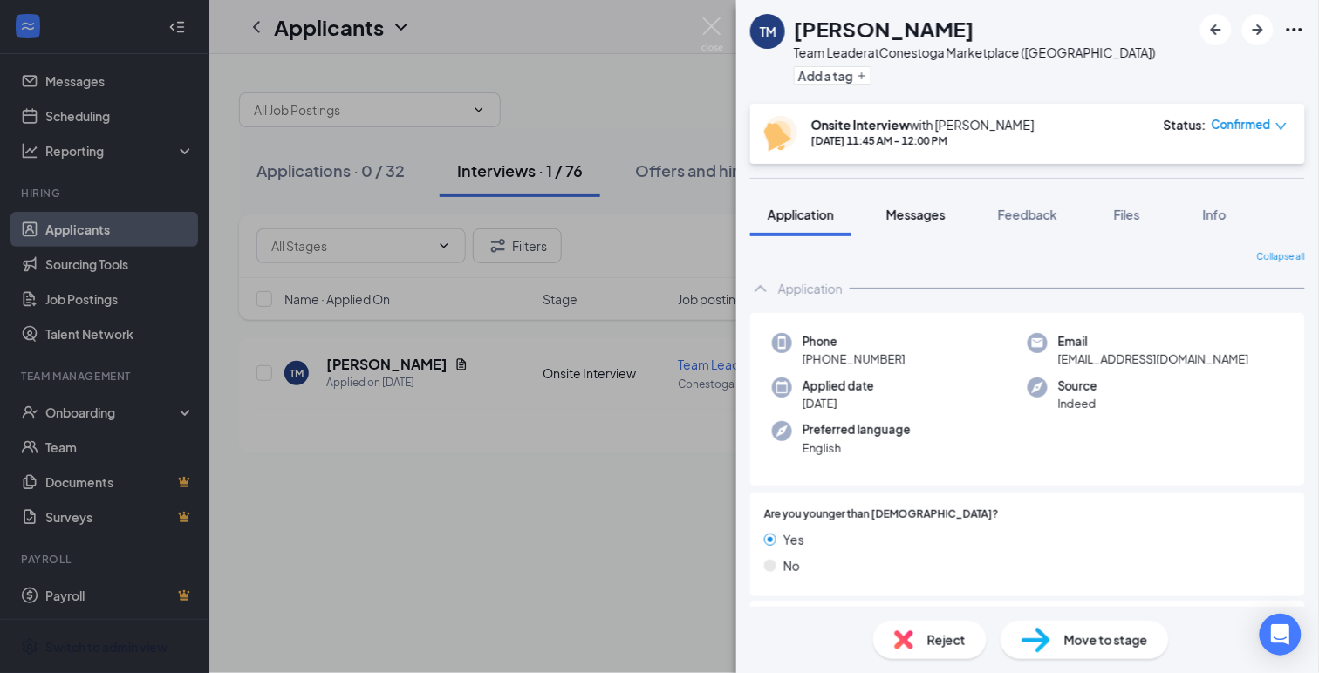
click at [919, 218] on span "Messages" at bounding box center [915, 215] width 59 height 16
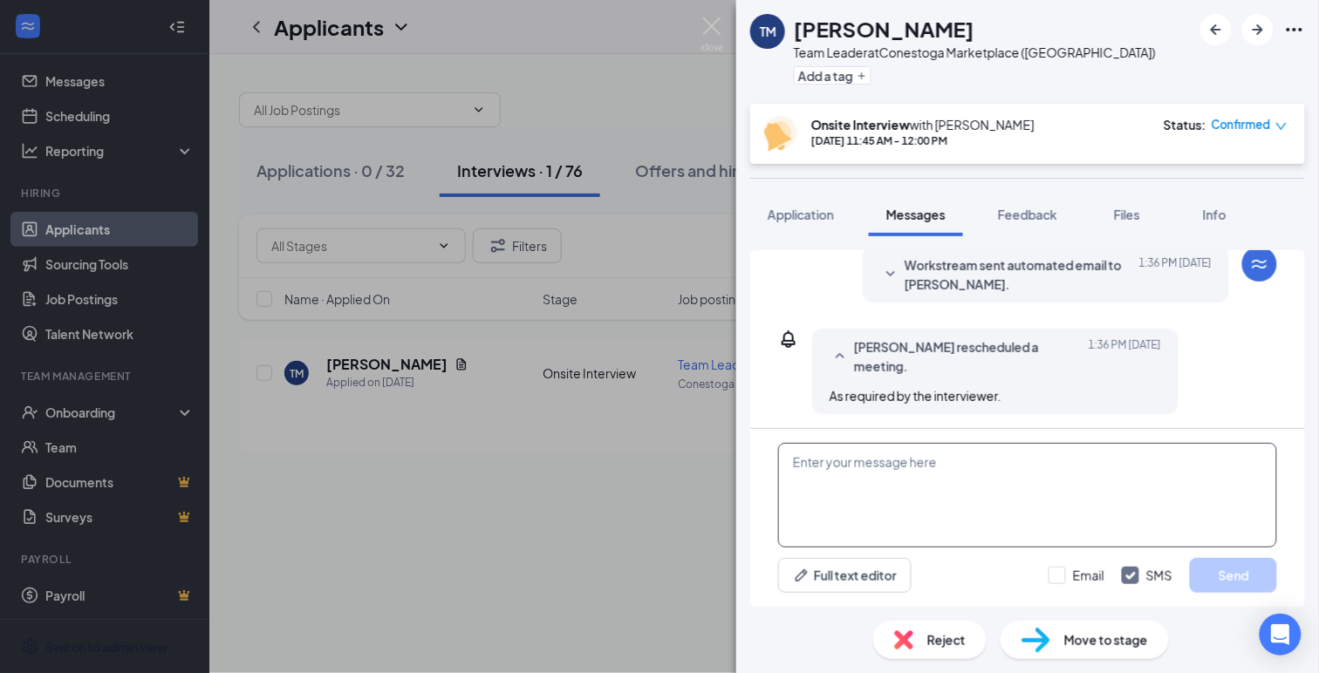
scroll to position [663, 0]
click at [850, 468] on textarea at bounding box center [1027, 495] width 499 height 105
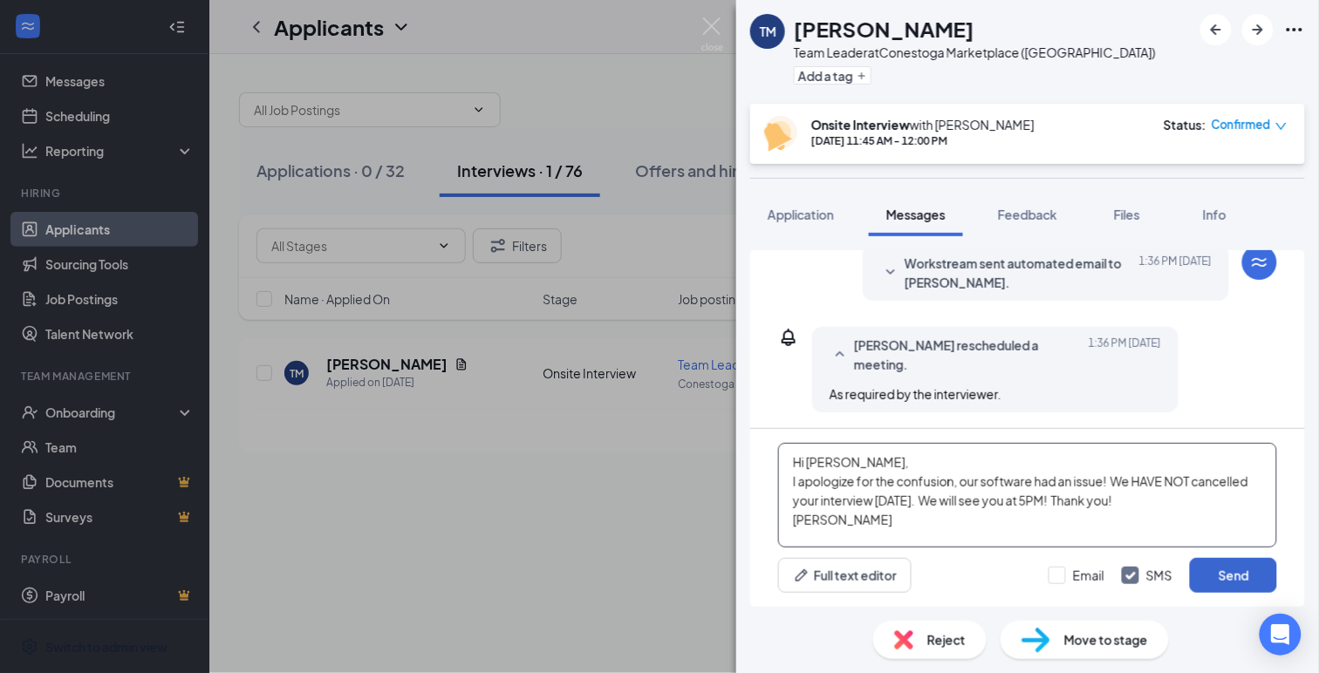
type textarea "Hi [PERSON_NAME], I apologize for the confusion, our software had an issue! We …"
click at [1212, 576] on button "Send" at bounding box center [1233, 575] width 87 height 35
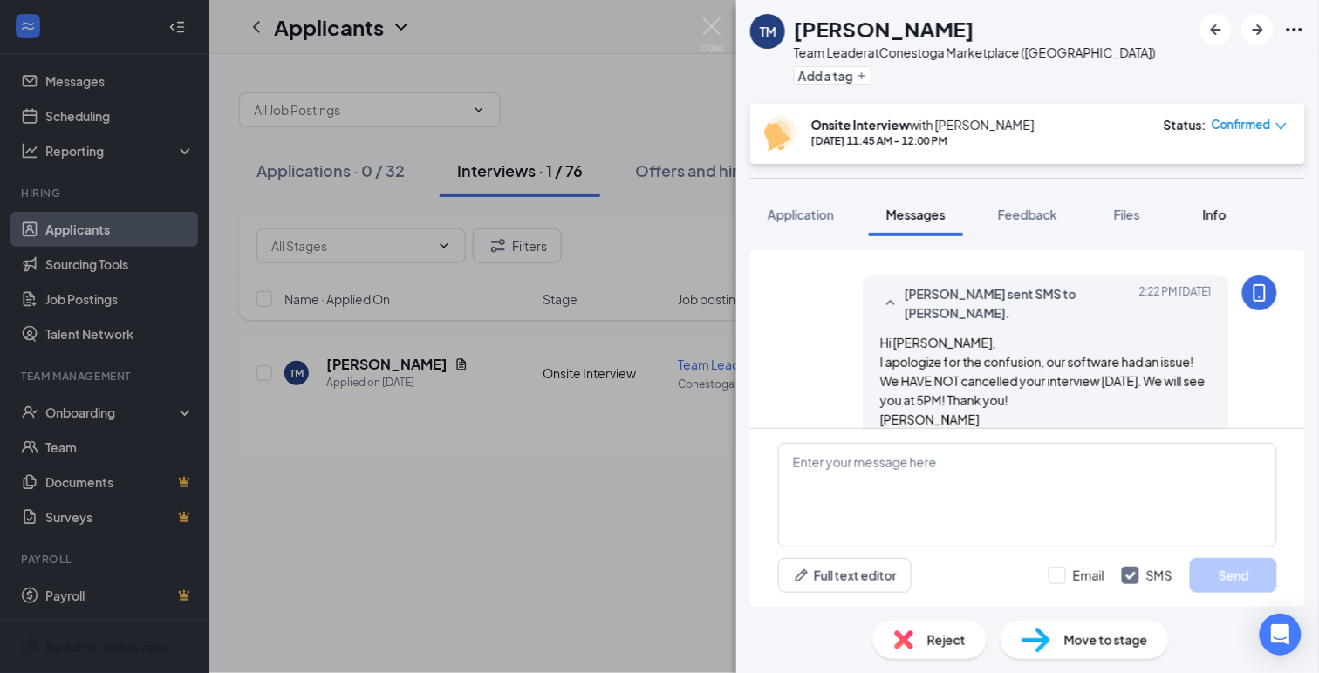
scroll to position [834, 0]
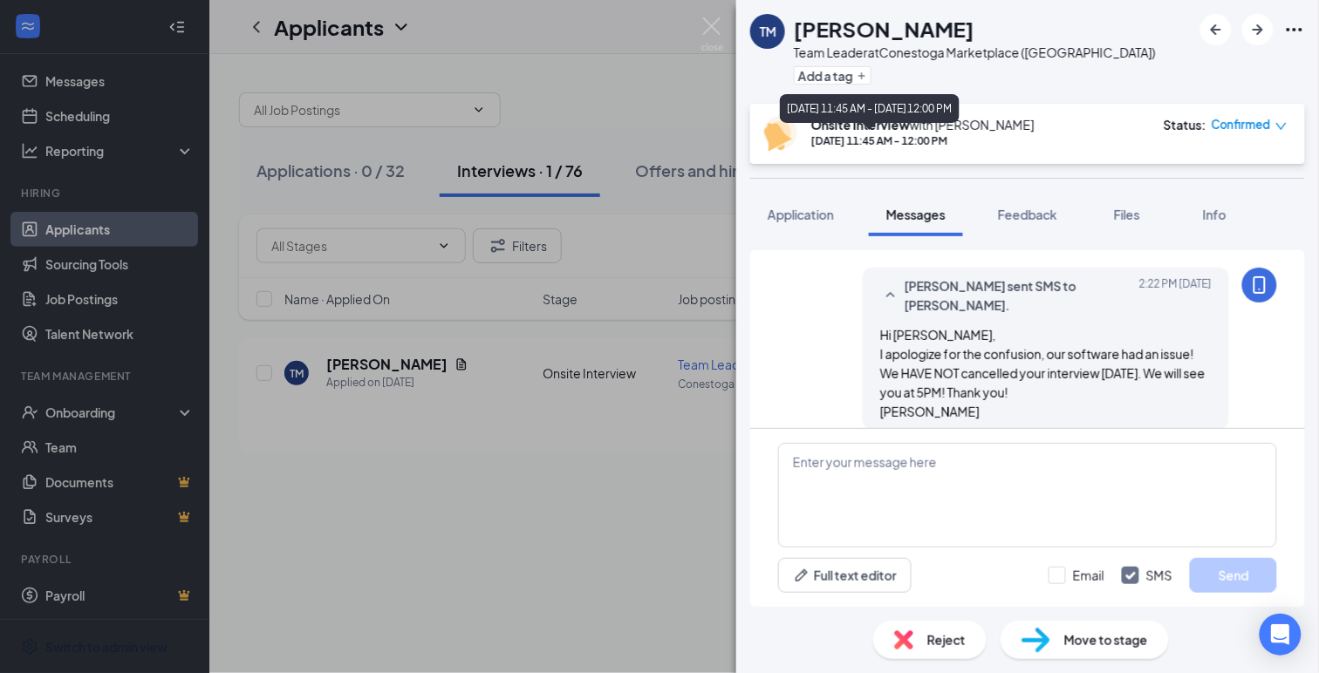
click at [828, 127] on div "[DATE] 11:45 AM - [DATE] 12:00 PM" at bounding box center [870, 112] width 180 height 36
click at [707, 24] on img at bounding box center [712, 34] width 22 height 34
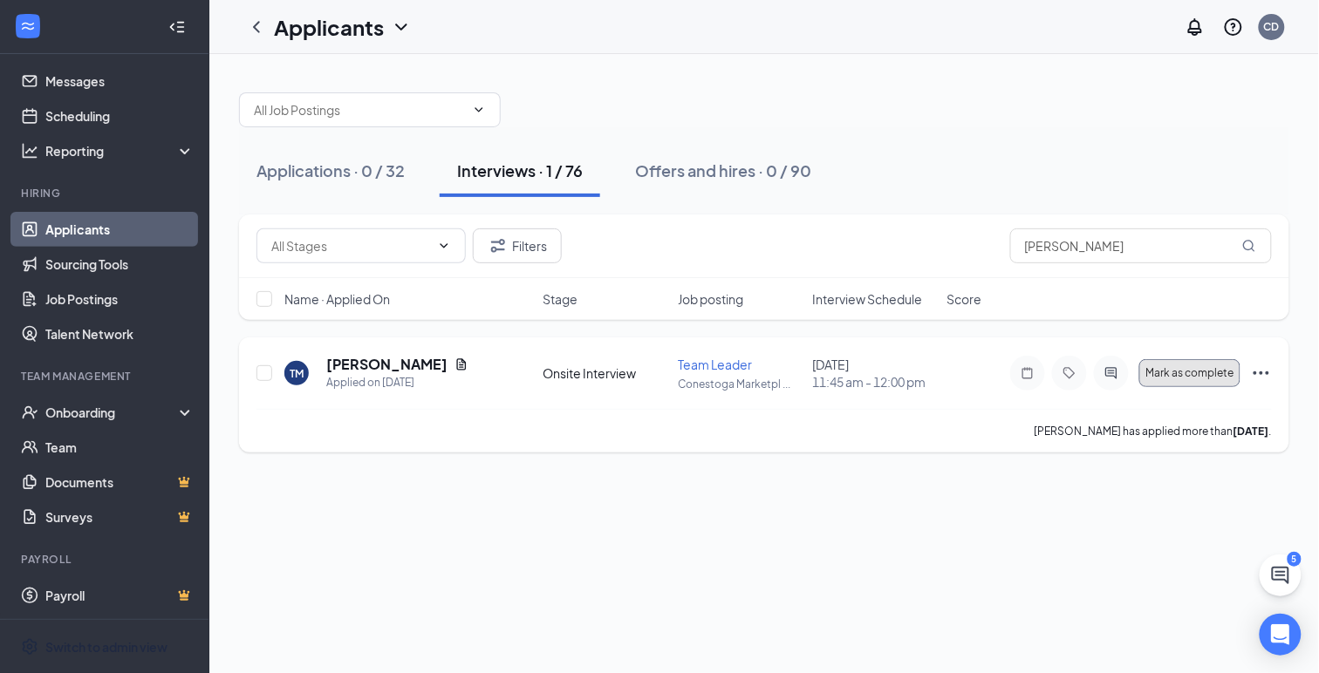
click at [1195, 372] on span "Mark as complete" at bounding box center [1189, 373] width 88 height 12
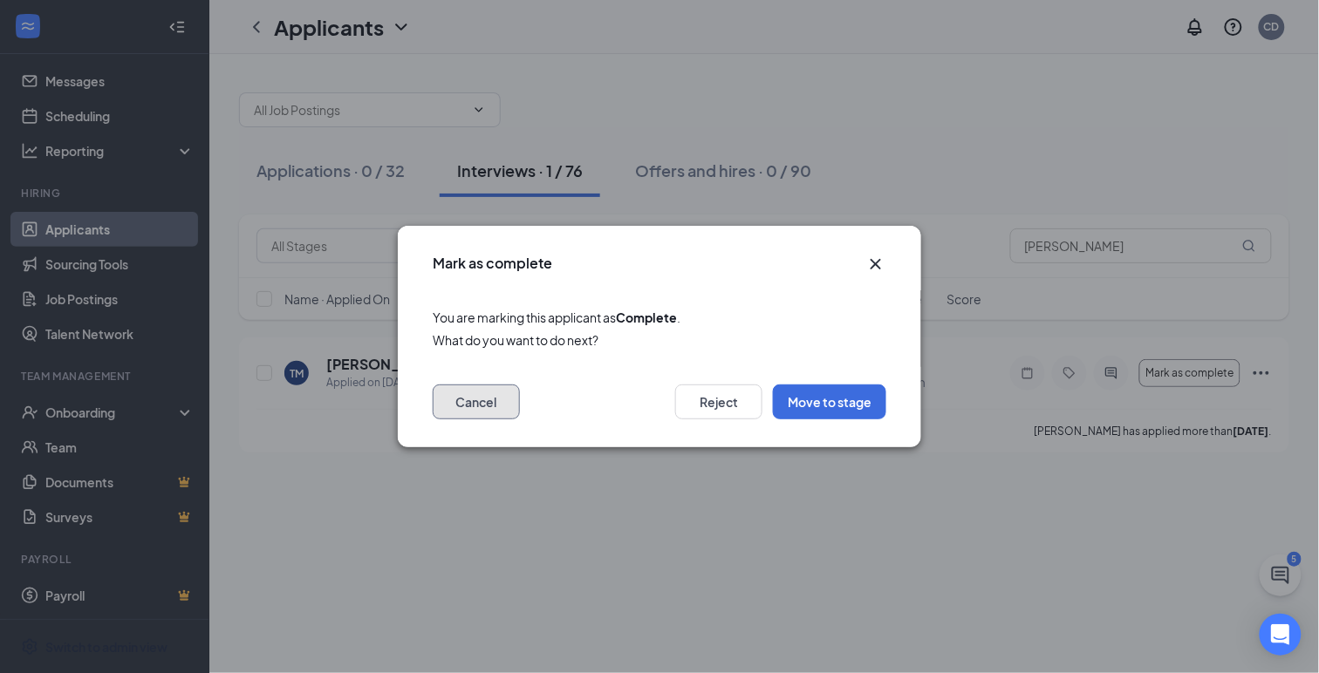
click at [463, 413] on button "Cancel" at bounding box center [476, 402] width 87 height 35
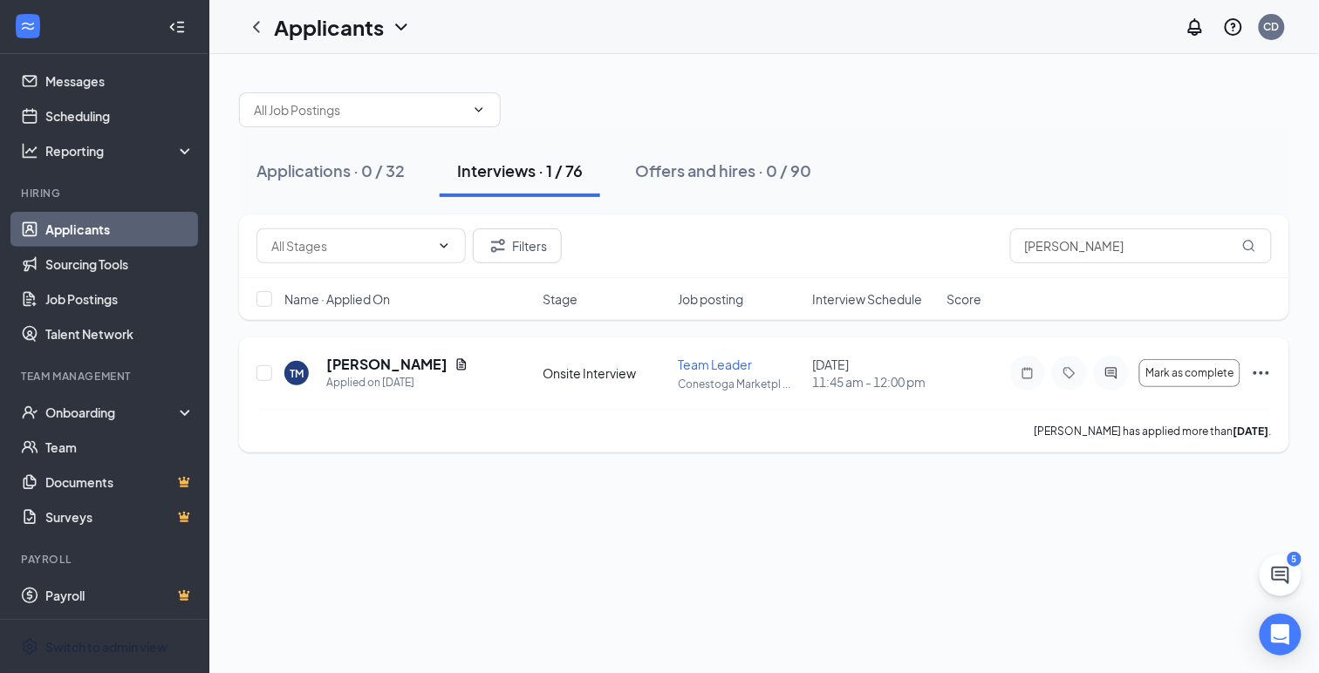
click at [1260, 374] on icon "Ellipses" at bounding box center [1261, 373] width 21 height 21
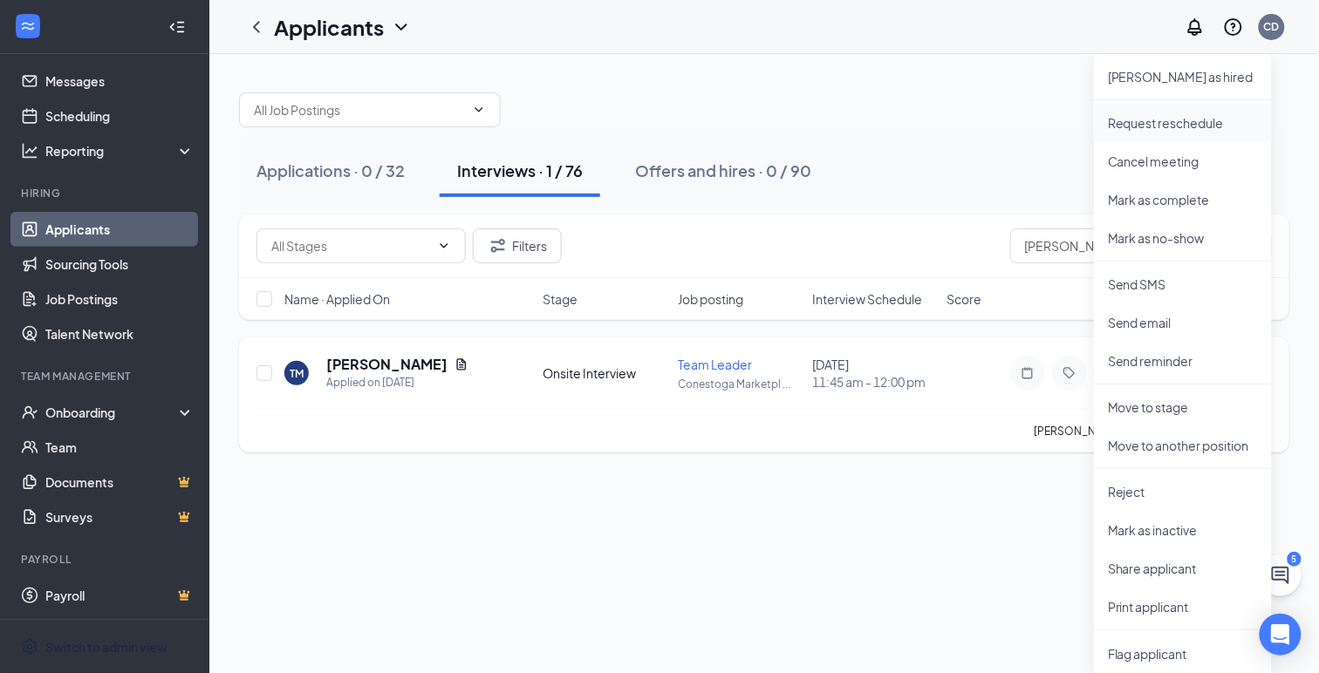
click at [1130, 128] on p "Request reschedule" at bounding box center [1183, 122] width 150 height 17
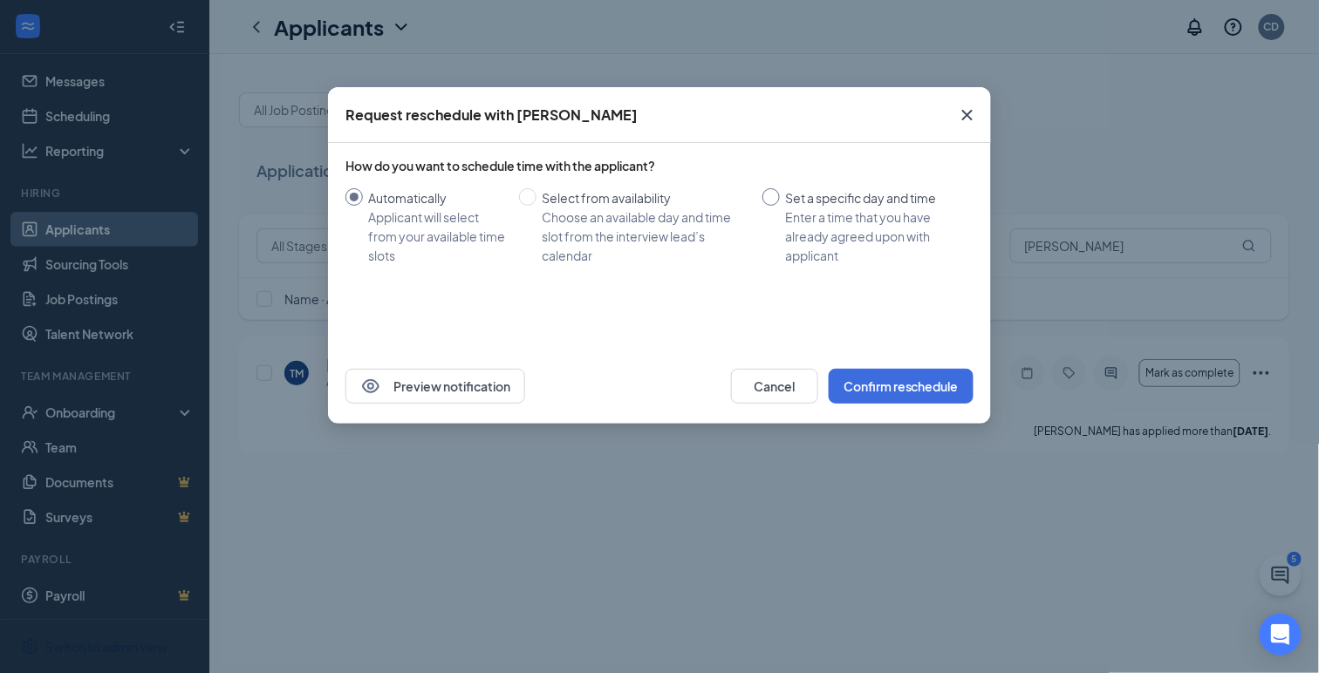
click at [773, 195] on input "Set a specific day and time Enter a time that you have already agreed upon with…" at bounding box center [770, 196] width 17 height 17
radio input "true"
radio input "false"
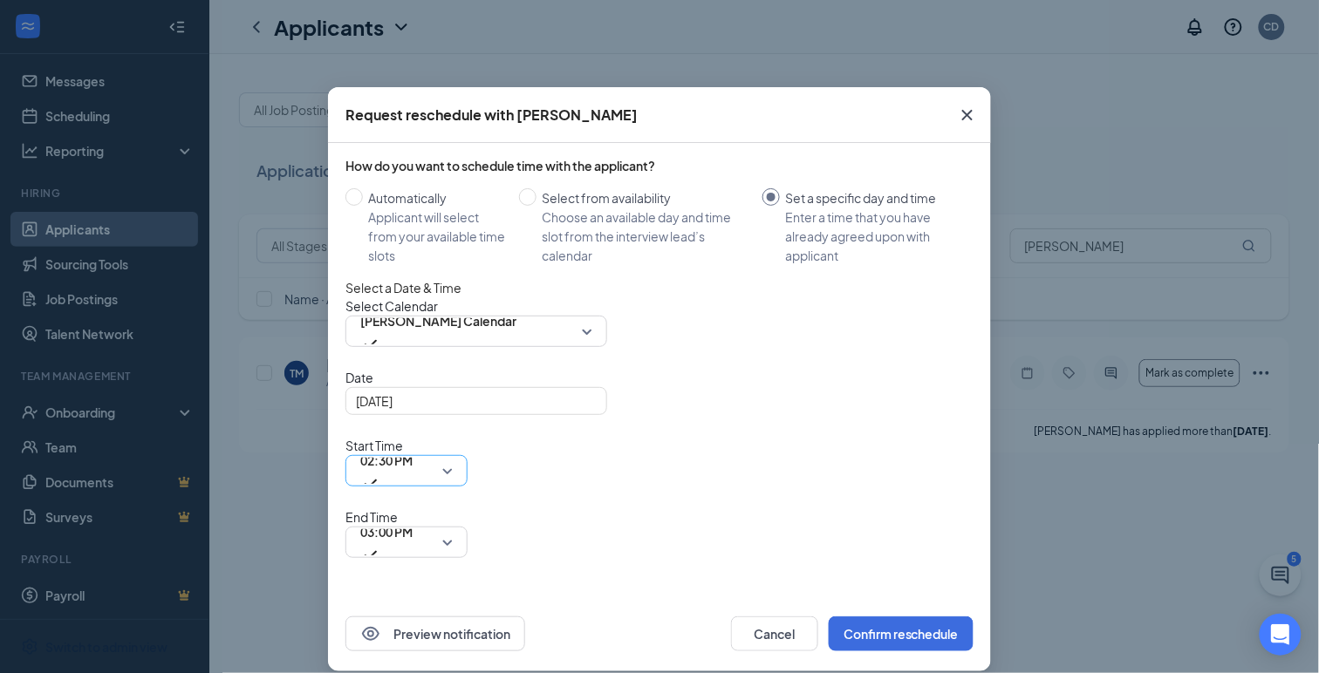
click at [413, 447] on span "02:30 PM" at bounding box center [386, 470] width 52 height 47
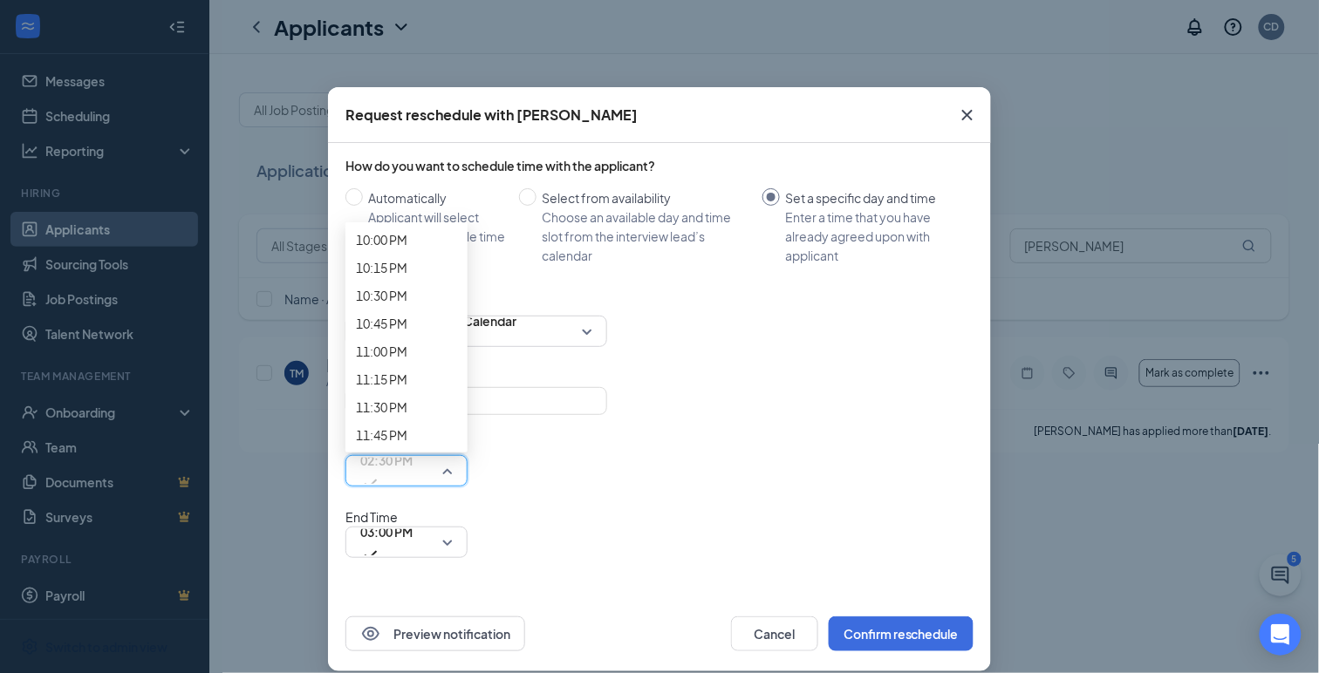
scroll to position [2692, 0]
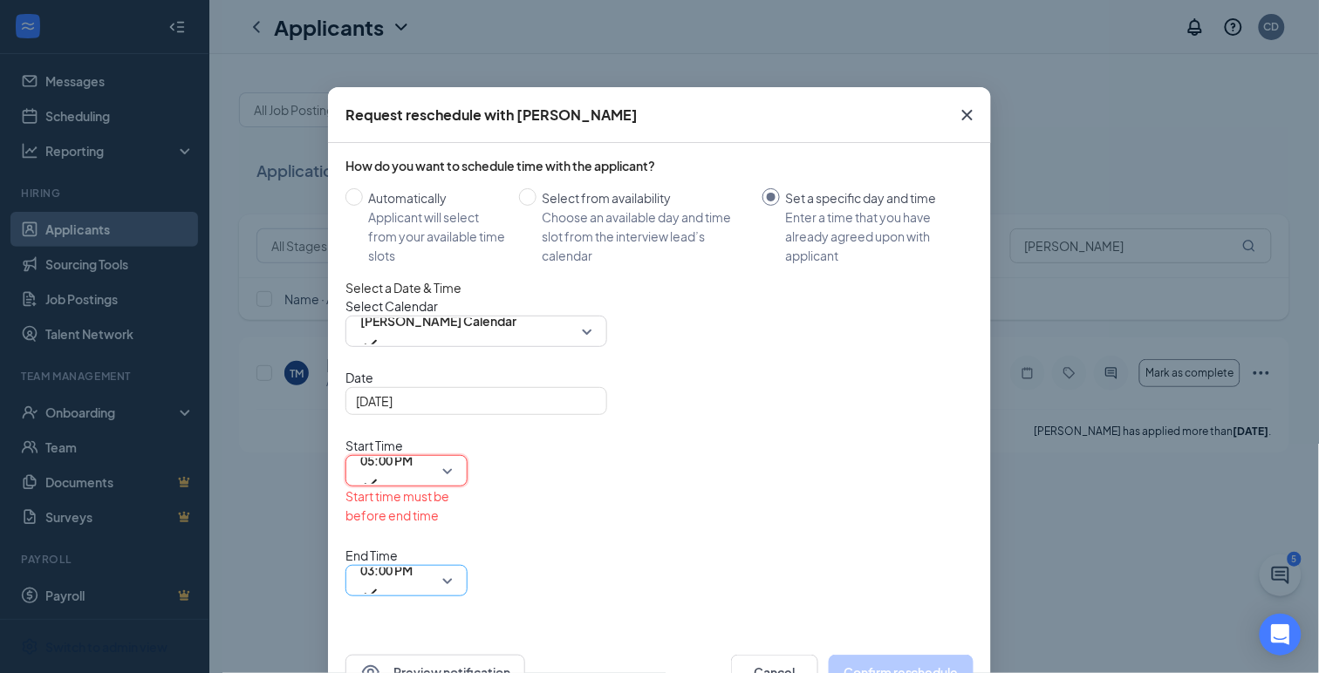
click at [453, 568] on span "03:00 PM" at bounding box center [406, 581] width 92 height 26
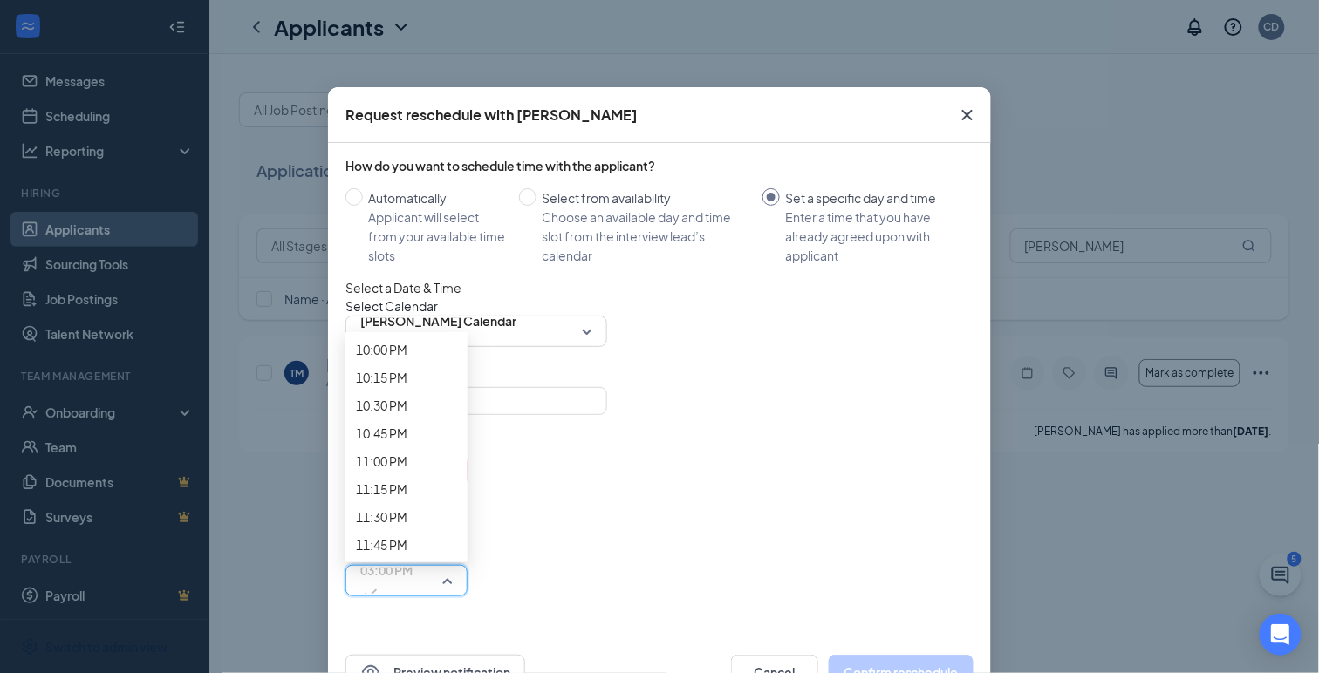
scroll to position [2672, 0]
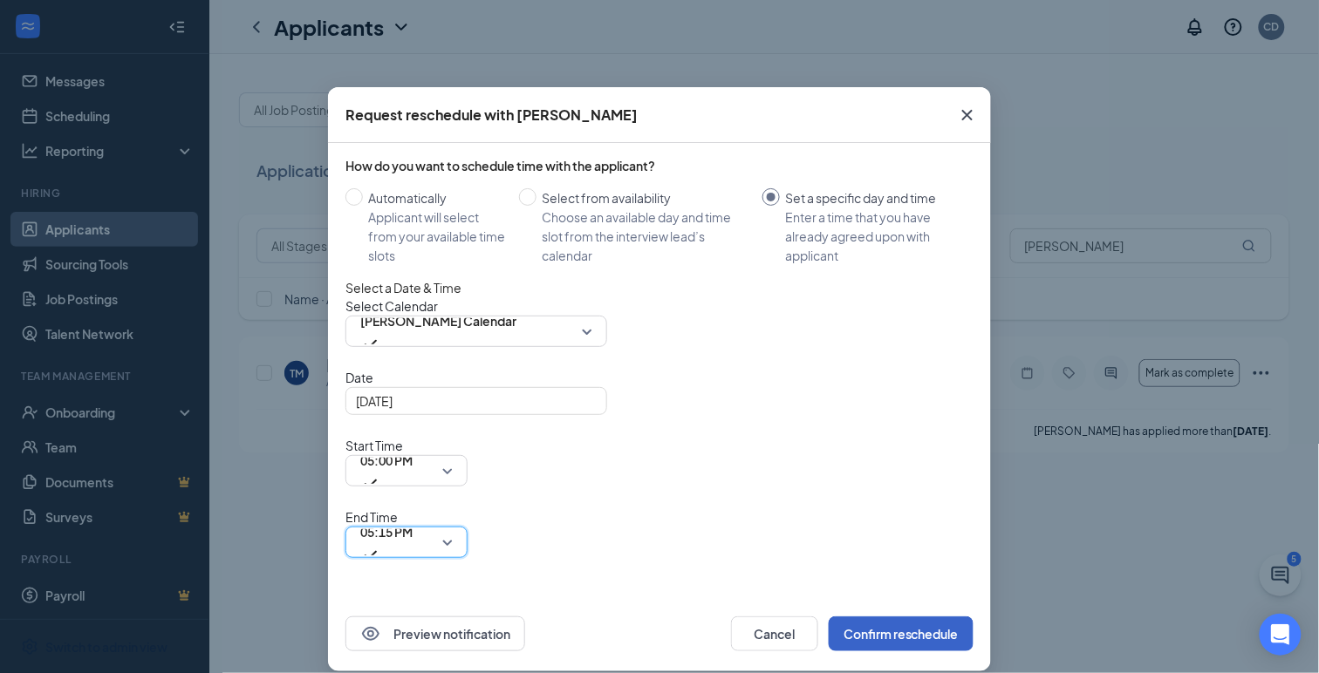
click at [920, 617] on button "Confirm reschedule" at bounding box center [901, 634] width 145 height 35
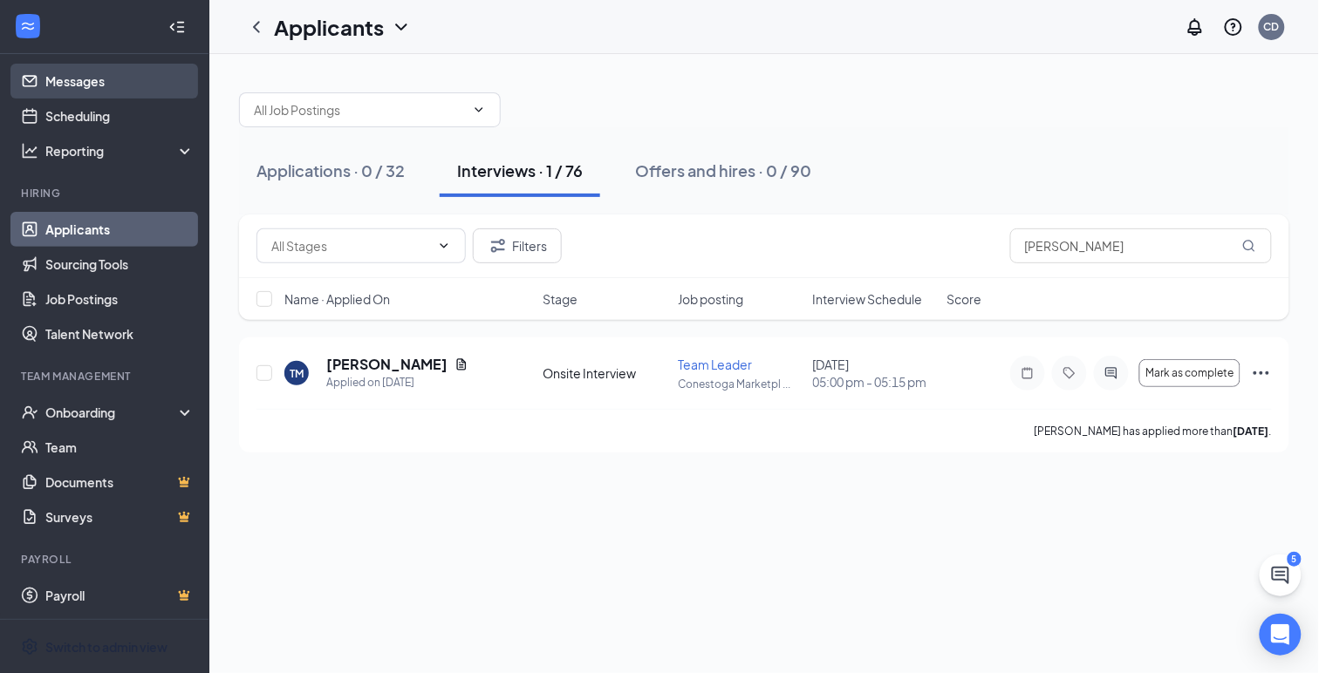
click at [56, 80] on link "Messages" at bounding box center [119, 81] width 149 height 35
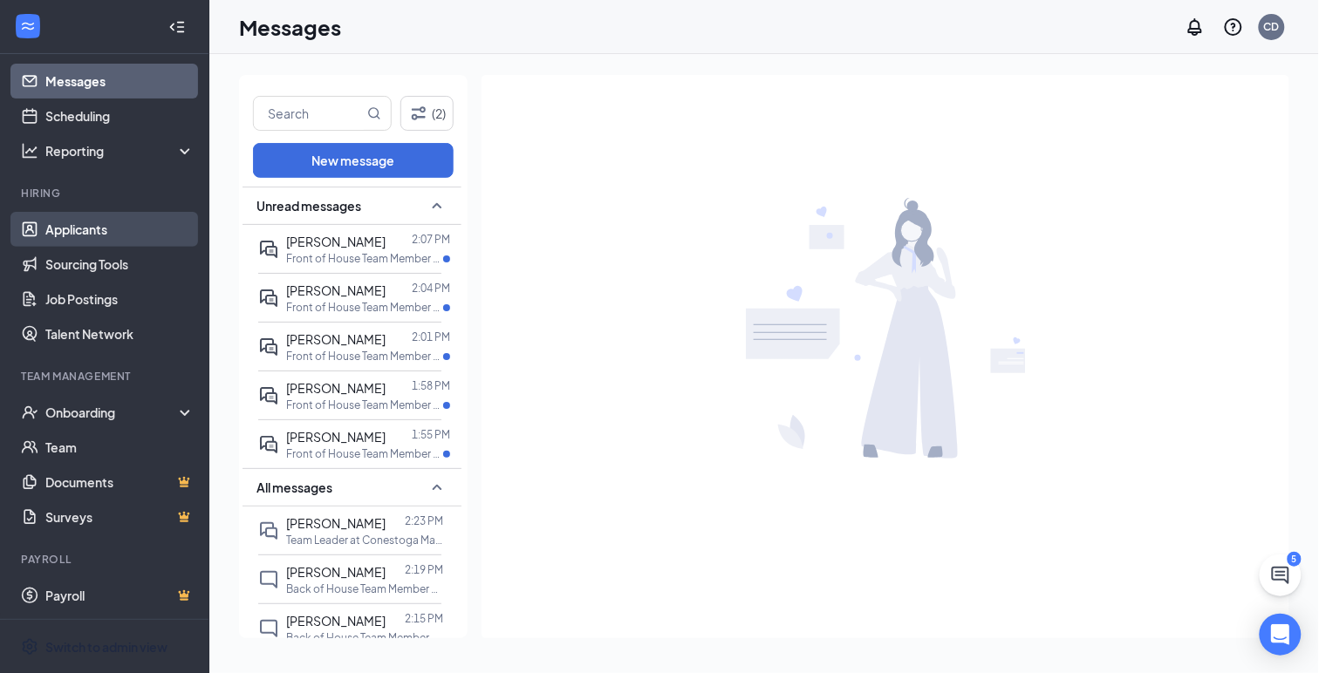
click at [87, 223] on link "Applicants" at bounding box center [119, 229] width 149 height 35
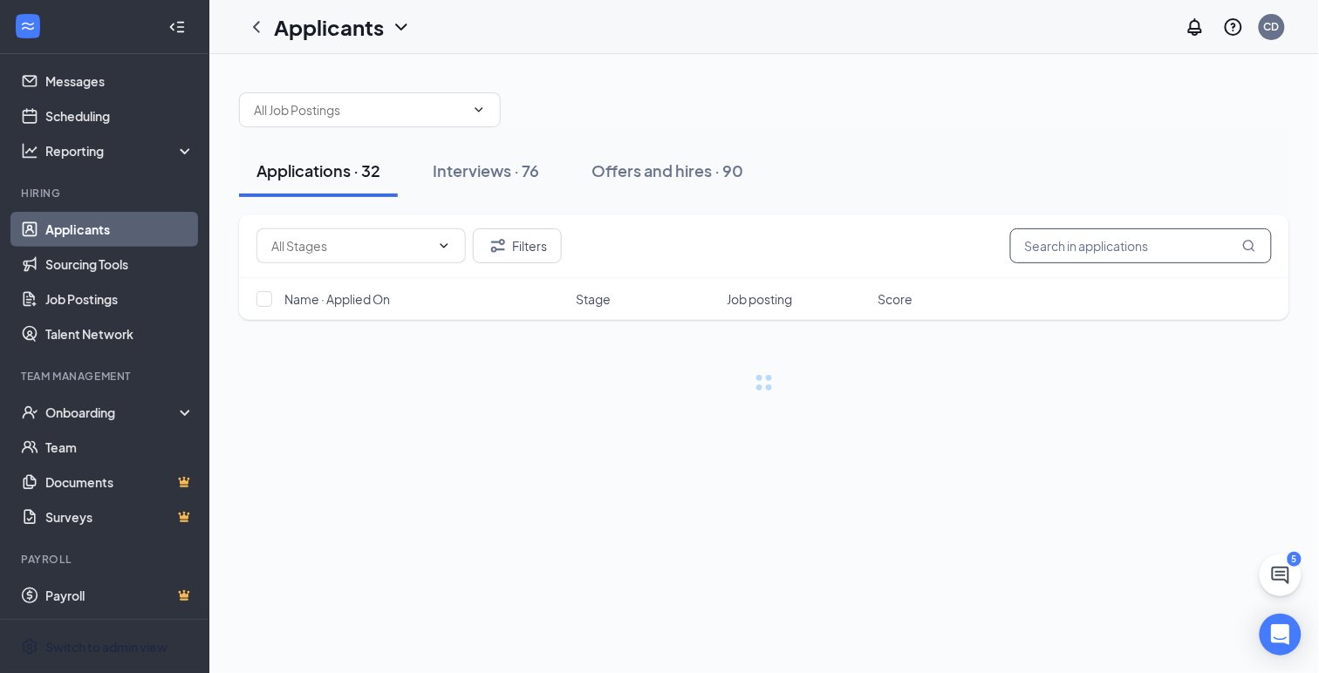
click at [1036, 237] on input "text" at bounding box center [1141, 246] width 262 height 35
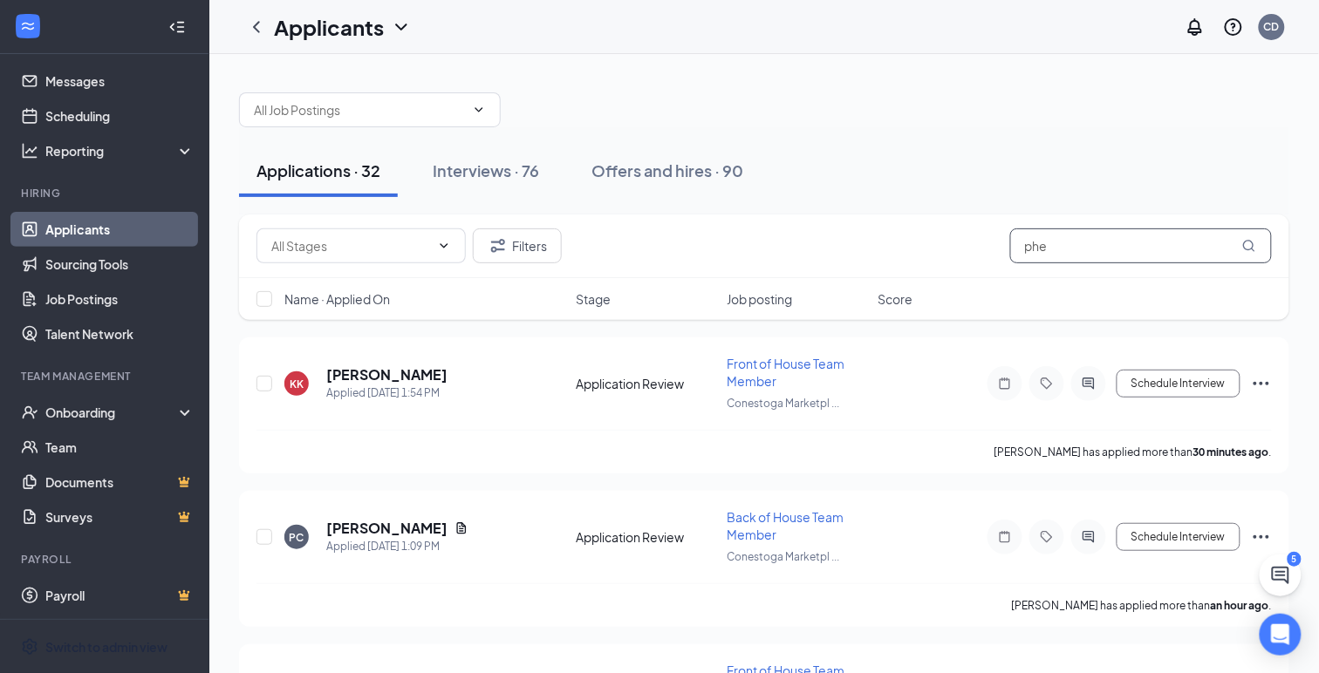
type input "pheo"
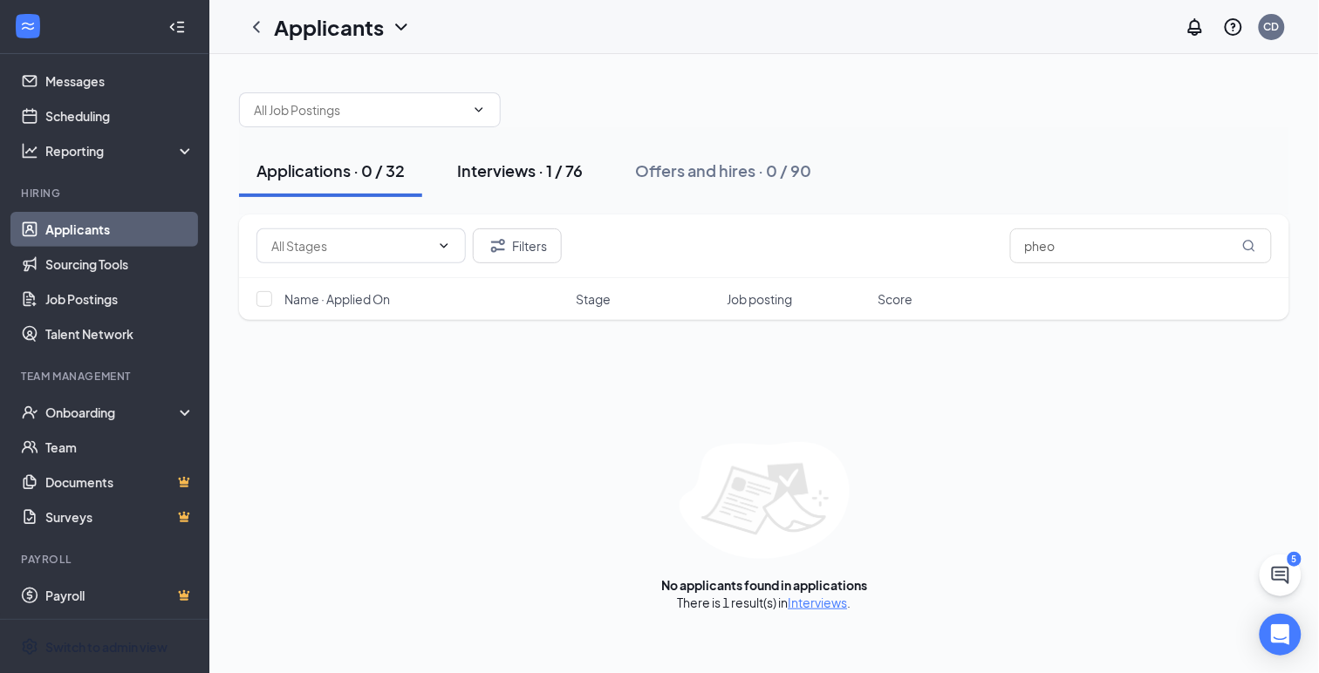
click at [494, 173] on div "Interviews · 1 / 76" at bounding box center [520, 171] width 126 height 22
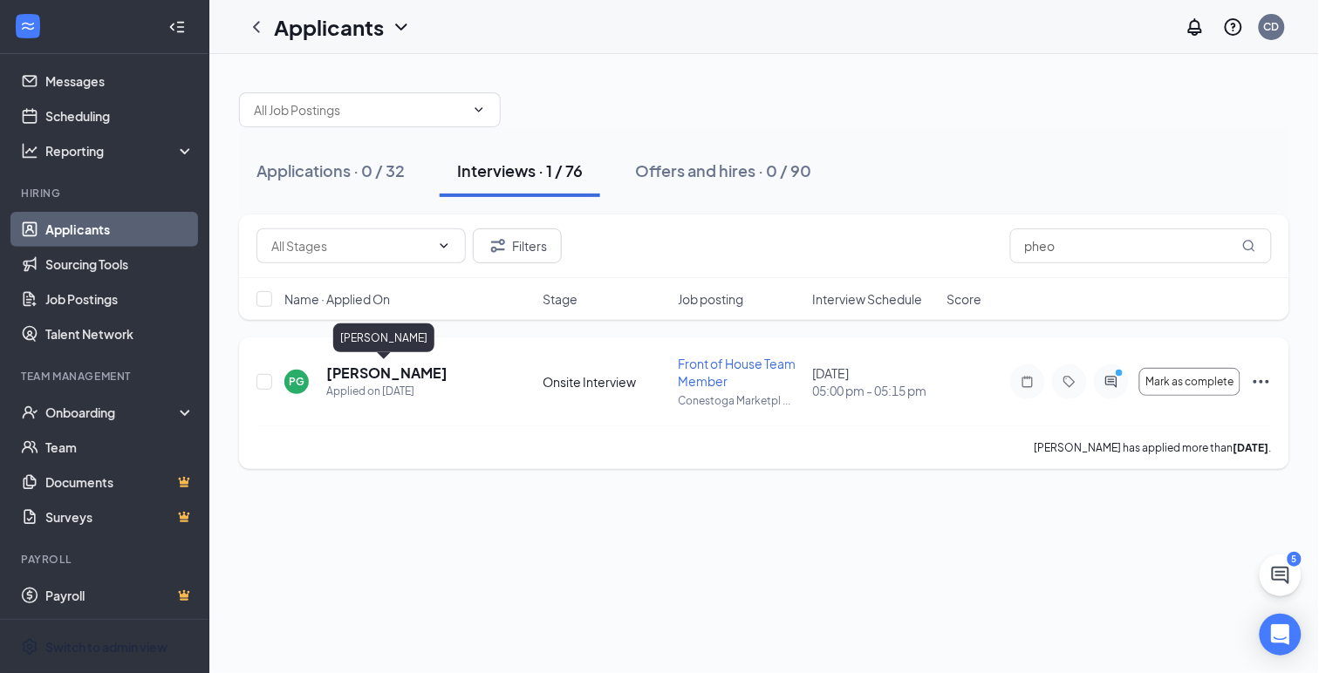
click at [412, 375] on h5 "[PERSON_NAME]" at bounding box center [386, 373] width 121 height 19
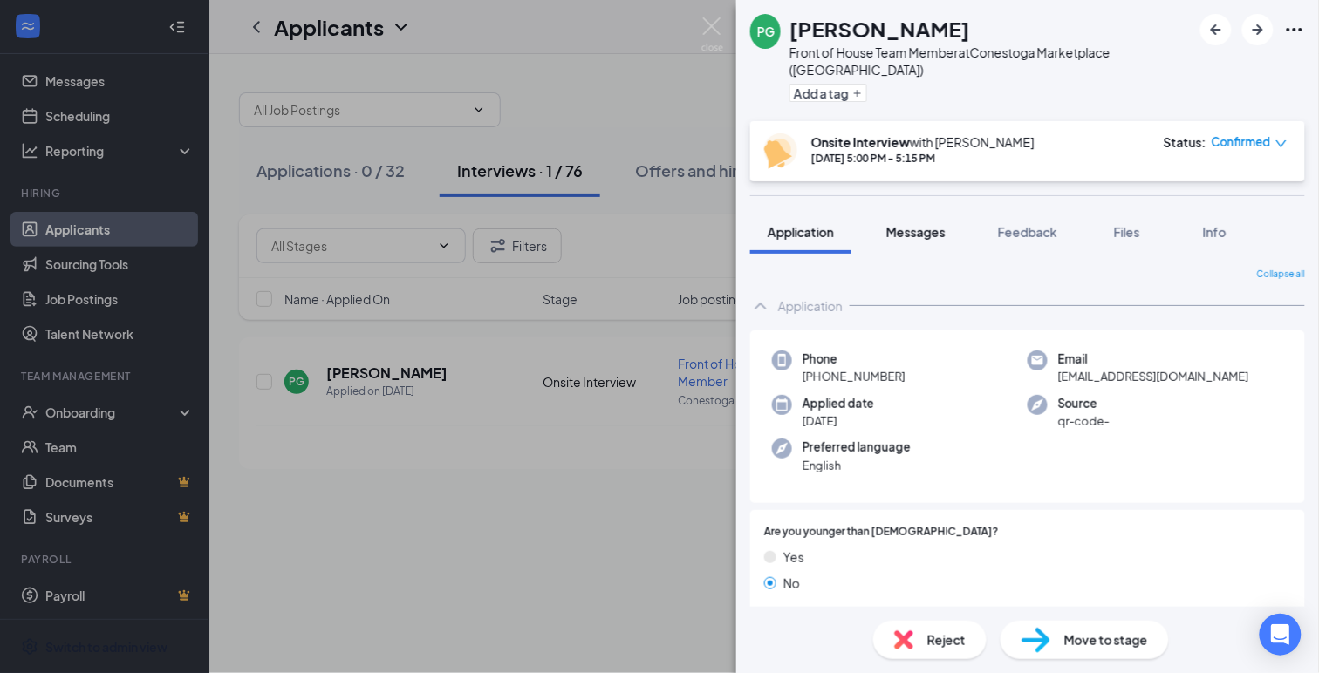
click at [905, 224] on span "Messages" at bounding box center [915, 232] width 59 height 16
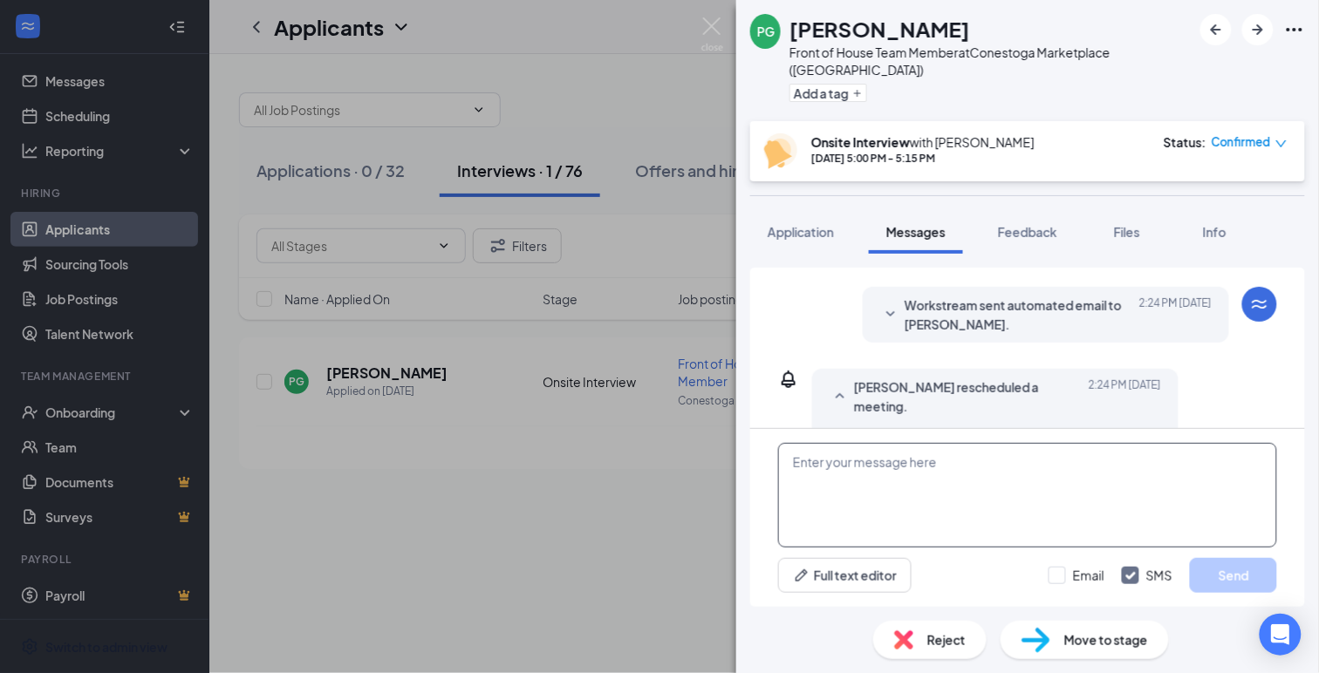
scroll to position [631, 0]
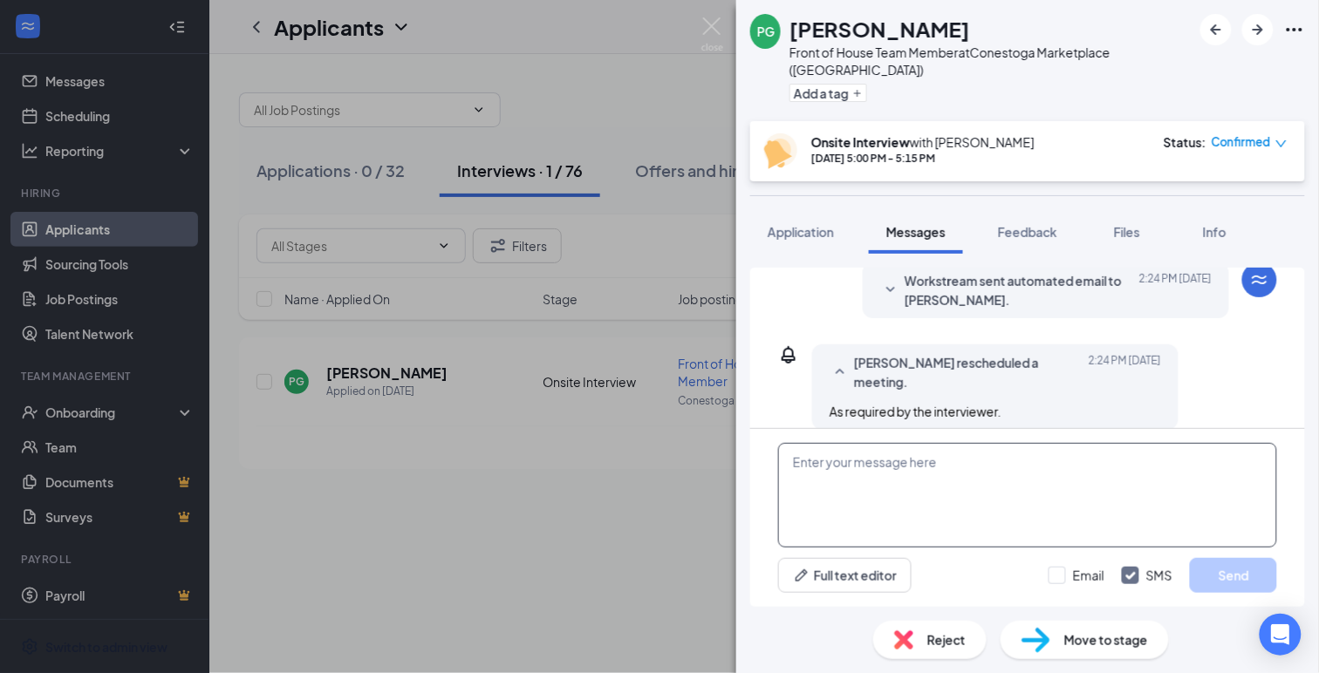
click at [966, 468] on textarea at bounding box center [1027, 495] width 499 height 105
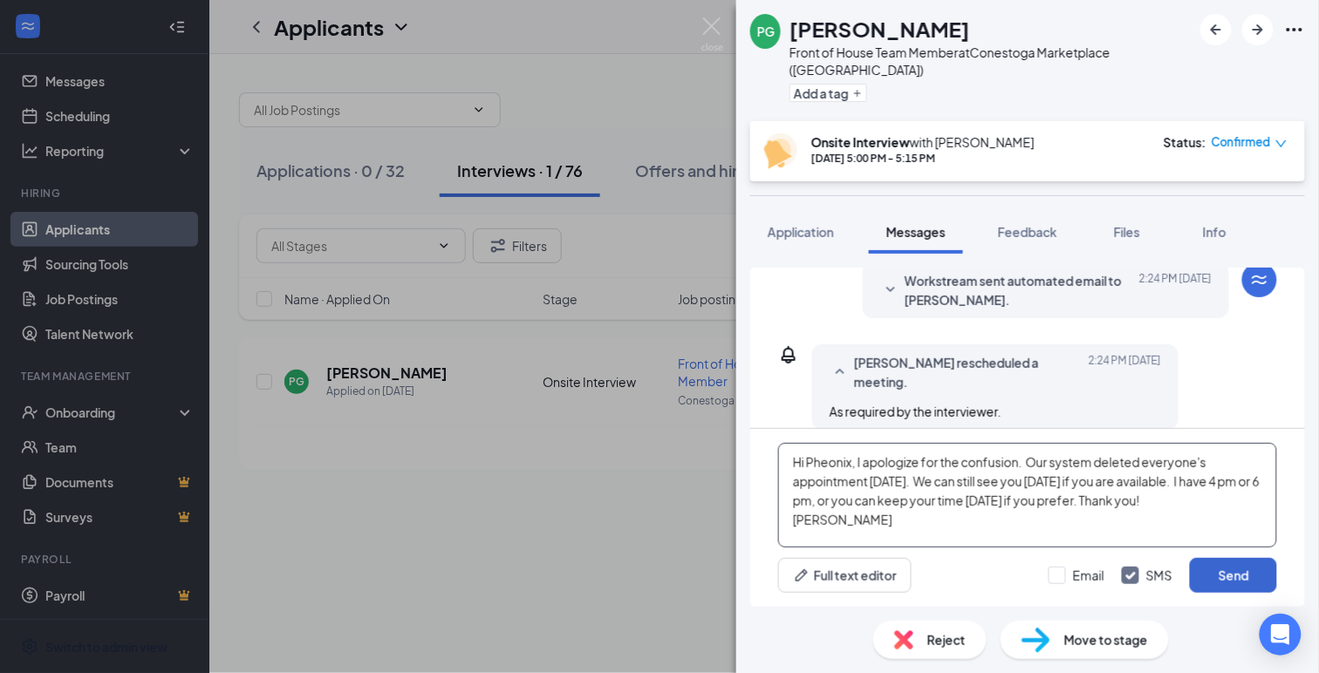
type textarea "Hi Pheonix, I apologize for the confusion. Our system deleted everyone's appoin…"
click at [1225, 577] on button "Send" at bounding box center [1233, 575] width 87 height 35
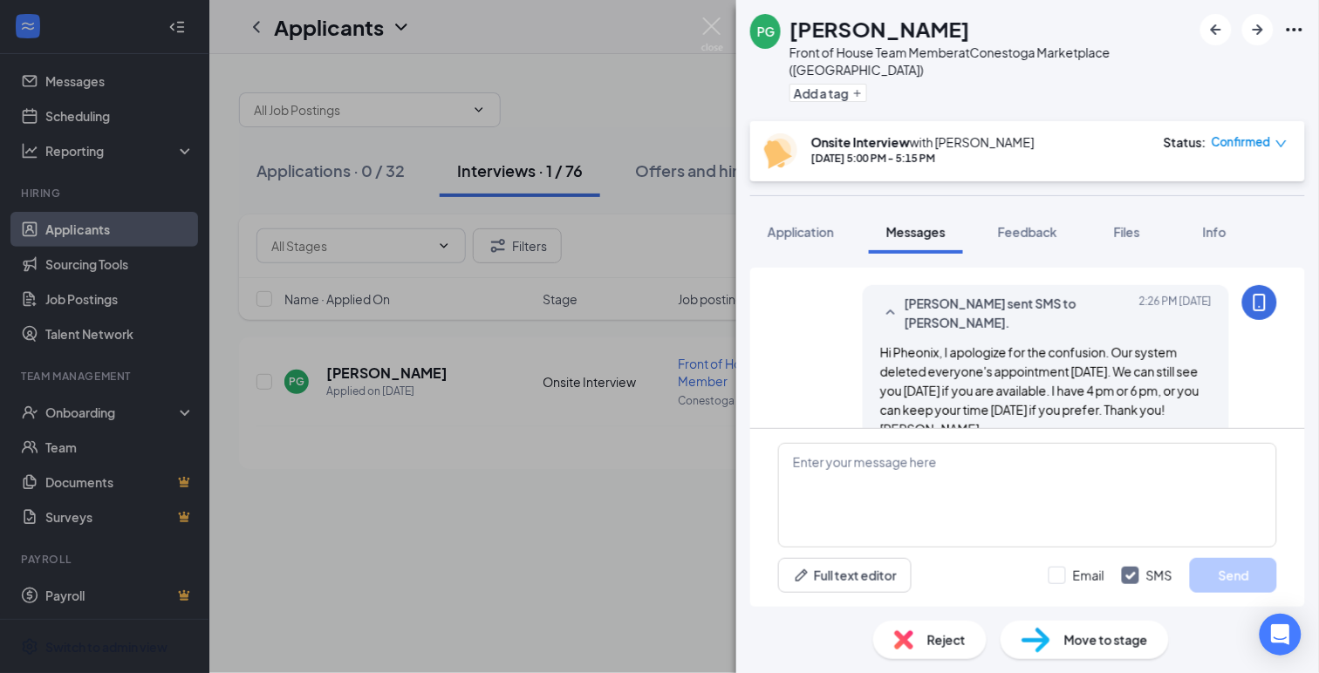
scroll to position [802, 0]
click at [714, 24] on img at bounding box center [712, 34] width 22 height 34
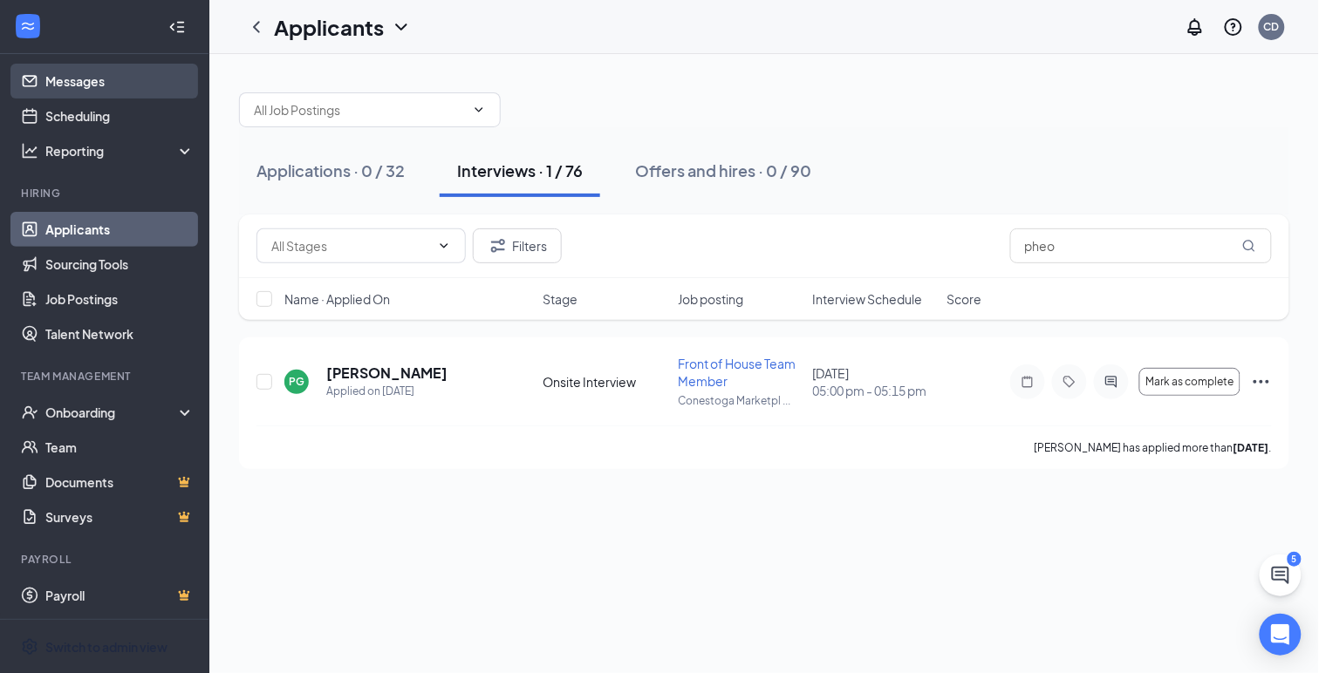
click at [58, 82] on link "Messages" at bounding box center [119, 81] width 149 height 35
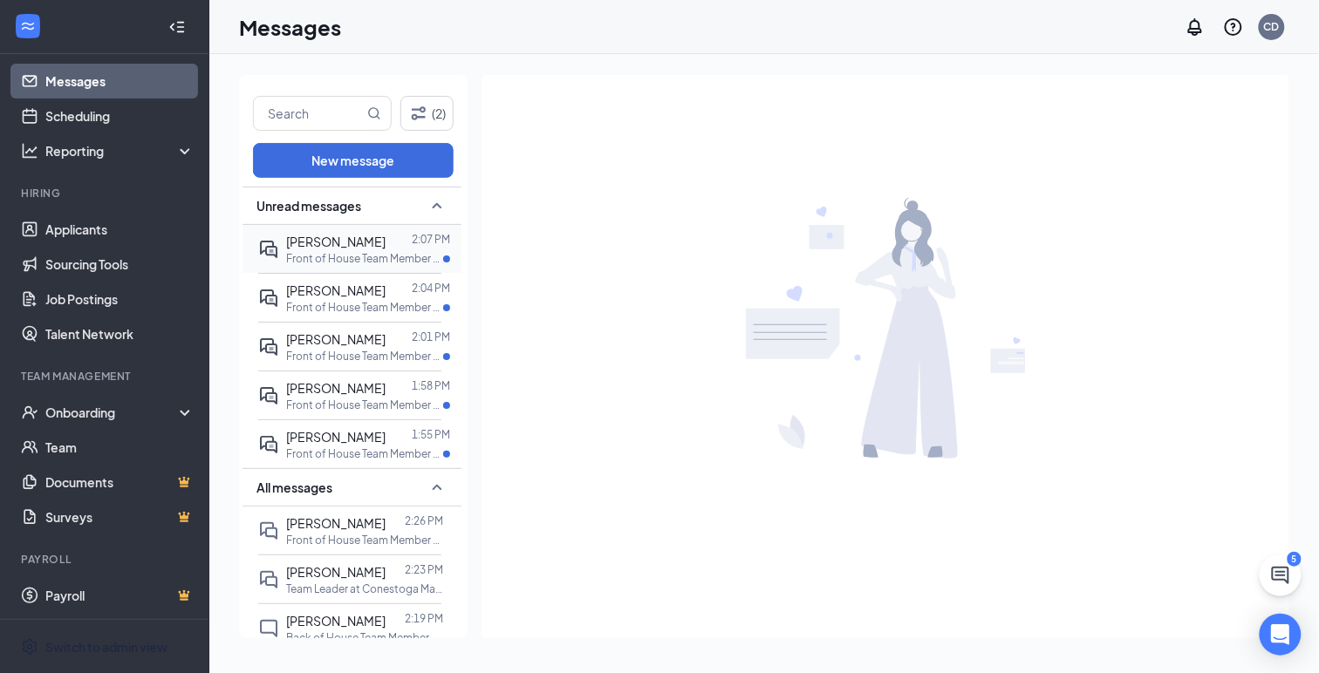
click at [317, 251] on p "Front of House Team Member at [GEOGRAPHIC_DATA] ([GEOGRAPHIC_DATA])" at bounding box center [364, 258] width 157 height 15
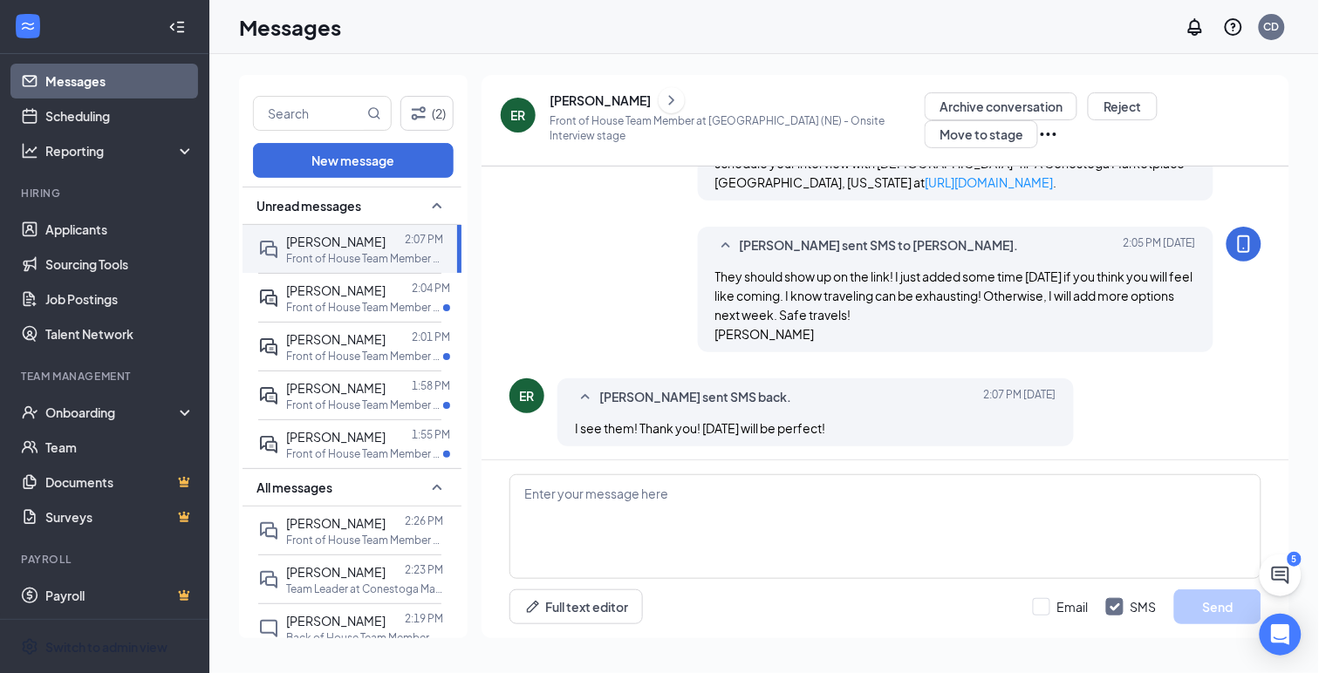
scroll to position [855, 0]
click at [353, 296] on span "[PERSON_NAME]" at bounding box center [335, 291] width 99 height 16
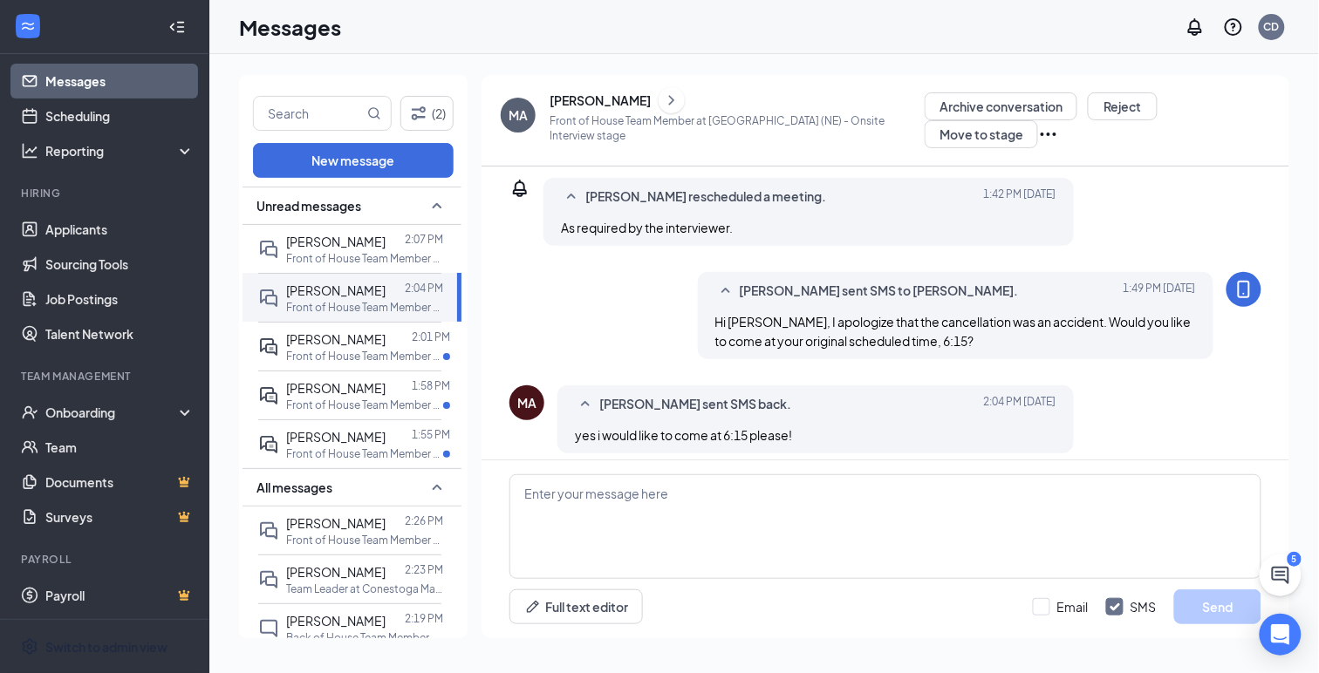
scroll to position [517, 0]
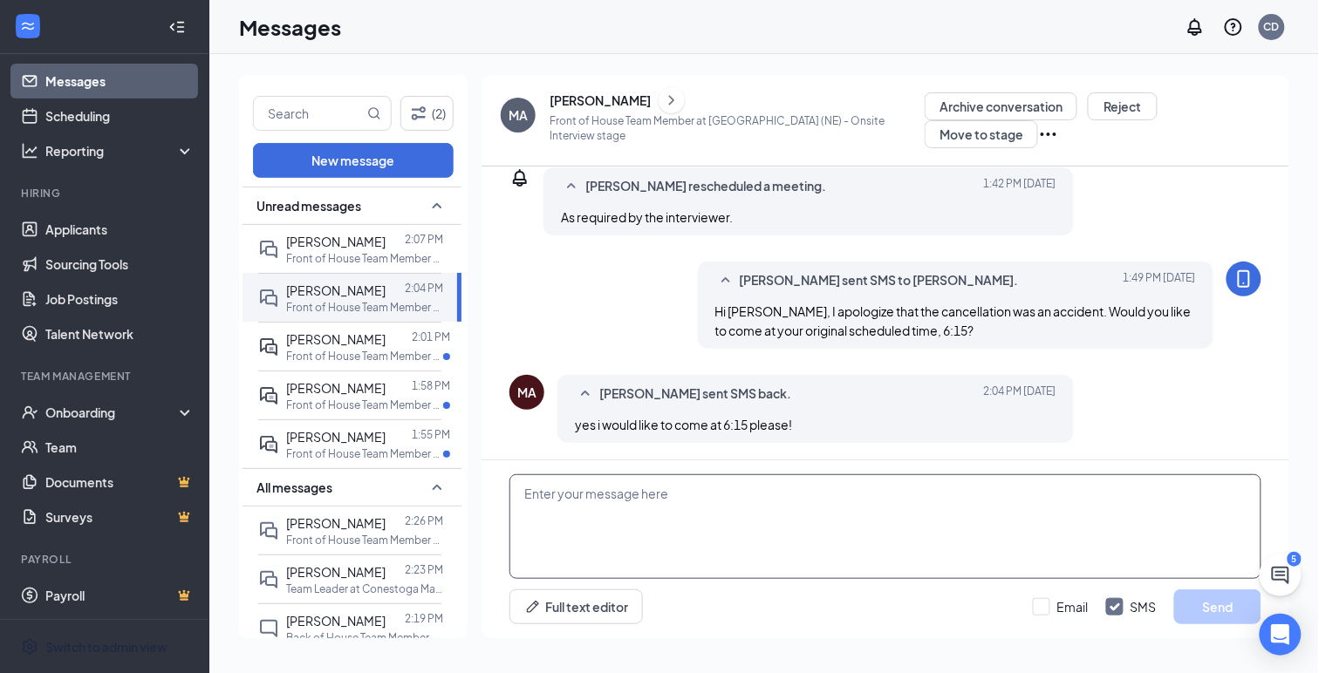
click at [613, 495] on textarea at bounding box center [885, 526] width 752 height 105
type textarea "You got it! I will see you at 6:15. Thank you [PERSON_NAME]."
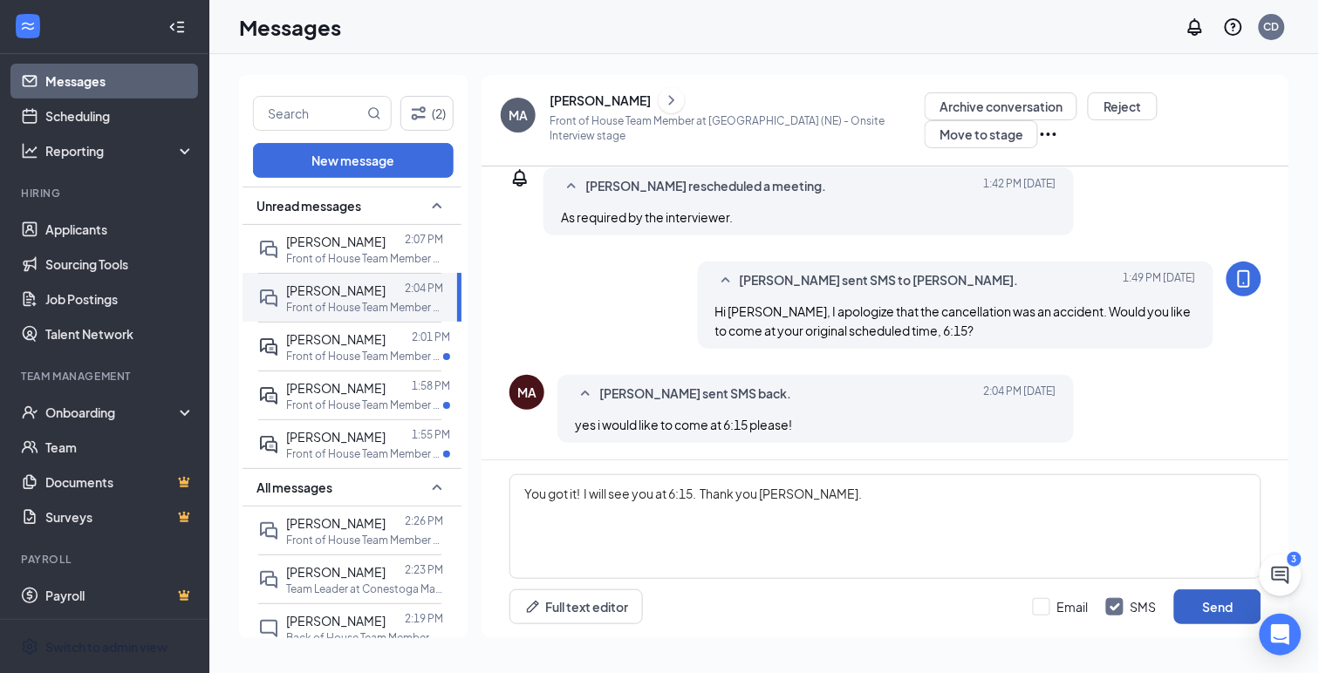
click at [1206, 604] on button "Send" at bounding box center [1217, 607] width 87 height 35
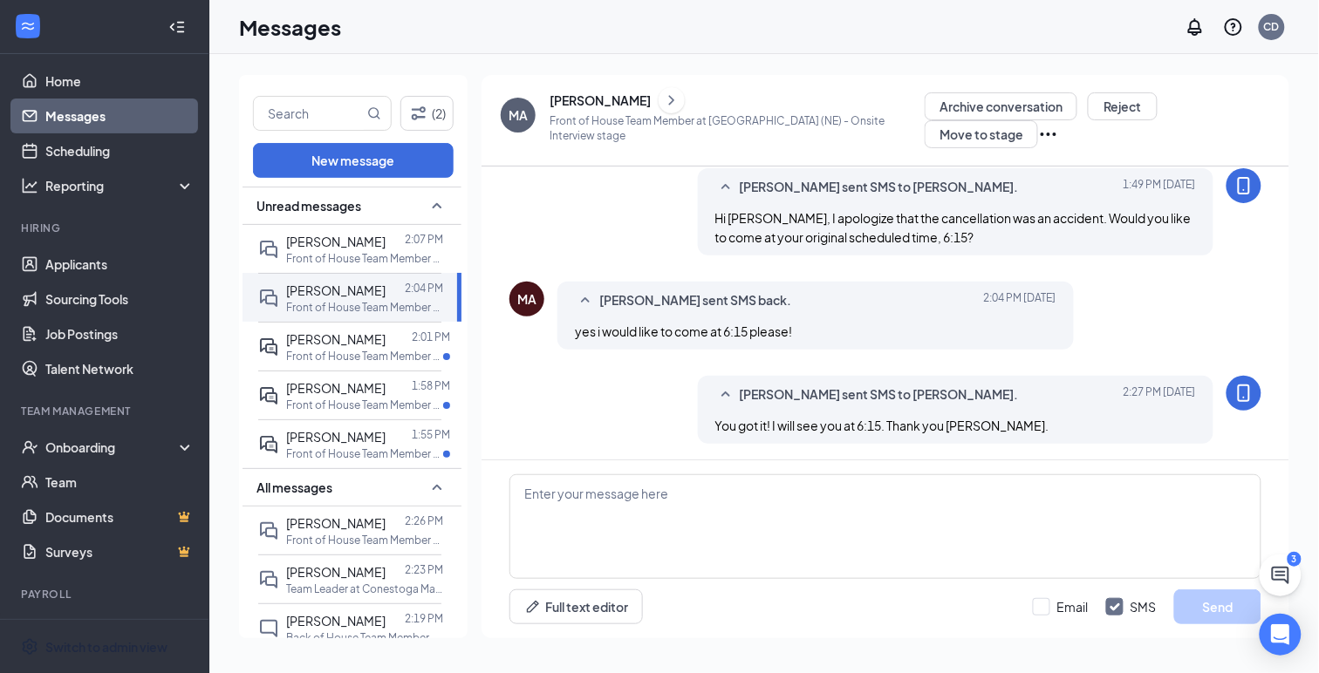
scroll to position [0, 0]
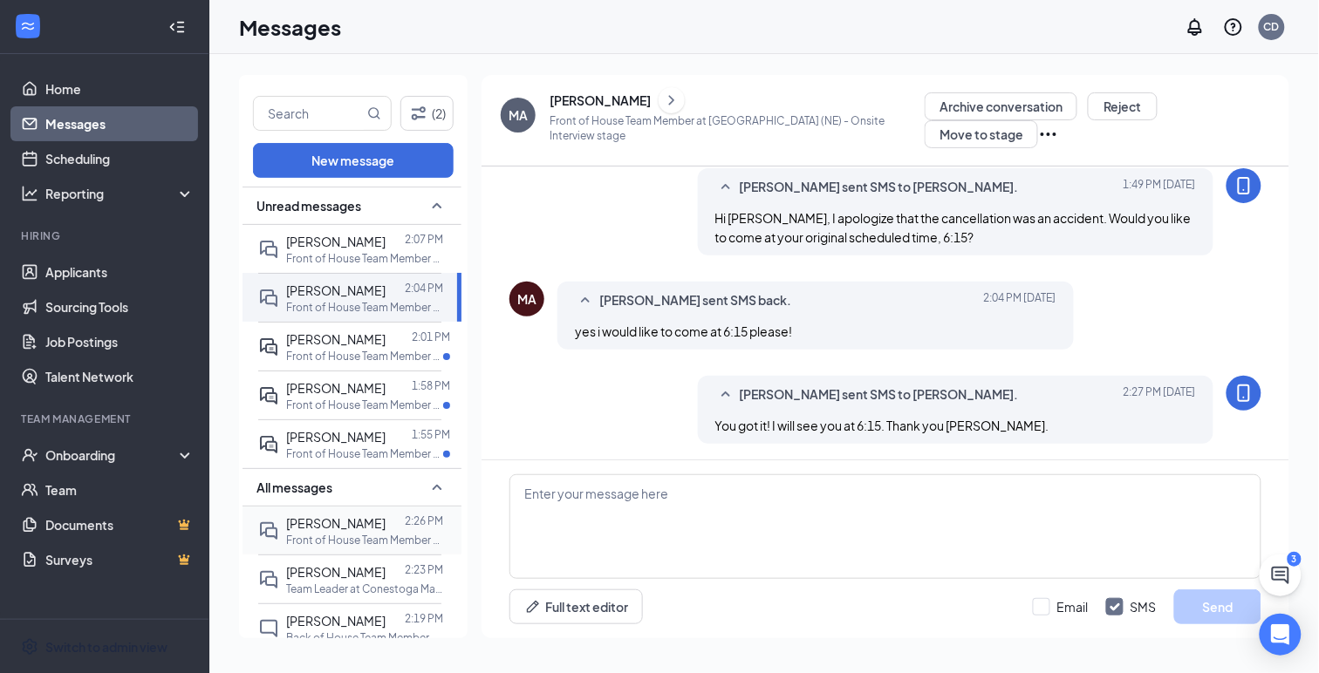
click at [334, 529] on div "[PERSON_NAME]" at bounding box center [335, 523] width 99 height 19
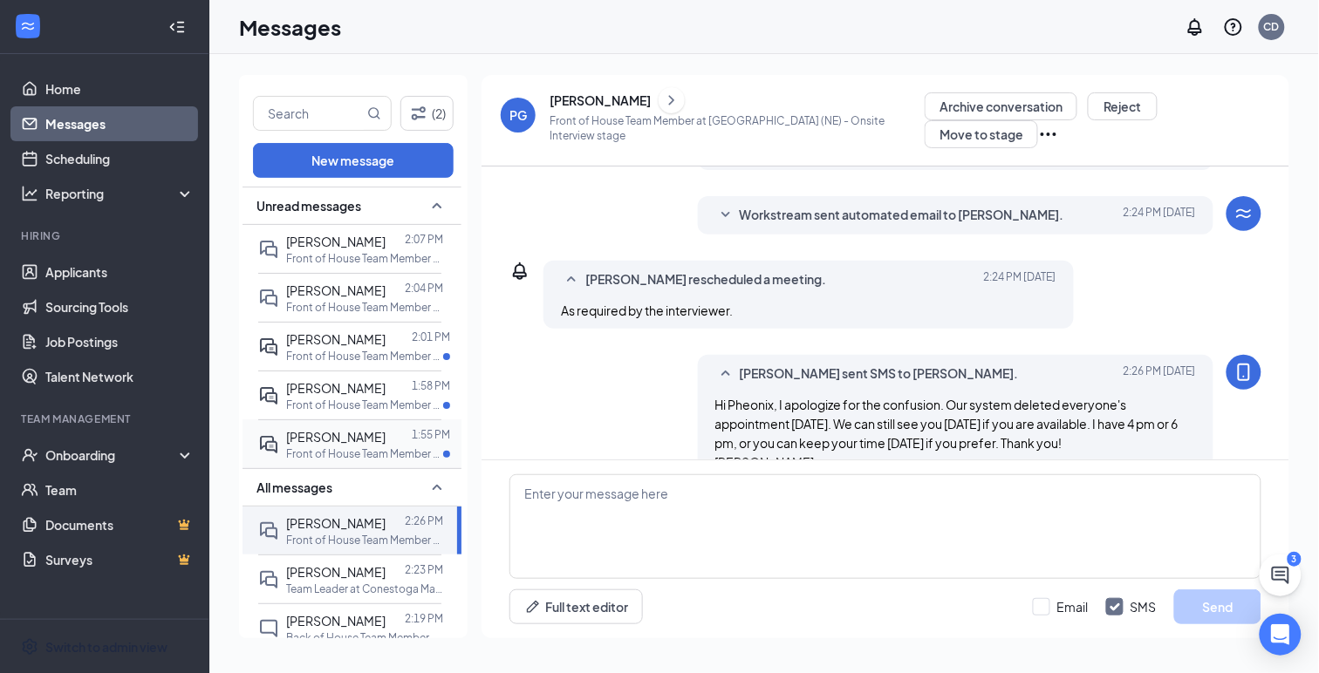
scroll to position [482, 0]
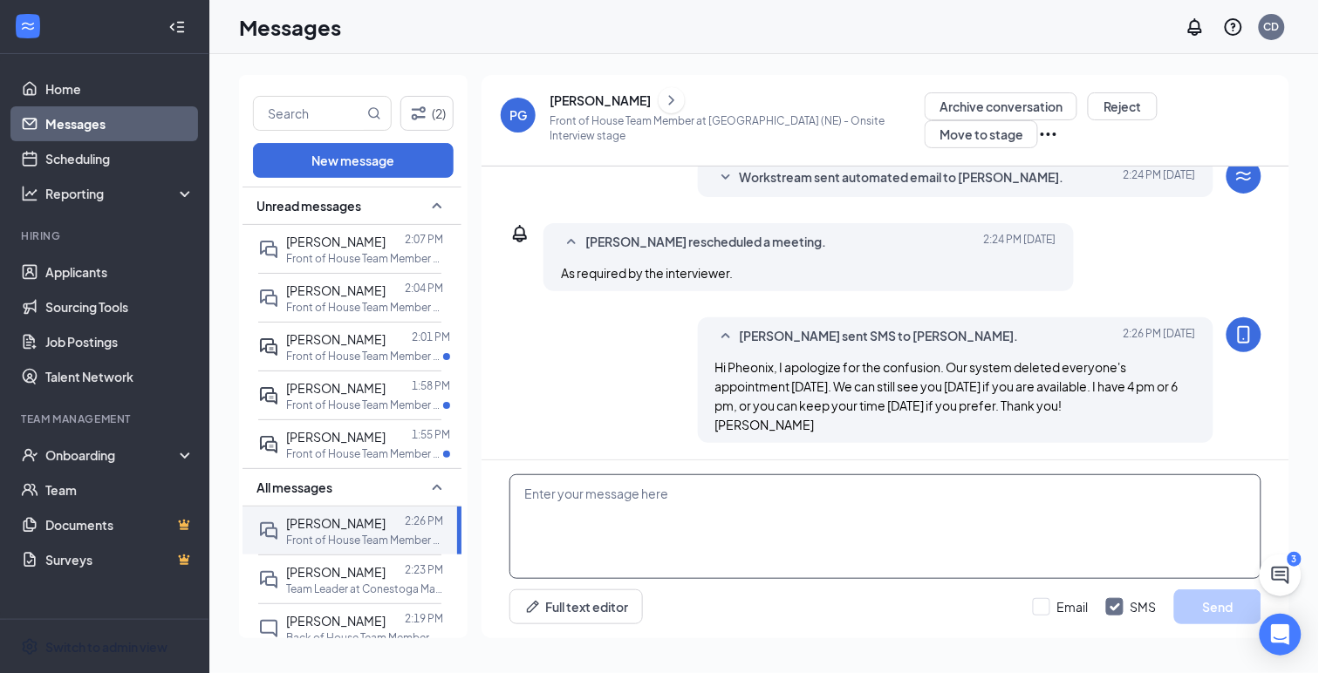
click at [594, 517] on textarea at bounding box center [885, 526] width 752 height 105
